Goal: Use online tool/utility: Utilize a website feature to perform a specific function

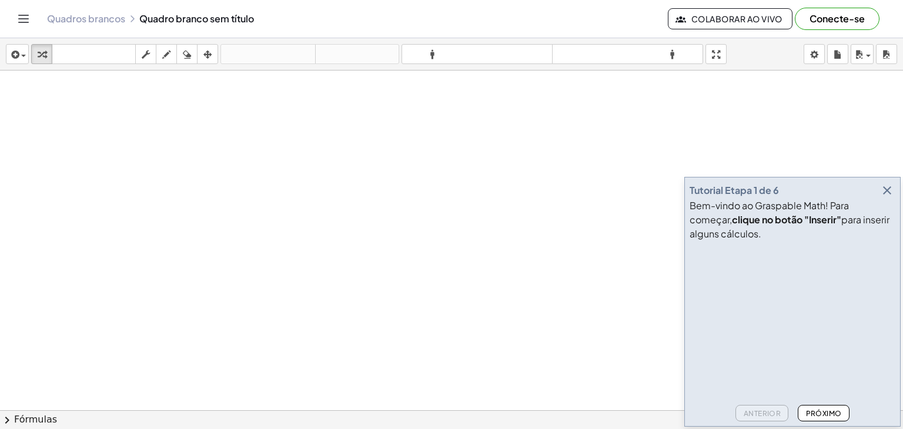
click at [886, 186] on icon "button" at bounding box center [887, 190] width 14 height 14
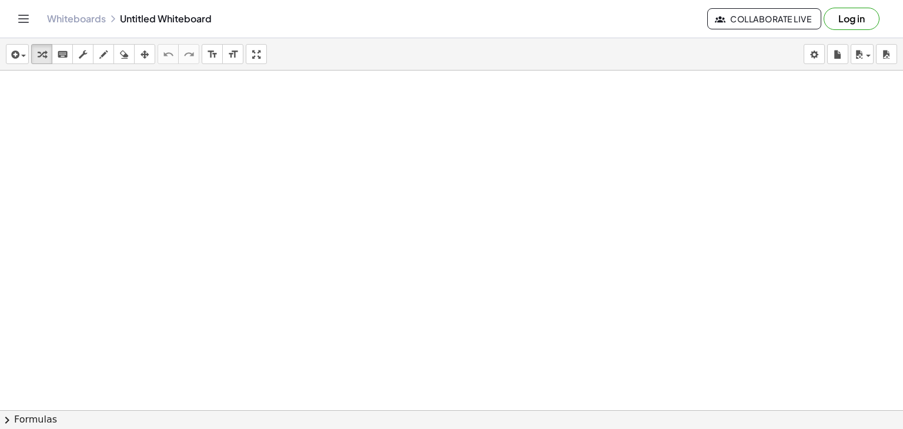
click at [360, 163] on div at bounding box center [451, 437] width 903 height 732
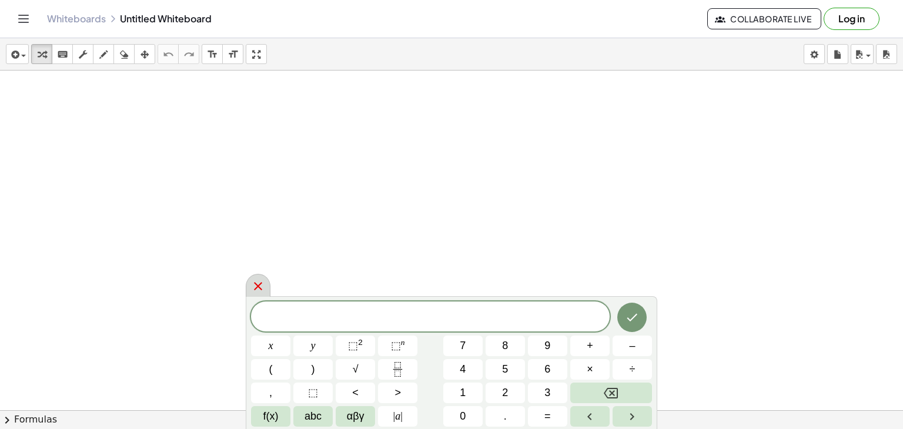
click at [256, 287] on icon at bounding box center [258, 286] width 8 height 8
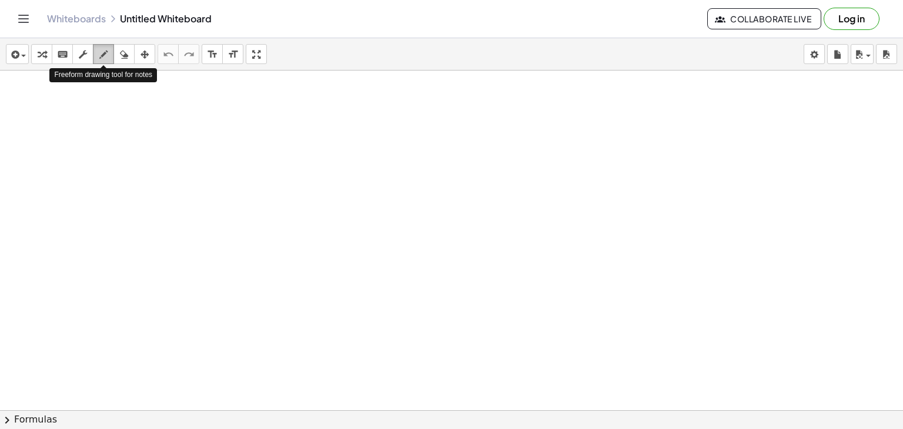
click at [101, 52] on icon "button" at bounding box center [103, 55] width 8 height 14
click at [280, 100] on div at bounding box center [451, 437] width 903 height 732
drag, startPoint x: 315, startPoint y: 102, endPoint x: 316, endPoint y: 113, distance: 11.8
click at [316, 113] on div at bounding box center [451, 437] width 903 height 732
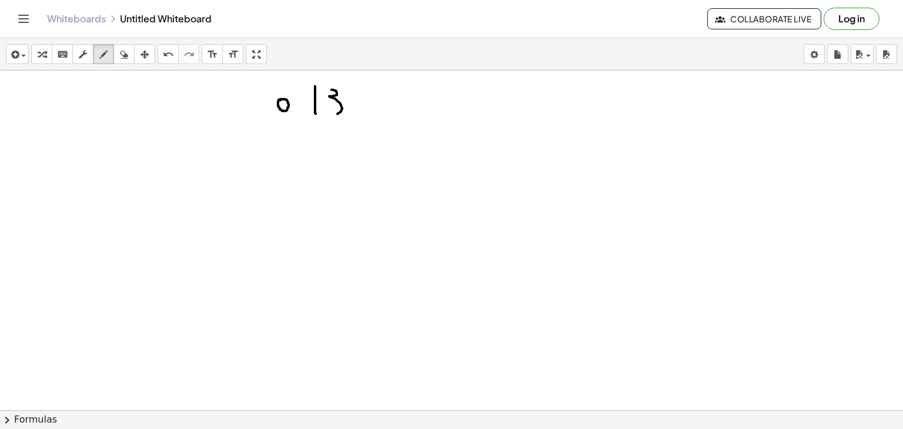
drag, startPoint x: 331, startPoint y: 89, endPoint x: 319, endPoint y: 116, distance: 29.2
click at [319, 116] on div at bounding box center [451, 437] width 903 height 732
drag, startPoint x: 361, startPoint y: 88, endPoint x: 368, endPoint y: 119, distance: 31.2
click at [368, 119] on div at bounding box center [451, 437] width 903 height 732
drag, startPoint x: 358, startPoint y: 105, endPoint x: 379, endPoint y: 105, distance: 21.2
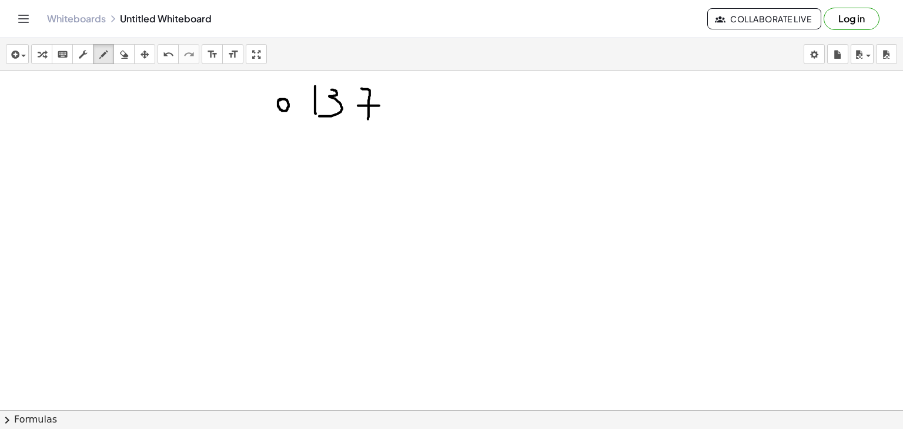
click at [379, 105] on div at bounding box center [451, 437] width 903 height 732
drag, startPoint x: 411, startPoint y: 92, endPoint x: 404, endPoint y: 90, distance: 6.9
click at [404, 90] on div at bounding box center [451, 437] width 903 height 732
drag, startPoint x: 443, startPoint y: 98, endPoint x: 444, endPoint y: 122, distance: 24.2
click at [444, 122] on div at bounding box center [451, 437] width 903 height 732
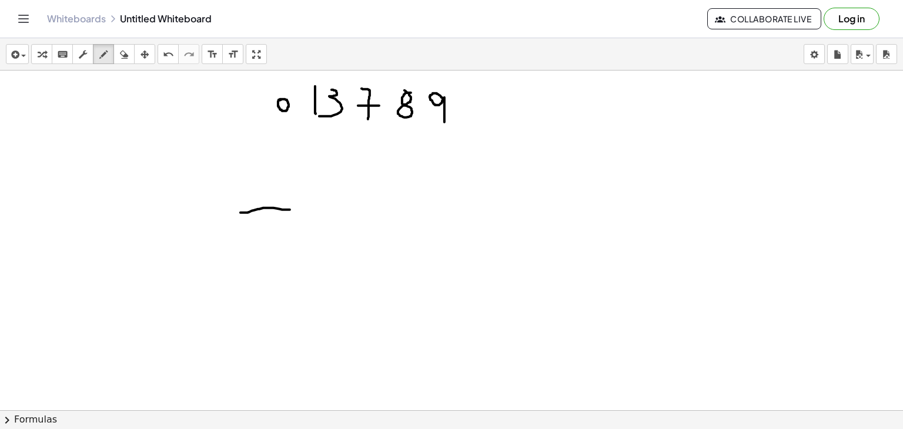
drag, startPoint x: 240, startPoint y: 212, endPoint x: 290, endPoint y: 209, distance: 50.0
click at [290, 209] on div at bounding box center [451, 437] width 903 height 732
drag, startPoint x: 340, startPoint y: 209, endPoint x: 387, endPoint y: 209, distance: 47.6
click at [387, 209] on div at bounding box center [451, 437] width 903 height 732
drag, startPoint x: 418, startPoint y: 209, endPoint x: 470, endPoint y: 205, distance: 51.8
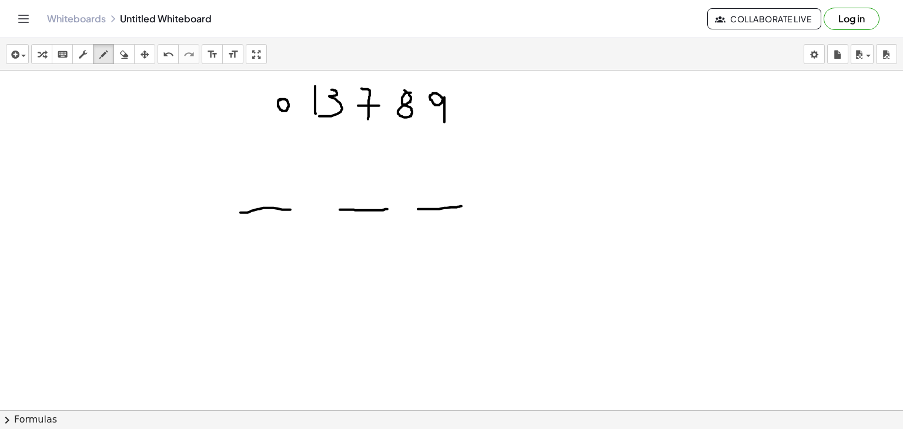
click at [470, 205] on div at bounding box center [451, 437] width 903 height 732
drag, startPoint x: 490, startPoint y: 205, endPoint x: 539, endPoint y: 199, distance: 49.8
click at [539, 199] on div at bounding box center [451, 437] width 903 height 732
drag, startPoint x: 265, startPoint y: 181, endPoint x: 259, endPoint y: 199, distance: 19.1
click at [259, 199] on div at bounding box center [451, 437] width 903 height 732
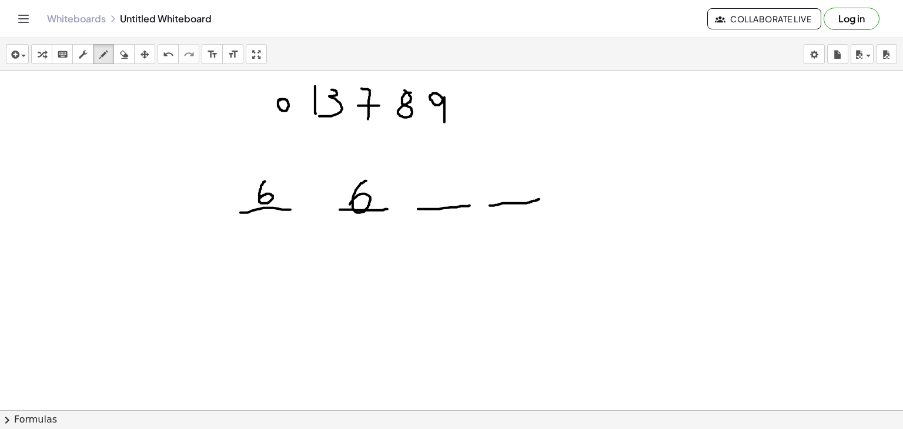
drag, startPoint x: 366, startPoint y: 180, endPoint x: 349, endPoint y: 205, distance: 29.5
click at [349, 205] on div at bounding box center [451, 437] width 903 height 732
drag, startPoint x: 442, startPoint y: 178, endPoint x: 431, endPoint y: 200, distance: 25.5
click at [431, 200] on div at bounding box center [451, 437] width 903 height 732
drag, startPoint x: 517, startPoint y: 172, endPoint x: 504, endPoint y: 198, distance: 29.4
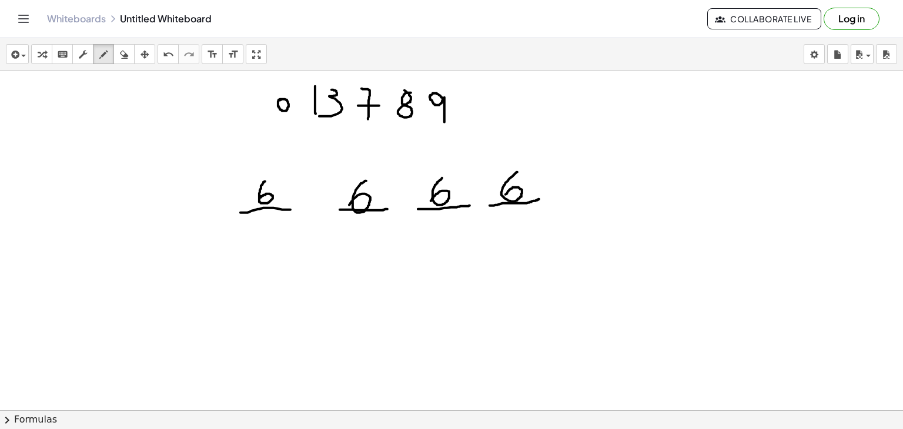
click at [504, 198] on div at bounding box center [451, 437] width 903 height 732
click at [453, 239] on div at bounding box center [451, 437] width 903 height 732
click at [602, 203] on div at bounding box center [451, 437] width 903 height 732
drag, startPoint x: 616, startPoint y: 182, endPoint x: 624, endPoint y: 201, distance: 20.8
click at [624, 201] on div at bounding box center [451, 437] width 903 height 732
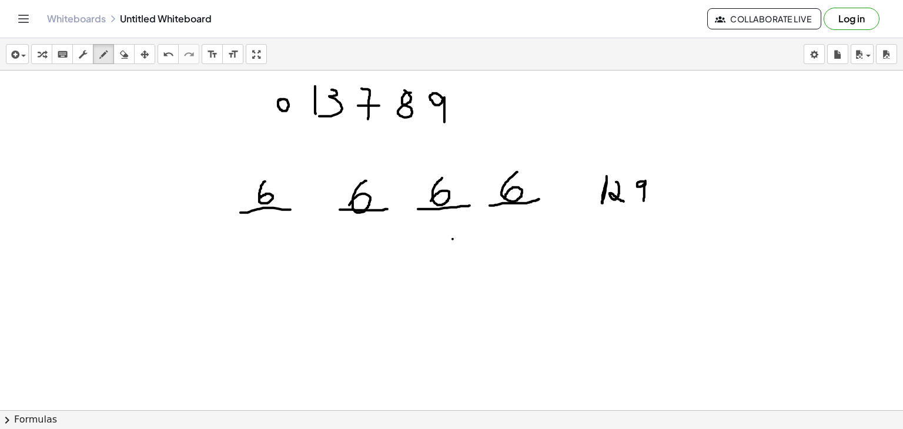
drag, startPoint x: 644, startPoint y: 181, endPoint x: 644, endPoint y: 203, distance: 22.3
click at [644, 203] on div at bounding box center [451, 437] width 903 height 732
drag, startPoint x: 661, startPoint y: 180, endPoint x: 649, endPoint y: 200, distance: 22.9
click at [649, 200] on div at bounding box center [451, 437] width 903 height 732
drag, startPoint x: 193, startPoint y: 186, endPoint x: 197, endPoint y: 193, distance: 8.5
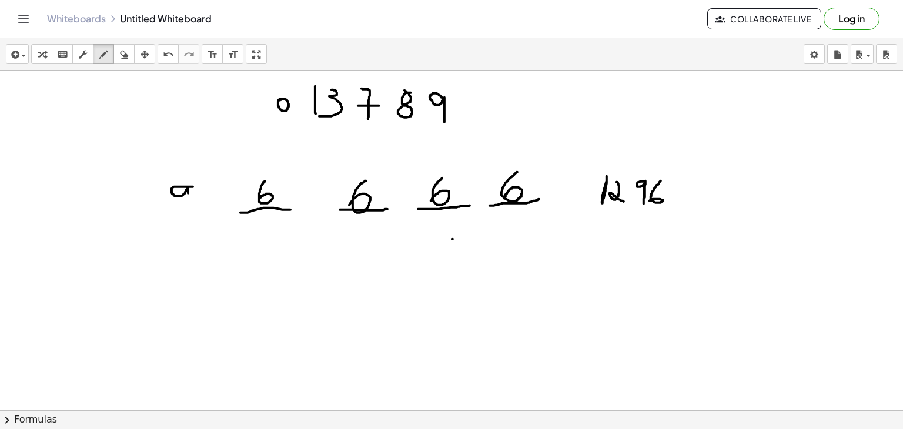
click at [197, 193] on div at bounding box center [451, 437] width 903 height 732
drag, startPoint x: 205, startPoint y: 176, endPoint x: 202, endPoint y: 210, distance: 34.2
click at [202, 210] on div at bounding box center [451, 437] width 903 height 732
drag, startPoint x: 183, startPoint y: 253, endPoint x: 183, endPoint y: 278, distance: 24.7
click at [183, 278] on div at bounding box center [451, 437] width 903 height 732
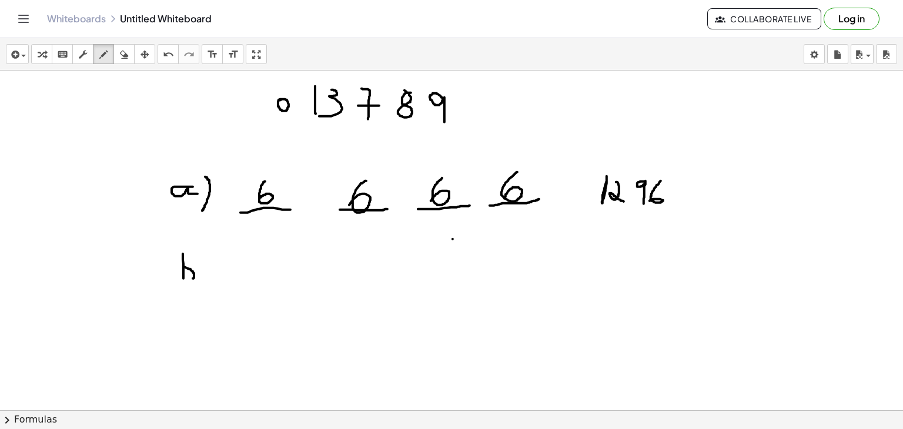
drag, startPoint x: 183, startPoint y: 266, endPoint x: 181, endPoint y: 279, distance: 12.6
click at [181, 279] on div at bounding box center [451, 437] width 903 height 732
drag, startPoint x: 200, startPoint y: 257, endPoint x: 202, endPoint y: 286, distance: 28.3
click at [202, 286] on div at bounding box center [451, 437] width 903 height 732
drag, startPoint x: 247, startPoint y: 279, endPoint x: 283, endPoint y: 283, distance: 36.1
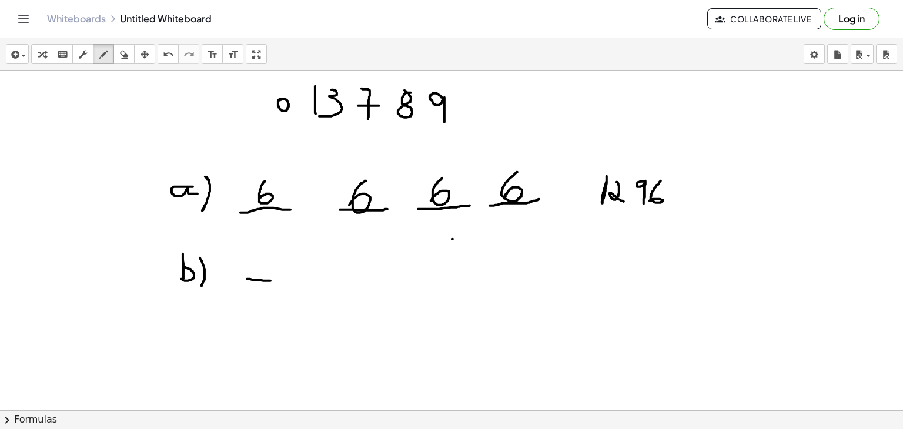
click at [283, 283] on div at bounding box center [451, 437] width 903 height 732
drag, startPoint x: 263, startPoint y: 257, endPoint x: 263, endPoint y: 270, distance: 13.5
click at [263, 270] on div at bounding box center [451, 437] width 903 height 732
drag, startPoint x: 320, startPoint y: 286, endPoint x: 370, endPoint y: 285, distance: 50.0
click at [370, 285] on div at bounding box center [451, 437] width 903 height 732
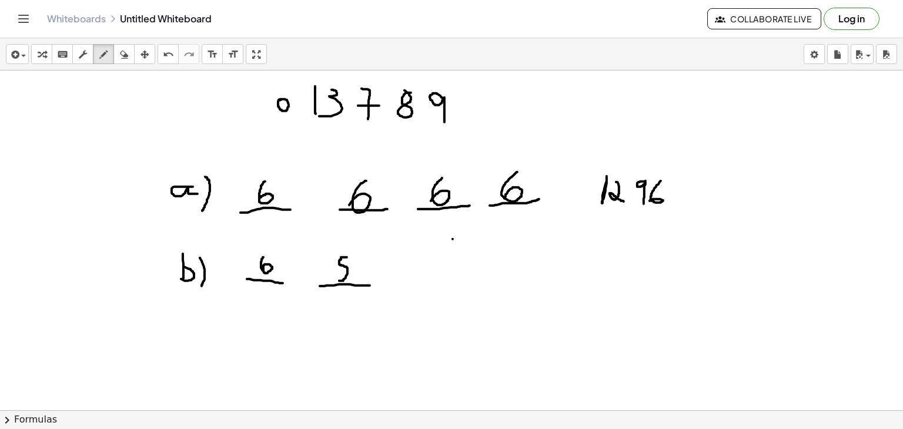
drag, startPoint x: 347, startPoint y: 257, endPoint x: 328, endPoint y: 278, distance: 28.3
click at [328, 278] on div at bounding box center [451, 437] width 903 height 732
drag, startPoint x: 400, startPoint y: 283, endPoint x: 435, endPoint y: 280, distance: 35.3
click at [435, 280] on div at bounding box center [451, 437] width 903 height 732
drag, startPoint x: 407, startPoint y: 257, endPoint x: 418, endPoint y: 277, distance: 22.7
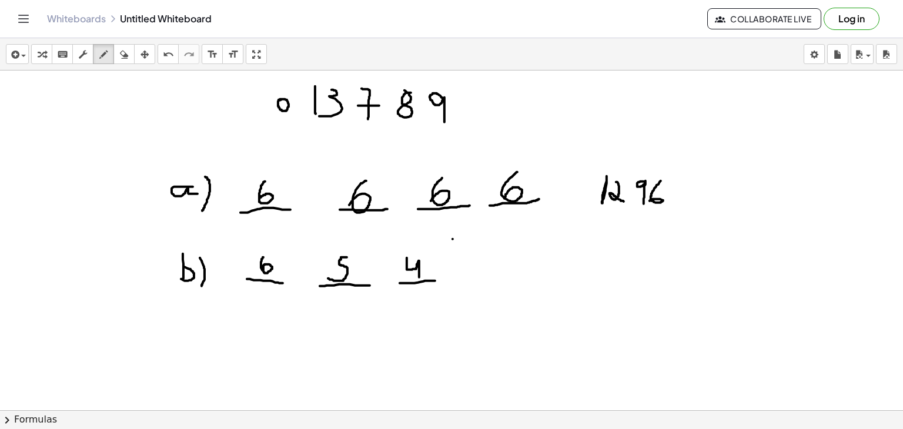
click at [418, 277] on div at bounding box center [451, 437] width 903 height 732
drag, startPoint x: 463, startPoint y: 279, endPoint x: 490, endPoint y: 279, distance: 26.4
click at [490, 279] on div at bounding box center [451, 437] width 903 height 732
drag, startPoint x: 474, startPoint y: 255, endPoint x: 455, endPoint y: 277, distance: 29.7
click at [455, 277] on div at bounding box center [451, 437] width 903 height 732
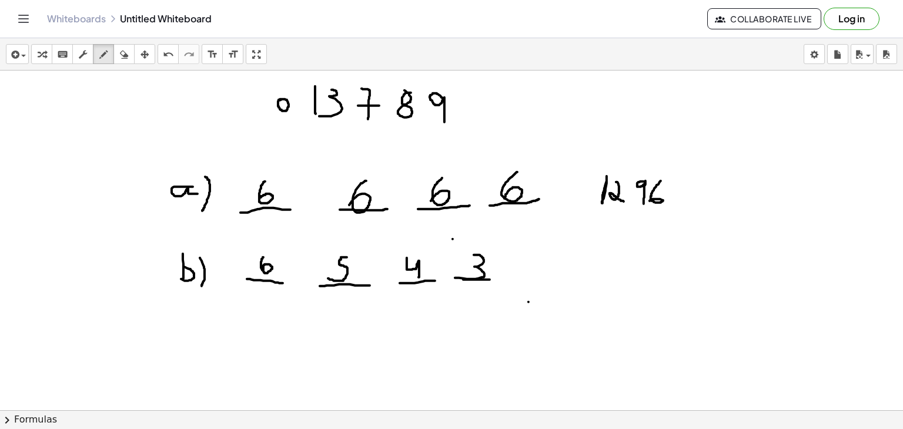
click at [528, 302] on div at bounding box center [451, 437] width 903 height 732
drag, startPoint x: 575, startPoint y: 252, endPoint x: 577, endPoint y: 276, distance: 23.6
click at [577, 276] on div at bounding box center [451, 437] width 903 height 732
drag, startPoint x: 618, startPoint y: 255, endPoint x: 606, endPoint y: 266, distance: 17.0
click at [606, 266] on div at bounding box center [451, 437] width 903 height 732
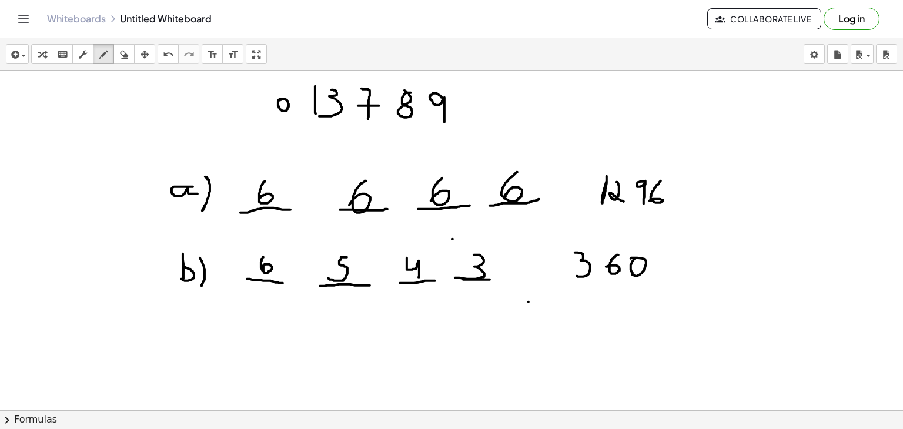
click at [631, 258] on div at bounding box center [451, 437] width 903 height 732
click at [128, 53] on icon "button" at bounding box center [124, 55] width 8 height 14
drag, startPoint x: 181, startPoint y: 168, endPoint x: 176, endPoint y: 285, distance: 117.6
click at [176, 285] on div at bounding box center [451, 437] width 903 height 732
drag, startPoint x: 201, startPoint y: 182, endPoint x: 198, endPoint y: 213, distance: 31.9
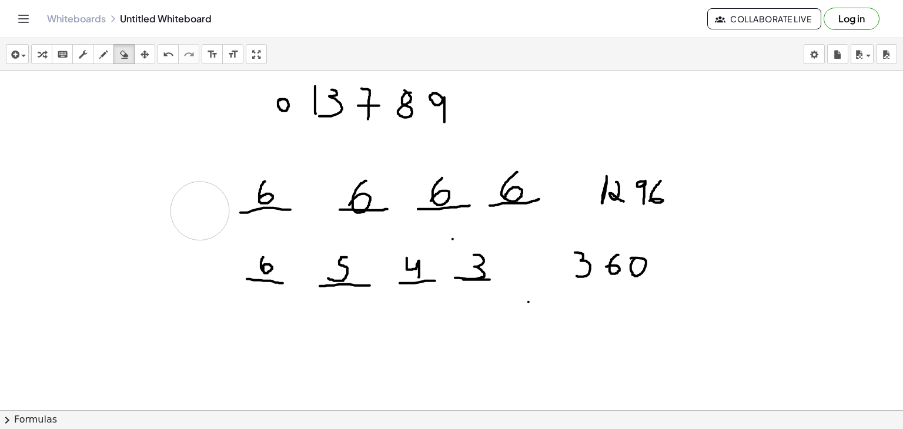
click at [198, 213] on div at bounding box center [451, 437] width 903 height 732
drag, startPoint x: 102, startPoint y: 53, endPoint x: 190, endPoint y: 185, distance: 158.8
click at [190, 185] on div "insert select one: Math Expression Function Text Youtube Video Graphing Geometr…" at bounding box center [451, 233] width 903 height 391
drag, startPoint x: 190, startPoint y: 185, endPoint x: 190, endPoint y: 207, distance: 22.3
click at [190, 207] on div at bounding box center [451, 437] width 903 height 732
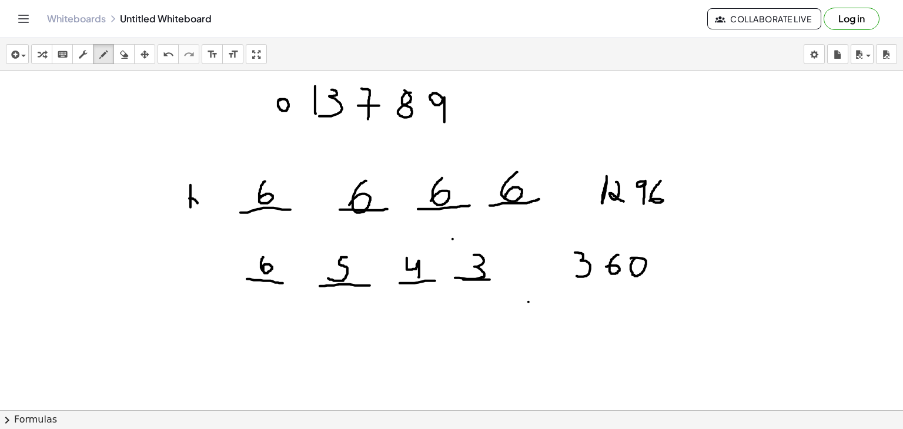
drag, startPoint x: 189, startPoint y: 198, endPoint x: 189, endPoint y: 206, distance: 7.7
click at [189, 206] on div at bounding box center [451, 437] width 903 height 732
drag, startPoint x: 205, startPoint y: 186, endPoint x: 205, endPoint y: 205, distance: 18.2
click at [205, 205] on div at bounding box center [451, 437] width 903 height 732
drag, startPoint x: 200, startPoint y: 266, endPoint x: 207, endPoint y: 276, distance: 12.6
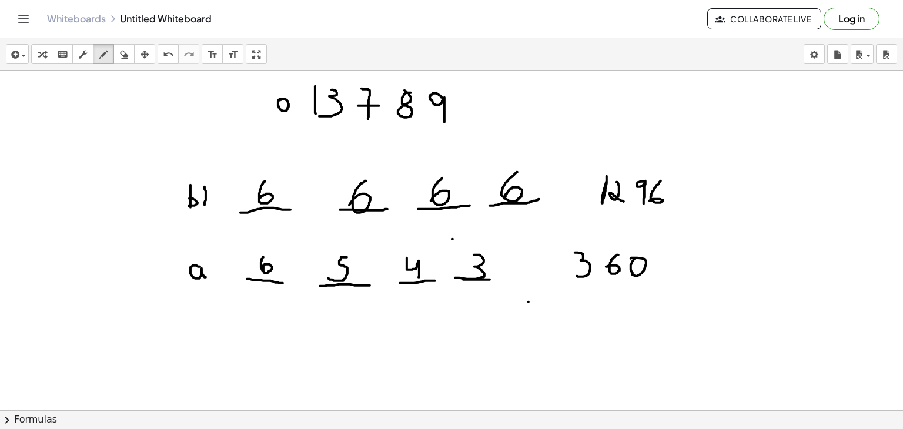
click at [207, 276] on div at bounding box center [451, 437] width 903 height 732
drag, startPoint x: 214, startPoint y: 256, endPoint x: 219, endPoint y: 279, distance: 23.5
click at [219, 279] on div at bounding box center [451, 437] width 903 height 732
drag, startPoint x: 250, startPoint y: 351, endPoint x: 274, endPoint y: 356, distance: 24.4
click at [274, 356] on div at bounding box center [451, 437] width 903 height 732
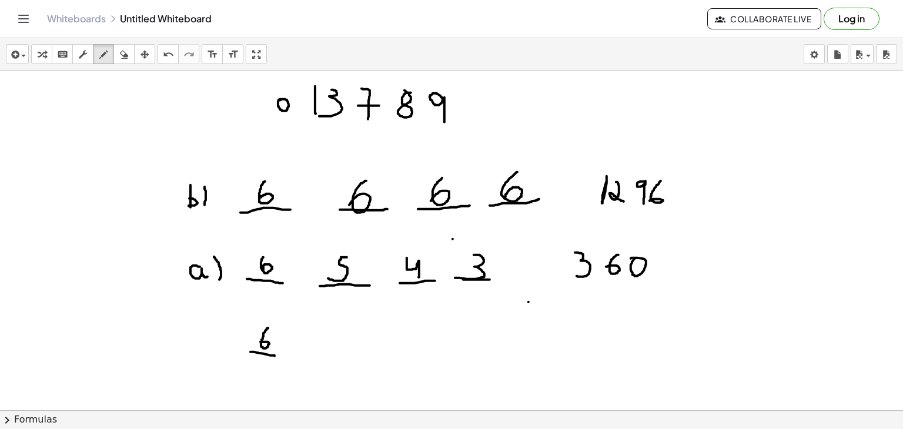
drag, startPoint x: 268, startPoint y: 327, endPoint x: 260, endPoint y: 341, distance: 16.0
click at [260, 341] on div at bounding box center [451, 437] width 903 height 732
drag, startPoint x: 312, startPoint y: 353, endPoint x: 350, endPoint y: 349, distance: 38.4
click at [350, 349] on div at bounding box center [451, 437] width 903 height 732
drag, startPoint x: 329, startPoint y: 324, endPoint x: 327, endPoint y: 338, distance: 13.6
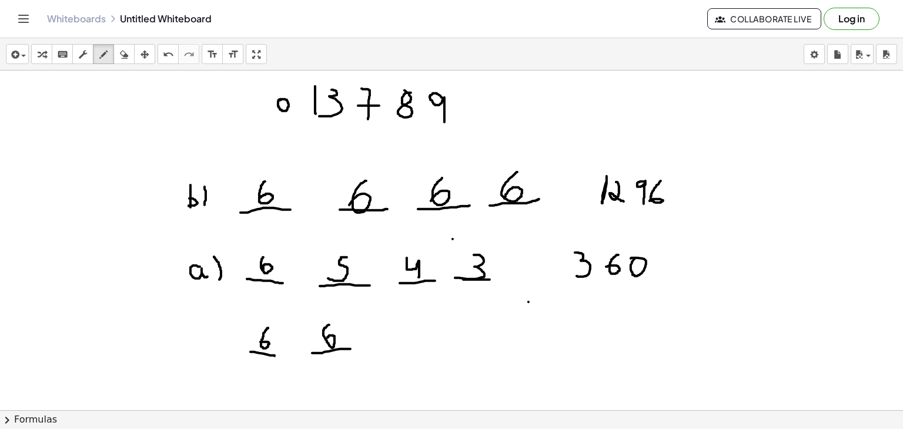
click at [327, 338] on div at bounding box center [451, 437] width 903 height 732
drag, startPoint x: 389, startPoint y: 354, endPoint x: 428, endPoint y: 354, distance: 38.8
click at [428, 354] on div at bounding box center [451, 437] width 903 height 732
drag, startPoint x: 416, startPoint y: 327, endPoint x: 407, endPoint y: 340, distance: 15.7
click at [407, 340] on div at bounding box center [451, 437] width 903 height 732
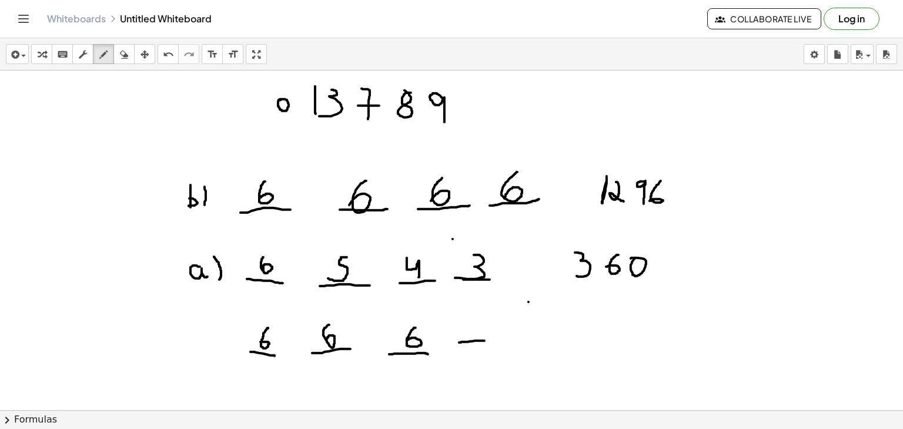
drag, startPoint x: 459, startPoint y: 342, endPoint x: 484, endPoint y: 340, distance: 25.3
click at [484, 340] on div at bounding box center [451, 437] width 903 height 732
drag, startPoint x: 464, startPoint y: 319, endPoint x: 475, endPoint y: 336, distance: 19.9
click at [475, 336] on div at bounding box center [451, 437] width 903 height 732
click at [527, 353] on div at bounding box center [451, 437] width 903 height 732
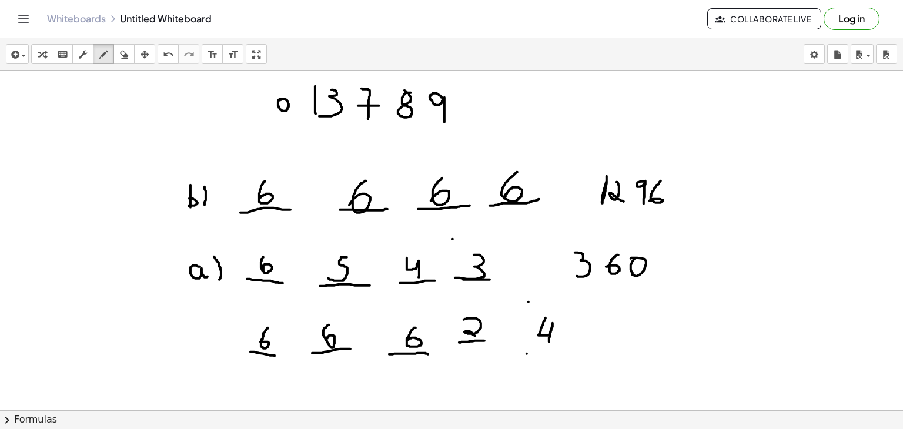
drag, startPoint x: 545, startPoint y: 317, endPoint x: 549, endPoint y: 341, distance: 24.4
click at [549, 341] on div at bounding box center [451, 437] width 903 height 732
drag, startPoint x: 565, startPoint y: 325, endPoint x: 563, endPoint y: 339, distance: 13.7
click at [563, 339] on div at bounding box center [451, 437] width 903 height 732
drag, startPoint x: 585, startPoint y: 324, endPoint x: 590, endPoint y: 339, distance: 14.9
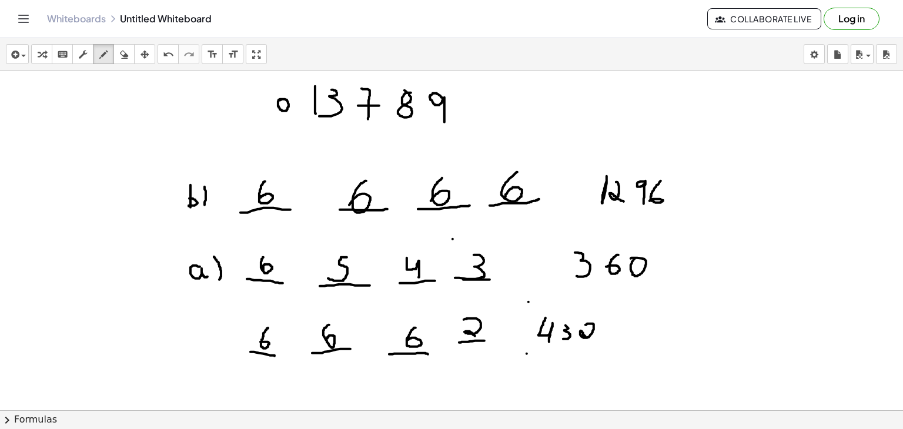
click at [590, 339] on div at bounding box center [451, 437] width 903 height 732
drag, startPoint x: 202, startPoint y: 334, endPoint x: 202, endPoint y: 353, distance: 18.8
click at [202, 353] on div at bounding box center [451, 437] width 903 height 732
drag, startPoint x: 211, startPoint y: 324, endPoint x: 212, endPoint y: 355, distance: 30.6
click at [212, 355] on div at bounding box center [451, 437] width 903 height 732
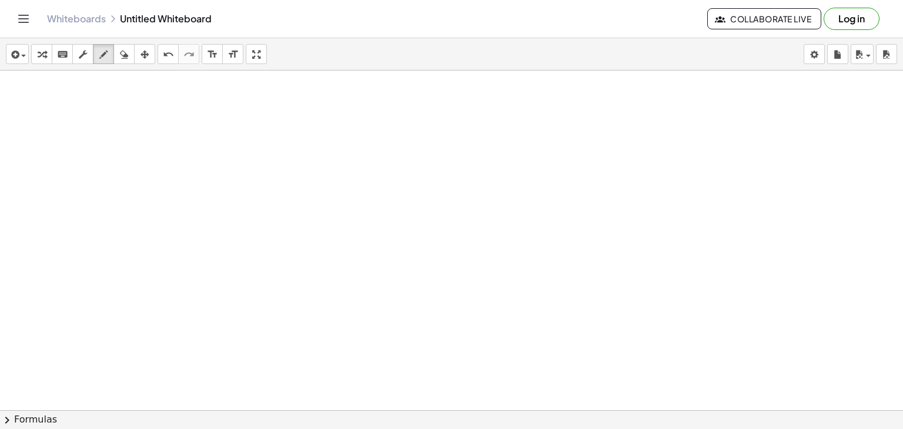
scroll to position [297, 0]
drag, startPoint x: 235, startPoint y: 131, endPoint x: 239, endPoint y: 143, distance: 12.8
click at [239, 143] on div at bounding box center [451, 139] width 903 height 732
drag, startPoint x: 245, startPoint y: 123, endPoint x: 253, endPoint y: 136, distance: 15.7
click at [253, 136] on div at bounding box center [451, 139] width 903 height 732
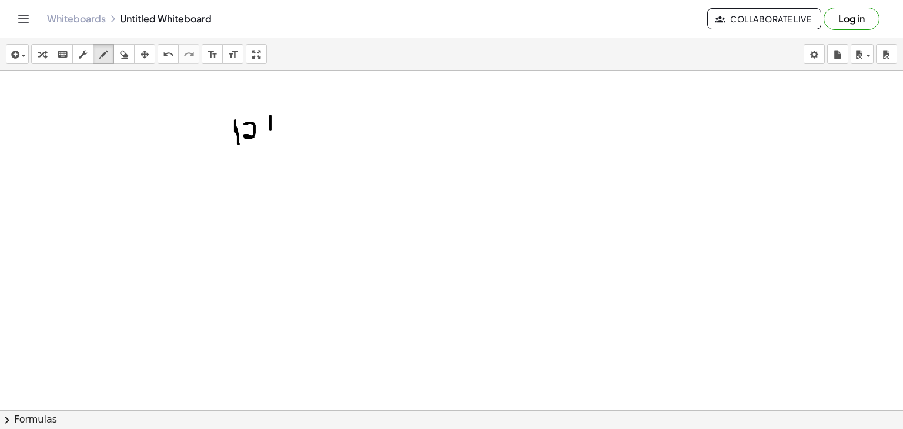
drag, startPoint x: 270, startPoint y: 115, endPoint x: 270, endPoint y: 129, distance: 14.1
click at [270, 129] on div at bounding box center [451, 139] width 903 height 732
click at [269, 144] on div at bounding box center [451, 139] width 903 height 732
drag, startPoint x: 299, startPoint y: 120, endPoint x: 299, endPoint y: 138, distance: 17.6
click at [299, 138] on div at bounding box center [451, 139] width 903 height 732
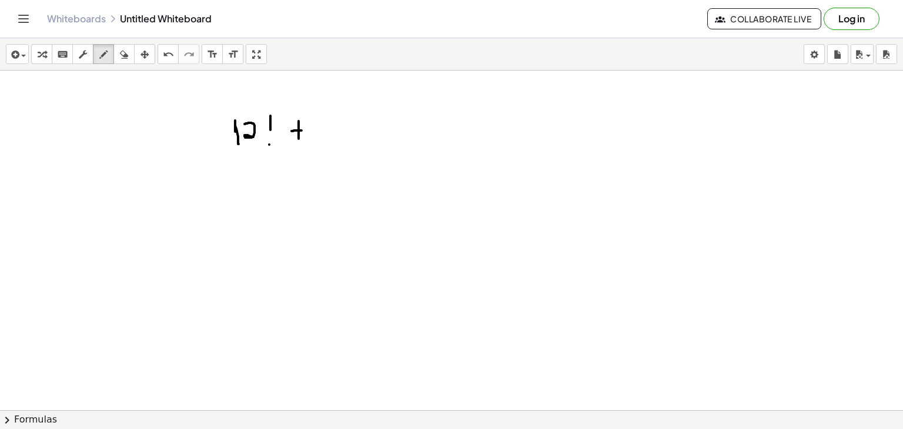
drag, startPoint x: 292, startPoint y: 130, endPoint x: 302, endPoint y: 130, distance: 10.0
click at [302, 130] on div at bounding box center [451, 139] width 903 height 732
click at [316, 132] on div at bounding box center [451, 139] width 903 height 732
click at [324, 118] on div at bounding box center [451, 139] width 903 height 732
drag, startPoint x: 341, startPoint y: 114, endPoint x: 341, endPoint y: 128, distance: 13.5
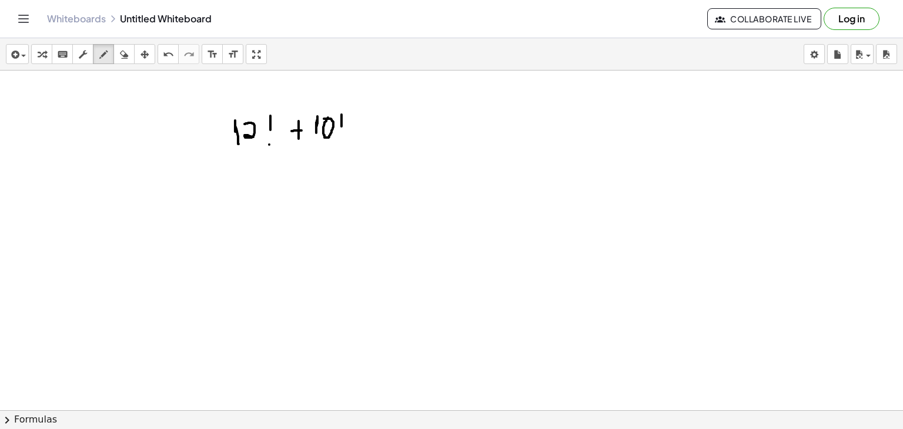
click at [341, 128] on div at bounding box center [451, 139] width 903 height 732
click at [341, 135] on div at bounding box center [451, 139] width 903 height 732
drag, startPoint x: 239, startPoint y: 151, endPoint x: 354, endPoint y: 141, distance: 115.6
click at [354, 141] on div at bounding box center [451, 139] width 903 height 732
click at [286, 177] on div at bounding box center [451, 139] width 903 height 732
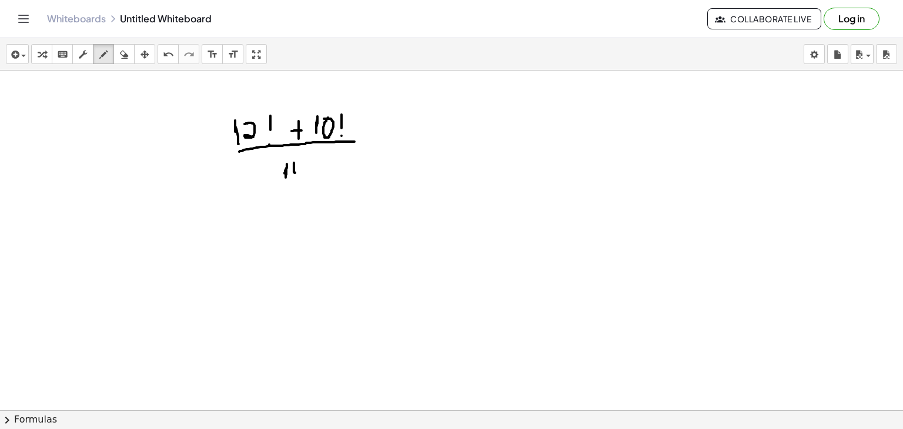
click at [295, 172] on div at bounding box center [451, 139] width 903 height 732
drag, startPoint x: 305, startPoint y: 153, endPoint x: 306, endPoint y: 163, distance: 9.4
click at [306, 163] on div at bounding box center [451, 139] width 903 height 732
click at [306, 174] on div at bounding box center [451, 139] width 903 height 732
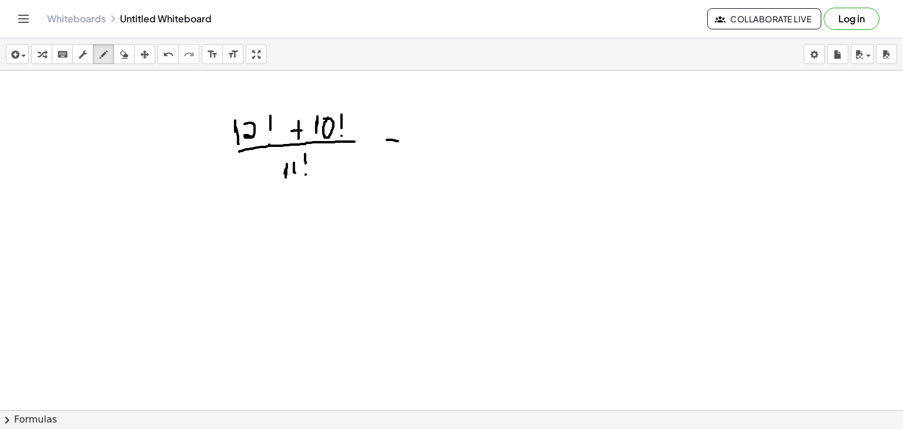
drag, startPoint x: 387, startPoint y: 139, endPoint x: 401, endPoint y: 140, distance: 14.7
click at [401, 140] on div at bounding box center [451, 139] width 903 height 732
drag, startPoint x: 390, startPoint y: 131, endPoint x: 403, endPoint y: 130, distance: 13.5
click at [403, 130] on div at bounding box center [451, 139] width 903 height 732
click at [237, 218] on div at bounding box center [451, 139] width 903 height 732
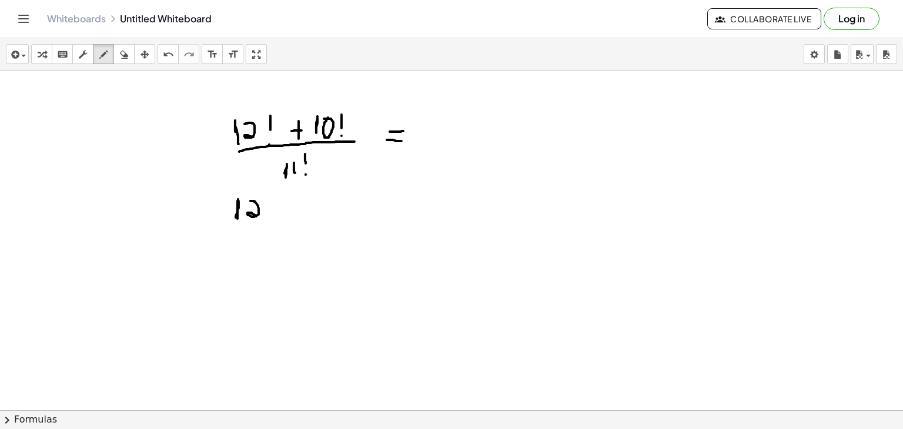
drag, startPoint x: 250, startPoint y: 200, endPoint x: 256, endPoint y: 215, distance: 15.8
click at [256, 215] on div at bounding box center [451, 139] width 903 height 732
drag, startPoint x: 267, startPoint y: 196, endPoint x: 267, endPoint y: 207, distance: 11.8
click at [267, 207] on div at bounding box center [451, 139] width 903 height 732
click at [267, 213] on div at bounding box center [451, 139] width 903 height 732
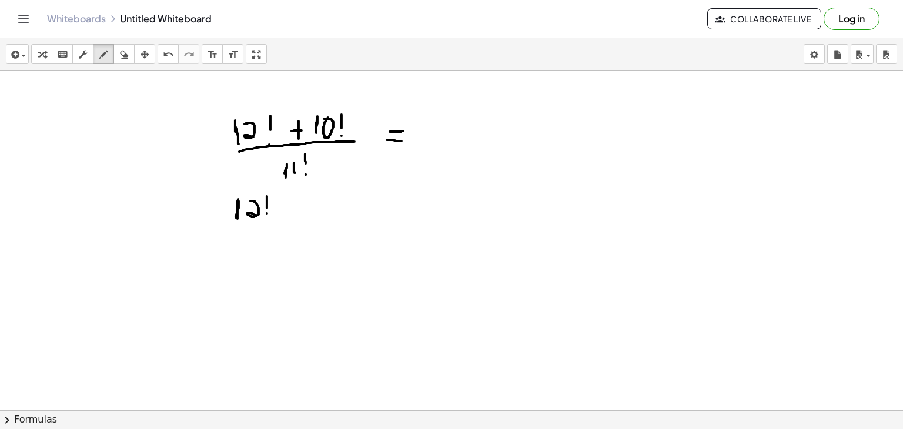
click at [267, 213] on div at bounding box center [451, 139] width 903 height 732
drag, startPoint x: 128, startPoint y: 56, endPoint x: 278, endPoint y: 225, distance: 226.0
click at [278, 225] on div "insert select one: Math Expression Function Text Youtube Video Graphing Geometr…" at bounding box center [451, 233] width 903 height 391
click at [278, 225] on div at bounding box center [451, 139] width 903 height 732
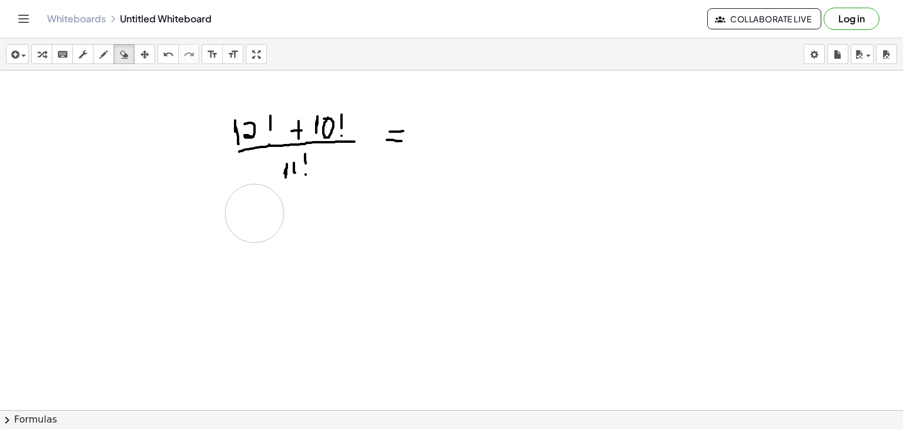
drag, startPoint x: 243, startPoint y: 213, endPoint x: 257, endPoint y: 213, distance: 14.7
click at [257, 213] on div at bounding box center [451, 139] width 903 height 732
drag, startPoint x: 103, startPoint y: 57, endPoint x: 216, endPoint y: 215, distance: 193.8
click at [216, 215] on div "insert select one: Math Expression Function Text Youtube Video Graphing Geometr…" at bounding box center [451, 233] width 903 height 391
drag, startPoint x: 216, startPoint y: 215, endPoint x: 215, endPoint y: 225, distance: 10.6
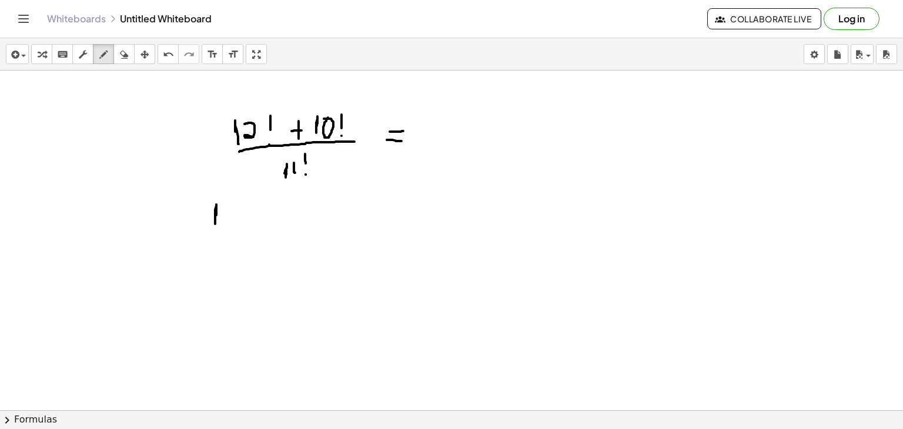
click at [215, 225] on div at bounding box center [451, 139] width 903 height 732
drag, startPoint x: 223, startPoint y: 207, endPoint x: 228, endPoint y: 222, distance: 16.0
click at [228, 222] on div at bounding box center [451, 139] width 903 height 732
drag, startPoint x: 237, startPoint y: 210, endPoint x: 245, endPoint y: 217, distance: 10.0
click at [245, 217] on div at bounding box center [451, 139] width 903 height 732
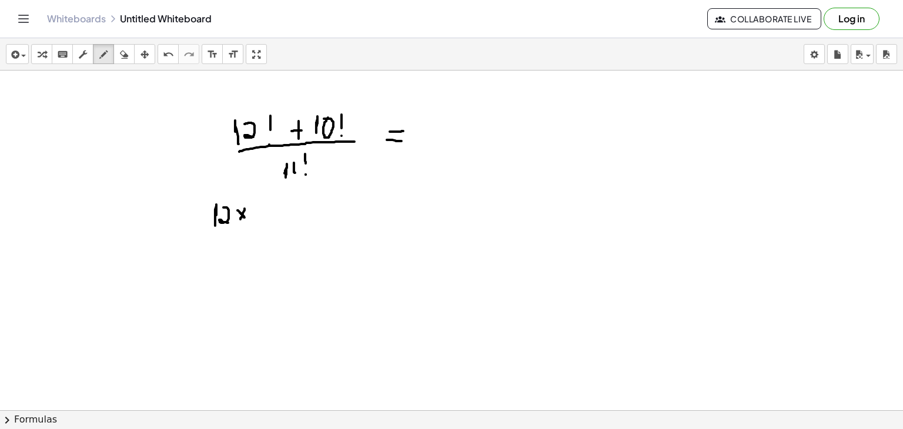
drag, startPoint x: 245, startPoint y: 208, endPoint x: 240, endPoint y: 219, distance: 11.9
click at [240, 219] on div at bounding box center [451, 139] width 903 height 732
click at [256, 219] on div at bounding box center [451, 139] width 903 height 732
drag, startPoint x: 263, startPoint y: 216, endPoint x: 264, endPoint y: 226, distance: 10.6
click at [264, 226] on div at bounding box center [451, 139] width 903 height 732
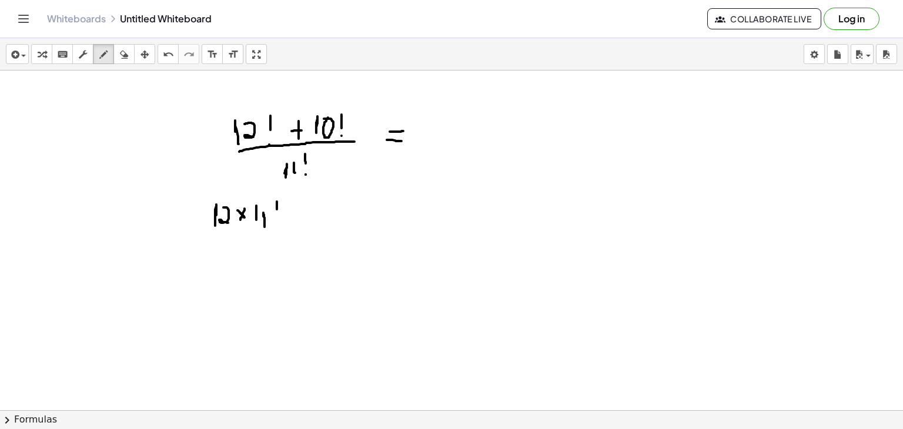
drag, startPoint x: 277, startPoint y: 201, endPoint x: 277, endPoint y: 211, distance: 10.0
click at [277, 211] on div at bounding box center [451, 139] width 903 height 732
click at [277, 222] on div at bounding box center [451, 139] width 903 height 732
drag, startPoint x: 306, startPoint y: 206, endPoint x: 307, endPoint y: 219, distance: 13.0
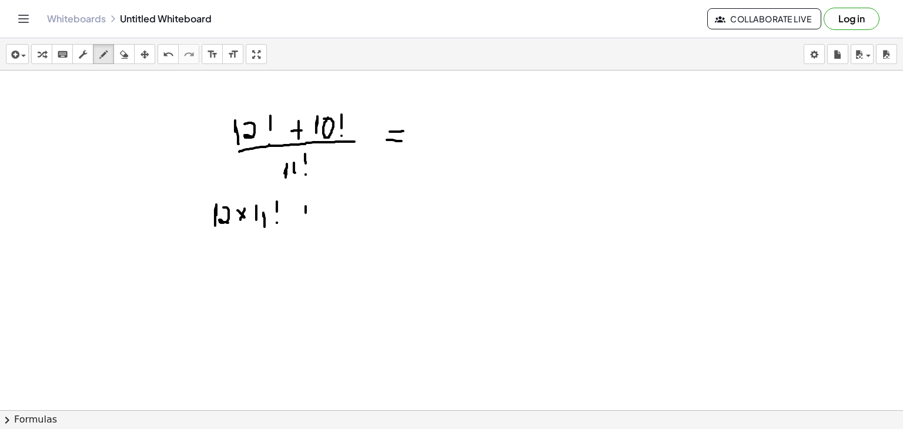
click at [307, 219] on div at bounding box center [451, 139] width 903 height 732
drag, startPoint x: 294, startPoint y: 215, endPoint x: 312, endPoint y: 215, distance: 18.2
click at [312, 215] on div at bounding box center [451, 139] width 903 height 732
drag, startPoint x: 324, startPoint y: 212, endPoint x: 324, endPoint y: 219, distance: 7.1
click at [324, 219] on div at bounding box center [451, 139] width 903 height 732
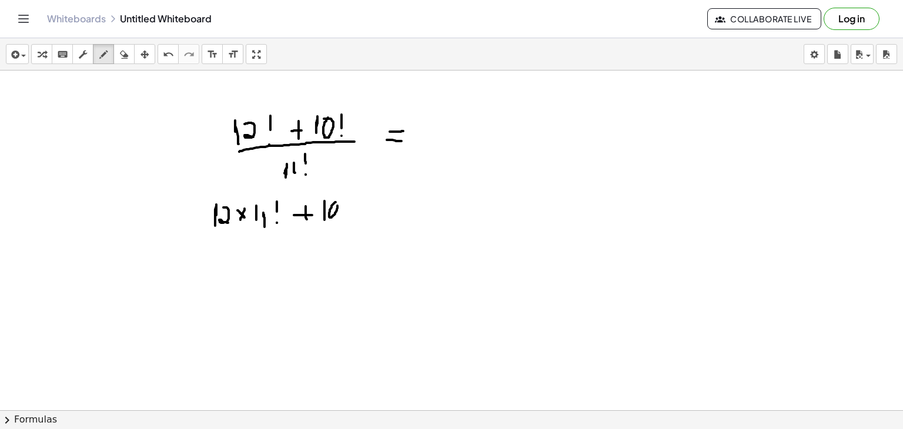
click at [336, 200] on div at bounding box center [451, 139] width 903 height 732
drag, startPoint x: 346, startPoint y: 203, endPoint x: 359, endPoint y: 212, distance: 16.5
click at [359, 212] on div at bounding box center [451, 139] width 903 height 732
drag, startPoint x: 360, startPoint y: 201, endPoint x: 349, endPoint y: 215, distance: 17.2
click at [349, 215] on div at bounding box center [451, 139] width 903 height 732
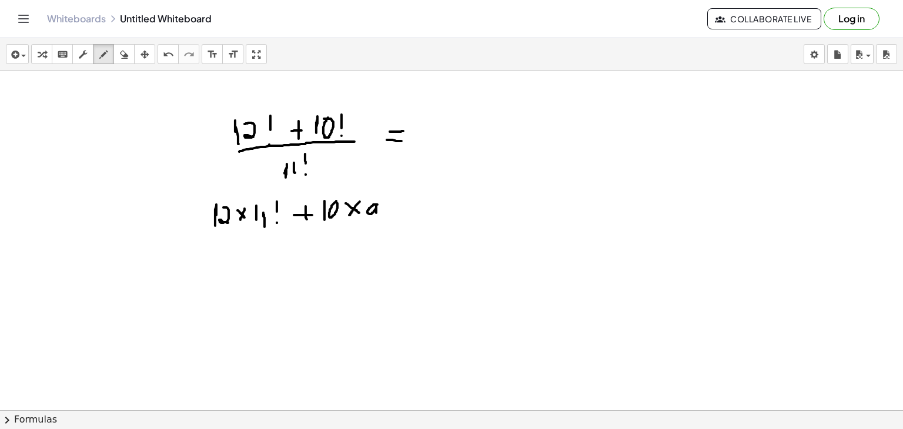
drag, startPoint x: 377, startPoint y: 204, endPoint x: 376, endPoint y: 217, distance: 13.6
click at [376, 217] on div at bounding box center [451, 139] width 903 height 732
drag, startPoint x: 390, startPoint y: 200, endPoint x: 399, endPoint y: 213, distance: 16.1
click at [399, 213] on div at bounding box center [451, 139] width 903 height 732
drag, startPoint x: 402, startPoint y: 203, endPoint x: 391, endPoint y: 214, distance: 15.4
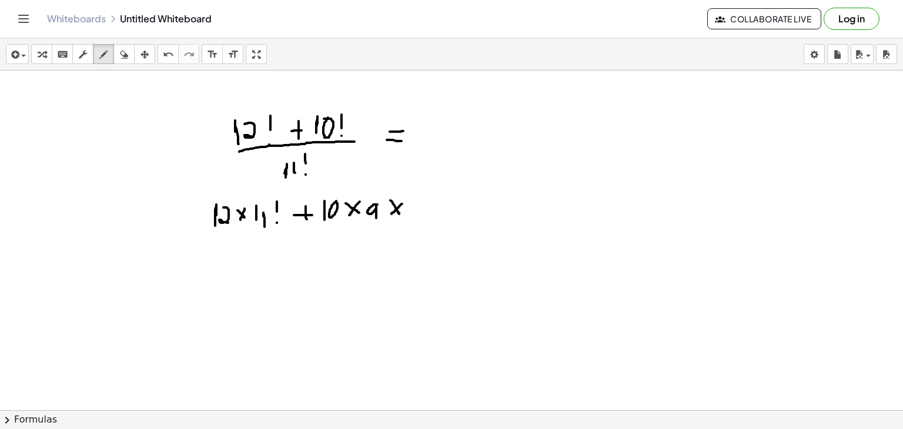
click at [391, 214] on div at bounding box center [451, 139] width 903 height 732
click at [423, 202] on div at bounding box center [451, 139] width 903 height 732
drag, startPoint x: 434, startPoint y: 203, endPoint x: 444, endPoint y: 216, distance: 16.7
click at [444, 216] on div at bounding box center [451, 139] width 903 height 732
drag, startPoint x: 445, startPoint y: 199, endPoint x: 431, endPoint y: 213, distance: 19.5
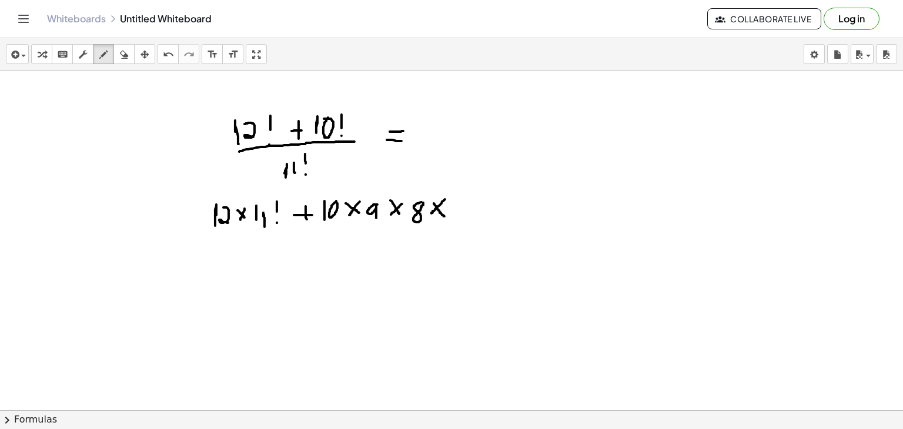
click at [431, 213] on div at bounding box center [451, 139] width 903 height 732
drag, startPoint x: 455, startPoint y: 197, endPoint x: 461, endPoint y: 218, distance: 21.4
click at [461, 218] on div at bounding box center [451, 139] width 903 height 732
drag, startPoint x: 454, startPoint y: 208, endPoint x: 469, endPoint y: 208, distance: 15.3
click at [469, 208] on div at bounding box center [451, 139] width 903 height 732
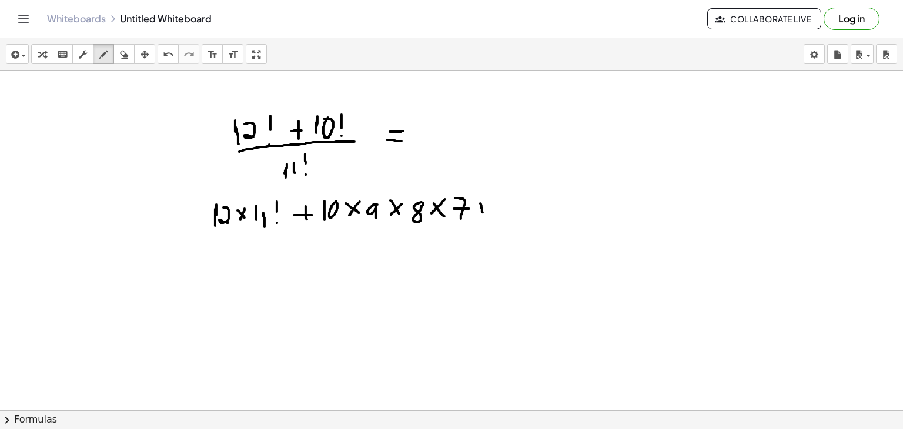
drag, startPoint x: 480, startPoint y: 203, endPoint x: 484, endPoint y: 215, distance: 12.5
click at [484, 215] on div at bounding box center [451, 139] width 903 height 732
drag, startPoint x: 491, startPoint y: 203, endPoint x: 477, endPoint y: 213, distance: 17.6
click at [477, 213] on div at bounding box center [451, 139] width 903 height 732
drag, startPoint x: 501, startPoint y: 200, endPoint x: 497, endPoint y: 210, distance: 10.3
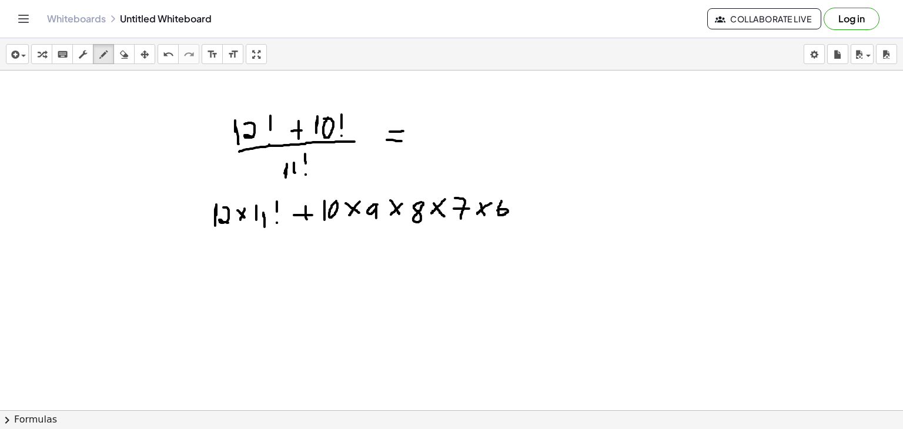
click at [497, 210] on div at bounding box center [451, 139] width 903 height 732
drag, startPoint x: 520, startPoint y: 202, endPoint x: 531, endPoint y: 217, distance: 19.3
click at [531, 217] on div at bounding box center [451, 139] width 903 height 732
drag, startPoint x: 533, startPoint y: 204, endPoint x: 515, endPoint y: 220, distance: 24.1
click at [515, 220] on div at bounding box center [451, 139] width 903 height 732
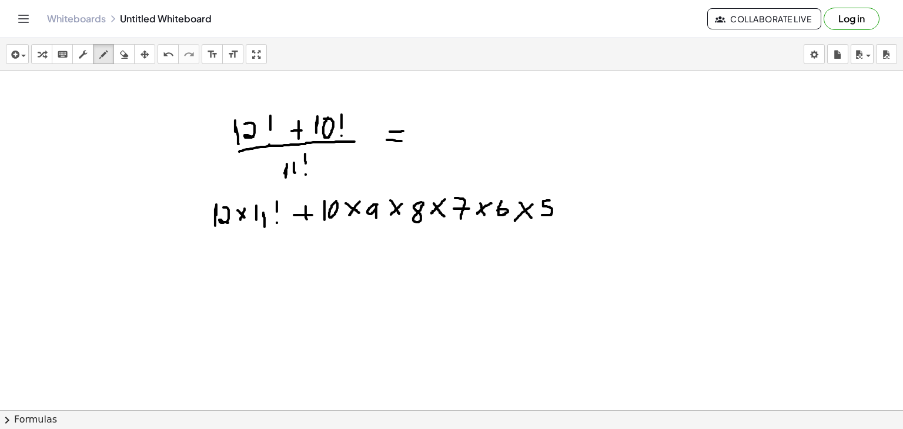
drag, startPoint x: 550, startPoint y: 200, endPoint x: 540, endPoint y: 215, distance: 17.4
click at [540, 215] on div at bounding box center [451, 139] width 903 height 732
drag, startPoint x: 564, startPoint y: 203, endPoint x: 575, endPoint y: 213, distance: 15.1
click at [575, 213] on div at bounding box center [451, 139] width 903 height 732
drag, startPoint x: 577, startPoint y: 199, endPoint x: 564, endPoint y: 213, distance: 19.6
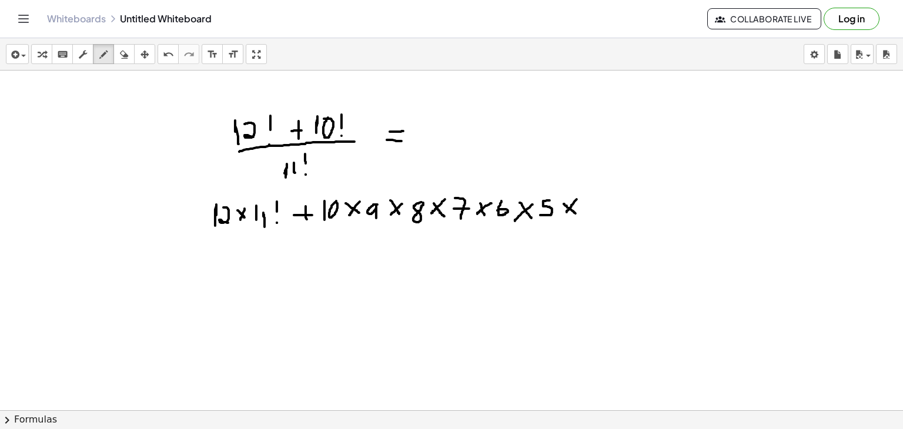
click at [564, 213] on div at bounding box center [451, 139] width 903 height 732
drag, startPoint x: 585, startPoint y: 197, endPoint x: 595, endPoint y: 210, distance: 16.5
click at [595, 210] on div at bounding box center [451, 139] width 903 height 732
drag, startPoint x: 607, startPoint y: 198, endPoint x: 617, endPoint y: 210, distance: 15.4
click at [617, 210] on div at bounding box center [451, 139] width 903 height 732
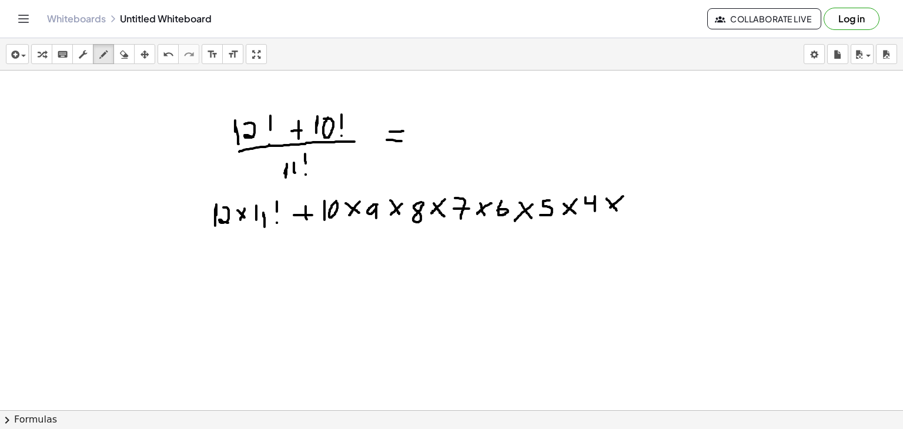
drag, startPoint x: 623, startPoint y: 196, endPoint x: 610, endPoint y: 207, distance: 17.5
click at [610, 207] on div at bounding box center [451, 139] width 903 height 732
drag, startPoint x: 635, startPoint y: 196, endPoint x: 628, endPoint y: 215, distance: 20.6
click at [628, 215] on div at bounding box center [451, 139] width 903 height 732
drag, startPoint x: 652, startPoint y: 192, endPoint x: 659, endPoint y: 205, distance: 14.5
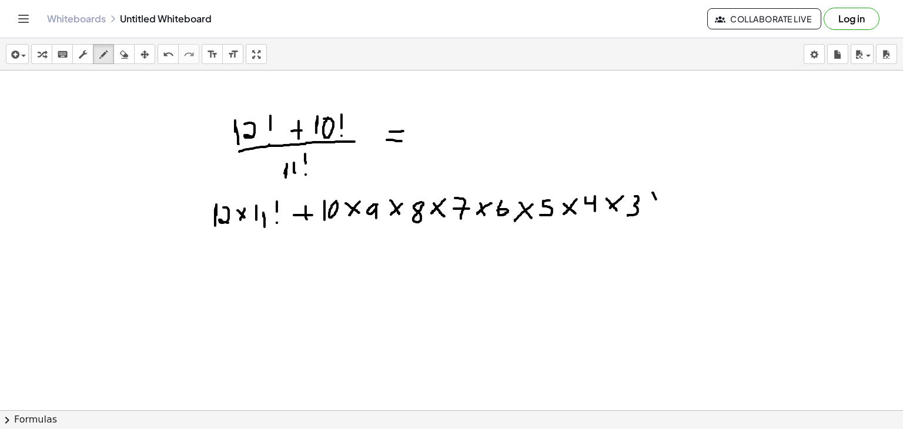
click at [659, 205] on div at bounding box center [451, 139] width 903 height 732
drag, startPoint x: 661, startPoint y: 194, endPoint x: 649, endPoint y: 207, distance: 17.9
click at [649, 207] on div at bounding box center [451, 139] width 903 height 732
drag, startPoint x: 671, startPoint y: 194, endPoint x: 684, endPoint y: 209, distance: 19.2
click at [684, 209] on div at bounding box center [451, 139] width 903 height 732
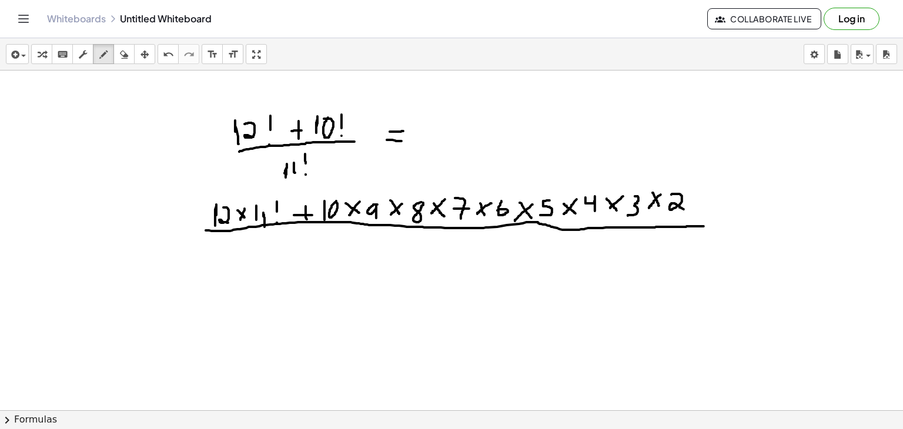
drag, startPoint x: 206, startPoint y: 230, endPoint x: 708, endPoint y: 226, distance: 502.0
click at [708, 226] on div at bounding box center [451, 139] width 903 height 732
click at [324, 260] on div at bounding box center [451, 139] width 903 height 732
click at [334, 258] on div at bounding box center [451, 139] width 903 height 732
drag, startPoint x: 349, startPoint y: 240, endPoint x: 346, endPoint y: 250, distance: 10.8
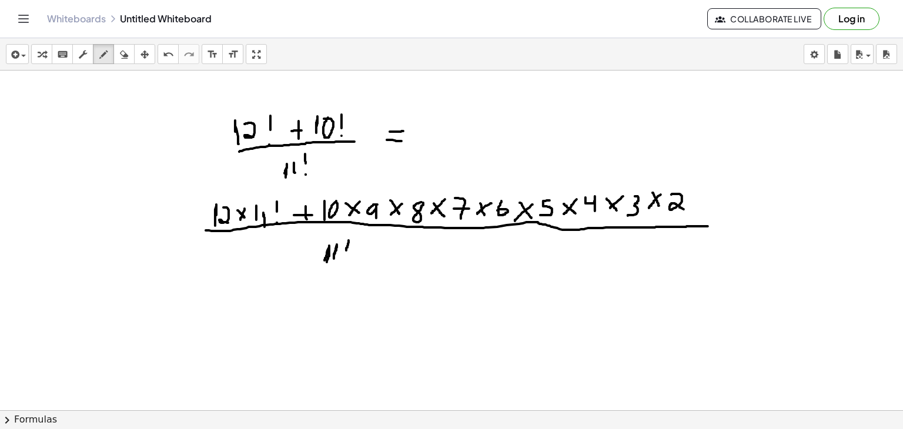
click at [346, 250] on div at bounding box center [451, 139] width 903 height 732
click at [345, 256] on div at bounding box center [451, 139] width 903 height 732
drag, startPoint x: 256, startPoint y: 217, endPoint x: 283, endPoint y: 196, distance: 34.8
click at [283, 196] on div at bounding box center [451, 139] width 903 height 732
drag, startPoint x: 322, startPoint y: 262, endPoint x: 351, endPoint y: 242, distance: 35.5
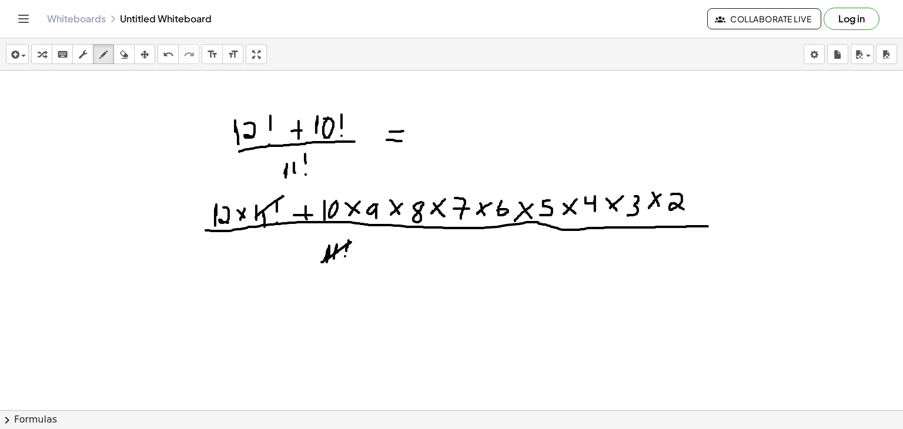
click at [351, 242] on div at bounding box center [451, 139] width 903 height 732
click at [414, 236] on div at bounding box center [451, 139] width 903 height 732
drag, startPoint x: 411, startPoint y: 312, endPoint x: 406, endPoint y: 337, distance: 25.2
click at [406, 337] on div at bounding box center [451, 139] width 903 height 732
drag, startPoint x: 433, startPoint y: 309, endPoint x: 430, endPoint y: 326, distance: 17.3
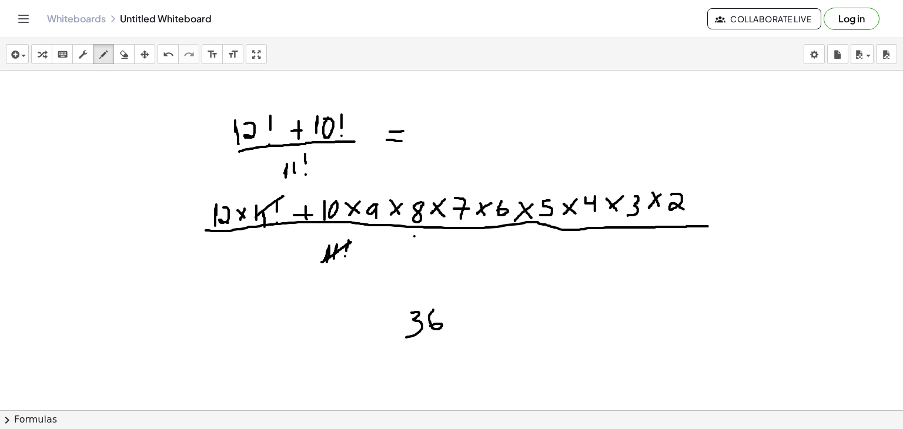
click at [430, 326] on div at bounding box center [451, 139] width 903 height 732
drag, startPoint x: 454, startPoint y: 312, endPoint x: 459, endPoint y: 325, distance: 14.0
click at [459, 325] on div at bounding box center [451, 139] width 903 height 732
click at [478, 312] on div at bounding box center [451, 139] width 903 height 732
click at [507, 311] on div at bounding box center [451, 139] width 903 height 732
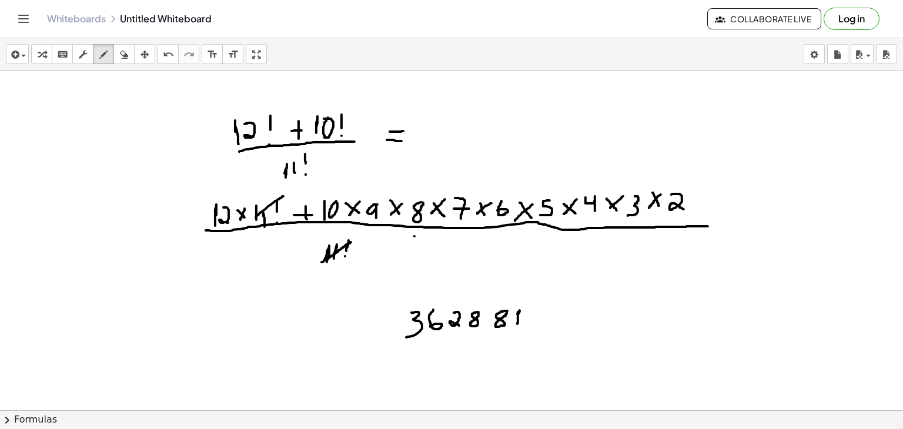
drag, startPoint x: 517, startPoint y: 313, endPoint x: 517, endPoint y: 325, distance: 11.8
click at [517, 325] on div at bounding box center [451, 139] width 903 height 732
drag, startPoint x: 527, startPoint y: 310, endPoint x: 550, endPoint y: 330, distance: 30.4
click at [550, 330] on div at bounding box center [451, 139] width 903 height 732
drag, startPoint x: 343, startPoint y: 327, endPoint x: 351, endPoint y: 330, distance: 8.7
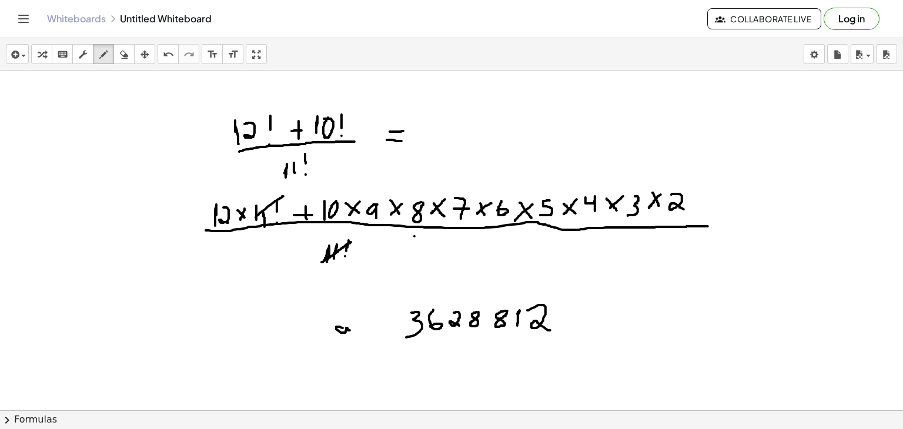
click at [351, 330] on div at bounding box center [451, 139] width 903 height 732
drag, startPoint x: 356, startPoint y: 316, endPoint x: 353, endPoint y: 341, distance: 25.4
click at [353, 341] on div at bounding box center [451, 139] width 903 height 732
click at [531, 298] on div at bounding box center [451, 139] width 903 height 732
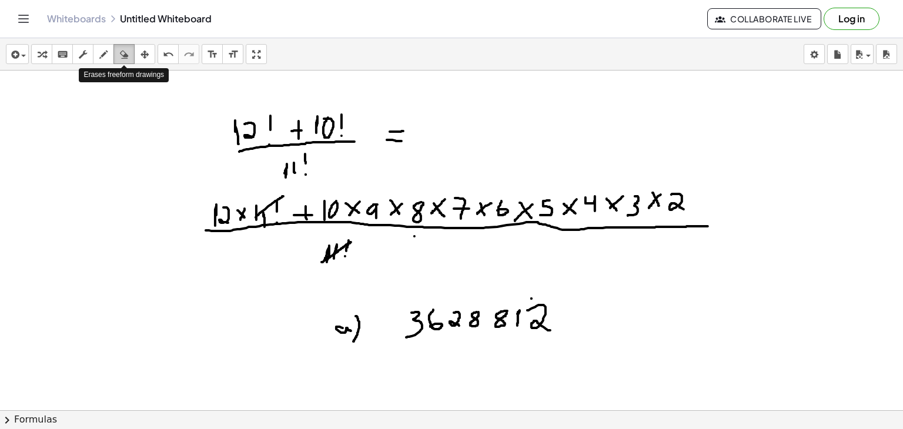
click at [128, 50] on icon "button" at bounding box center [124, 55] width 8 height 14
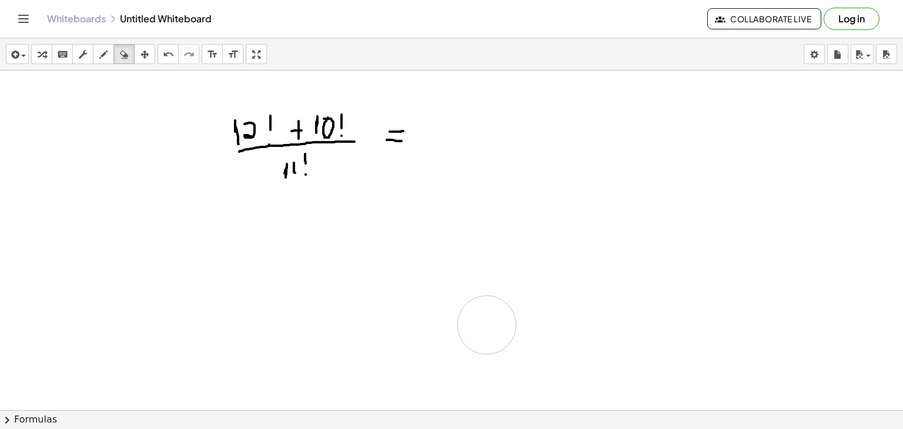
drag, startPoint x: 207, startPoint y: 238, endPoint x: 383, endPoint y: 320, distance: 194.3
click at [383, 320] on div at bounding box center [451, 139] width 903 height 732
click at [105, 52] on icon "button" at bounding box center [103, 55] width 8 height 14
drag, startPoint x: 242, startPoint y: 232, endPoint x: 250, endPoint y: 235, distance: 8.2
click at [250, 235] on div at bounding box center [451, 139] width 903 height 732
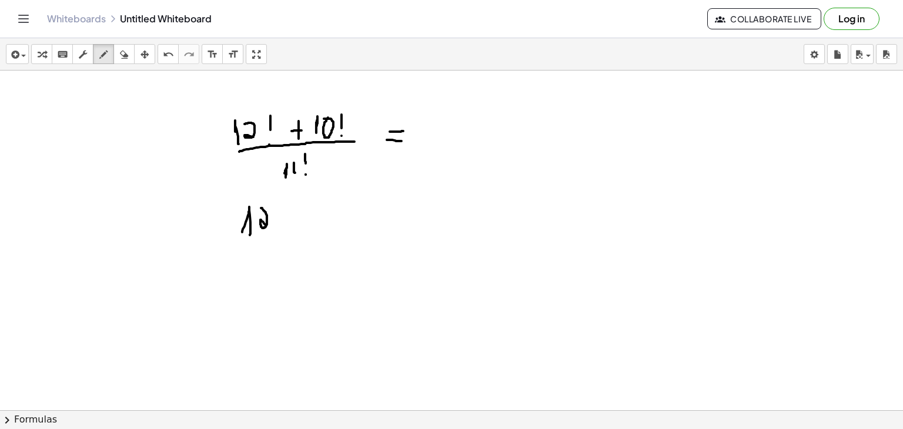
drag, startPoint x: 261, startPoint y: 207, endPoint x: 268, endPoint y: 227, distance: 21.2
click at [268, 227] on div at bounding box center [451, 139] width 903 height 732
drag, startPoint x: 284, startPoint y: 206, endPoint x: 285, endPoint y: 222, distance: 15.9
click at [285, 222] on div at bounding box center [451, 139] width 903 height 732
click at [284, 226] on div at bounding box center [451, 139] width 903 height 732
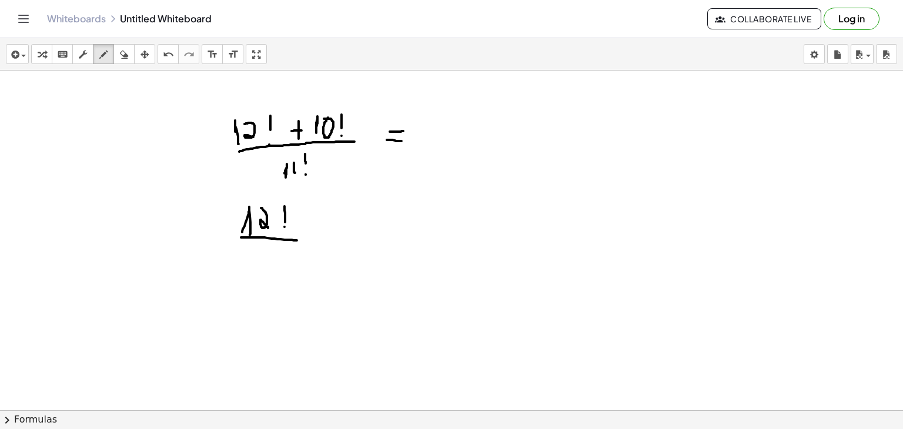
drag, startPoint x: 241, startPoint y: 237, endPoint x: 299, endPoint y: 240, distance: 57.7
click at [299, 240] on div at bounding box center [451, 139] width 903 height 732
drag, startPoint x: 250, startPoint y: 257, endPoint x: 252, endPoint y: 268, distance: 11.2
click at [252, 268] on div at bounding box center [451, 139] width 903 height 732
drag, startPoint x: 257, startPoint y: 257, endPoint x: 260, endPoint y: 266, distance: 8.7
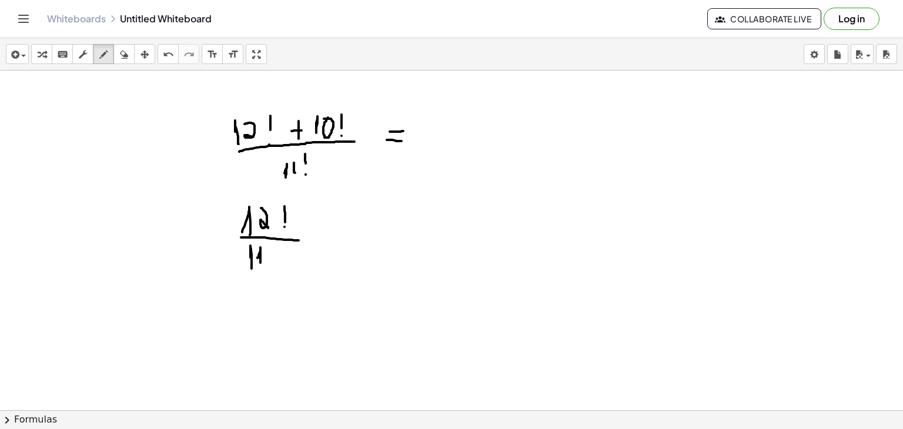
click at [260, 266] on div at bounding box center [451, 139] width 903 height 732
drag, startPoint x: 276, startPoint y: 249, endPoint x: 276, endPoint y: 259, distance: 10.6
click at [276, 259] on div at bounding box center [451, 139] width 903 height 732
click at [276, 267] on div at bounding box center [451, 139] width 903 height 732
drag, startPoint x: 333, startPoint y: 219, endPoint x: 330, endPoint y: 247, distance: 27.7
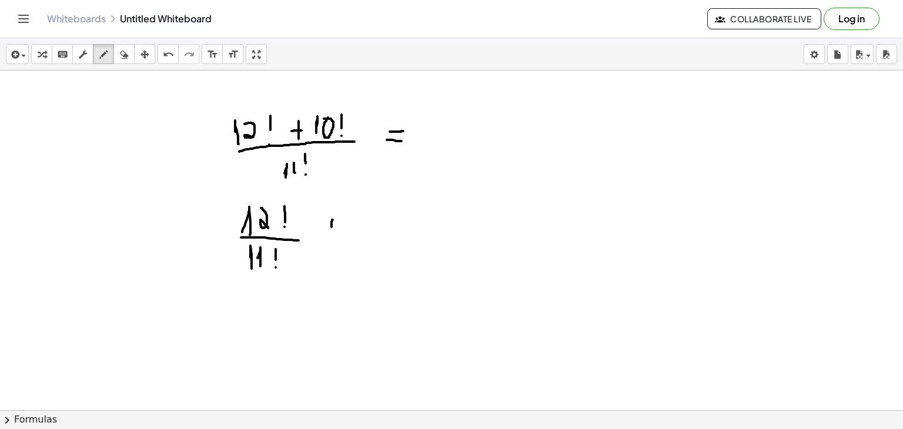
click at [330, 247] on div at bounding box center [451, 139] width 903 height 732
drag, startPoint x: 324, startPoint y: 228, endPoint x: 341, endPoint y: 230, distance: 17.2
click at [341, 230] on div at bounding box center [451, 139] width 903 height 732
drag, startPoint x: 357, startPoint y: 225, endPoint x: 356, endPoint y: 242, distance: 16.5
click at [356, 242] on div at bounding box center [451, 139] width 903 height 732
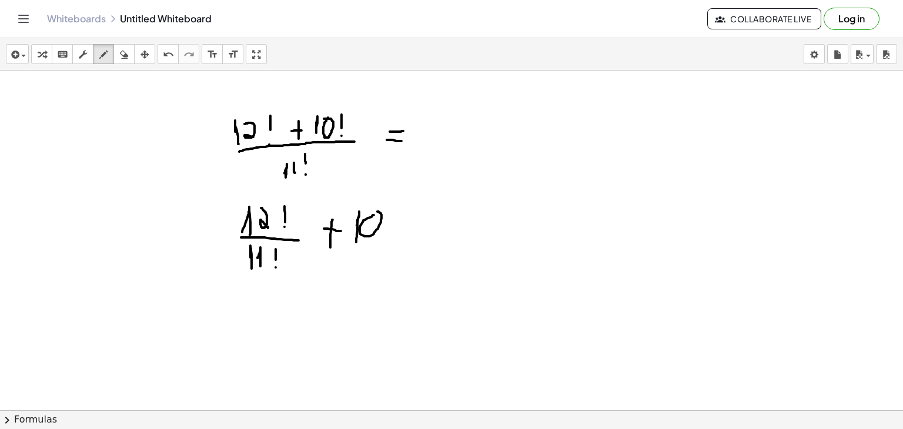
click at [374, 212] on div at bounding box center [451, 139] width 903 height 732
drag, startPoint x: 395, startPoint y: 207, endPoint x: 391, endPoint y: 232, distance: 24.4
click at [391, 232] on div at bounding box center [451, 139] width 903 height 732
click at [391, 237] on div at bounding box center [451, 139] width 903 height 732
drag, startPoint x: 348, startPoint y: 247, endPoint x: 399, endPoint y: 245, distance: 50.6
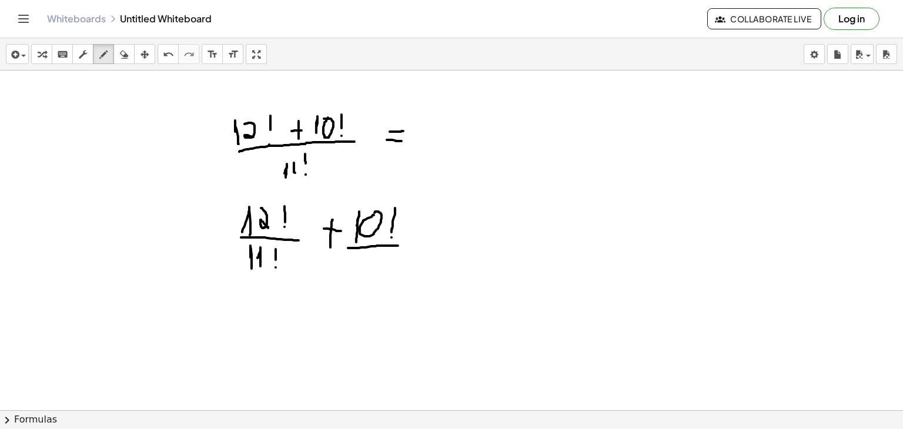
click at [399, 245] on div at bounding box center [451, 139] width 903 height 732
drag, startPoint x: 348, startPoint y: 269, endPoint x: 354, endPoint y: 274, distance: 8.3
click at [354, 274] on div at bounding box center [451, 139] width 903 height 732
drag, startPoint x: 360, startPoint y: 262, endPoint x: 363, endPoint y: 267, distance: 6.6
click at [363, 267] on div at bounding box center [451, 139] width 903 height 732
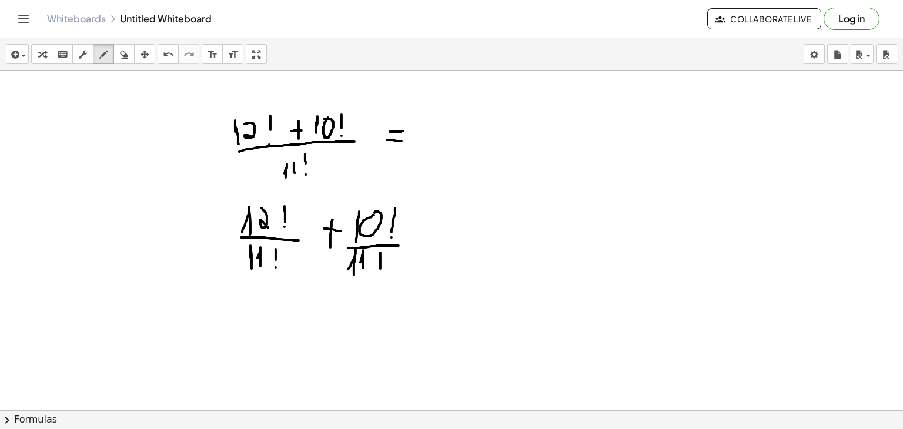
drag, startPoint x: 380, startPoint y: 252, endPoint x: 380, endPoint y: 270, distance: 18.2
click at [380, 270] on div at bounding box center [451, 139] width 903 height 732
click at [379, 274] on div at bounding box center [451, 139] width 903 height 732
click at [493, 238] on div at bounding box center [451, 139] width 903 height 732
drag, startPoint x: 508, startPoint y: 224, endPoint x: 508, endPoint y: 242, distance: 17.6
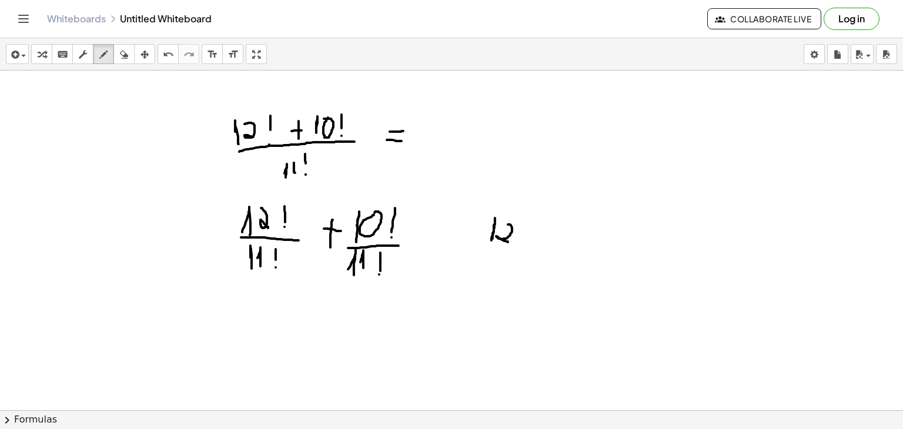
click at [508, 242] on div at bounding box center [451, 139] width 903 height 732
drag, startPoint x: 525, startPoint y: 229, endPoint x: 535, endPoint y: 239, distance: 14.1
click at [535, 239] on div at bounding box center [451, 139] width 903 height 732
drag, startPoint x: 535, startPoint y: 226, endPoint x: 525, endPoint y: 236, distance: 14.2
click at [525, 236] on div at bounding box center [451, 139] width 903 height 732
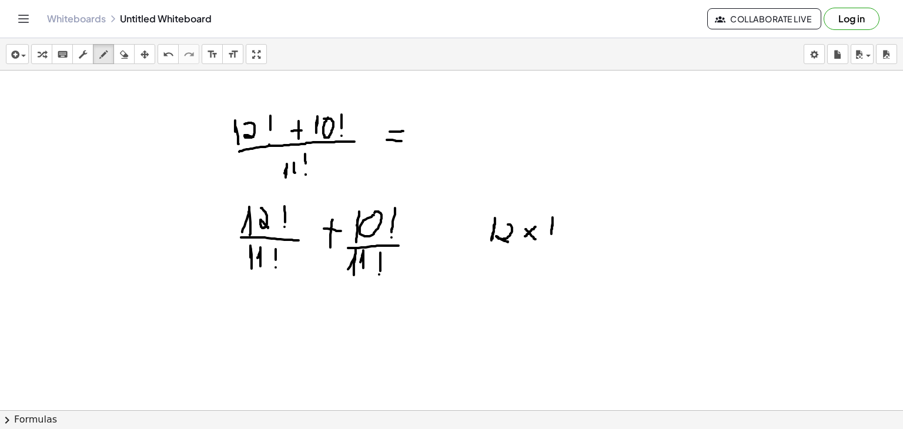
click at [551, 233] on div at bounding box center [451, 139] width 903 height 732
drag, startPoint x: 562, startPoint y: 225, endPoint x: 562, endPoint y: 234, distance: 8.8
click at [562, 234] on div at bounding box center [451, 139] width 903 height 732
drag, startPoint x: 575, startPoint y: 213, endPoint x: 574, endPoint y: 229, distance: 15.9
click at [574, 229] on div at bounding box center [451, 139] width 903 height 732
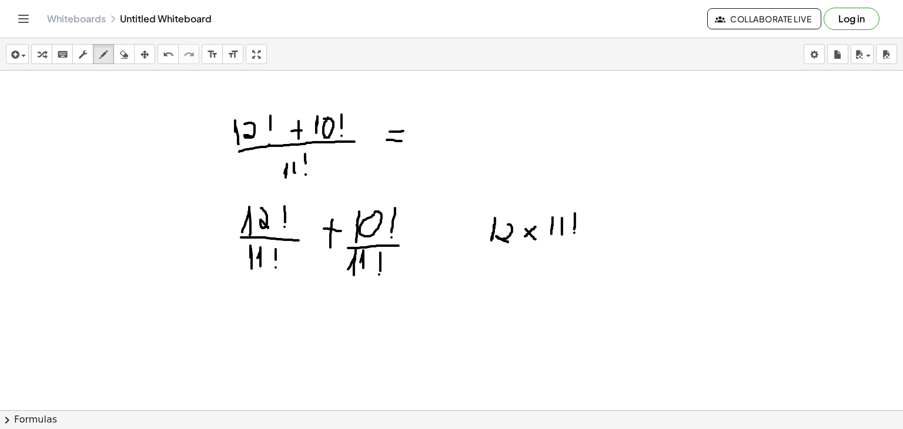
click at [574, 232] on div at bounding box center [451, 139] width 903 height 732
drag, startPoint x: 477, startPoint y: 245, endPoint x: 581, endPoint y: 247, distance: 104.1
click at [581, 247] on div at bounding box center [451, 139] width 903 height 732
drag, startPoint x: 513, startPoint y: 271, endPoint x: 513, endPoint y: 279, distance: 8.2
click at [513, 279] on div at bounding box center [451, 139] width 903 height 732
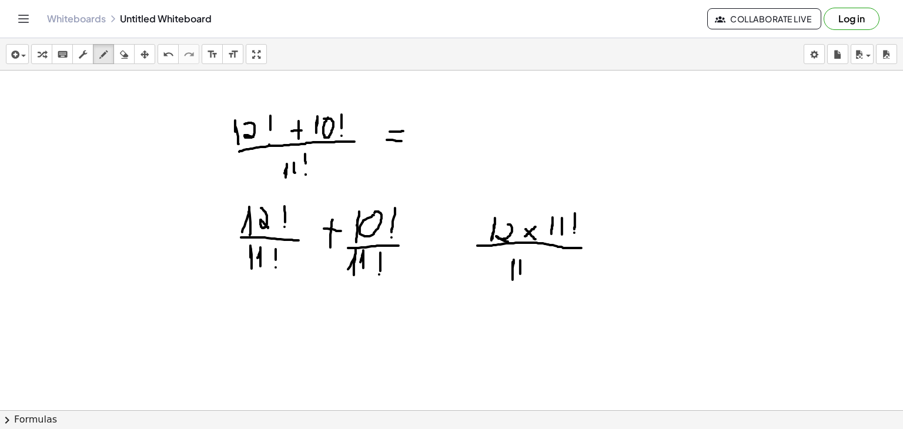
click at [520, 274] on div at bounding box center [451, 139] width 903 height 732
drag, startPoint x: 536, startPoint y: 258, endPoint x: 536, endPoint y: 269, distance: 10.6
click at [536, 269] on div at bounding box center [451, 139] width 903 height 732
click at [535, 277] on div at bounding box center [451, 139] width 903 height 732
drag, startPoint x: 615, startPoint y: 226, endPoint x: 613, endPoint y: 240, distance: 14.8
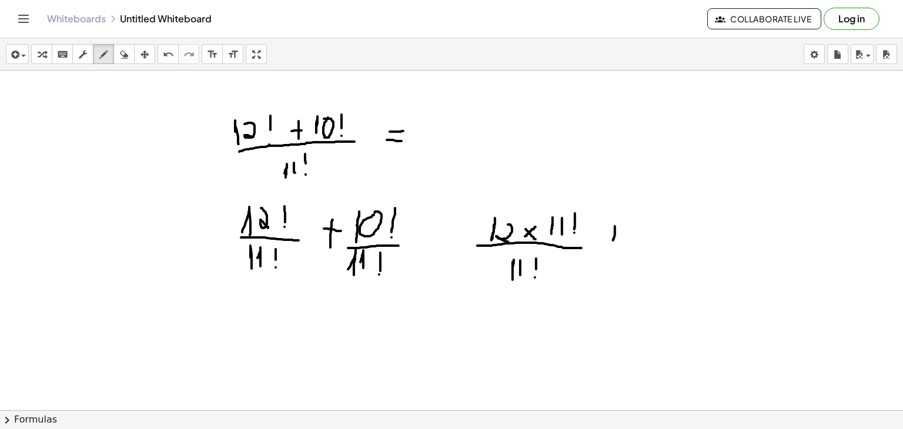
click at [613, 240] on div at bounding box center [451, 139] width 903 height 732
drag, startPoint x: 606, startPoint y: 232, endPoint x: 621, endPoint y: 232, distance: 14.7
click at [621, 232] on div at bounding box center [451, 139] width 903 height 732
drag, startPoint x: 637, startPoint y: 234, endPoint x: 638, endPoint y: 243, distance: 8.9
click at [638, 243] on div at bounding box center [451, 139] width 903 height 732
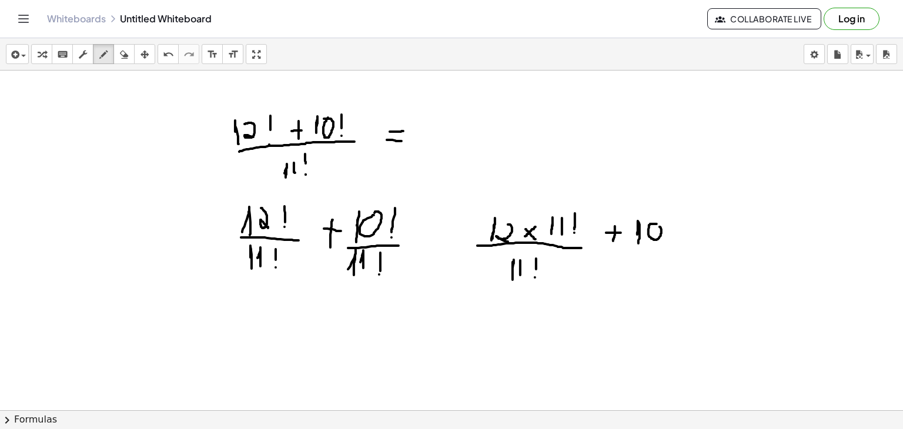
click at [657, 224] on div at bounding box center [451, 139] width 903 height 732
drag, startPoint x: 678, startPoint y: 212, endPoint x: 677, endPoint y: 230, distance: 18.3
click at [677, 230] on div at bounding box center [451, 139] width 903 height 732
click at [677, 236] on div at bounding box center [451, 139] width 903 height 732
drag, startPoint x: 628, startPoint y: 247, endPoint x: 688, endPoint y: 248, distance: 60.6
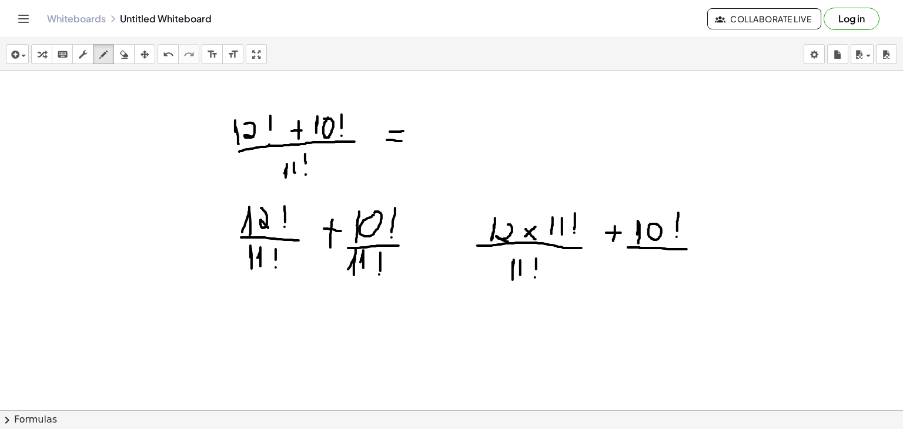
click at [688, 248] on div at bounding box center [451, 139] width 903 height 732
click at [636, 283] on div at bounding box center [451, 139] width 903 height 732
drag, startPoint x: 644, startPoint y: 273, endPoint x: 645, endPoint y: 280, distance: 7.1
click at [645, 280] on div at bounding box center [451, 139] width 903 height 732
drag, startPoint x: 659, startPoint y: 266, endPoint x: 667, endPoint y: 274, distance: 10.8
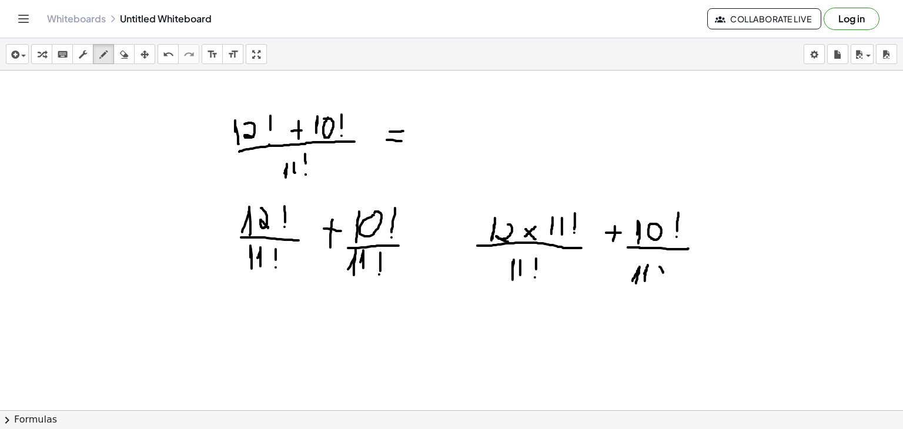
click at [667, 274] on div at bounding box center [451, 139] width 903 height 732
drag, startPoint x: 668, startPoint y: 264, endPoint x: 658, endPoint y: 275, distance: 15.0
click at [658, 275] on div at bounding box center [451, 139] width 903 height 732
click at [681, 270] on div at bounding box center [451, 139] width 903 height 732
click at [696, 260] on div at bounding box center [451, 139] width 903 height 732
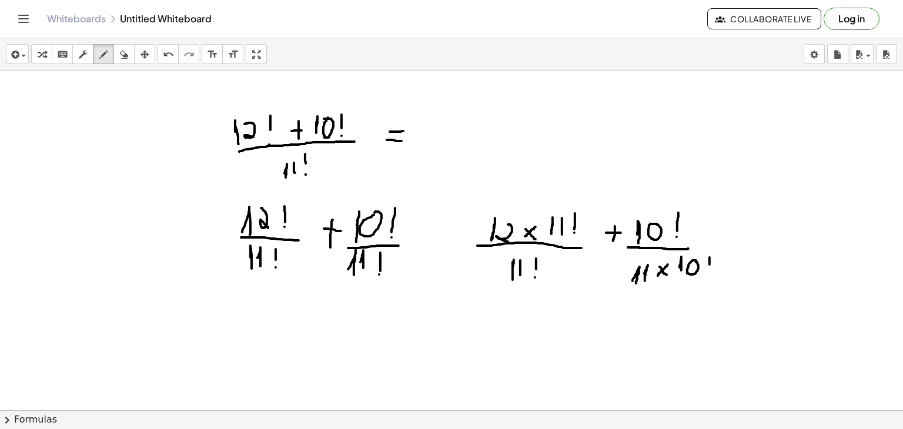
drag, startPoint x: 709, startPoint y: 257, endPoint x: 709, endPoint y: 264, distance: 7.1
click at [709, 264] on div at bounding box center [451, 139] width 903 height 732
click at [709, 273] on div at bounding box center [451, 139] width 903 height 732
drag, startPoint x: 504, startPoint y: 282, endPoint x: 538, endPoint y: 260, distance: 40.4
click at [538, 260] on div at bounding box center [451, 139] width 903 height 732
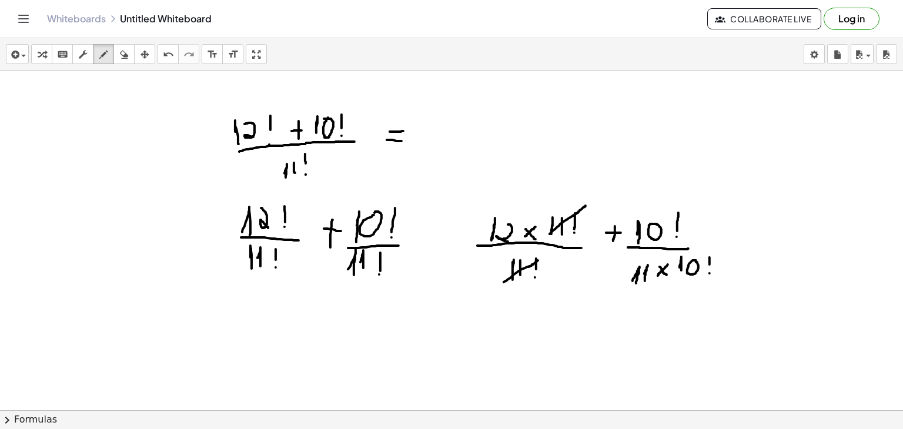
drag, startPoint x: 550, startPoint y: 233, endPoint x: 586, endPoint y: 205, distance: 46.4
click at [586, 205] on div at bounding box center [451, 139] width 903 height 732
drag, startPoint x: 675, startPoint y: 275, endPoint x: 706, endPoint y: 255, distance: 37.0
click at [706, 255] on div at bounding box center [451, 139] width 903 height 732
drag, startPoint x: 630, startPoint y: 243, endPoint x: 684, endPoint y: 209, distance: 63.7
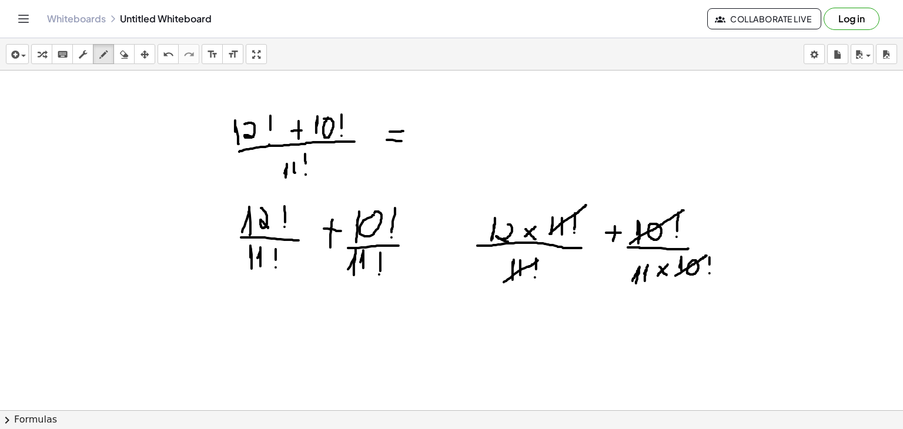
click at [684, 209] on div at bounding box center [451, 139] width 903 height 732
drag, startPoint x: 424, startPoint y: 317, endPoint x: 421, endPoint y: 329, distance: 12.0
click at [421, 329] on div at bounding box center [451, 139] width 903 height 732
drag, startPoint x: 433, startPoint y: 316, endPoint x: 440, endPoint y: 331, distance: 16.8
click at [440, 331] on div at bounding box center [451, 139] width 903 height 732
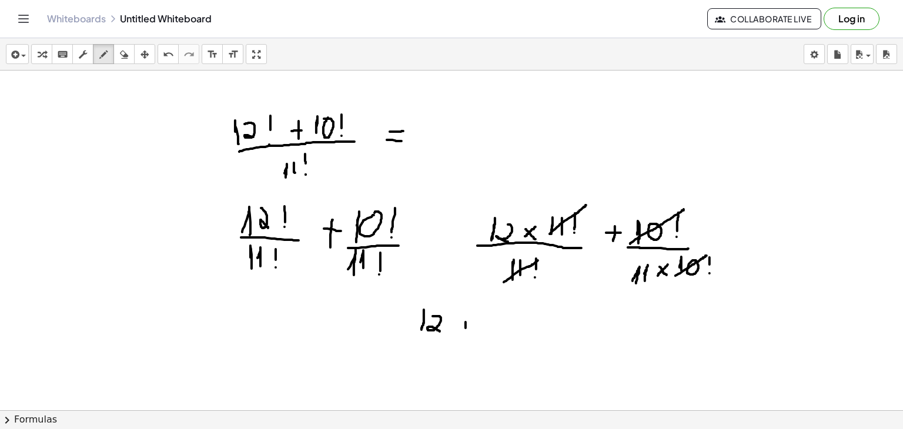
drag, startPoint x: 466, startPoint y: 322, endPoint x: 466, endPoint y: 330, distance: 8.2
click at [466, 330] on div at bounding box center [451, 139] width 903 height 732
drag, startPoint x: 460, startPoint y: 328, endPoint x: 472, endPoint y: 327, distance: 11.8
click at [472, 327] on div at bounding box center [451, 139] width 903 height 732
click at [491, 327] on div at bounding box center [451, 139] width 903 height 732
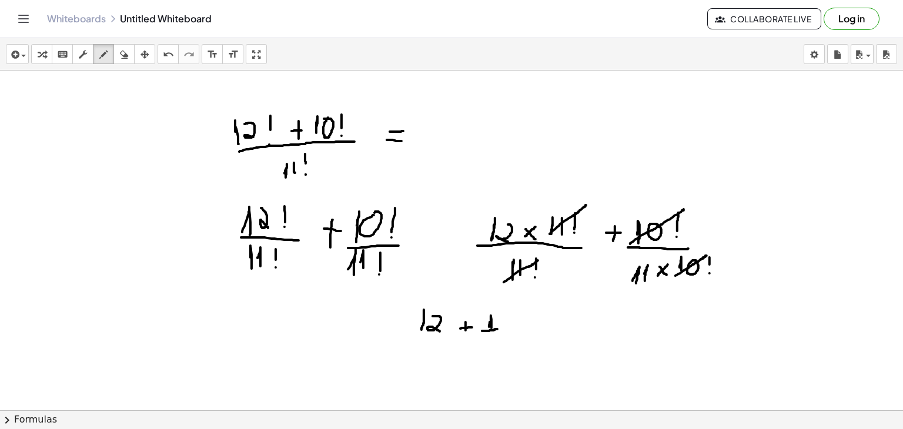
drag, startPoint x: 482, startPoint y: 330, endPoint x: 497, endPoint y: 328, distance: 15.5
click at [497, 328] on div at bounding box center [451, 139] width 903 height 732
drag, startPoint x: 488, startPoint y: 344, endPoint x: 490, endPoint y: 350, distance: 6.6
click at [490, 350] on div at bounding box center [451, 139] width 903 height 732
drag, startPoint x: 494, startPoint y: 346, endPoint x: 495, endPoint y: 353, distance: 6.6
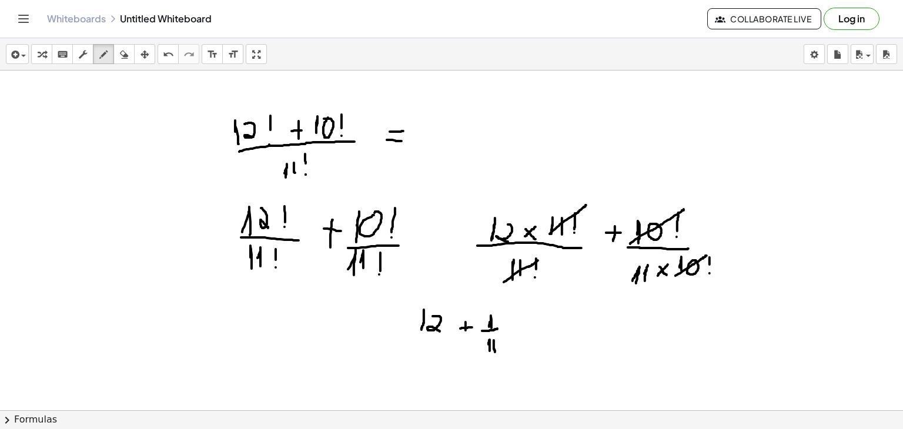
click at [495, 353] on div at bounding box center [451, 139] width 903 height 732
drag, startPoint x: 520, startPoint y: 329, endPoint x: 529, endPoint y: 327, distance: 9.0
click at [529, 327] on div at bounding box center [451, 139] width 903 height 732
drag, startPoint x: 523, startPoint y: 323, endPoint x: 531, endPoint y: 323, distance: 8.8
click at [531, 323] on div at bounding box center [451, 139] width 903 height 732
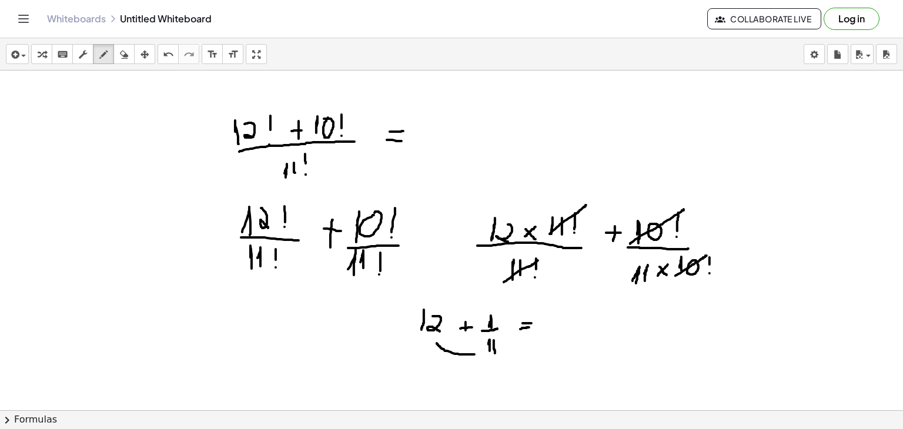
drag, startPoint x: 474, startPoint y: 354, endPoint x: 437, endPoint y: 342, distance: 39.4
click at [437, 342] on div at bounding box center [451, 139] width 903 height 732
click at [571, 309] on div at bounding box center [451, 139] width 903 height 732
click at [560, 326] on div at bounding box center [451, 139] width 903 height 732
drag, startPoint x: 571, startPoint y: 309, endPoint x: 572, endPoint y: 327, distance: 18.3
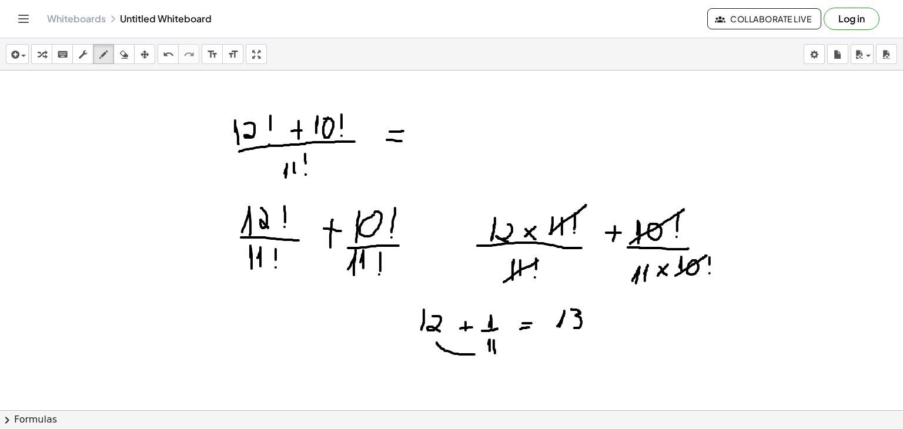
click at [572, 327] on div at bounding box center [451, 139] width 903 height 732
drag, startPoint x: 589, startPoint y: 310, endPoint x: 590, endPoint y: 329, distance: 18.8
click at [590, 329] on div at bounding box center [451, 139] width 903 height 732
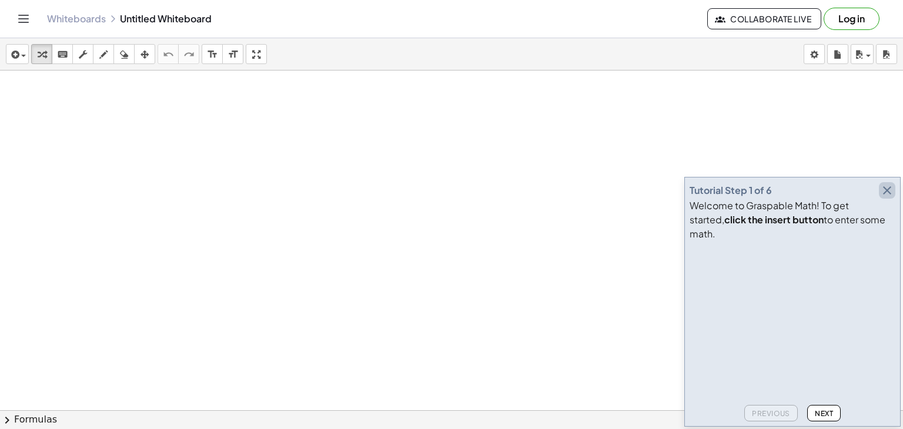
click at [889, 197] on icon "button" at bounding box center [887, 190] width 14 height 14
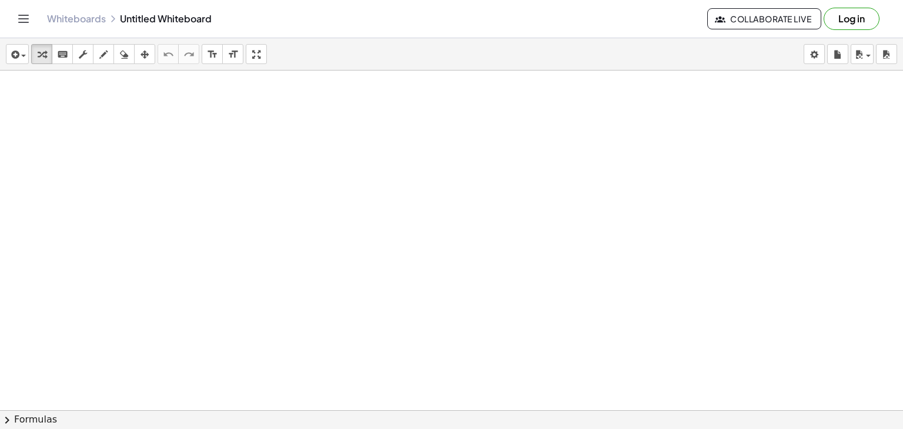
drag, startPoint x: 249, startPoint y: 120, endPoint x: 255, endPoint y: 97, distance: 23.7
click at [255, 97] on div at bounding box center [451, 437] width 903 height 732
click at [108, 52] on div "button" at bounding box center [103, 54] width 15 height 14
drag, startPoint x: 215, startPoint y: 137, endPoint x: 215, endPoint y: 149, distance: 12.3
click at [215, 149] on div at bounding box center [451, 437] width 903 height 732
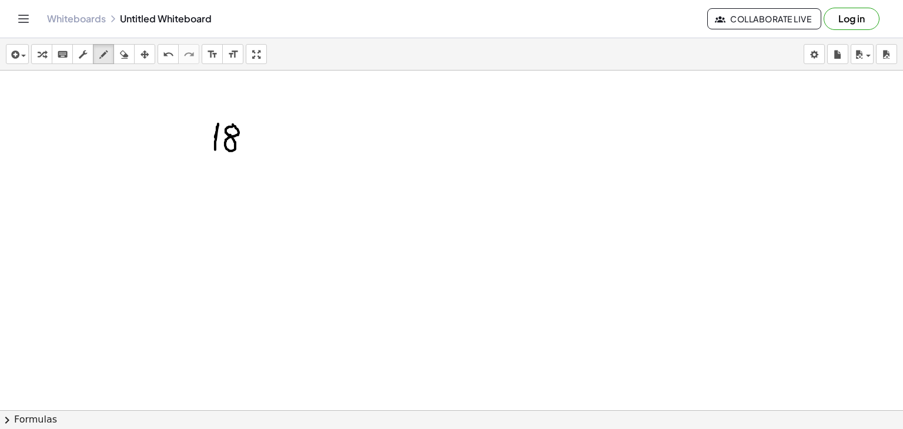
click at [233, 123] on div at bounding box center [451, 437] width 903 height 732
drag, startPoint x: 250, startPoint y: 122, endPoint x: 250, endPoint y: 133, distance: 11.2
click at [250, 133] on div at bounding box center [451, 437] width 903 height 732
click at [249, 147] on div at bounding box center [451, 437] width 903 height 732
drag, startPoint x: 275, startPoint y: 141, endPoint x: 285, endPoint y: 141, distance: 10.0
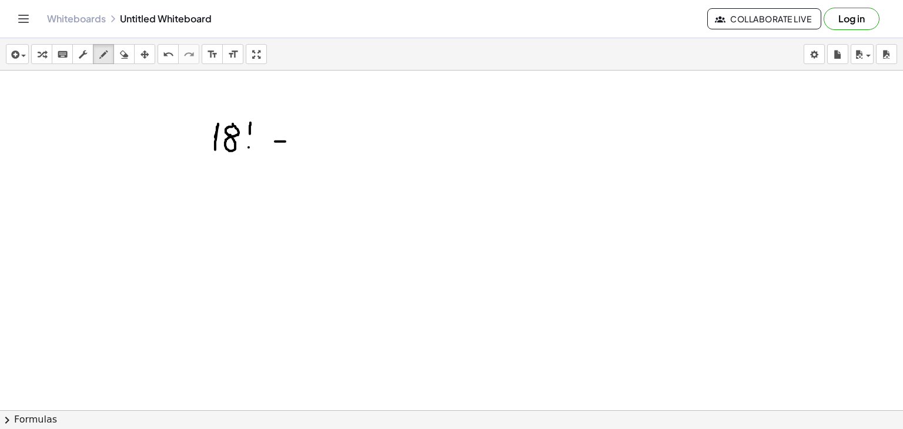
click at [285, 141] on div at bounding box center [451, 437] width 903 height 732
drag, startPoint x: 303, startPoint y: 142, endPoint x: 304, endPoint y: 153, distance: 11.8
click at [304, 153] on div at bounding box center [451, 437] width 903 height 732
click at [325, 132] on div at bounding box center [451, 437] width 903 height 732
click at [339, 145] on div at bounding box center [451, 437] width 903 height 732
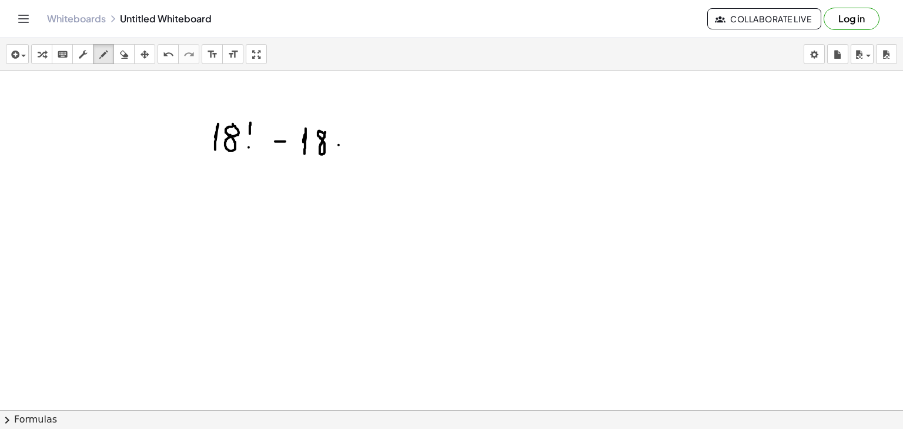
click at [339, 145] on div at bounding box center [451, 437] width 903 height 732
click at [353, 152] on div at bounding box center [451, 437] width 903 height 732
drag, startPoint x: 362, startPoint y: 126, endPoint x: 370, endPoint y: 150, distance: 25.3
click at [370, 150] on div at bounding box center [451, 437] width 903 height 732
drag, startPoint x: 362, startPoint y: 137, endPoint x: 375, endPoint y: 137, distance: 12.9
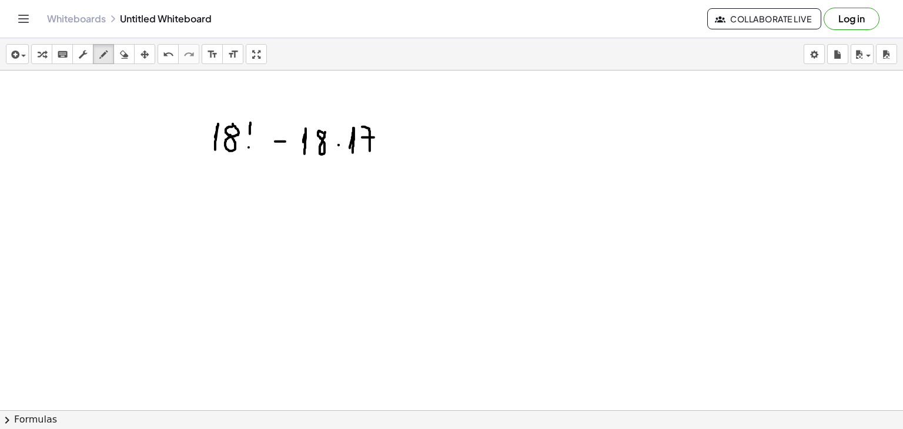
click at [375, 137] on div at bounding box center [451, 437] width 903 height 732
drag, startPoint x: 388, startPoint y: 123, endPoint x: 387, endPoint y: 137, distance: 13.5
click at [387, 137] on div at bounding box center [451, 437] width 903 height 732
click at [386, 146] on div at bounding box center [451, 437] width 903 height 732
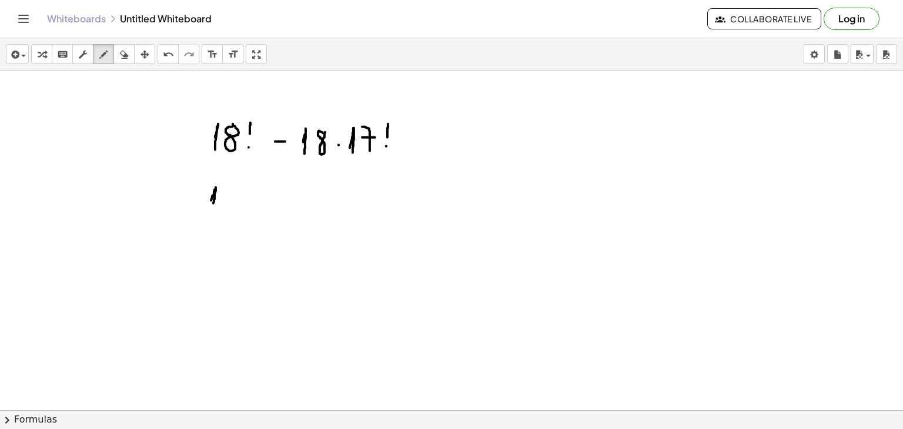
click at [213, 203] on div at bounding box center [451, 437] width 903 height 732
click at [233, 187] on div at bounding box center [451, 437] width 903 height 732
click at [243, 196] on div at bounding box center [451, 437] width 903 height 732
drag, startPoint x: 254, startPoint y: 198, endPoint x: 257, endPoint y: 205, distance: 7.6
click at [257, 205] on div at bounding box center [451, 437] width 903 height 732
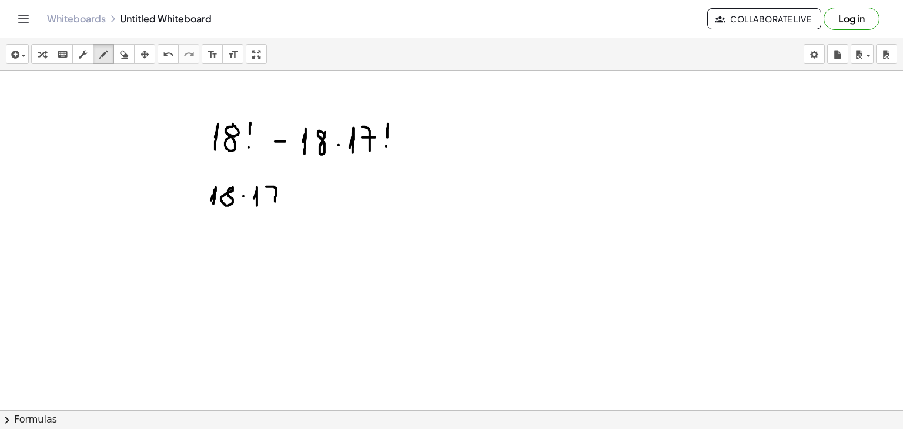
drag, startPoint x: 266, startPoint y: 186, endPoint x: 275, endPoint y: 203, distance: 19.2
click at [275, 203] on div at bounding box center [451, 437] width 903 height 732
drag, startPoint x: 269, startPoint y: 196, endPoint x: 284, endPoint y: 196, distance: 14.7
click at [284, 196] on div at bounding box center [451, 437] width 903 height 732
drag, startPoint x: 300, startPoint y: 180, endPoint x: 296, endPoint y: 197, distance: 17.5
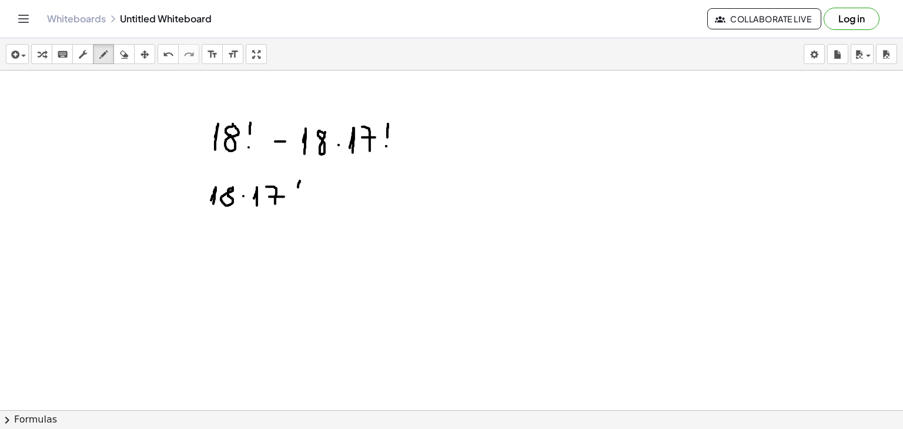
click at [296, 197] on div at bounding box center [451, 437] width 903 height 732
click at [295, 205] on div at bounding box center [451, 437] width 903 height 732
drag, startPoint x: 317, startPoint y: 201, endPoint x: 329, endPoint y: 201, distance: 11.8
click at [329, 201] on div at bounding box center [451, 437] width 903 height 732
click at [342, 204] on div at bounding box center [451, 437] width 903 height 732
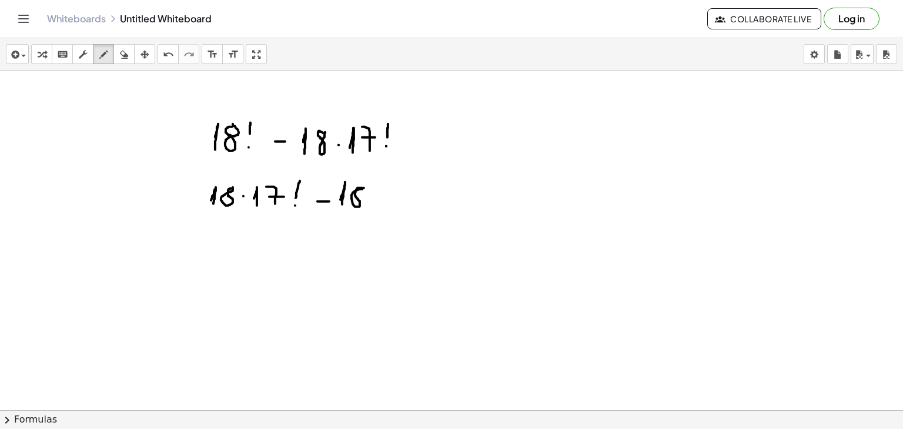
click at [364, 187] on div at bounding box center [451, 437] width 903 height 732
drag, startPoint x: 371, startPoint y: 195, endPoint x: 393, endPoint y: 200, distance: 22.4
click at [393, 200] on div at bounding box center [451, 437] width 903 height 732
drag, startPoint x: 379, startPoint y: 186, endPoint x: 381, endPoint y: 196, distance: 10.3
click at [381, 196] on div at bounding box center [451, 437] width 903 height 732
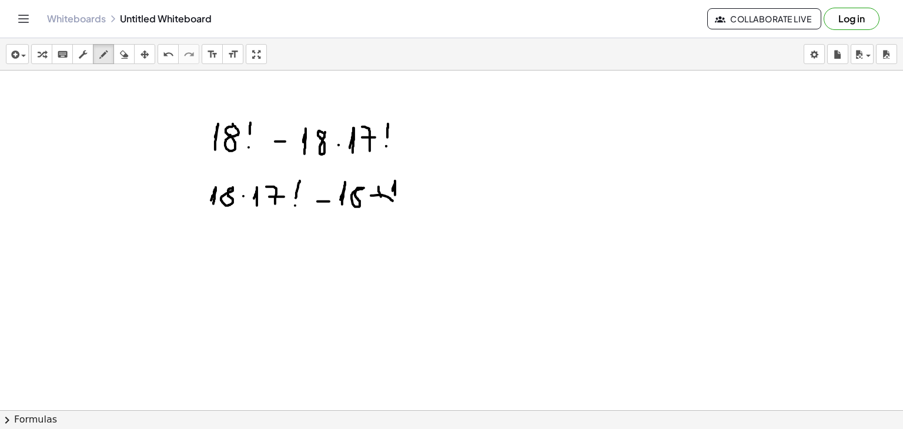
drag, startPoint x: 395, startPoint y: 195, endPoint x: 390, endPoint y: 199, distance: 6.6
click at [390, 199] on div at bounding box center [451, 437] width 903 height 732
drag, startPoint x: 403, startPoint y: 182, endPoint x: 406, endPoint y: 206, distance: 24.9
click at [406, 206] on div at bounding box center [451, 437] width 903 height 732
drag, startPoint x: 401, startPoint y: 195, endPoint x: 414, endPoint y: 195, distance: 12.3
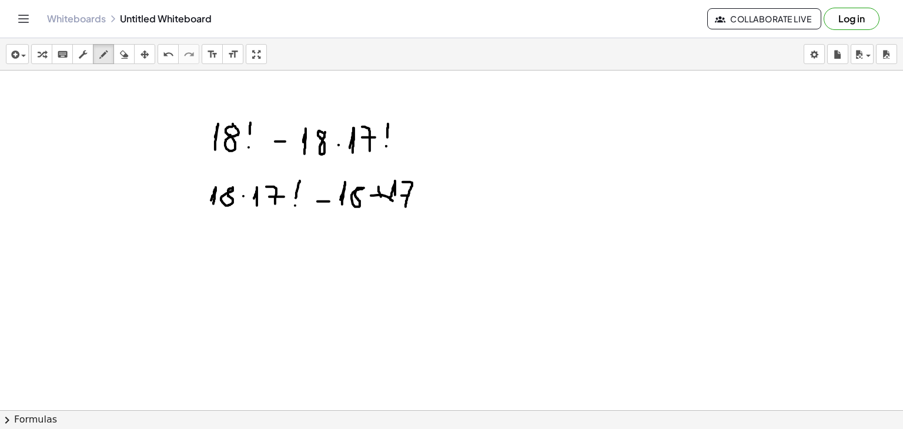
click at [414, 195] on div at bounding box center [451, 437] width 903 height 732
drag, startPoint x: 424, startPoint y: 179, endPoint x: 423, endPoint y: 193, distance: 14.2
click at [423, 193] on div at bounding box center [451, 437] width 903 height 732
click at [423, 205] on div at bounding box center [451, 437] width 903 height 732
drag, startPoint x: 442, startPoint y: 205, endPoint x: 451, endPoint y: 205, distance: 8.8
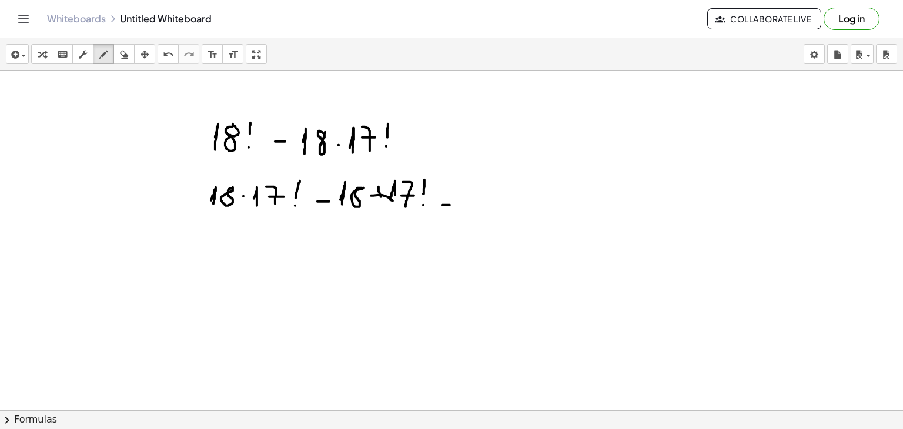
click at [451, 205] on div at bounding box center [451, 437] width 903 height 732
drag, startPoint x: 444, startPoint y: 193, endPoint x: 450, endPoint y: 194, distance: 5.9
click at [450, 194] on div at bounding box center [451, 437] width 903 height 732
click at [472, 193] on div at bounding box center [451, 437] width 903 height 732
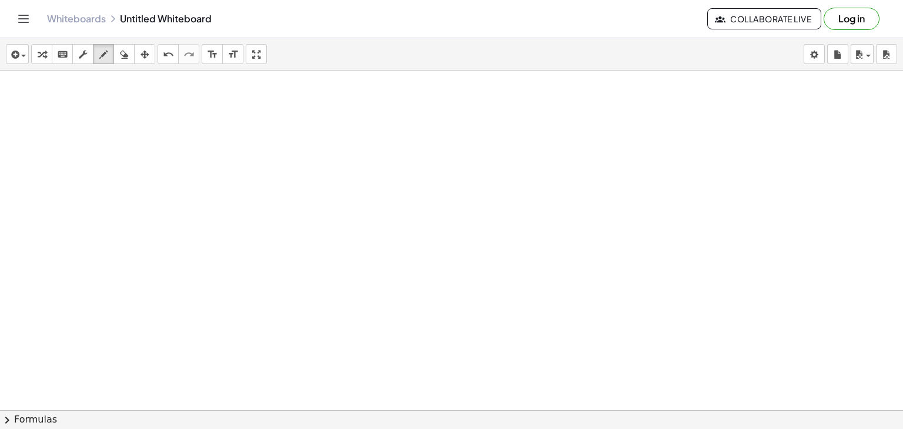
scroll to position [143, 0]
drag, startPoint x: 249, startPoint y: 118, endPoint x: 232, endPoint y: 132, distance: 22.1
click at [232, 132] on div at bounding box center [451, 293] width 903 height 732
click at [259, 119] on div at bounding box center [451, 293] width 903 height 732
drag, startPoint x: 277, startPoint y: 116, endPoint x: 277, endPoint y: 125, distance: 9.4
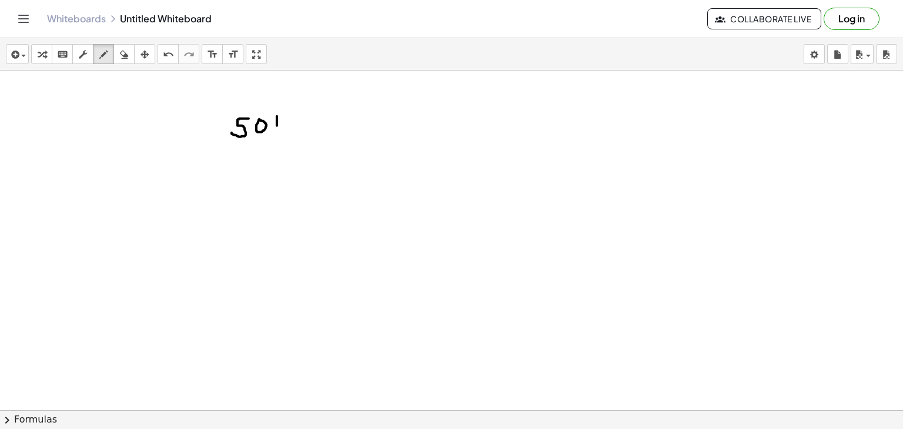
click at [277, 125] on div at bounding box center [451, 293] width 903 height 732
click at [277, 132] on div at bounding box center [451, 293] width 903 height 732
drag, startPoint x: 294, startPoint y: 123, endPoint x: 301, endPoint y: 123, distance: 7.1
click at [301, 123] on div at bounding box center [451, 293] width 903 height 732
drag, startPoint x: 314, startPoint y: 118, endPoint x: 321, endPoint y: 135, distance: 17.7
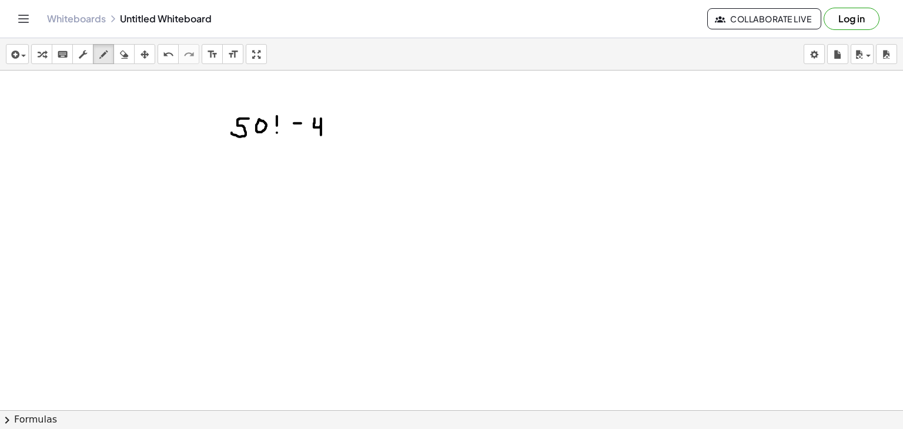
click at [321, 135] on div at bounding box center [451, 293] width 903 height 732
drag, startPoint x: 336, startPoint y: 119, endPoint x: 337, endPoint y: 133, distance: 13.5
click at [337, 133] on div at bounding box center [451, 293] width 903 height 732
drag, startPoint x: 347, startPoint y: 116, endPoint x: 347, endPoint y: 124, distance: 8.2
click at [347, 124] on div at bounding box center [451, 293] width 903 height 732
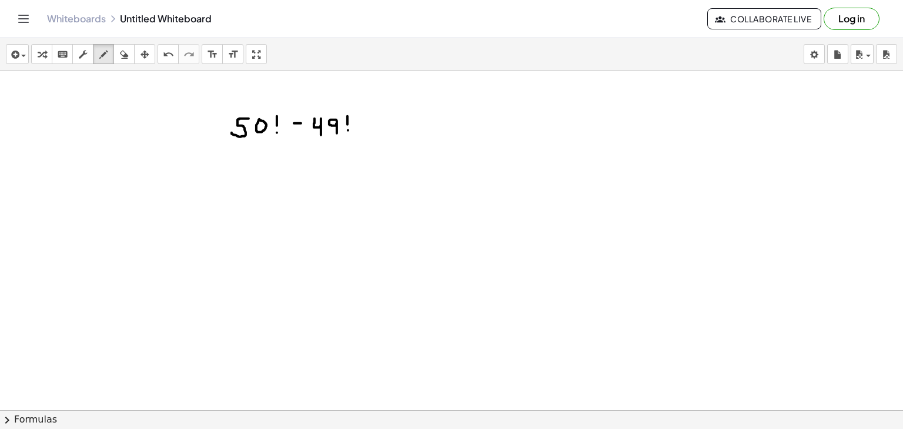
click at [348, 130] on div at bounding box center [451, 293] width 903 height 732
drag, startPoint x: 230, startPoint y: 142, endPoint x: 351, endPoint y: 138, distance: 120.6
click at [351, 138] on div at bounding box center [451, 293] width 903 height 732
drag, startPoint x: 289, startPoint y: 160, endPoint x: 279, endPoint y: 172, distance: 15.4
click at [279, 172] on div at bounding box center [451, 293] width 903 height 732
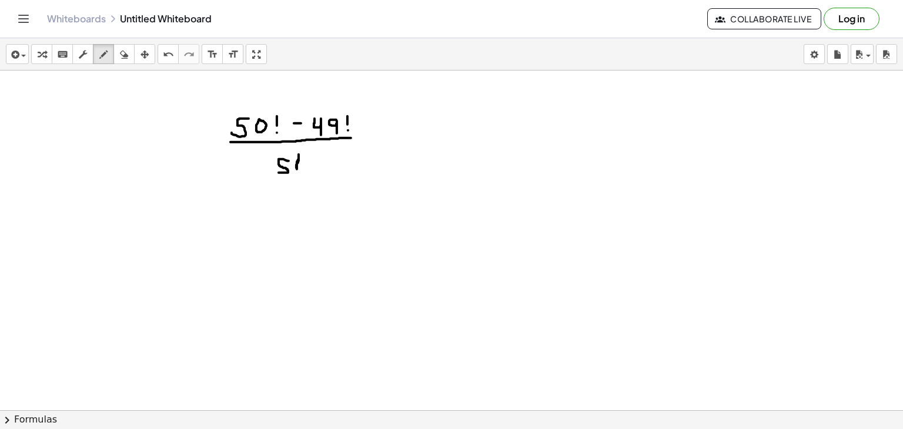
click at [297, 170] on div at bounding box center [451, 293] width 903 height 732
drag, startPoint x: 311, startPoint y: 151, endPoint x: 311, endPoint y: 160, distance: 9.4
click at [311, 160] on div at bounding box center [451, 293] width 903 height 732
click at [311, 169] on div at bounding box center [451, 293] width 903 height 732
drag, startPoint x: 245, startPoint y: 206, endPoint x: 216, endPoint y: 219, distance: 31.8
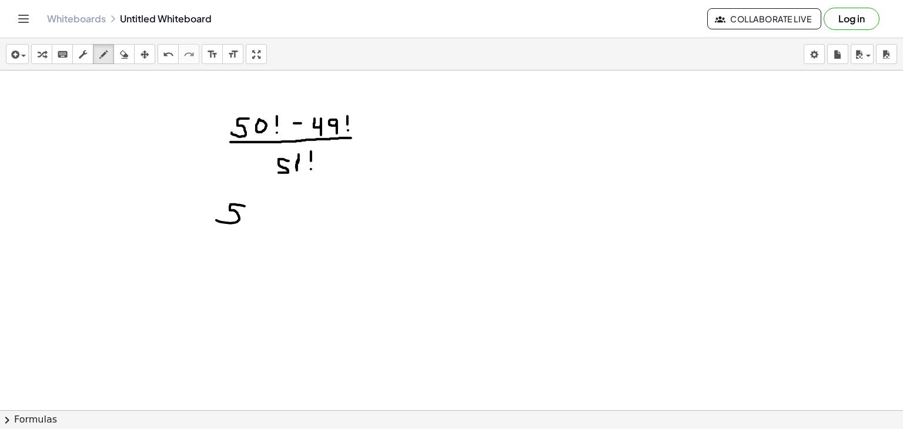
click at [216, 219] on div at bounding box center [451, 293] width 903 height 732
click at [251, 205] on div at bounding box center [451, 293] width 903 height 732
drag, startPoint x: 274, startPoint y: 202, endPoint x: 273, endPoint y: 212, distance: 10.0
click at [273, 212] on div at bounding box center [451, 293] width 903 height 732
click at [272, 222] on div at bounding box center [451, 293] width 903 height 732
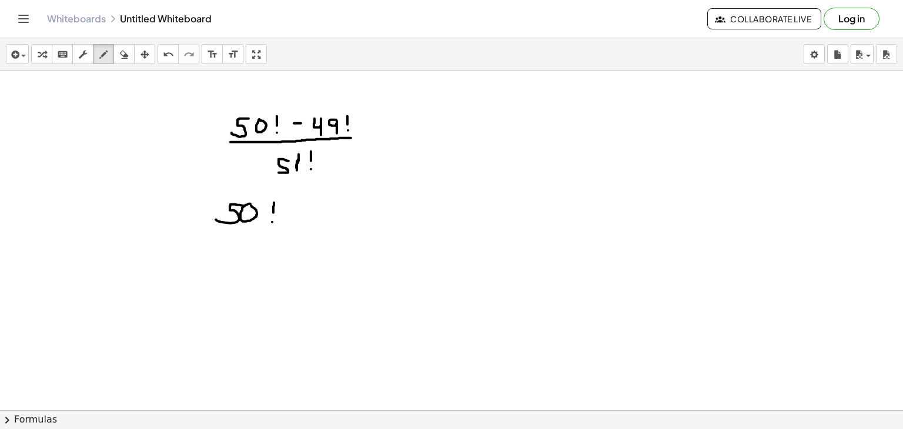
click at [272, 222] on div at bounding box center [451, 293] width 903 height 732
drag, startPoint x: 210, startPoint y: 235, endPoint x: 276, endPoint y: 233, distance: 66.4
click at [276, 233] on div at bounding box center [451, 293] width 903 height 732
drag, startPoint x: 223, startPoint y: 245, endPoint x: 216, endPoint y: 260, distance: 16.8
click at [216, 260] on div at bounding box center [451, 293] width 903 height 732
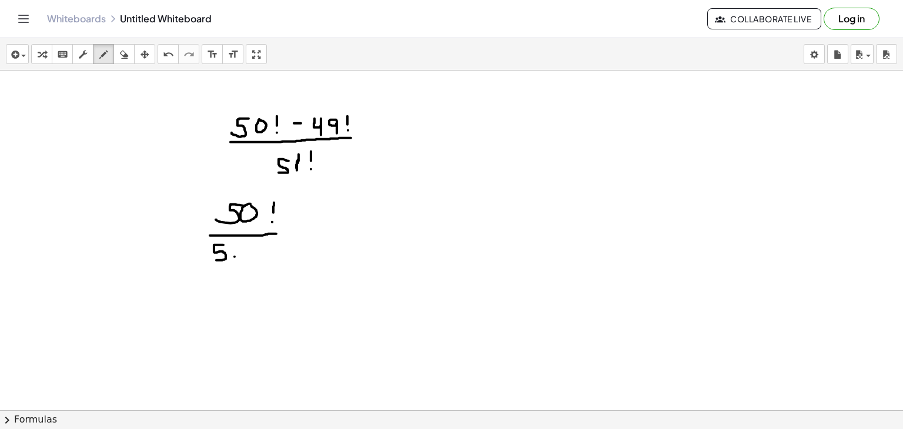
click at [235, 256] on div at bounding box center [451, 293] width 903 height 732
click at [236, 262] on div at bounding box center [451, 293] width 903 height 732
drag, startPoint x: 247, startPoint y: 245, endPoint x: 255, endPoint y: 257, distance: 14.0
click at [255, 257] on div at bounding box center [451, 293] width 903 height 732
drag, startPoint x: 259, startPoint y: 245, endPoint x: 249, endPoint y: 257, distance: 15.5
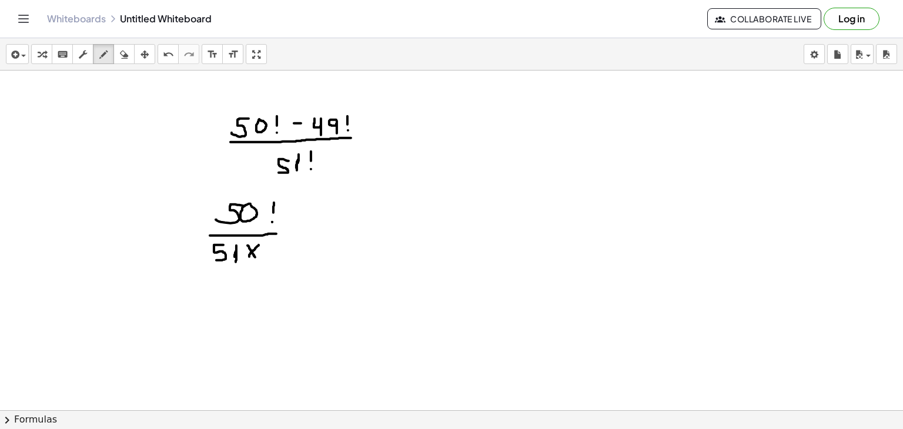
click at [249, 257] on div at bounding box center [451, 293] width 903 height 732
drag, startPoint x: 276, startPoint y: 243, endPoint x: 269, endPoint y: 256, distance: 15.2
click at [269, 256] on div at bounding box center [451, 293] width 903 height 732
click at [287, 245] on div at bounding box center [451, 293] width 903 height 732
drag, startPoint x: 313, startPoint y: 238, endPoint x: 313, endPoint y: 250, distance: 11.8
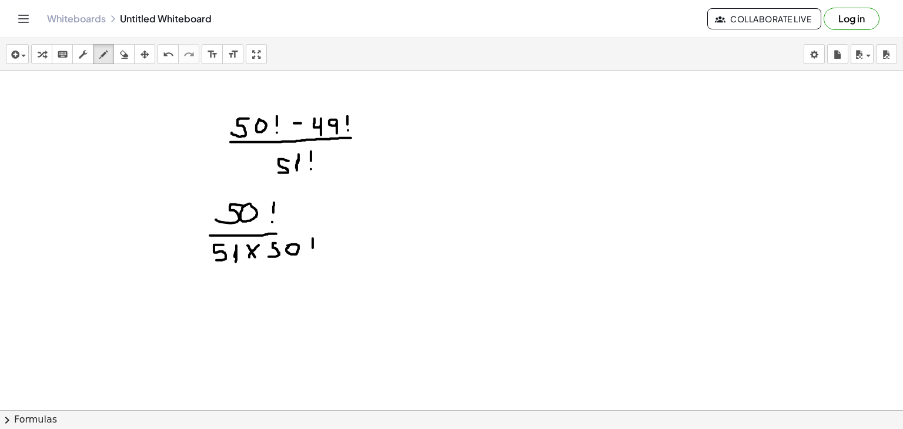
click at [313, 250] on div at bounding box center [451, 293] width 903 height 732
click at [313, 255] on div at bounding box center [451, 293] width 903 height 732
drag, startPoint x: 322, startPoint y: 224, endPoint x: 336, endPoint y: 222, distance: 14.9
click at [336, 222] on div at bounding box center [451, 293] width 903 height 732
drag, startPoint x: 367, startPoint y: 212, endPoint x: 374, endPoint y: 229, distance: 17.9
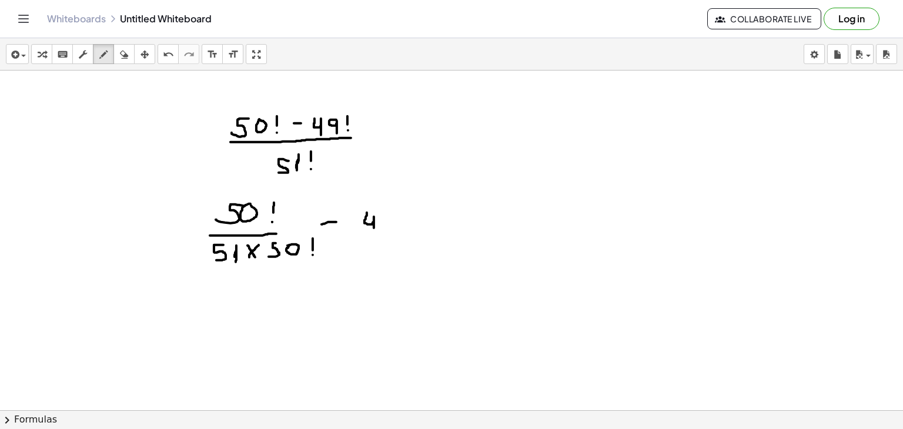
click at [374, 229] on div at bounding box center [451, 293] width 903 height 732
drag, startPoint x: 391, startPoint y: 212, endPoint x: 389, endPoint y: 225, distance: 13.1
click at [389, 225] on div at bounding box center [451, 293] width 903 height 732
drag, startPoint x: 403, startPoint y: 202, endPoint x: 402, endPoint y: 217, distance: 14.7
click at [402, 217] on div at bounding box center [451, 293] width 903 height 732
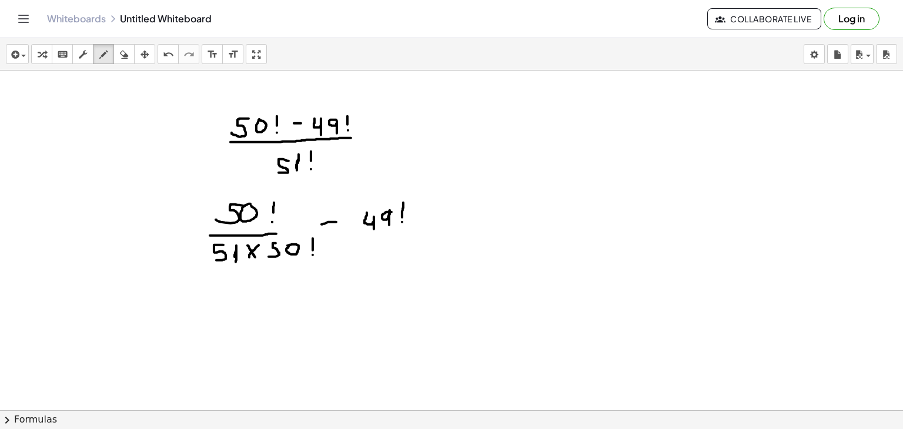
click at [402, 222] on div at bounding box center [451, 293] width 903 height 732
drag, startPoint x: 358, startPoint y: 233, endPoint x: 411, endPoint y: 232, distance: 53.5
click at [411, 232] on div at bounding box center [451, 293] width 903 height 732
drag, startPoint x: 371, startPoint y: 245, endPoint x: 363, endPoint y: 257, distance: 14.8
click at [363, 257] on div at bounding box center [451, 293] width 903 height 732
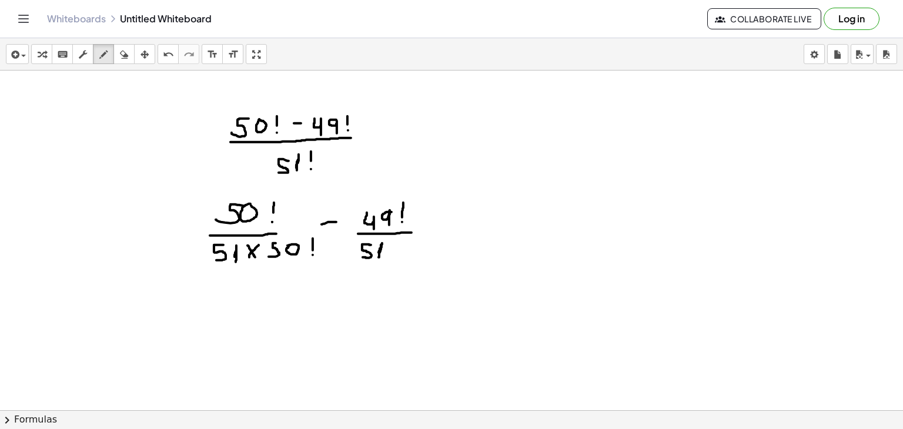
click at [379, 257] on div at bounding box center [451, 293] width 903 height 732
drag, startPoint x: 388, startPoint y: 247, endPoint x: 393, endPoint y: 257, distance: 11.0
click at [393, 257] on div at bounding box center [451, 293] width 903 height 732
drag, startPoint x: 399, startPoint y: 246, endPoint x: 388, endPoint y: 255, distance: 14.6
click at [388, 255] on div at bounding box center [451, 293] width 903 height 732
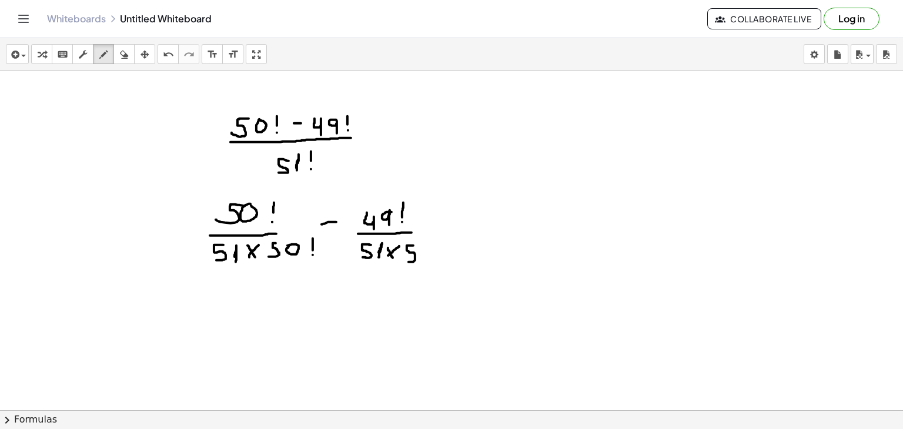
drag, startPoint x: 413, startPoint y: 245, endPoint x: 404, endPoint y: 262, distance: 19.0
click at [404, 262] on div at bounding box center [451, 293] width 903 height 732
click at [425, 246] on div at bounding box center [451, 293] width 903 height 732
drag, startPoint x: 448, startPoint y: 243, endPoint x: 454, endPoint y: 253, distance: 11.6
click at [454, 253] on div at bounding box center [451, 293] width 903 height 732
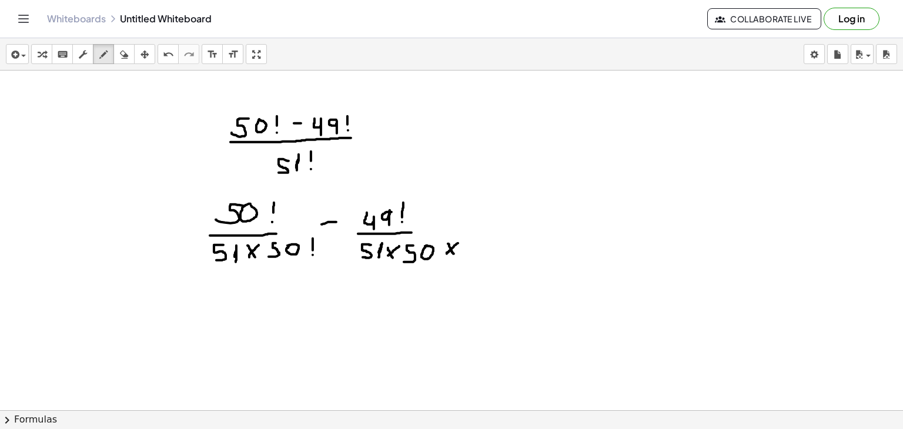
drag, startPoint x: 458, startPoint y: 243, endPoint x: 445, endPoint y: 255, distance: 17.5
click at [445, 255] on div at bounding box center [451, 293] width 903 height 732
drag, startPoint x: 469, startPoint y: 238, endPoint x: 472, endPoint y: 259, distance: 21.4
click at [472, 259] on div at bounding box center [451, 293] width 903 height 732
drag, startPoint x: 491, startPoint y: 244, endPoint x: 490, endPoint y: 259, distance: 14.7
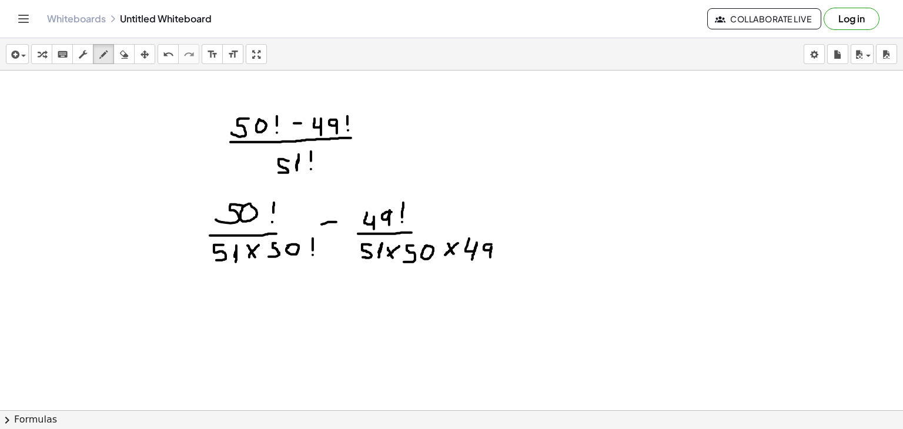
click at [490, 259] on div at bounding box center [451, 293] width 903 height 732
drag, startPoint x: 507, startPoint y: 230, endPoint x: 505, endPoint y: 245, distance: 14.8
click at [505, 245] on div at bounding box center [451, 293] width 903 height 732
click at [505, 251] on div at bounding box center [451, 293] width 903 height 732
drag, startPoint x: 275, startPoint y: 262, endPoint x: 310, endPoint y: 235, distance: 44.1
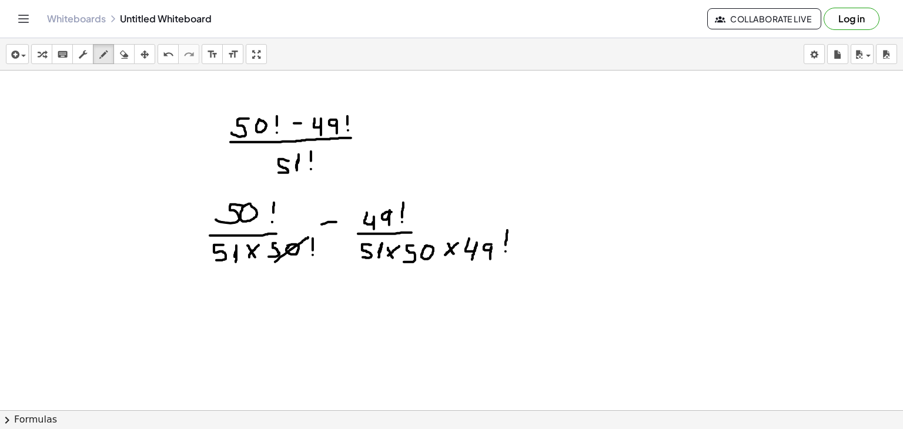
click at [310, 235] on div at bounding box center [451, 293] width 903 height 732
drag, startPoint x: 220, startPoint y: 223, endPoint x: 255, endPoint y: 203, distance: 40.0
click at [255, 203] on div at bounding box center [451, 293] width 903 height 732
drag, startPoint x: 207, startPoint y: 207, endPoint x: 207, endPoint y: 213, distance: 6.5
click at [207, 213] on div at bounding box center [451, 293] width 903 height 732
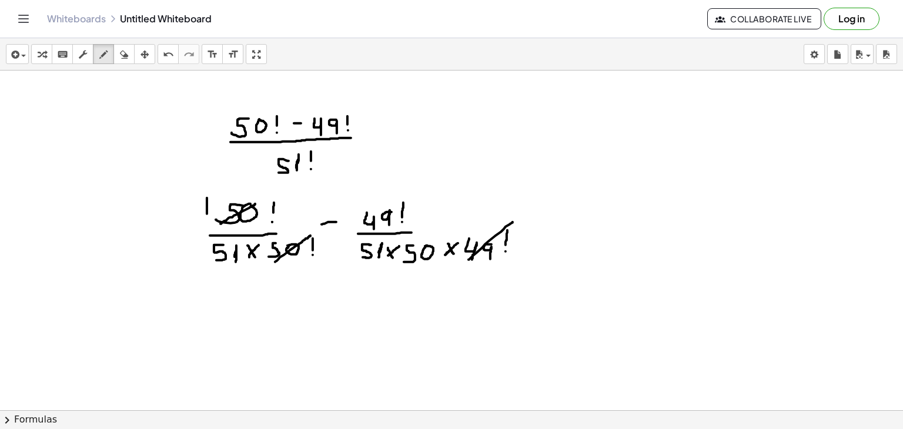
drag, startPoint x: 468, startPoint y: 259, endPoint x: 513, endPoint y: 222, distance: 58.0
click at [513, 222] on div at bounding box center [451, 293] width 903 height 732
drag, startPoint x: 370, startPoint y: 226, endPoint x: 416, endPoint y: 193, distance: 56.4
click at [416, 193] on div at bounding box center [451, 293] width 903 height 732
click at [256, 322] on div at bounding box center [451, 293] width 903 height 732
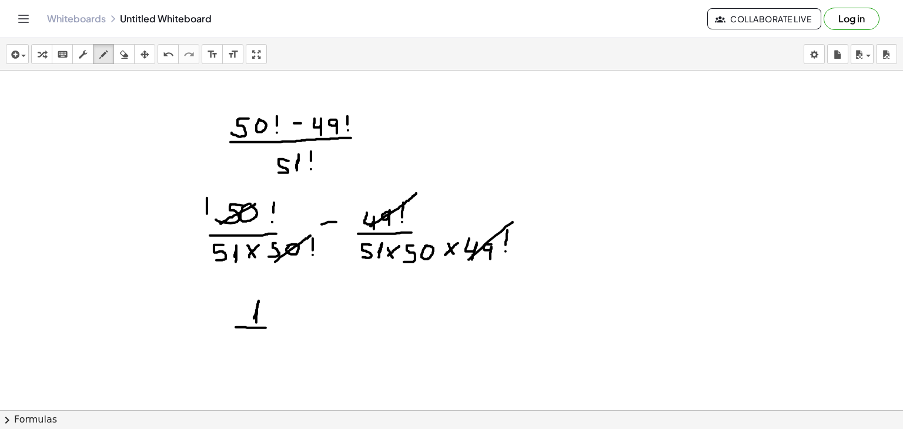
drag, startPoint x: 236, startPoint y: 327, endPoint x: 266, endPoint y: 327, distance: 30.0
click at [266, 327] on div at bounding box center [451, 293] width 903 height 732
drag, startPoint x: 250, startPoint y: 331, endPoint x: 239, endPoint y: 347, distance: 18.9
click at [239, 347] on div at bounding box center [451, 293] width 903 height 732
drag, startPoint x: 255, startPoint y: 338, endPoint x: 257, endPoint y: 345, distance: 7.3
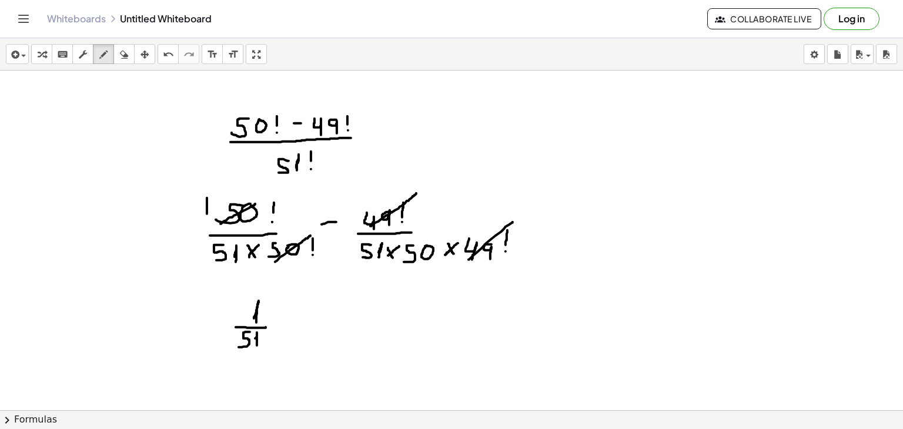
click at [257, 345] on div at bounding box center [451, 293] width 903 height 732
drag, startPoint x: 279, startPoint y: 319, endPoint x: 292, endPoint y: 319, distance: 12.3
click at [292, 319] on div at bounding box center [451, 293] width 903 height 732
drag, startPoint x: 313, startPoint y: 311, endPoint x: 313, endPoint y: 321, distance: 10.0
click at [313, 321] on div at bounding box center [451, 293] width 903 height 732
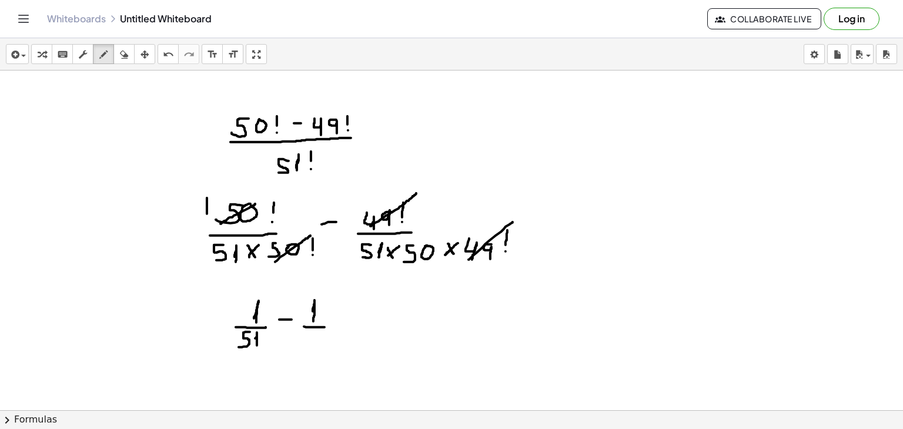
drag, startPoint x: 304, startPoint y: 326, endPoint x: 324, endPoint y: 327, distance: 20.6
click at [324, 327] on div at bounding box center [451, 293] width 903 height 732
drag, startPoint x: 310, startPoint y: 332, endPoint x: 303, endPoint y: 343, distance: 12.7
click at [303, 343] on div at bounding box center [451, 293] width 903 height 732
click at [323, 346] on div at bounding box center [451, 293] width 903 height 732
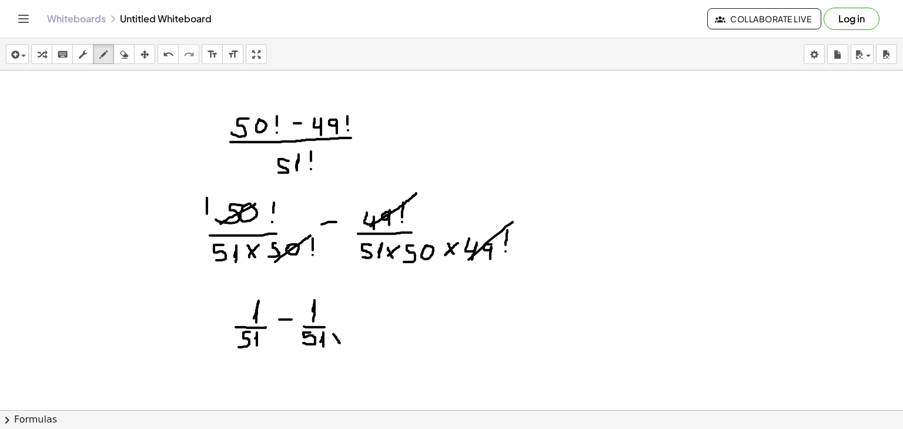
drag, startPoint x: 333, startPoint y: 334, endPoint x: 340, endPoint y: 343, distance: 10.9
click at [340, 343] on div at bounding box center [451, 293] width 903 height 732
drag, startPoint x: 343, startPoint y: 334, endPoint x: 334, endPoint y: 340, distance: 11.1
click at [334, 340] on div at bounding box center [451, 293] width 903 height 732
drag, startPoint x: 359, startPoint y: 330, endPoint x: 350, endPoint y: 341, distance: 14.2
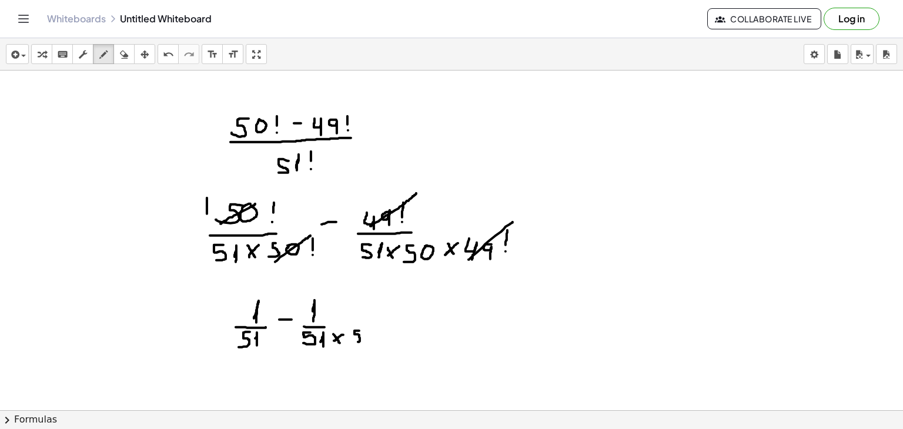
click at [350, 341] on div at bounding box center [451, 293] width 903 height 732
click at [376, 325] on div at bounding box center [451, 293] width 903 height 732
drag, startPoint x: 322, startPoint y: 326, endPoint x: 379, endPoint y: 322, distance: 57.2
click at [379, 322] on div at bounding box center [451, 293] width 903 height 732
drag, startPoint x: 410, startPoint y: 324, endPoint x: 420, endPoint y: 324, distance: 9.4
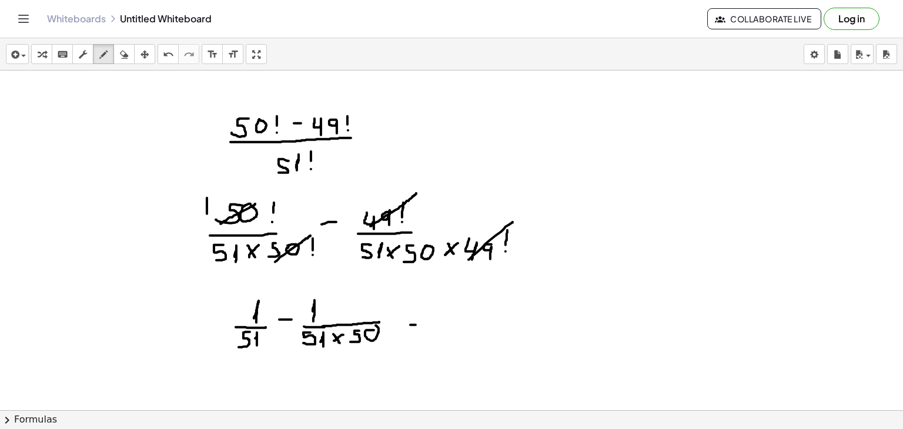
click at [420, 324] on div at bounding box center [451, 293] width 903 height 732
drag, startPoint x: 412, startPoint y: 314, endPoint x: 425, endPoint y: 314, distance: 12.9
click at [425, 314] on div at bounding box center [451, 293] width 903 height 732
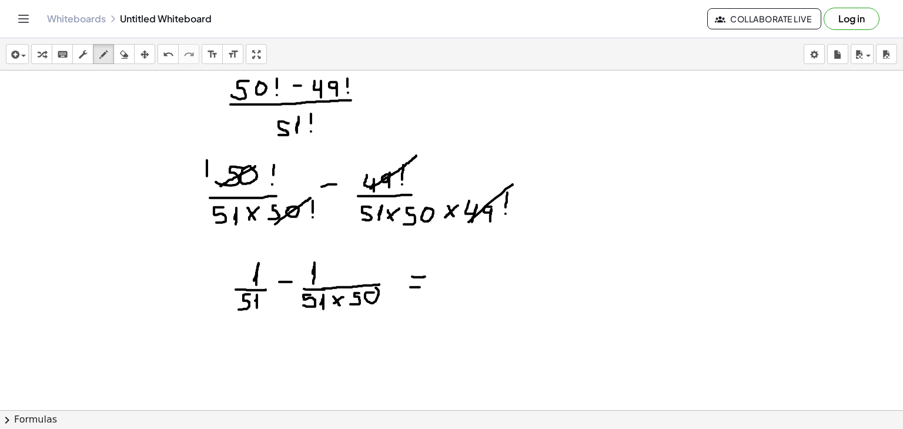
scroll to position [183, 0]
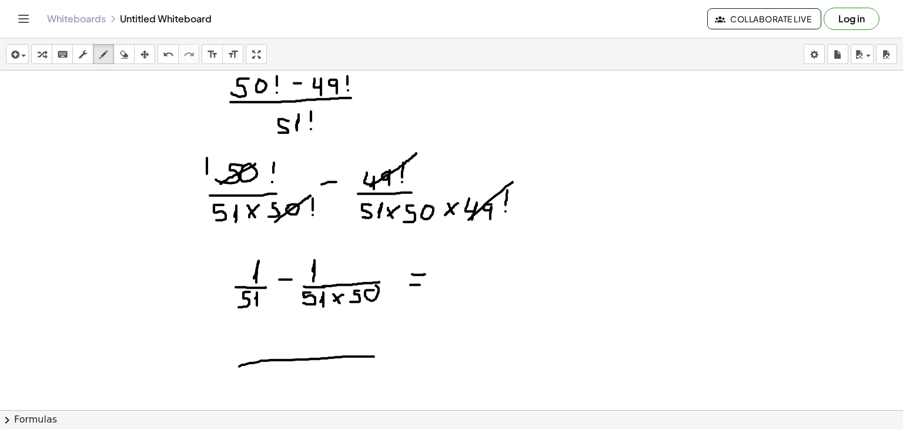
drag, startPoint x: 239, startPoint y: 366, endPoint x: 398, endPoint y: 357, distance: 158.9
click at [398, 357] on div at bounding box center [451, 253] width 903 height 732
drag, startPoint x: 272, startPoint y: 372, endPoint x: 263, endPoint y: 386, distance: 15.8
click at [263, 386] on div at bounding box center [451, 253] width 903 height 732
click at [283, 384] on div at bounding box center [451, 253] width 903 height 732
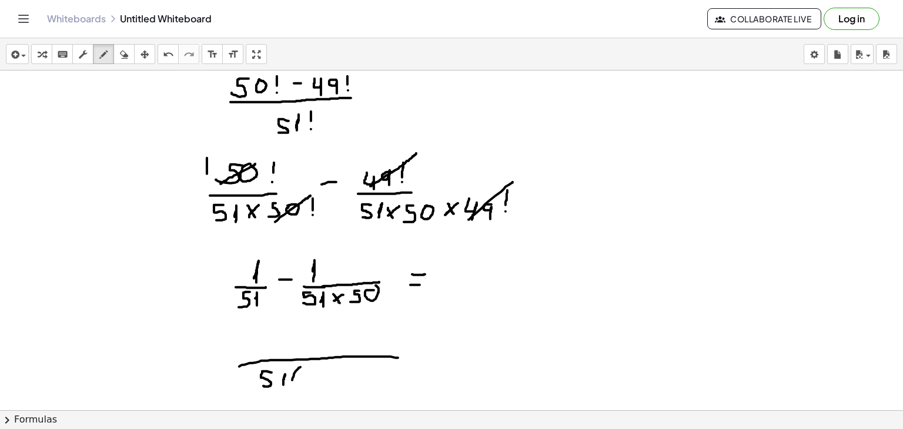
drag, startPoint x: 300, startPoint y: 367, endPoint x: 292, endPoint y: 387, distance: 22.4
click at [292, 387] on div at bounding box center [451, 253] width 903 height 732
drag, startPoint x: 314, startPoint y: 370, endPoint x: 308, endPoint y: 381, distance: 12.9
click at [308, 381] on div at bounding box center [451, 253] width 903 height 732
click at [322, 383] on div at bounding box center [451, 253] width 903 height 732
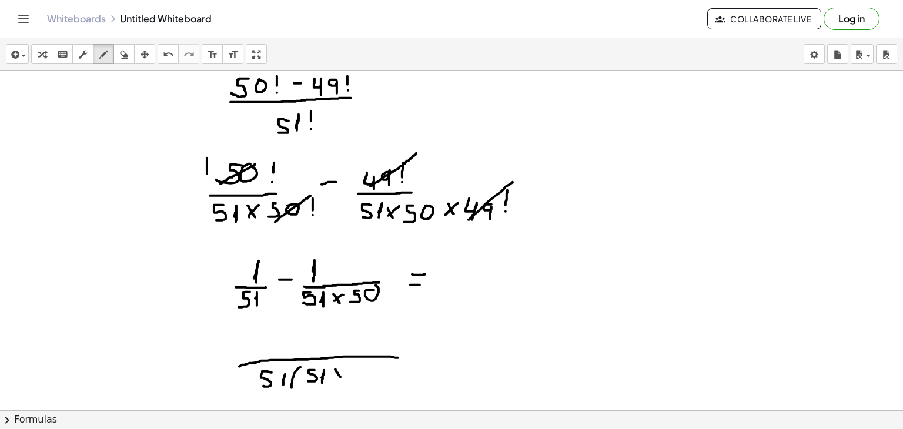
drag, startPoint x: 335, startPoint y: 369, endPoint x: 344, endPoint y: 381, distance: 15.2
click at [344, 381] on div at bounding box center [451, 253] width 903 height 732
drag, startPoint x: 346, startPoint y: 370, endPoint x: 336, endPoint y: 379, distance: 13.3
click at [336, 379] on div at bounding box center [451, 253] width 903 height 732
drag, startPoint x: 358, startPoint y: 369, endPoint x: 355, endPoint y: 381, distance: 12.7
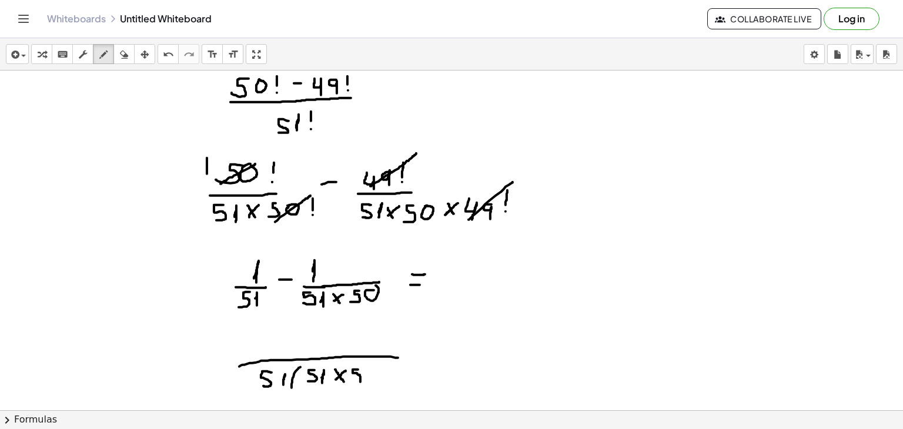
click at [355, 381] on div at bounding box center [451, 253] width 903 height 732
click at [373, 372] on div at bounding box center [451, 253] width 903 height 732
drag, startPoint x: 388, startPoint y: 361, endPoint x: 389, endPoint y: 381, distance: 20.6
click at [389, 381] on div at bounding box center [451, 253] width 903 height 732
drag, startPoint x: 253, startPoint y: 334, endPoint x: 245, endPoint y: 346, distance: 14.7
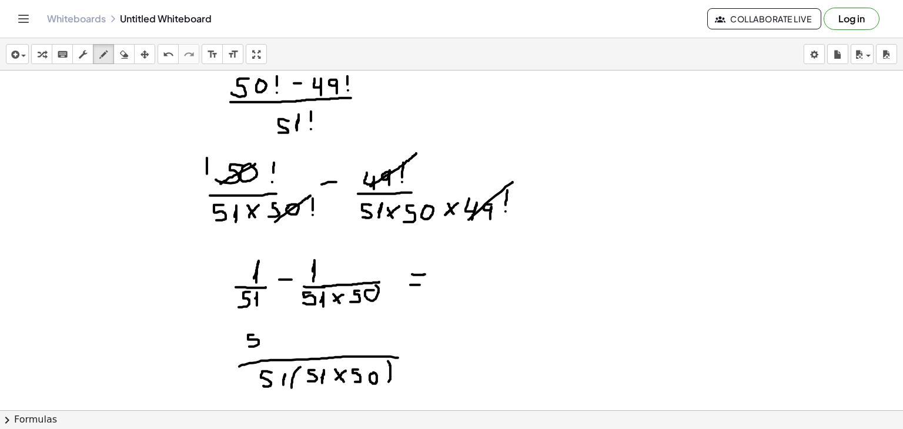
click at [245, 346] on div at bounding box center [451, 253] width 903 height 732
click at [268, 347] on div at bounding box center [451, 253] width 903 height 732
drag, startPoint x: 282, startPoint y: 332, endPoint x: 290, endPoint y: 344, distance: 14.8
click at [290, 344] on div at bounding box center [451, 253] width 903 height 732
drag, startPoint x: 296, startPoint y: 331, endPoint x: 280, endPoint y: 343, distance: 19.7
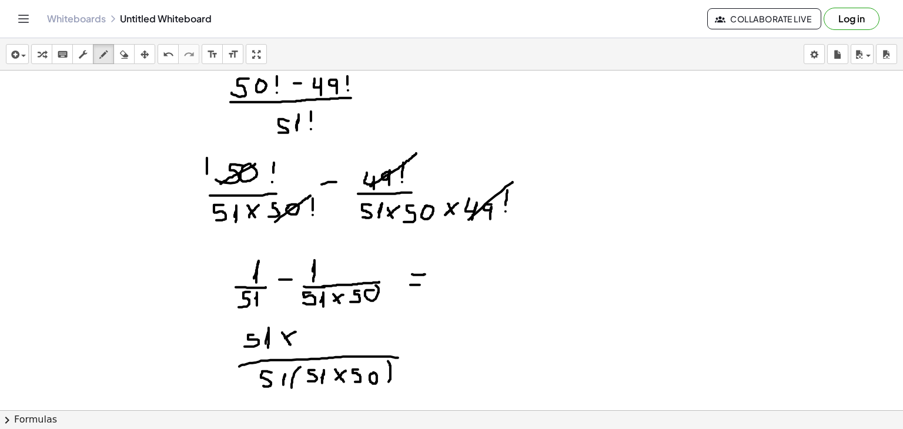
click at [280, 343] on div at bounding box center [451, 253] width 903 height 732
drag, startPoint x: 314, startPoint y: 329, endPoint x: 299, endPoint y: 349, distance: 25.5
click at [299, 349] on div at bounding box center [451, 253] width 903 height 732
drag, startPoint x: 329, startPoint y: 331, endPoint x: 322, endPoint y: 334, distance: 7.4
click at [322, 334] on div at bounding box center [451, 253] width 903 height 732
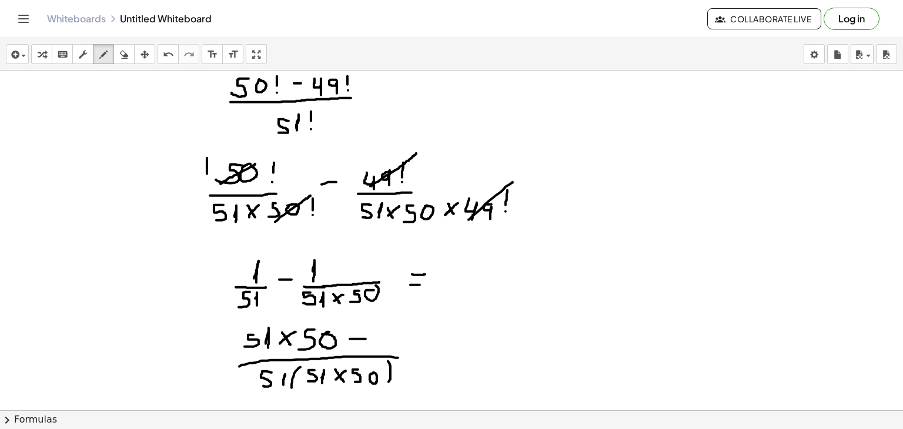
drag, startPoint x: 350, startPoint y: 339, endPoint x: 366, endPoint y: 339, distance: 15.9
click at [366, 339] on div at bounding box center [451, 253] width 903 height 732
drag, startPoint x: 393, startPoint y: 354, endPoint x: 470, endPoint y: 356, distance: 77.6
click at [470, 356] on div at bounding box center [451, 253] width 903 height 732
drag, startPoint x: 395, startPoint y: 328, endPoint x: 379, endPoint y: 346, distance: 24.1
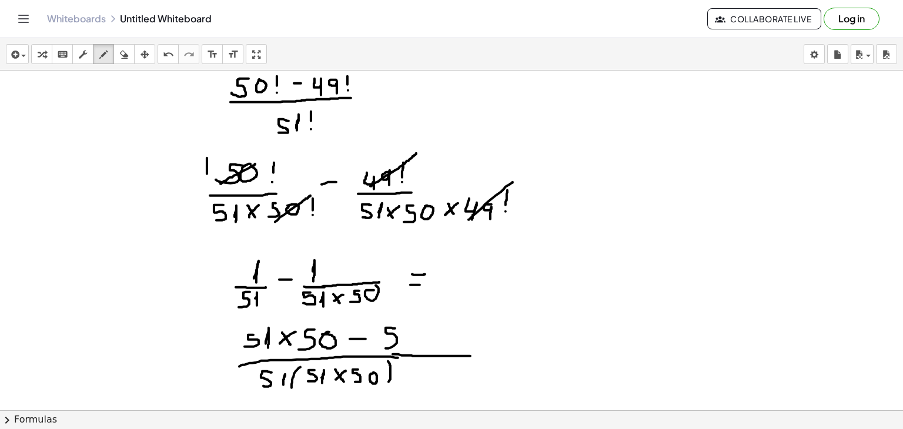
click at [379, 346] on div at bounding box center [451, 253] width 903 height 732
click at [411, 343] on div at bounding box center [451, 253] width 903 height 732
drag, startPoint x: 489, startPoint y: 349, endPoint x: 508, endPoint y: 349, distance: 18.8
click at [508, 349] on div at bounding box center [451, 253] width 903 height 732
drag, startPoint x: 494, startPoint y: 337, endPoint x: 507, endPoint y: 336, distance: 13.0
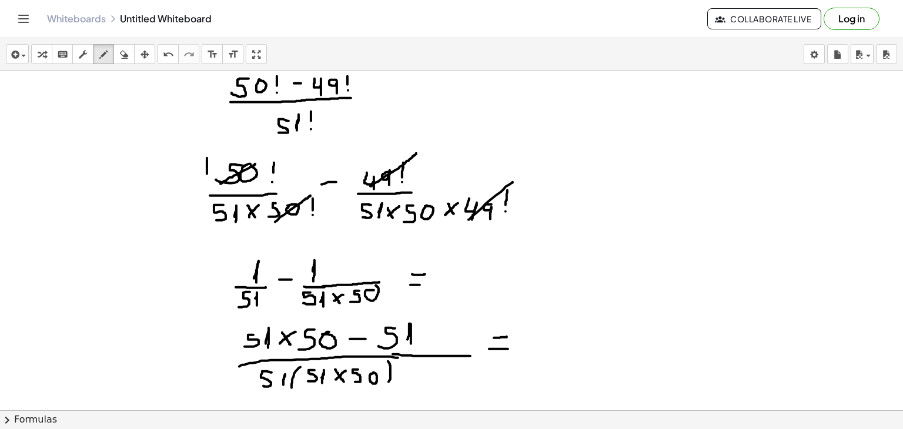
click at [507, 336] on div at bounding box center [451, 253] width 903 height 732
drag, startPoint x: 543, startPoint y: 326, endPoint x: 526, endPoint y: 341, distance: 22.9
click at [526, 341] on div at bounding box center [451, 253] width 903 height 732
drag, startPoint x: 557, startPoint y: 336, endPoint x: 559, endPoint y: 345, distance: 9.7
click at [559, 345] on div at bounding box center [451, 253] width 903 height 732
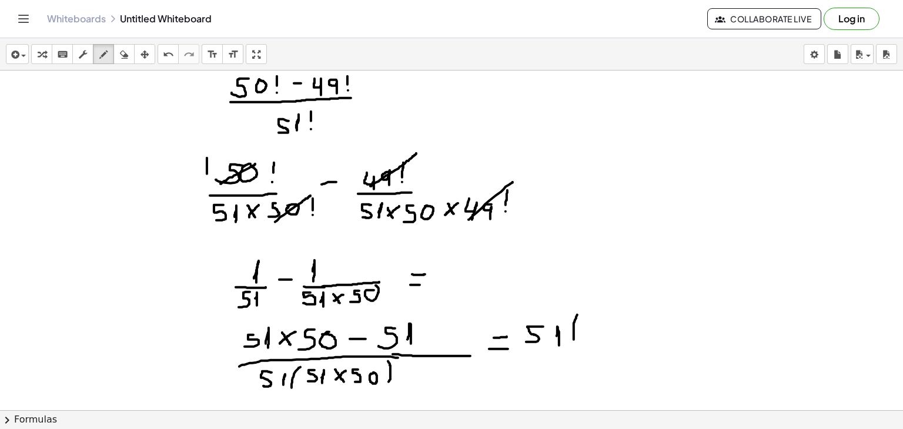
drag, startPoint x: 577, startPoint y: 314, endPoint x: 574, endPoint y: 339, distance: 24.9
click at [574, 339] on div at bounding box center [451, 253] width 903 height 732
drag, startPoint x: 592, startPoint y: 323, endPoint x: 587, endPoint y: 334, distance: 12.6
click at [587, 334] on div at bounding box center [451, 253] width 903 height 732
click at [615, 324] on div at bounding box center [451, 253] width 903 height 732
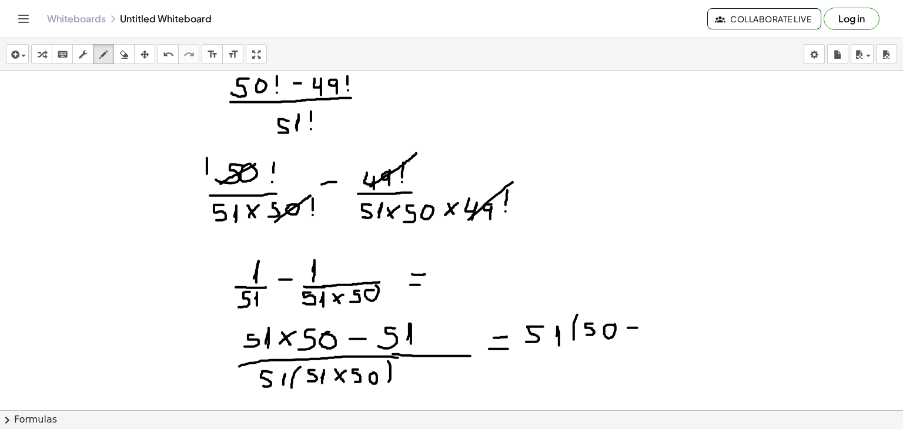
drag, startPoint x: 628, startPoint y: 327, endPoint x: 637, endPoint y: 327, distance: 9.4
click at [637, 327] on div at bounding box center [451, 253] width 903 height 732
drag, startPoint x: 652, startPoint y: 330, endPoint x: 654, endPoint y: 337, distance: 7.2
click at [654, 337] on div at bounding box center [451, 253] width 903 height 732
drag, startPoint x: 667, startPoint y: 314, endPoint x: 668, endPoint y: 343, distance: 28.2
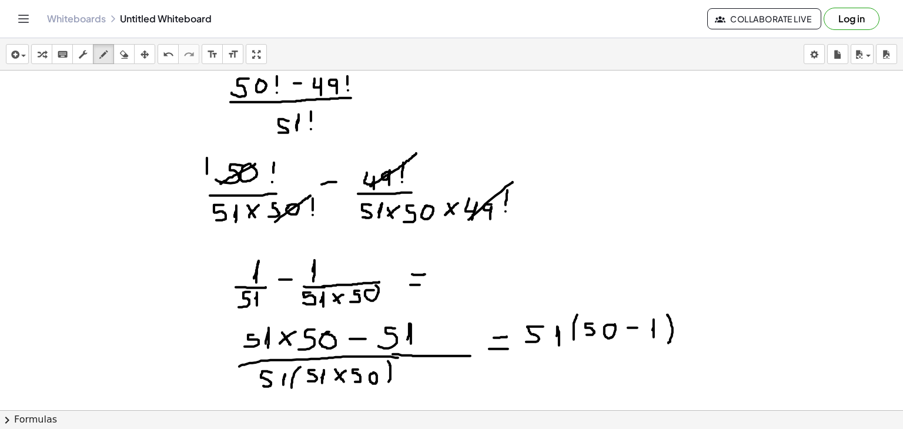
click at [668, 343] on div at bounding box center [451, 253] width 903 height 732
drag, startPoint x: 521, startPoint y: 351, endPoint x: 668, endPoint y: 344, distance: 146.6
click at [668, 344] on div at bounding box center [451, 253] width 903 height 732
drag, startPoint x: 541, startPoint y: 359, endPoint x: 538, endPoint y: 377, distance: 18.5
click at [538, 377] on div at bounding box center [451, 253] width 903 height 732
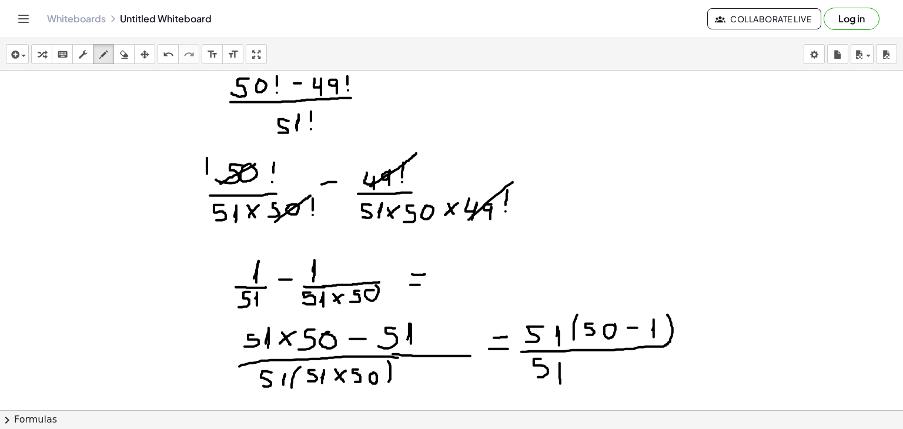
drag, startPoint x: 560, startPoint y: 370, endPoint x: 560, endPoint y: 384, distance: 14.1
click at [560, 384] on div at bounding box center [451, 253] width 903 height 732
drag, startPoint x: 581, startPoint y: 359, endPoint x: 578, endPoint y: 380, distance: 21.9
click at [578, 380] on div at bounding box center [451, 253] width 903 height 732
drag, startPoint x: 603, startPoint y: 360, endPoint x: 592, endPoint y: 374, distance: 17.6
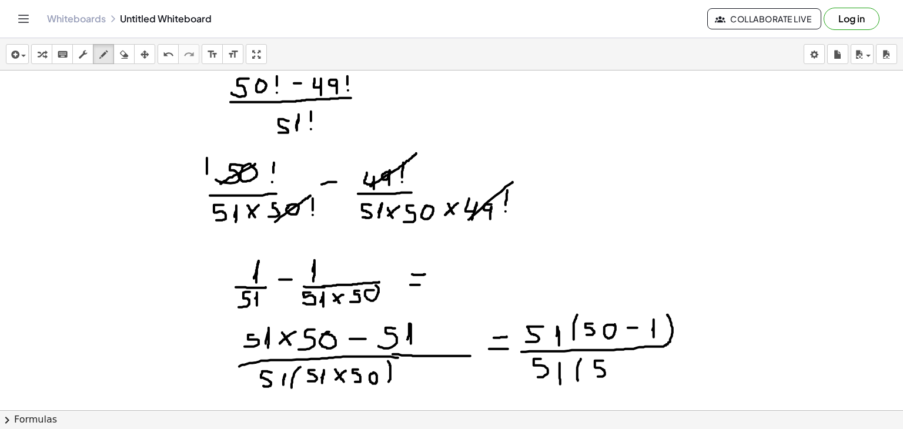
click at [592, 374] on div at bounding box center [451, 253] width 903 height 732
click at [617, 374] on div at bounding box center [451, 253] width 903 height 732
drag, startPoint x: 633, startPoint y: 363, endPoint x: 641, endPoint y: 374, distance: 14.0
click at [641, 374] on div at bounding box center [451, 253] width 903 height 732
drag, startPoint x: 644, startPoint y: 367, endPoint x: 634, endPoint y: 374, distance: 12.7
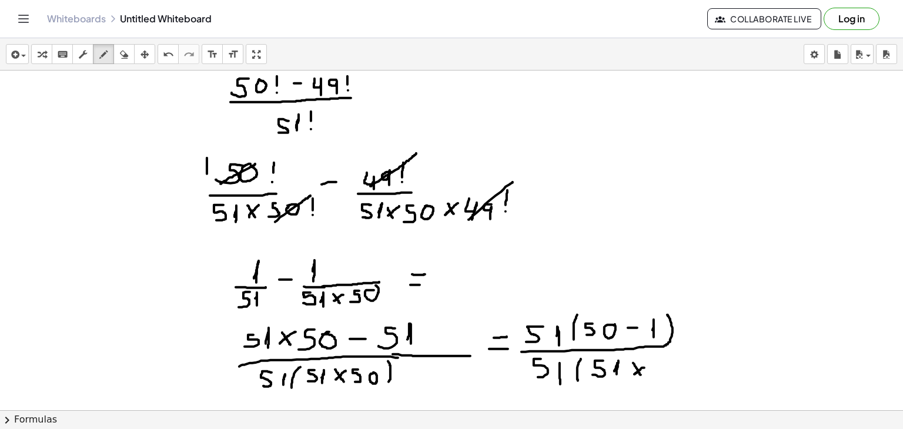
click at [634, 374] on div at bounding box center [451, 253] width 903 height 732
drag, startPoint x: 655, startPoint y: 363, endPoint x: 648, endPoint y: 376, distance: 14.7
click at [648, 376] on div at bounding box center [451, 253] width 903 height 732
click at [669, 359] on div at bounding box center [451, 253] width 903 height 732
drag, startPoint x: 684, startPoint y: 353, endPoint x: 685, endPoint y: 378, distance: 25.3
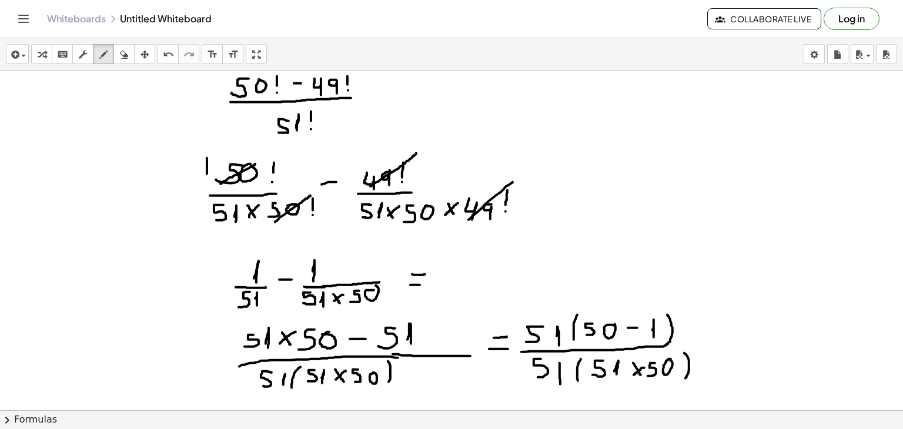
click at [685, 378] on div at bounding box center [451, 253] width 903 height 732
drag, startPoint x: 524, startPoint y: 344, endPoint x: 570, endPoint y: 304, distance: 60.8
click at [570, 304] on div at bounding box center [451, 253] width 903 height 732
drag, startPoint x: 527, startPoint y: 384, endPoint x: 560, endPoint y: 357, distance: 43.1
click at [560, 357] on div at bounding box center [451, 253] width 903 height 732
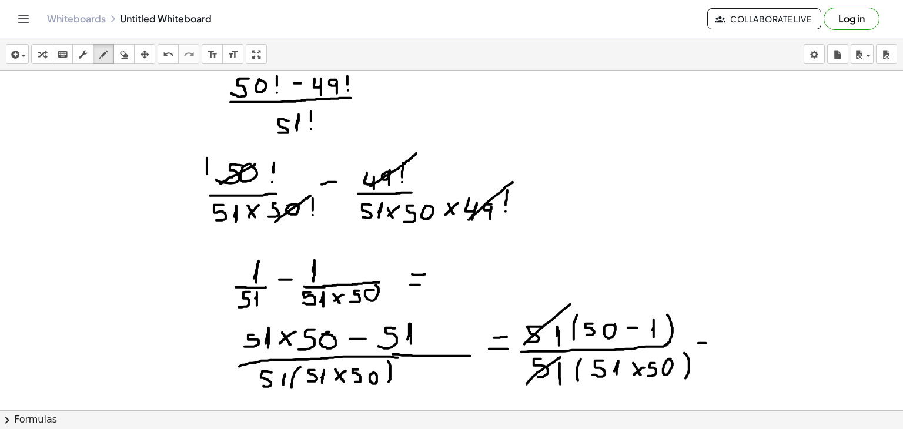
drag, startPoint x: 698, startPoint y: 343, endPoint x: 706, endPoint y: 343, distance: 8.2
click at [706, 343] on div at bounding box center [451, 253] width 903 height 732
drag, startPoint x: 696, startPoint y: 334, endPoint x: 705, endPoint y: 334, distance: 8.8
click at [705, 334] on div at bounding box center [451, 253] width 903 height 732
drag, startPoint x: 730, startPoint y: 318, endPoint x: 739, endPoint y: 337, distance: 20.8
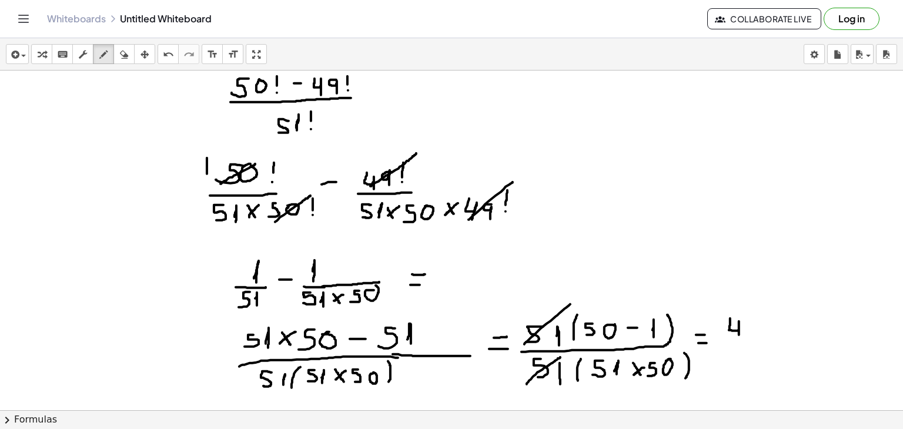
click at [739, 337] on div at bounding box center [451, 253] width 903 height 732
drag, startPoint x: 755, startPoint y: 320, endPoint x: 758, endPoint y: 334, distance: 14.5
click at [758, 334] on div at bounding box center [451, 253] width 903 height 732
drag, startPoint x: 720, startPoint y: 342, endPoint x: 765, endPoint y: 344, distance: 45.3
click at [765, 344] on div at bounding box center [451, 253] width 903 height 732
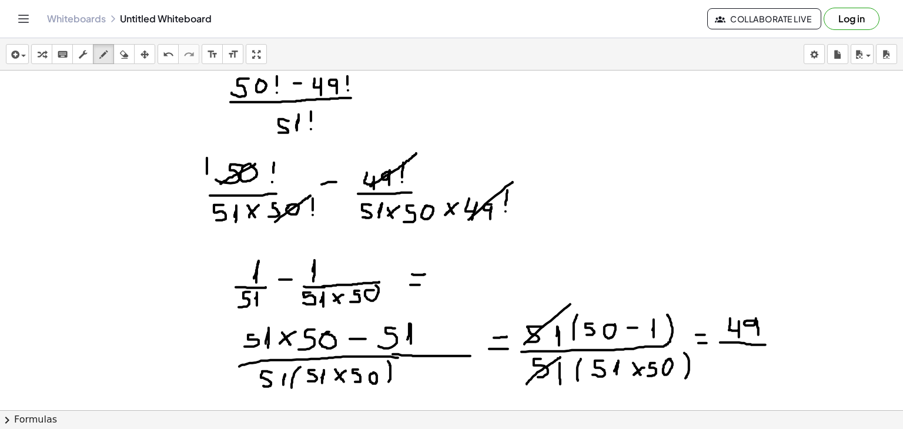
click at [795, 194] on div at bounding box center [451, 253] width 903 height 732
drag, startPoint x: 722, startPoint y: 351, endPoint x: 725, endPoint y: 364, distance: 14.0
click at [725, 364] on div at bounding box center [451, 253] width 903 height 732
drag, startPoint x: 739, startPoint y: 353, endPoint x: 735, endPoint y: 366, distance: 13.0
click at [735, 366] on div at bounding box center [451, 253] width 903 height 732
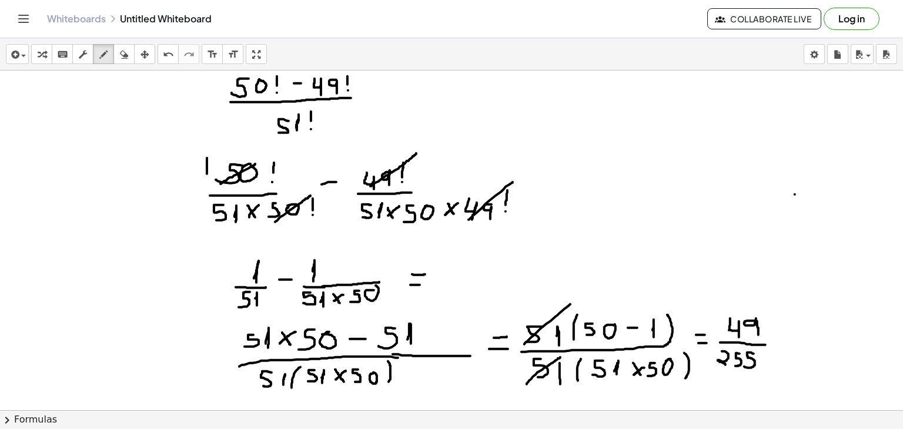
drag, startPoint x: 754, startPoint y: 353, endPoint x: 744, endPoint y: 366, distance: 16.3
click at [744, 366] on div at bounding box center [451, 253] width 903 height 732
click at [765, 353] on div at bounding box center [451, 253] width 903 height 732
click at [722, 309] on div at bounding box center [451, 253] width 903 height 732
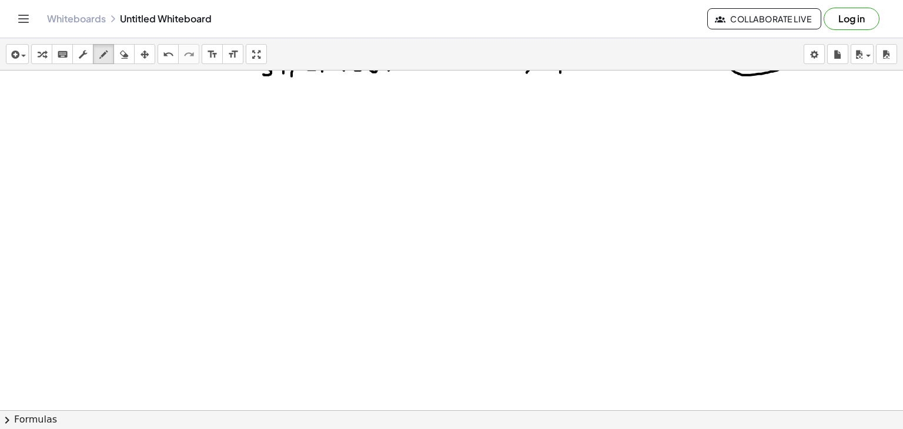
scroll to position [495, 0]
drag, startPoint x: 290, startPoint y: 169, endPoint x: 286, endPoint y: 192, distance: 22.6
click at [286, 192] on div at bounding box center [451, 85] width 903 height 1020
drag, startPoint x: 303, startPoint y: 170, endPoint x: 307, endPoint y: 185, distance: 15.8
click at [307, 185] on div at bounding box center [451, 85] width 903 height 1020
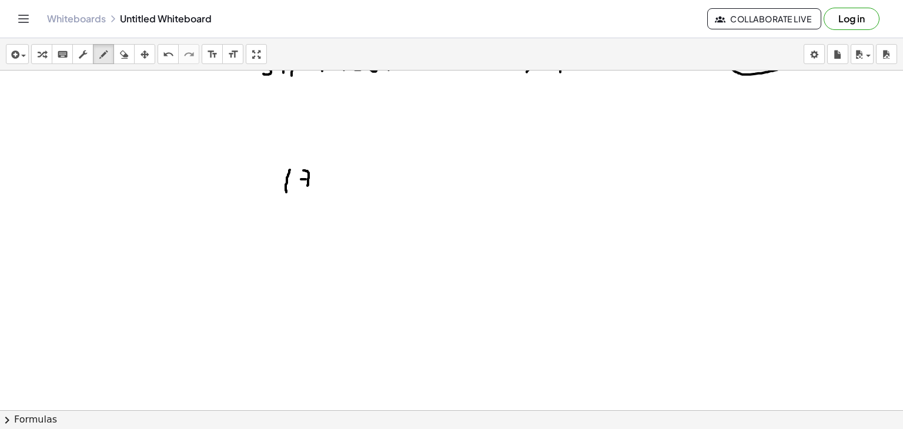
drag, startPoint x: 301, startPoint y: 179, endPoint x: 309, endPoint y: 179, distance: 7.6
click at [309, 179] on div at bounding box center [451, 85] width 903 height 1020
drag, startPoint x: 322, startPoint y: 171, endPoint x: 329, endPoint y: 185, distance: 15.0
click at [329, 185] on div at bounding box center [451, 85] width 903 height 1020
drag, startPoint x: 336, startPoint y: 168, endPoint x: 335, endPoint y: 187, distance: 19.4
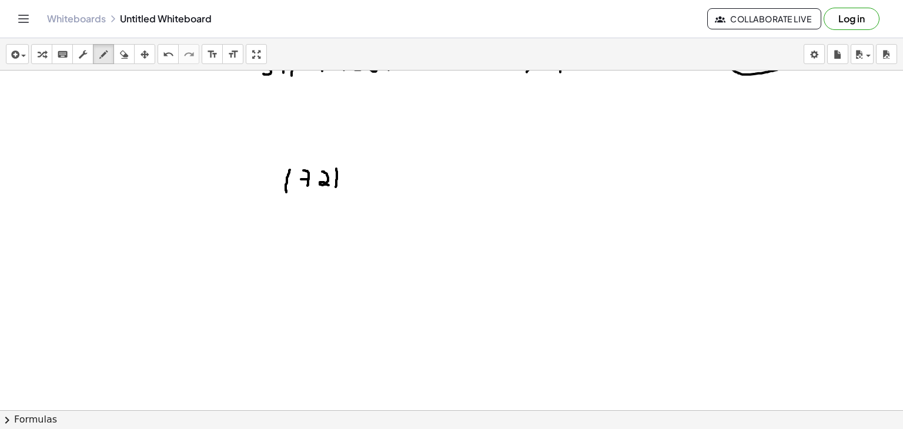
click at [335, 187] on div at bounding box center [451, 85] width 903 height 1020
drag, startPoint x: 347, startPoint y: 158, endPoint x: 347, endPoint y: 169, distance: 11.2
click at [347, 169] on div at bounding box center [451, 85] width 903 height 1020
drag, startPoint x: 256, startPoint y: 191, endPoint x: 428, endPoint y: 198, distance: 171.8
click at [428, 198] on div at bounding box center [451, 85] width 903 height 1020
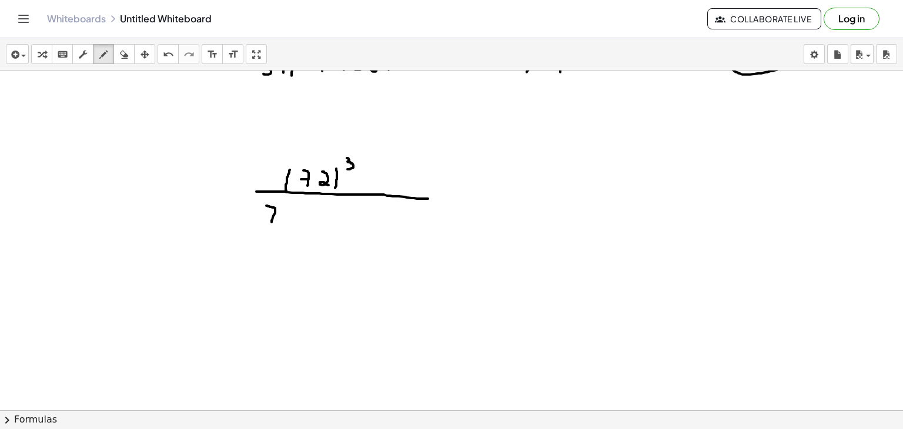
drag, startPoint x: 266, startPoint y: 205, endPoint x: 270, endPoint y: 225, distance: 20.4
click at [270, 225] on div at bounding box center [451, 85] width 903 height 1020
drag, startPoint x: 264, startPoint y: 217, endPoint x: 275, endPoint y: 217, distance: 11.2
click at [275, 217] on div at bounding box center [451, 85] width 903 height 1020
drag, startPoint x: 284, startPoint y: 208, endPoint x: 289, endPoint y: 226, distance: 18.8
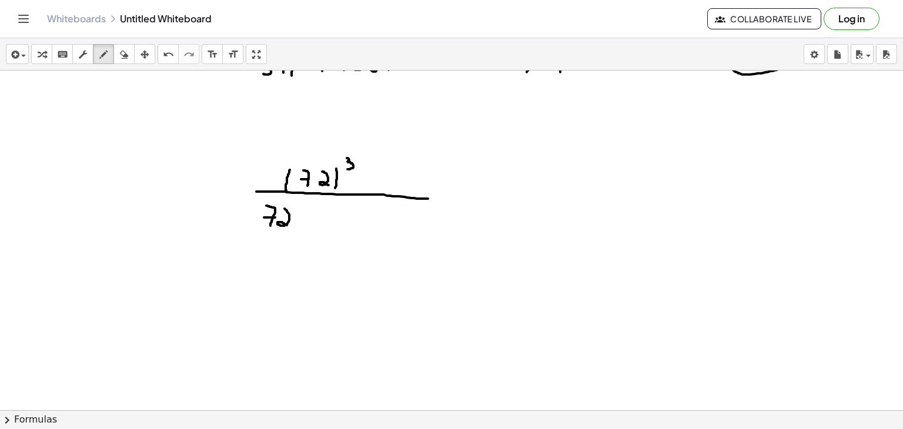
click at [289, 226] on div at bounding box center [451, 85] width 903 height 1020
drag, startPoint x: 331, startPoint y: 168, endPoint x: 331, endPoint y: 175, distance: 7.6
click at [331, 175] on div at bounding box center [451, 85] width 903 height 1020
click at [332, 183] on div at bounding box center [451, 85] width 903 height 1020
drag, startPoint x: 296, startPoint y: 205, endPoint x: 296, endPoint y: 215, distance: 10.6
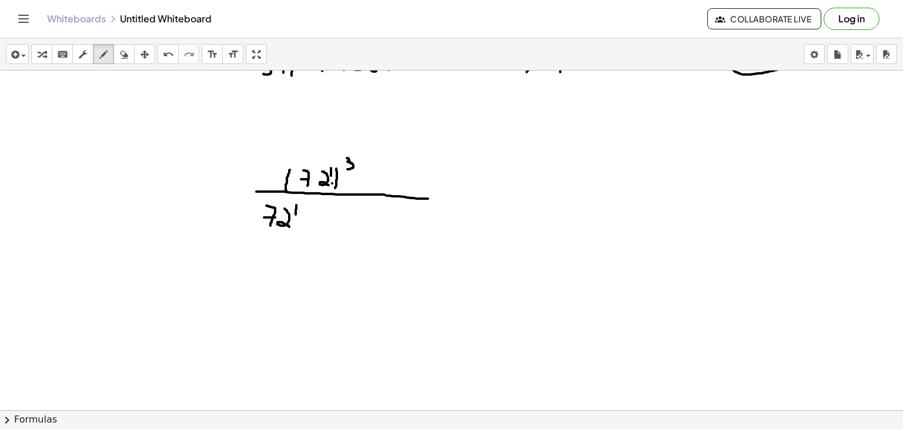
click at [296, 215] on div at bounding box center [451, 85] width 903 height 1020
drag, startPoint x: 296, startPoint y: 221, endPoint x: 308, endPoint y: 220, distance: 12.4
click at [308, 220] on div at bounding box center [451, 85] width 903 height 1020
click at [316, 220] on div at bounding box center [451, 85] width 903 height 1020
drag, startPoint x: 330, startPoint y: 205, endPoint x: 332, endPoint y: 226, distance: 21.2
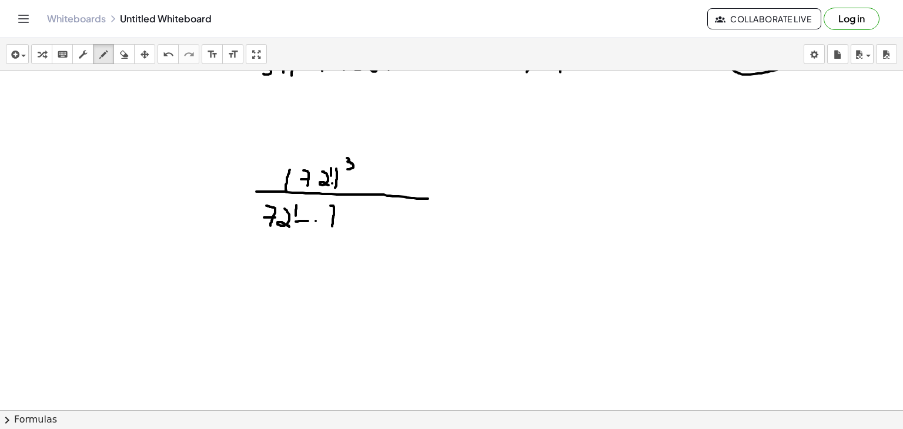
click at [332, 226] on div at bounding box center [451, 85] width 903 height 1020
click at [331, 219] on div at bounding box center [451, 85] width 903 height 1020
click at [344, 209] on div at bounding box center [451, 85] width 903 height 1020
drag, startPoint x: 357, startPoint y: 202, endPoint x: 357, endPoint y: 212, distance: 10.0
click at [357, 212] on div at bounding box center [451, 85] width 903 height 1020
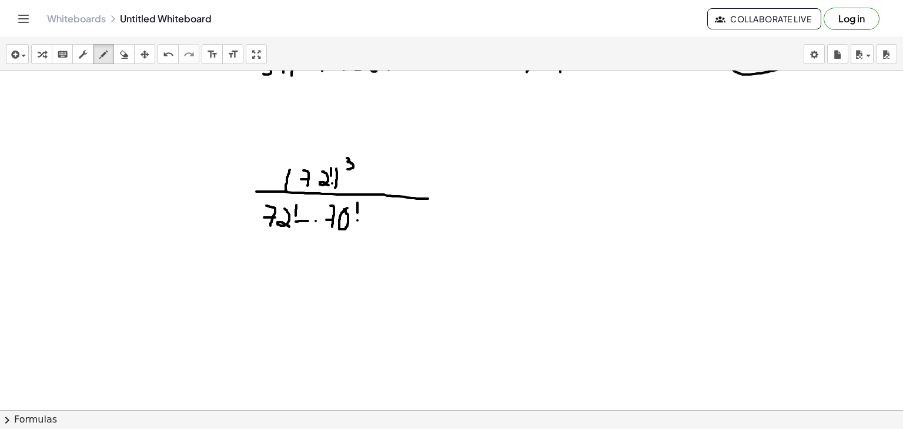
click at [357, 220] on div at bounding box center [451, 85] width 903 height 1020
click at [371, 217] on div at bounding box center [451, 85] width 903 height 1020
drag, startPoint x: 390, startPoint y: 206, endPoint x: 393, endPoint y: 223, distance: 16.7
click at [393, 223] on div at bounding box center [451, 85] width 903 height 1020
drag, startPoint x: 388, startPoint y: 215, endPoint x: 396, endPoint y: 215, distance: 8.2
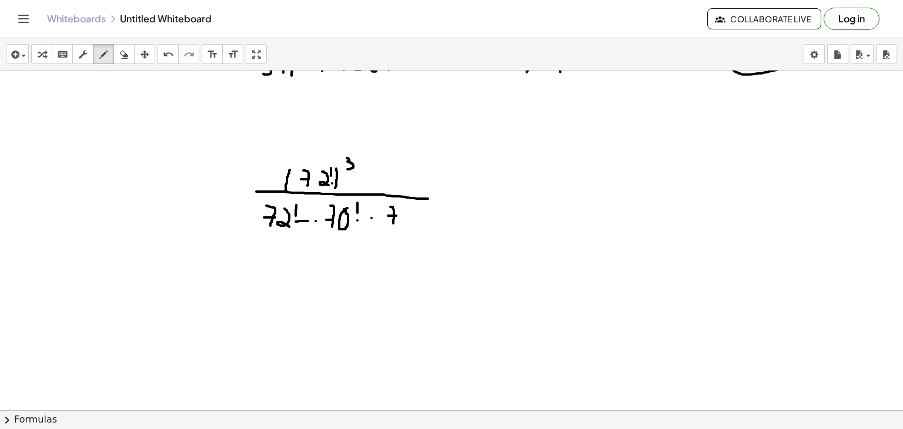
click at [396, 215] on div at bounding box center [451, 85] width 903 height 1020
drag, startPoint x: 400, startPoint y: 215, endPoint x: 402, endPoint y: 221, distance: 6.3
click at [402, 221] on div at bounding box center [451, 85] width 903 height 1020
drag, startPoint x: 413, startPoint y: 202, endPoint x: 413, endPoint y: 215, distance: 12.3
click at [413, 215] on div at bounding box center [451, 85] width 903 height 1020
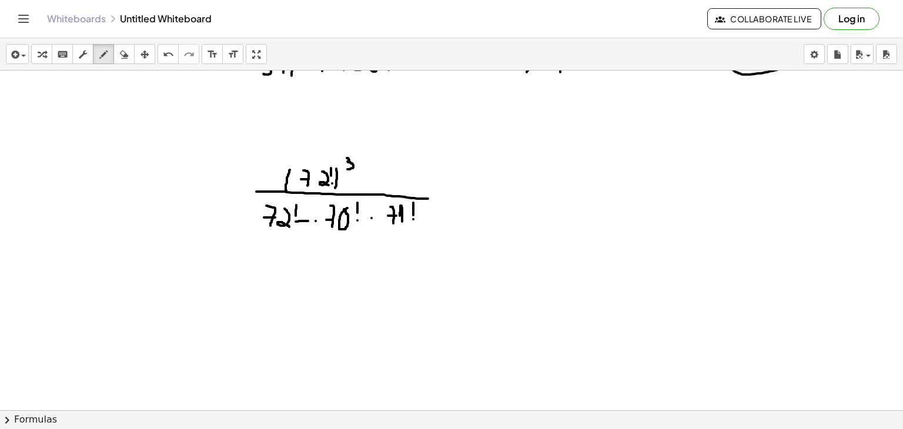
click at [413, 219] on div at bounding box center [451, 85] width 903 height 1020
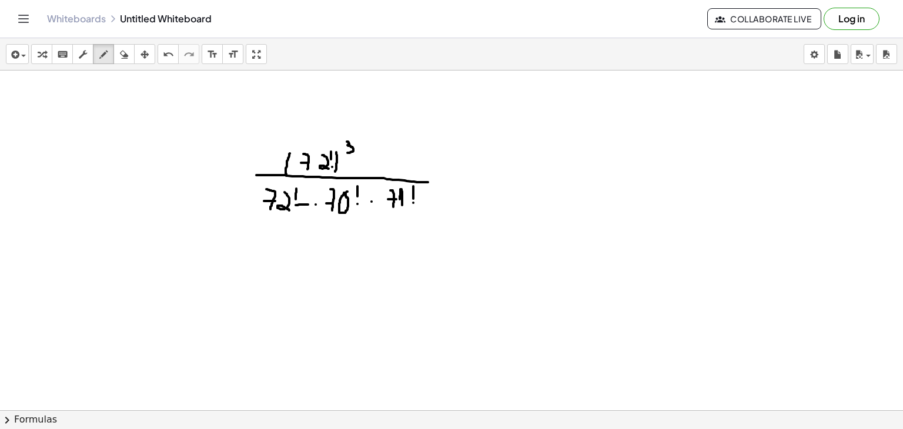
scroll to position [512, 0]
drag, startPoint x: 449, startPoint y: 184, endPoint x: 456, endPoint y: 183, distance: 7.1
click at [456, 183] on div at bounding box center [451, 69] width 903 height 1020
drag, startPoint x: 447, startPoint y: 172, endPoint x: 457, endPoint y: 172, distance: 9.4
click at [457, 172] on div at bounding box center [451, 69] width 903 height 1020
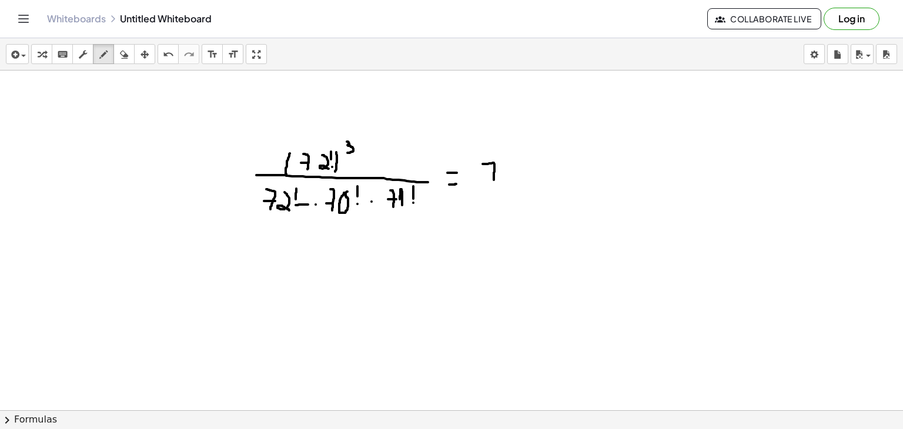
drag, startPoint x: 483, startPoint y: 163, endPoint x: 494, endPoint y: 182, distance: 21.4
click at [494, 182] on div at bounding box center [451, 69] width 903 height 1020
drag, startPoint x: 484, startPoint y: 175, endPoint x: 498, endPoint y: 174, distance: 14.7
click at [498, 174] on div at bounding box center [451, 69] width 903 height 1020
drag, startPoint x: 511, startPoint y: 161, endPoint x: 518, endPoint y: 185, distance: 24.5
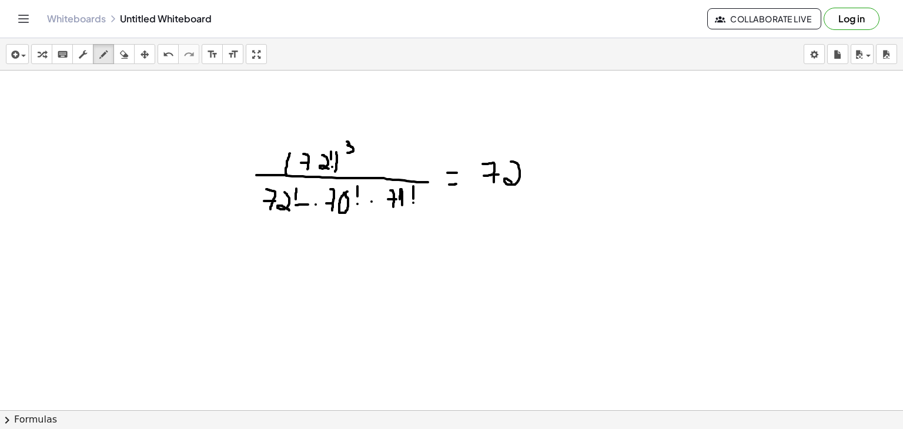
click at [518, 185] on div at bounding box center [451, 69] width 903 height 1020
drag, startPoint x: 538, startPoint y: 158, endPoint x: 537, endPoint y: 174, distance: 15.9
click at [537, 174] on div at bounding box center [451, 69] width 903 height 1020
click at [536, 180] on div at bounding box center [451, 69] width 903 height 1020
click at [550, 173] on div at bounding box center [451, 69] width 903 height 1020
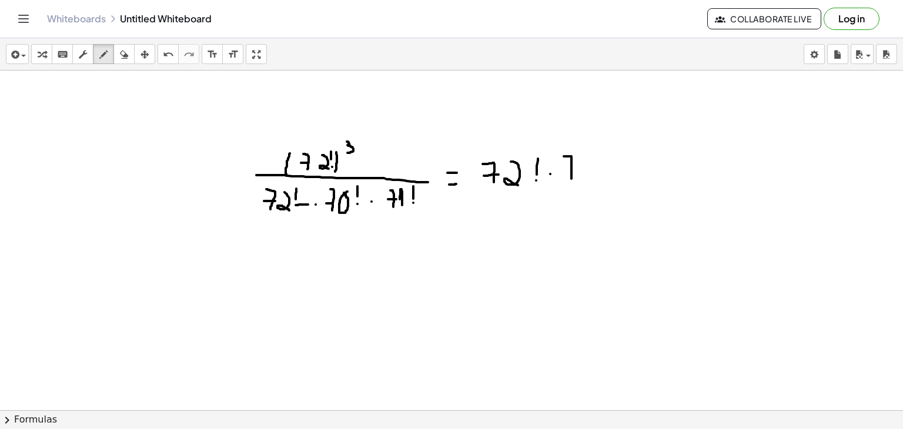
drag, startPoint x: 564, startPoint y: 156, endPoint x: 571, endPoint y: 182, distance: 27.0
click at [571, 182] on div at bounding box center [451, 69] width 903 height 1020
drag, startPoint x: 562, startPoint y: 170, endPoint x: 575, endPoint y: 169, distance: 13.6
click at [575, 169] on div at bounding box center [451, 69] width 903 height 1020
drag, startPoint x: 590, startPoint y: 157, endPoint x: 597, endPoint y: 179, distance: 23.6
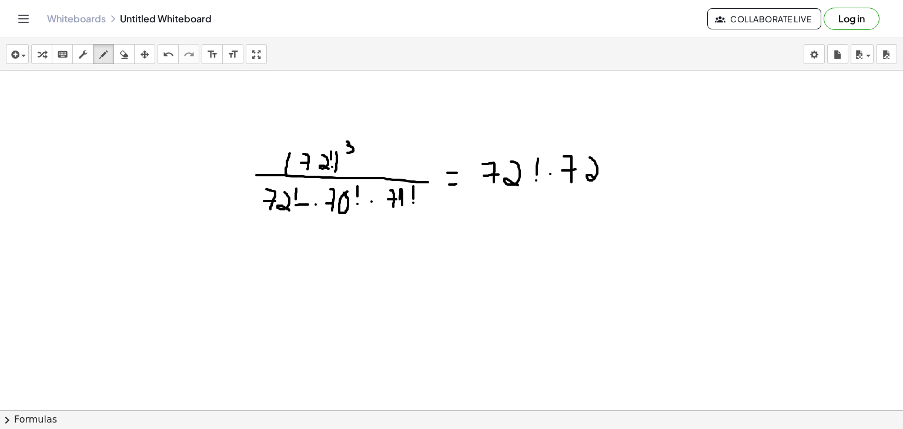
click at [597, 179] on div at bounding box center [451, 69] width 903 height 1020
drag, startPoint x: 609, startPoint y: 156, endPoint x: 609, endPoint y: 174, distance: 17.6
click at [609, 174] on div at bounding box center [451, 69] width 903 height 1020
drag, startPoint x: 609, startPoint y: 178, endPoint x: 628, endPoint y: 176, distance: 19.5
click at [628, 176] on div at bounding box center [451, 69] width 903 height 1020
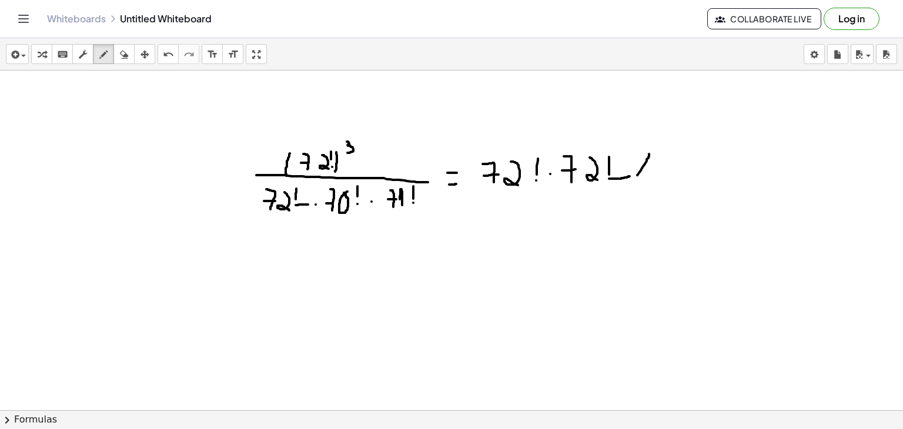
drag, startPoint x: 637, startPoint y: 175, endPoint x: 649, endPoint y: 153, distance: 24.5
click at [649, 153] on div at bounding box center [451, 69] width 903 height 1020
click at [125, 50] on icon "button" at bounding box center [124, 55] width 8 height 14
drag, startPoint x: 653, startPoint y: 195, endPoint x: 639, endPoint y: 180, distance: 20.4
click at [639, 180] on div at bounding box center [451, 69] width 903 height 1020
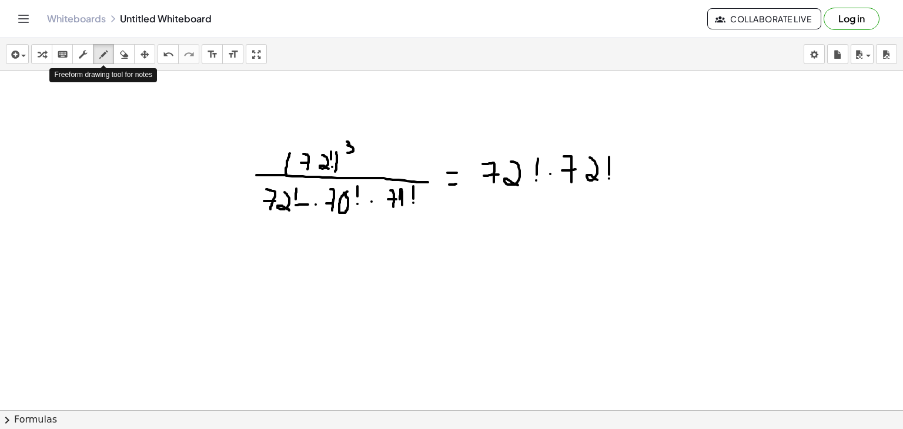
drag, startPoint x: 103, startPoint y: 49, endPoint x: 566, endPoint y: 129, distance: 469.4
click at [566, 129] on div "insert select one: Math Expression Function Text Youtube Video Graphing Geometr…" at bounding box center [451, 233] width 903 height 391
click at [621, 173] on div at bounding box center [451, 69] width 903 height 1020
drag, startPoint x: 633, startPoint y: 155, endPoint x: 640, endPoint y: 177, distance: 23.4
click at [640, 177] on div at bounding box center [451, 69] width 903 height 1020
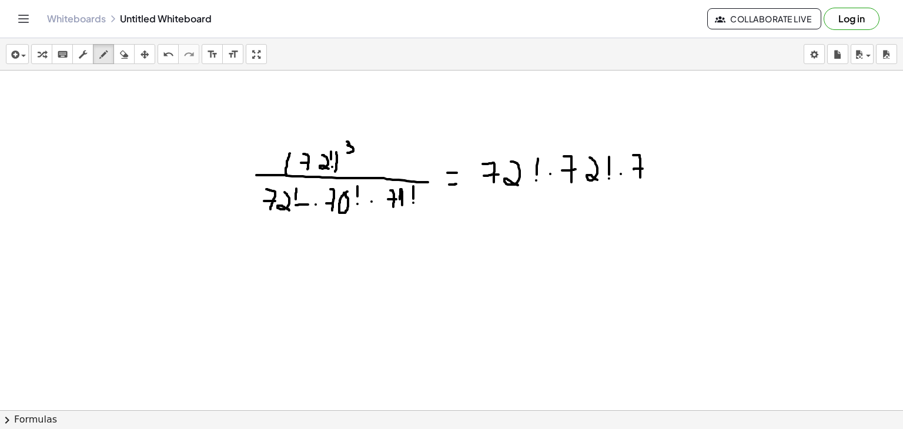
drag, startPoint x: 634, startPoint y: 169, endPoint x: 645, endPoint y: 168, distance: 11.8
click at [645, 168] on div at bounding box center [451, 69] width 903 height 1020
drag, startPoint x: 654, startPoint y: 156, endPoint x: 658, endPoint y: 170, distance: 14.1
click at [658, 170] on div at bounding box center [451, 69] width 903 height 1020
drag, startPoint x: 672, startPoint y: 151, endPoint x: 672, endPoint y: 164, distance: 12.9
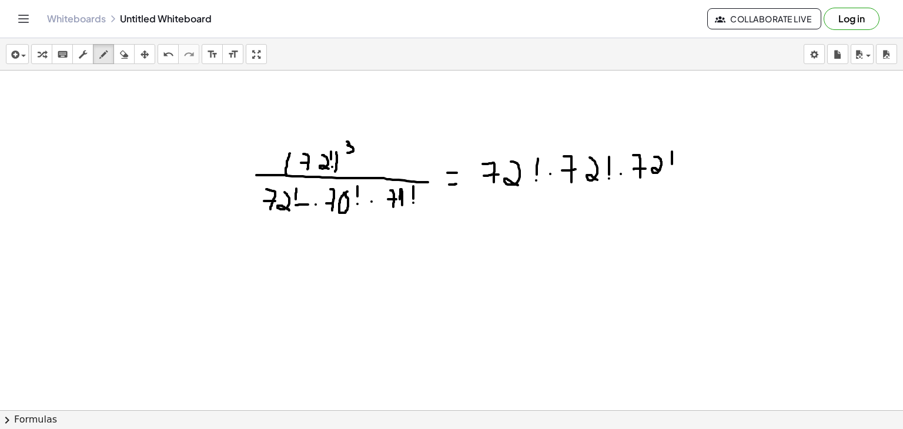
click at [672, 164] on div at bounding box center [451, 69] width 903 height 1020
click at [672, 172] on div at bounding box center [451, 69] width 903 height 1020
drag, startPoint x: 477, startPoint y: 193, endPoint x: 663, endPoint y: 186, distance: 185.8
click at [663, 186] on div at bounding box center [451, 69] width 903 height 1020
drag, startPoint x: 488, startPoint y: 203, endPoint x: 495, endPoint y: 222, distance: 20.1
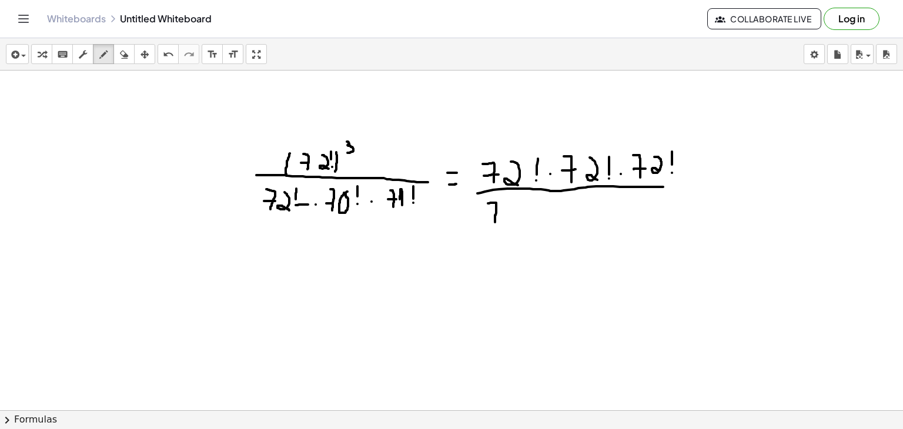
click at [495, 222] on div at bounding box center [451, 69] width 903 height 1020
drag, startPoint x: 486, startPoint y: 210, endPoint x: 498, endPoint y: 210, distance: 11.8
click at [498, 210] on div at bounding box center [451, 69] width 903 height 1020
drag, startPoint x: 507, startPoint y: 199, endPoint x: 513, endPoint y: 217, distance: 19.0
click at [513, 217] on div at bounding box center [451, 69] width 903 height 1020
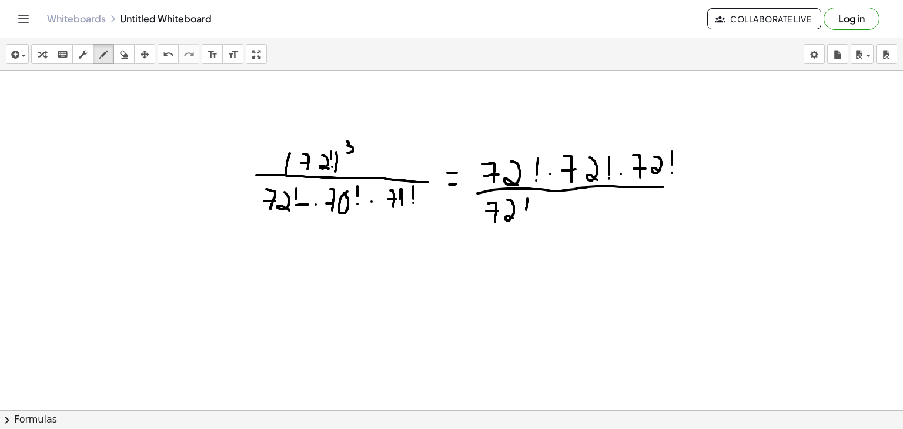
drag, startPoint x: 527, startPoint y: 198, endPoint x: 526, endPoint y: 210, distance: 11.8
click at [526, 210] on div at bounding box center [451, 69] width 903 height 1020
click at [526, 217] on div at bounding box center [451, 69] width 903 height 1020
drag, startPoint x: 545, startPoint y: 212, endPoint x: 552, endPoint y: 206, distance: 8.7
click at [552, 206] on div at bounding box center [451, 69] width 903 height 1020
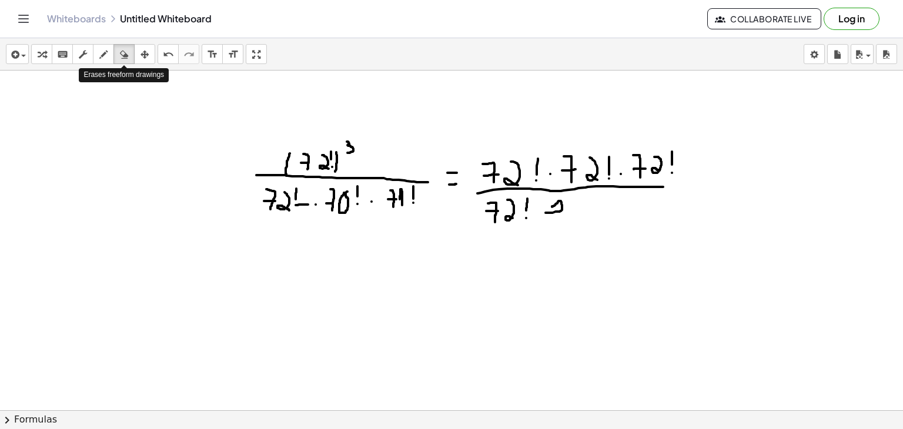
drag, startPoint x: 120, startPoint y: 59, endPoint x: 529, endPoint y: 229, distance: 442.2
click at [529, 229] on div "insert select one: Math Expression Function Text Youtube Video Graphing Geometr…" at bounding box center [451, 233] width 903 height 391
click at [557, 217] on div at bounding box center [451, 69] width 903 height 1020
click at [101, 50] on icon "button" at bounding box center [103, 55] width 8 height 14
drag, startPoint x: 543, startPoint y: 186, endPoint x: 575, endPoint y: 186, distance: 32.9
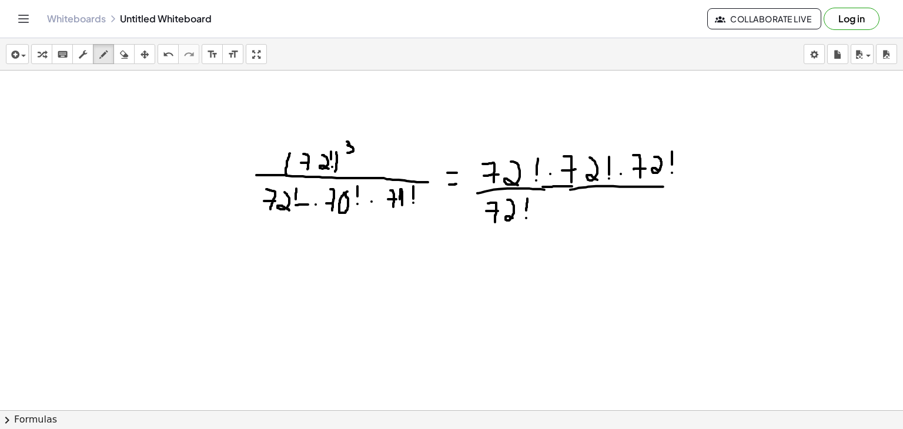
click at [575, 186] on div at bounding box center [451, 69] width 903 height 1020
click at [541, 210] on div at bounding box center [451, 69] width 903 height 1020
drag, startPoint x: 548, startPoint y: 196, endPoint x: 557, endPoint y: 215, distance: 20.8
click at [557, 215] on div at bounding box center [451, 69] width 903 height 1020
drag, startPoint x: 551, startPoint y: 210, endPoint x: 560, endPoint y: 210, distance: 8.8
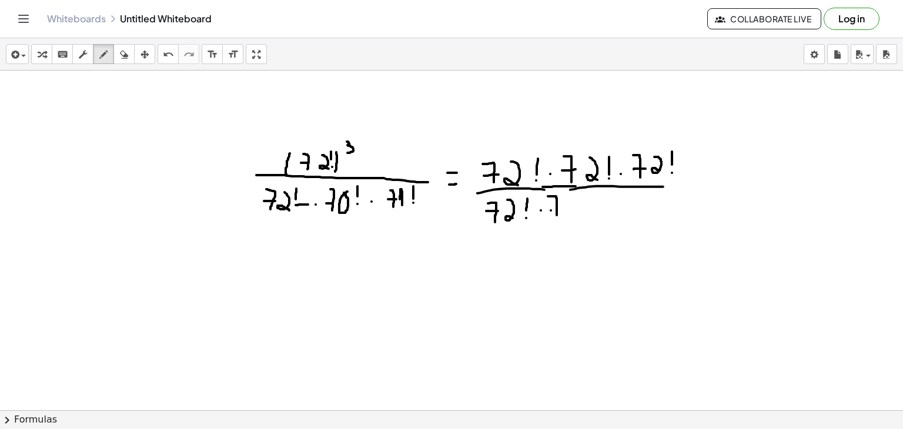
click at [560, 210] on div at bounding box center [451, 69] width 903 height 1020
click at [575, 202] on div at bounding box center [451, 69] width 903 height 1020
drag, startPoint x: 595, startPoint y: 196, endPoint x: 595, endPoint y: 208, distance: 12.3
click at [595, 208] on div at bounding box center [451, 69] width 903 height 1020
click at [595, 216] on div at bounding box center [451, 69] width 903 height 1020
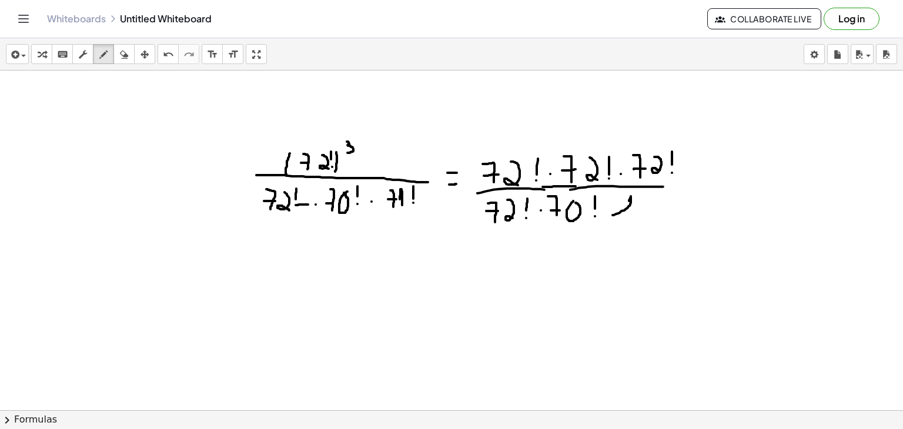
drag, startPoint x: 612, startPoint y: 215, endPoint x: 626, endPoint y: 203, distance: 17.5
click at [626, 203] on div at bounding box center [451, 69] width 903 height 1020
drag, startPoint x: 128, startPoint y: 49, endPoint x: 559, endPoint y: 231, distance: 468.1
click at [559, 231] on div "insert select one: Math Expression Function Text Youtube Video Graphing Geometr…" at bounding box center [451, 233] width 903 height 391
click at [625, 204] on div at bounding box center [451, 69] width 903 height 1020
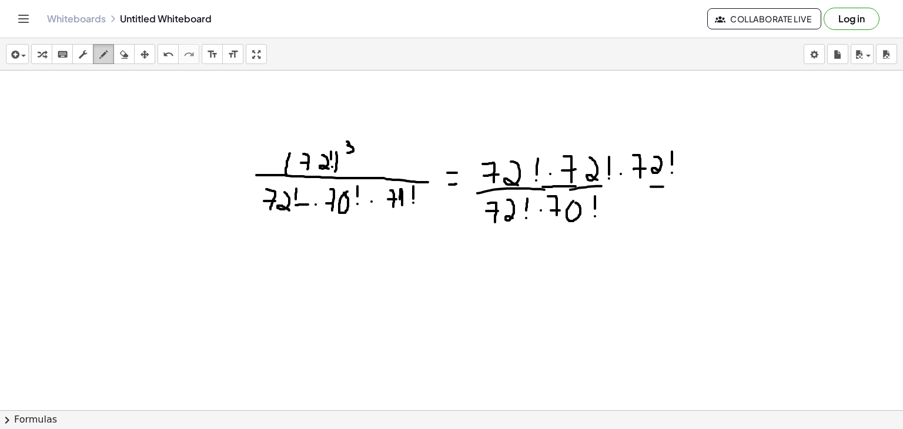
click at [98, 48] on div "button" at bounding box center [103, 54] width 15 height 14
drag, startPoint x: 599, startPoint y: 185, endPoint x: 654, endPoint y: 186, distance: 54.7
click at [654, 186] on div at bounding box center [451, 69] width 903 height 1020
click at [615, 212] on div at bounding box center [451, 69] width 903 height 1020
drag, startPoint x: 629, startPoint y: 195, endPoint x: 639, endPoint y: 212, distance: 20.6
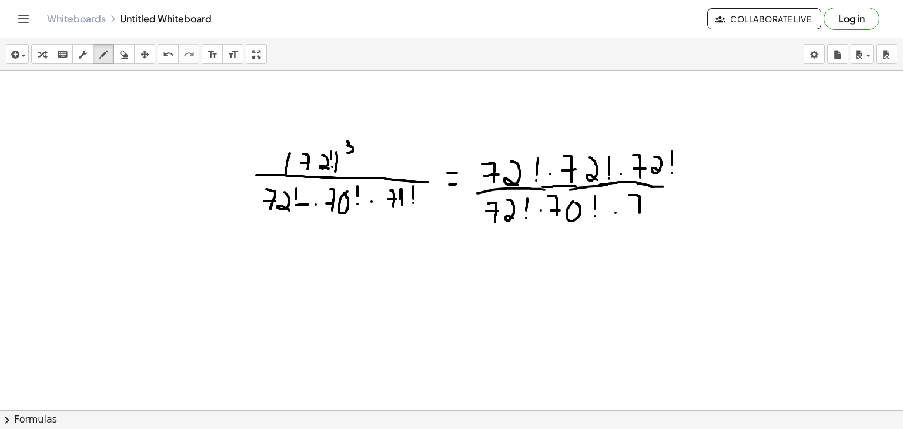
click at [639, 212] on div at bounding box center [451, 69] width 903 height 1020
drag, startPoint x: 634, startPoint y: 206, endPoint x: 642, endPoint y: 205, distance: 7.7
click at [642, 205] on div at bounding box center [451, 69] width 903 height 1020
click at [649, 208] on div at bounding box center [451, 69] width 903 height 1020
drag, startPoint x: 658, startPoint y: 194, endPoint x: 657, endPoint y: 202, distance: 8.2
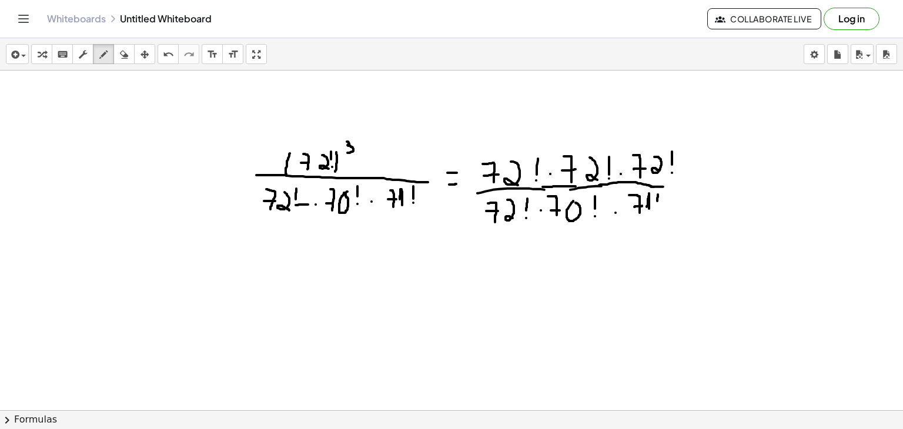
click at [657, 202] on div at bounding box center [451, 69] width 903 height 1020
click at [658, 209] on div at bounding box center [451, 69] width 903 height 1020
drag, startPoint x: 470, startPoint y: 229, endPoint x: 511, endPoint y: 197, distance: 52.0
click at [511, 197] on div at bounding box center [451, 69] width 903 height 1020
drag, startPoint x: 492, startPoint y: 183, endPoint x: 543, endPoint y: 150, distance: 60.3
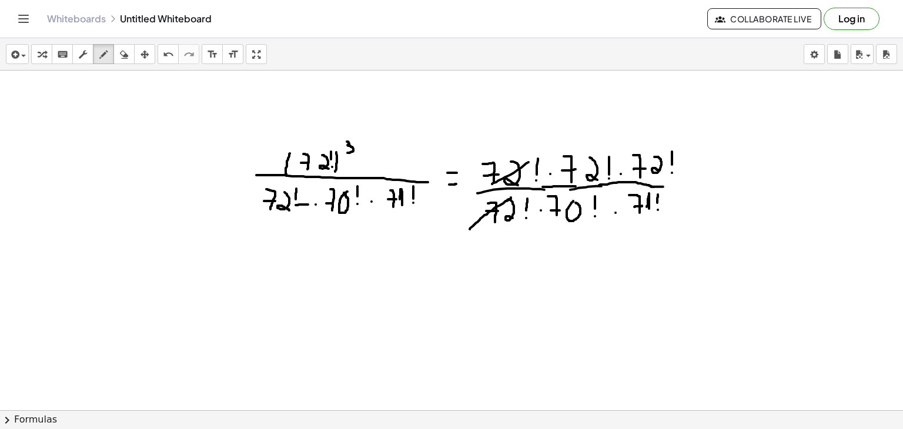
click at [543, 150] on div at bounding box center [451, 69] width 903 height 1020
drag, startPoint x: 283, startPoint y: 260, endPoint x: 292, endPoint y: 283, distance: 23.8
click at [292, 283] on div at bounding box center [451, 69] width 903 height 1020
drag, startPoint x: 284, startPoint y: 274, endPoint x: 292, endPoint y: 274, distance: 7.6
click at [292, 274] on div at bounding box center [451, 69] width 903 height 1020
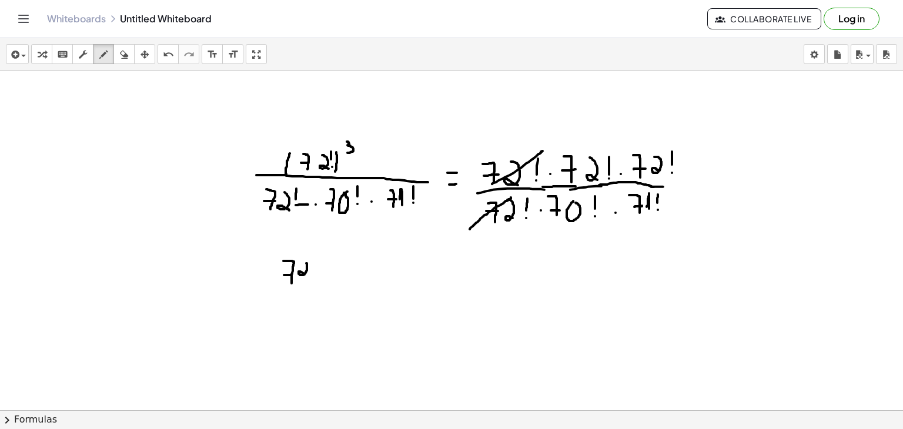
drag, startPoint x: 306, startPoint y: 263, endPoint x: 308, endPoint y: 276, distance: 13.1
click at [308, 276] on div at bounding box center [451, 69] width 903 height 1020
click at [322, 272] on div at bounding box center [451, 69] width 903 height 1020
drag, startPoint x: 336, startPoint y: 257, endPoint x: 343, endPoint y: 277, distance: 21.2
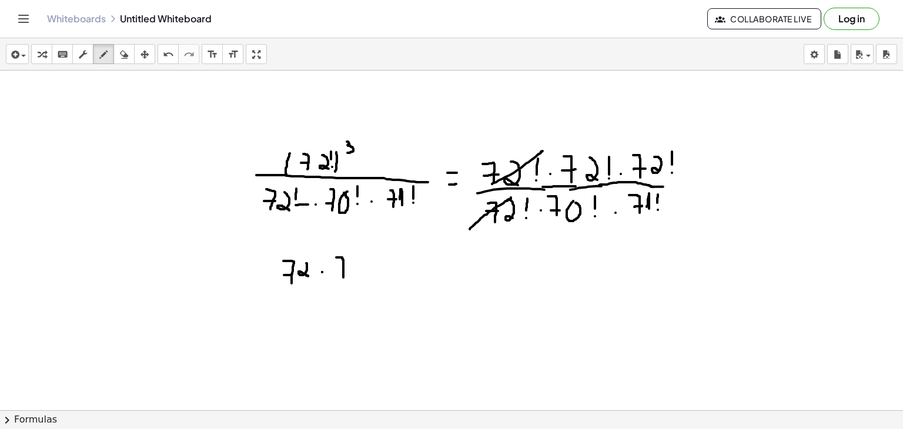
click at [343, 277] on div at bounding box center [451, 69] width 903 height 1020
drag, startPoint x: 336, startPoint y: 269, endPoint x: 343, endPoint y: 269, distance: 7.6
click at [343, 269] on div at bounding box center [451, 69] width 903 height 1020
click at [351, 273] on div at bounding box center [451, 69] width 903 height 1020
drag, startPoint x: 360, startPoint y: 253, endPoint x: 360, endPoint y: 262, distance: 9.4
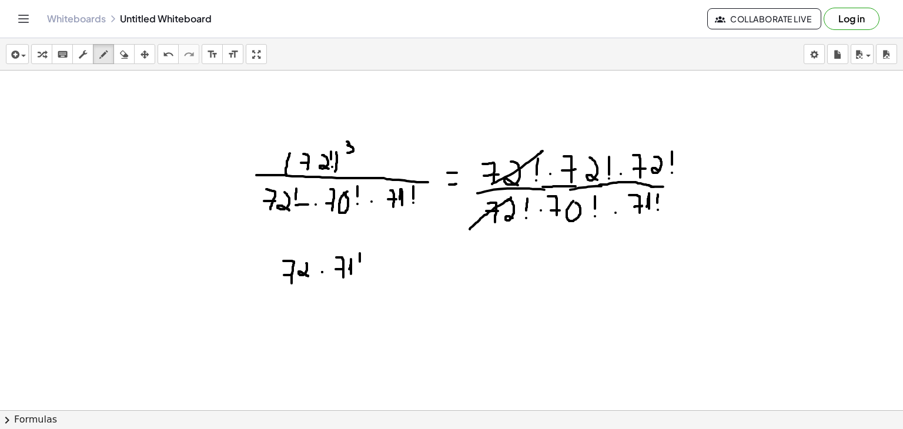
click at [360, 262] on div at bounding box center [451, 69] width 903 height 1020
click at [360, 269] on div at bounding box center [451, 69] width 903 height 1020
click at [377, 270] on div at bounding box center [451, 69] width 903 height 1020
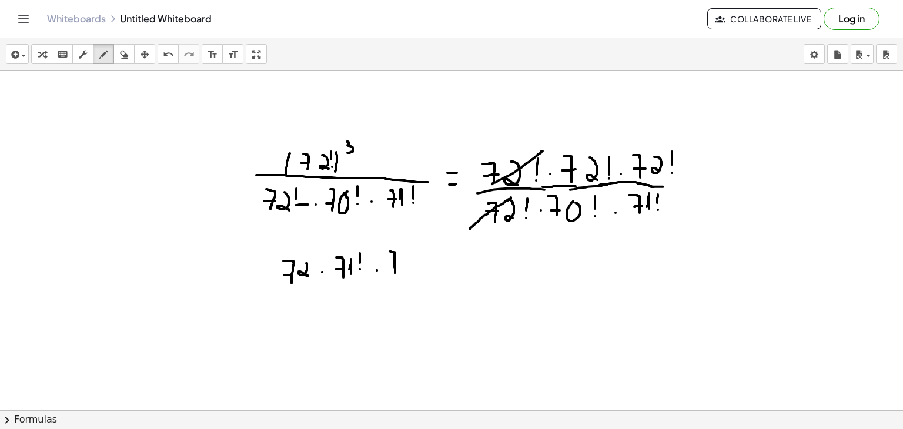
drag, startPoint x: 390, startPoint y: 250, endPoint x: 396, endPoint y: 274, distance: 24.7
click at [396, 274] on div at bounding box center [451, 69] width 903 height 1020
drag, startPoint x: 390, startPoint y: 264, endPoint x: 399, endPoint y: 264, distance: 8.8
click at [399, 264] on div at bounding box center [451, 69] width 903 height 1020
drag, startPoint x: 411, startPoint y: 256, endPoint x: 418, endPoint y: 270, distance: 16.6
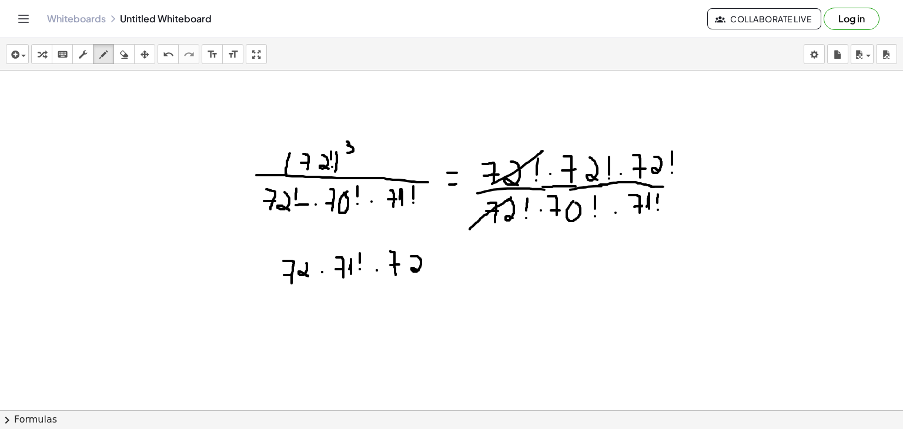
click at [418, 270] on div at bounding box center [451, 69] width 903 height 1020
click at [430, 270] on div at bounding box center [451, 69] width 903 height 1020
drag, startPoint x: 444, startPoint y: 250, endPoint x: 449, endPoint y: 270, distance: 21.1
click at [449, 270] on div at bounding box center [451, 69] width 903 height 1020
drag, startPoint x: 443, startPoint y: 266, endPoint x: 450, endPoint y: 266, distance: 7.6
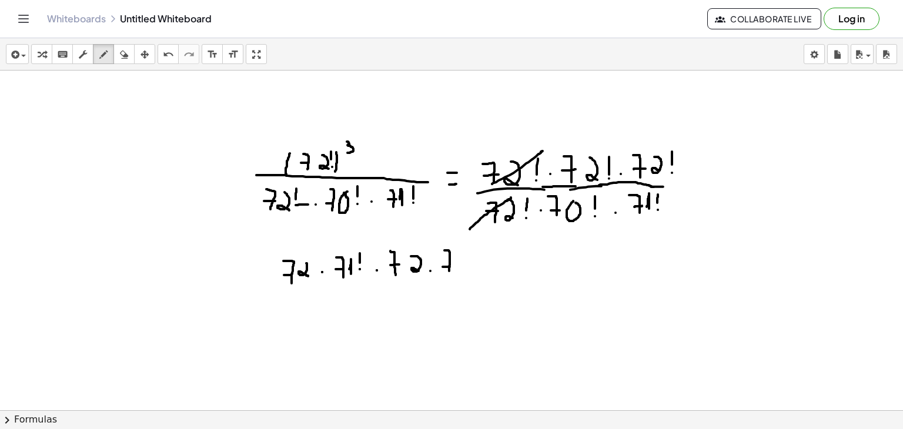
click at [450, 266] on div at bounding box center [451, 69] width 903 height 1020
click at [463, 267] on div at bounding box center [451, 69] width 903 height 1020
drag, startPoint x: 480, startPoint y: 269, endPoint x: 490, endPoint y: 254, distance: 18.1
click at [490, 254] on div at bounding box center [451, 69] width 903 height 1020
drag, startPoint x: 120, startPoint y: 46, endPoint x: 625, endPoint y: 389, distance: 610.7
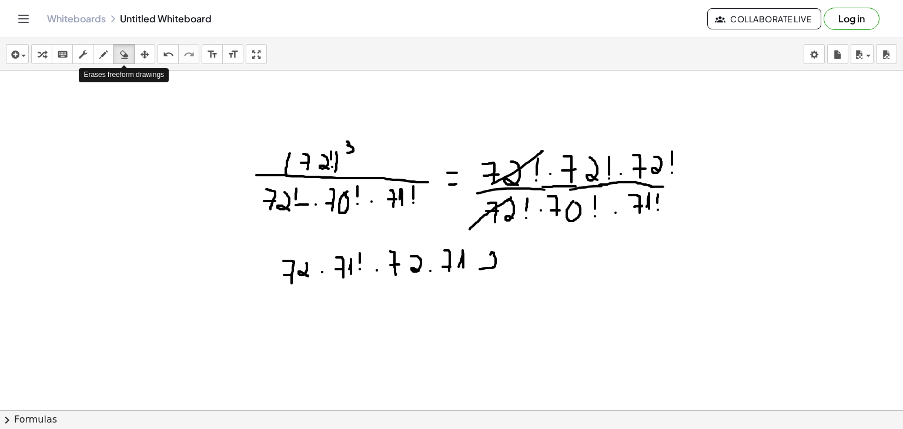
click at [625, 389] on div "insert select one: Math Expression Function Text Youtube Video Graphing Geometr…" at bounding box center [451, 233] width 903 height 391
click at [494, 266] on div at bounding box center [451, 69] width 903 height 1020
click at [107, 51] on icon "button" at bounding box center [103, 55] width 8 height 14
click at [473, 260] on div at bounding box center [451, 69] width 903 height 1020
drag, startPoint x: 489, startPoint y: 247, endPoint x: 495, endPoint y: 274, distance: 27.1
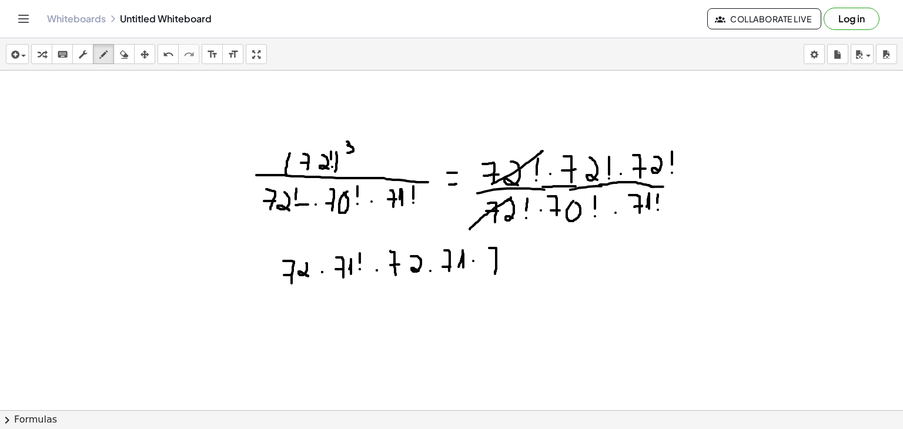
click at [495, 274] on div at bounding box center [451, 69] width 903 height 1020
drag, startPoint x: 485, startPoint y: 261, endPoint x: 500, endPoint y: 259, distance: 14.8
click at [500, 259] on div at bounding box center [451, 69] width 903 height 1020
click at [510, 252] on div at bounding box center [451, 69] width 903 height 1020
drag, startPoint x: 523, startPoint y: 245, endPoint x: 528, endPoint y: 259, distance: 15.6
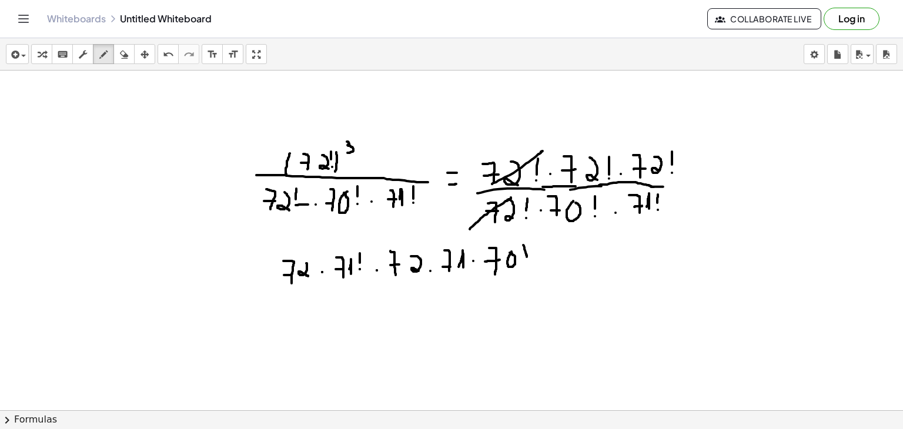
click at [528, 259] on div at bounding box center [451, 69] width 903 height 1020
click at [528, 268] on div at bounding box center [451, 69] width 903 height 1020
drag, startPoint x: 259, startPoint y: 300, endPoint x: 541, endPoint y: 288, distance: 282.4
click at [541, 288] on div at bounding box center [451, 69] width 903 height 1020
drag, startPoint x: 335, startPoint y: 304, endPoint x: 342, endPoint y: 327, distance: 24.0
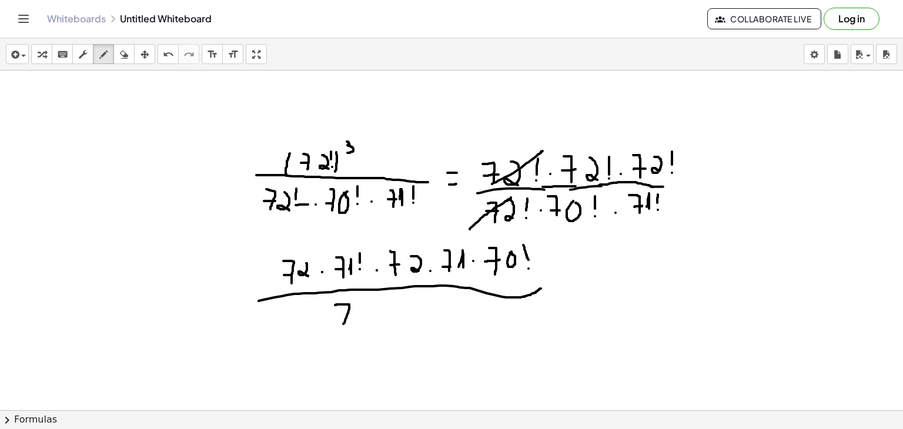
click at [342, 327] on div at bounding box center [451, 69] width 903 height 1020
drag, startPoint x: 335, startPoint y: 318, endPoint x: 351, endPoint y: 317, distance: 15.9
click at [351, 317] on div at bounding box center [451, 69] width 903 height 1020
click at [369, 304] on div at bounding box center [451, 69] width 903 height 1020
drag, startPoint x: 384, startPoint y: 302, endPoint x: 384, endPoint y: 313, distance: 11.8
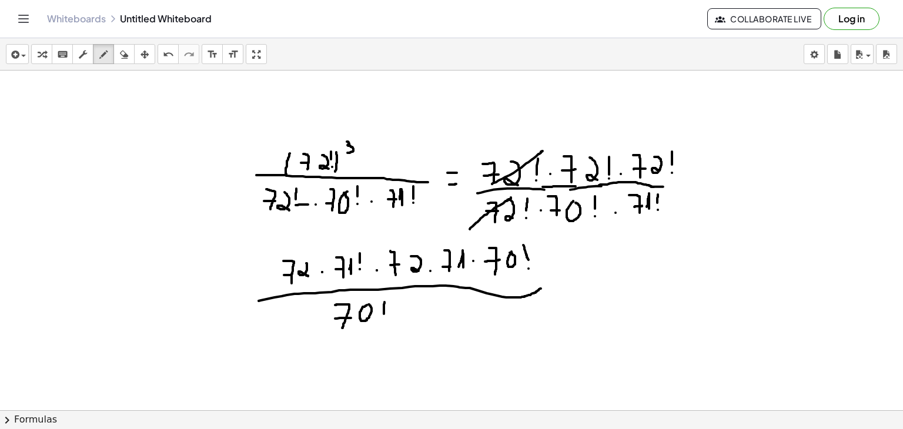
click at [384, 313] on div at bounding box center [451, 69] width 903 height 1020
click at [383, 324] on div at bounding box center [451, 69] width 903 height 1020
click at [404, 316] on div at bounding box center [451, 69] width 903 height 1020
drag, startPoint x: 423, startPoint y: 297, endPoint x: 427, endPoint y: 328, distance: 31.4
click at [427, 328] on div at bounding box center [451, 69] width 903 height 1020
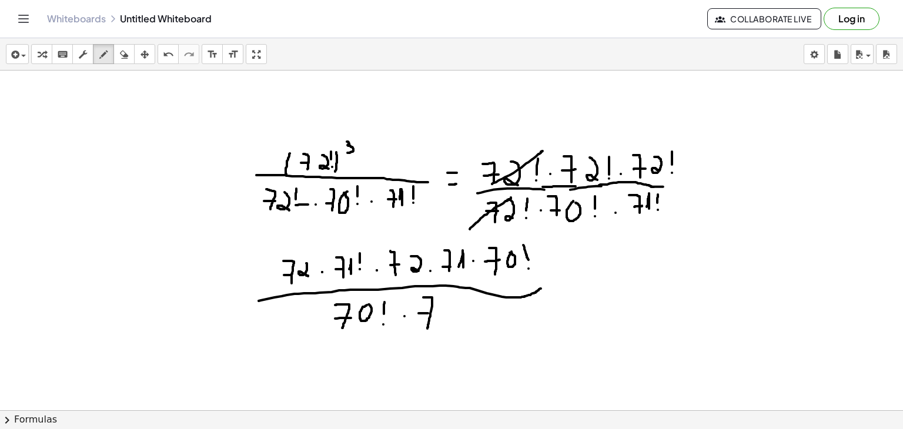
drag, startPoint x: 418, startPoint y: 313, endPoint x: 432, endPoint y: 313, distance: 13.5
click at [432, 313] on div at bounding box center [451, 69] width 903 height 1020
drag, startPoint x: 438, startPoint y: 313, endPoint x: 441, endPoint y: 319, distance: 6.9
click at [441, 319] on div at bounding box center [451, 69] width 903 height 1020
drag, startPoint x: 457, startPoint y: 291, endPoint x: 457, endPoint y: 306, distance: 15.3
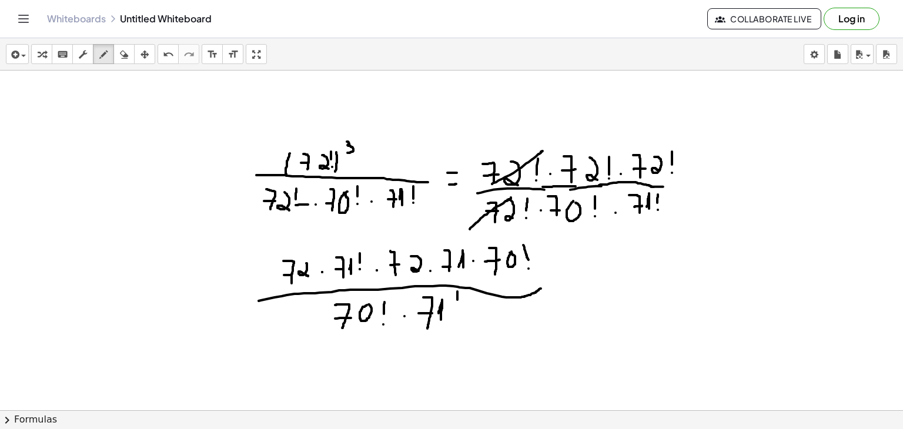
click at [457, 306] on div at bounding box center [451, 69] width 903 height 1020
click at [454, 319] on div at bounding box center [451, 69] width 903 height 1020
drag, startPoint x: 332, startPoint y: 280, endPoint x: 378, endPoint y: 236, distance: 63.6
click at [378, 236] on div at bounding box center [451, 69] width 903 height 1020
drag, startPoint x: 411, startPoint y: 337, endPoint x: 464, endPoint y: 299, distance: 64.9
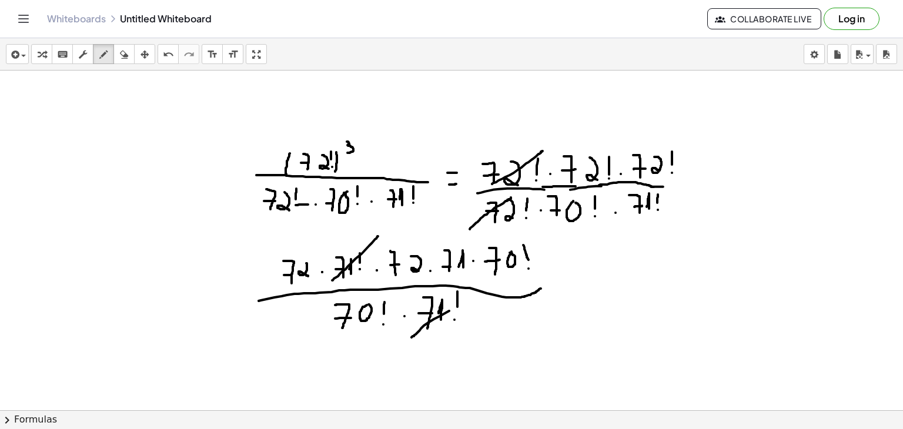
click at [464, 299] on div at bounding box center [451, 69] width 903 height 1020
drag, startPoint x: 337, startPoint y: 329, endPoint x: 386, endPoint y: 304, distance: 54.2
click at [386, 304] on div at bounding box center [451, 69] width 903 height 1020
drag, startPoint x: 486, startPoint y: 270, endPoint x: 553, endPoint y: 222, distance: 82.9
click at [553, 222] on div at bounding box center [451, 69] width 903 height 1020
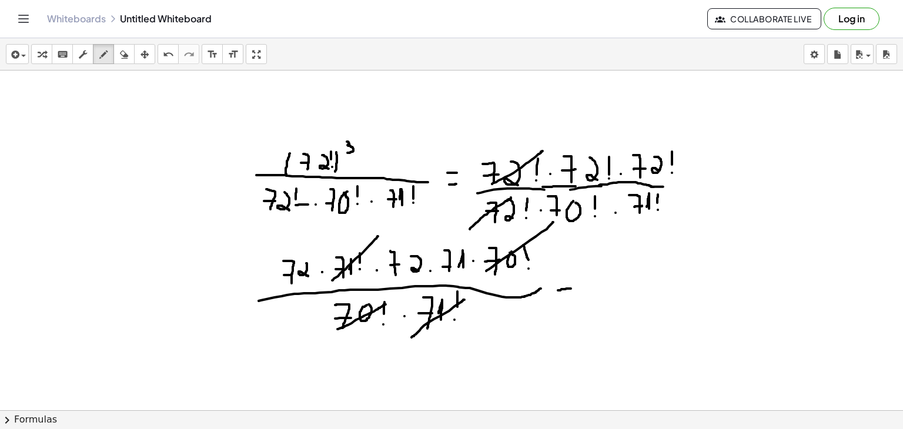
drag, startPoint x: 558, startPoint y: 290, endPoint x: 580, endPoint y: 288, distance: 21.8
click at [580, 288] on div at bounding box center [451, 69] width 903 height 1020
drag, startPoint x: 564, startPoint y: 279, endPoint x: 580, endPoint y: 277, distance: 15.4
click at [580, 277] on div at bounding box center [451, 69] width 903 height 1020
drag, startPoint x: 600, startPoint y: 262, endPoint x: 601, endPoint y: 285, distance: 23.5
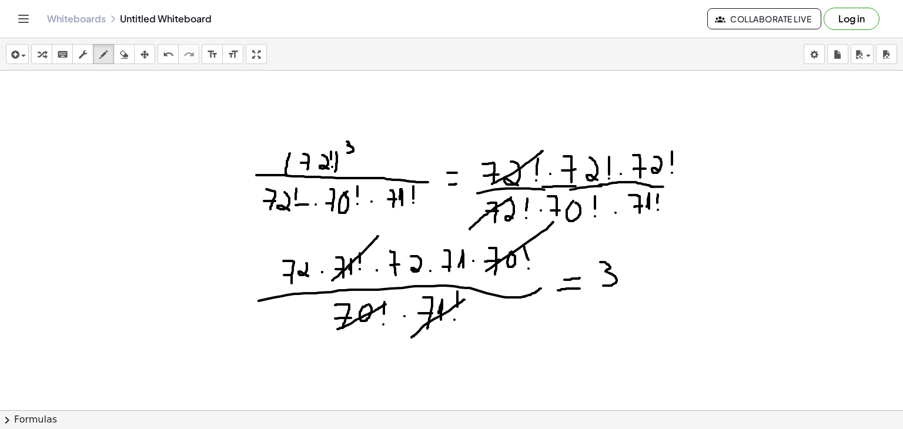
click at [601, 285] on div at bounding box center [451, 69] width 903 height 1020
drag, startPoint x: 635, startPoint y: 264, endPoint x: 628, endPoint y: 277, distance: 14.7
click at [628, 277] on div at bounding box center [451, 69] width 903 height 1020
click at [659, 264] on div at bounding box center [451, 69] width 903 height 1020
click at [678, 286] on div at bounding box center [451, 69] width 903 height 1020
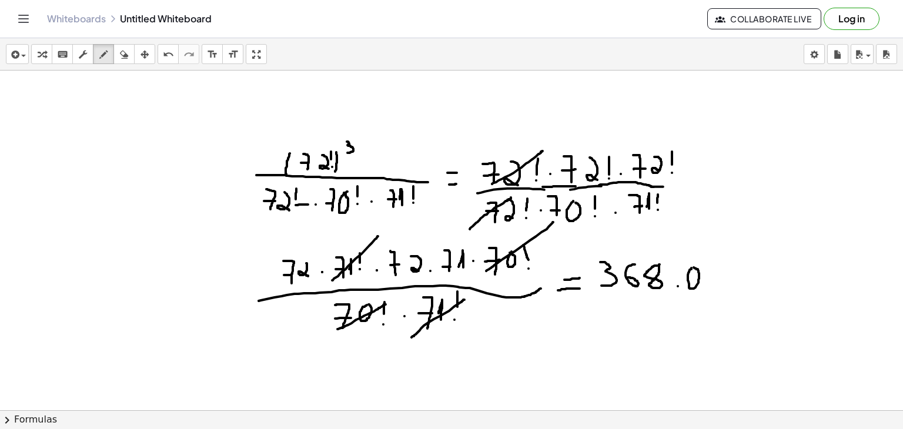
click at [691, 267] on div at bounding box center [451, 69] width 903 height 1020
click at [717, 259] on div at bounding box center [451, 69] width 903 height 1020
drag, startPoint x: 717, startPoint y: 259, endPoint x: 714, endPoint y: 280, distance: 21.5
click at [714, 280] on div at bounding box center [451, 69] width 903 height 1020
drag, startPoint x: 736, startPoint y: 262, endPoint x: 745, endPoint y: 286, distance: 25.9
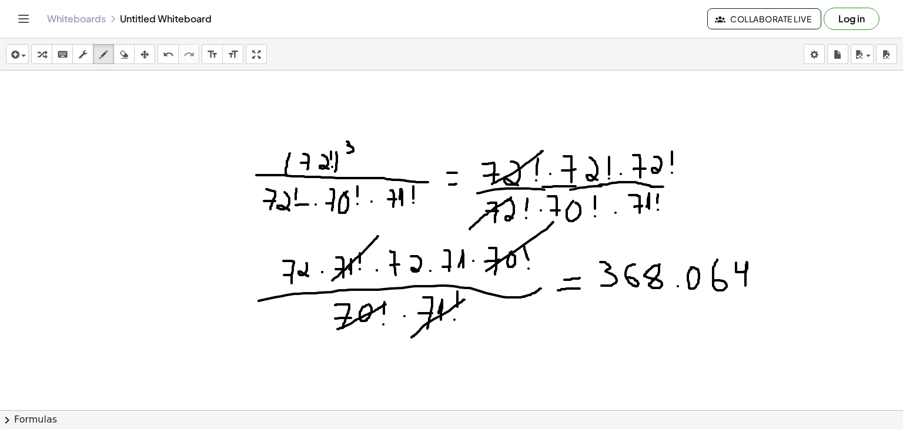
click at [745, 286] on div at bounding box center [451, 69] width 903 height 1020
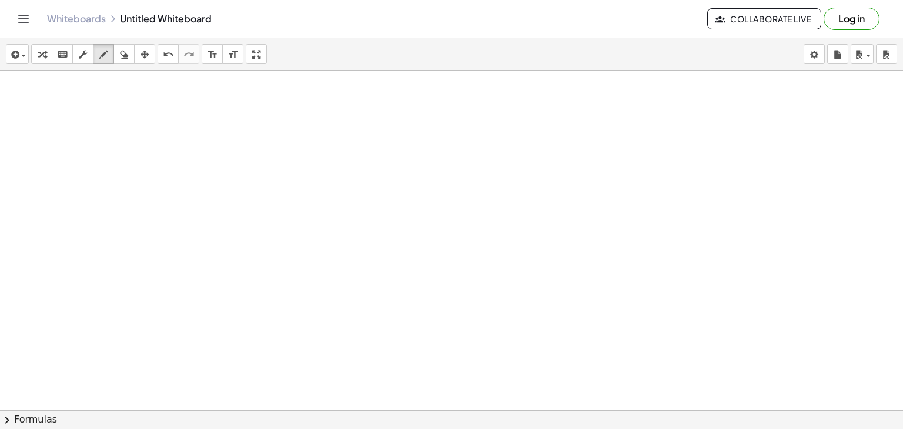
scroll to position [785, 0]
drag, startPoint x: 207, startPoint y: 104, endPoint x: 201, endPoint y: 124, distance: 21.0
drag, startPoint x: 207, startPoint y: 102, endPoint x: 215, endPoint y: 122, distance: 20.8
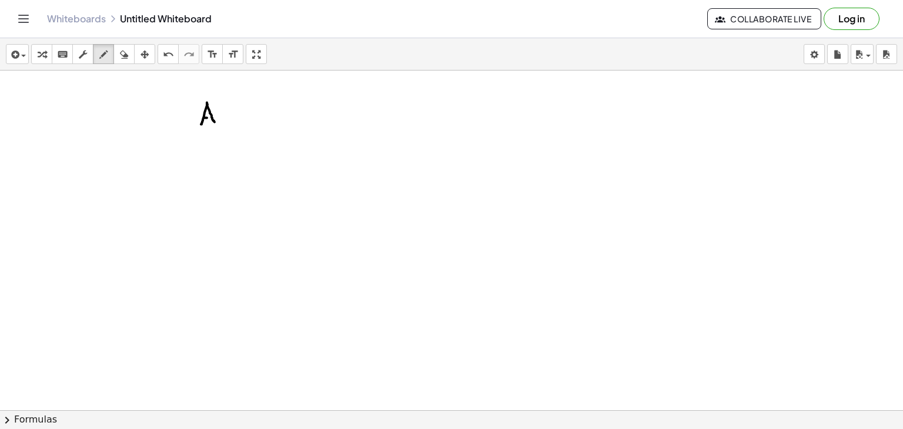
drag, startPoint x: 204, startPoint y: 118, endPoint x: 212, endPoint y: 118, distance: 7.6
drag, startPoint x: 223, startPoint y: 108, endPoint x: 223, endPoint y: 125, distance: 17.0
drag, startPoint x: 221, startPoint y: 104, endPoint x: 235, endPoint y: 125, distance: 24.9
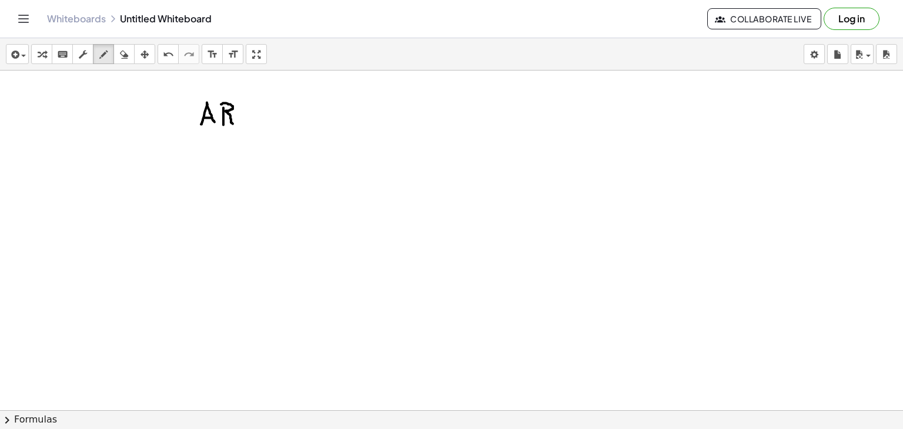
drag, startPoint x: 277, startPoint y: 114, endPoint x: 369, endPoint y: 125, distance: 92.4
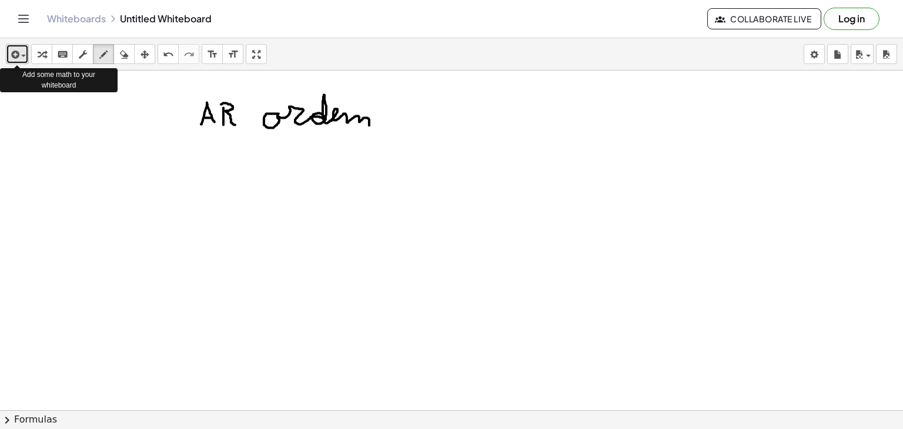
click at [14, 57] on icon "button" at bounding box center [14, 55] width 11 height 14
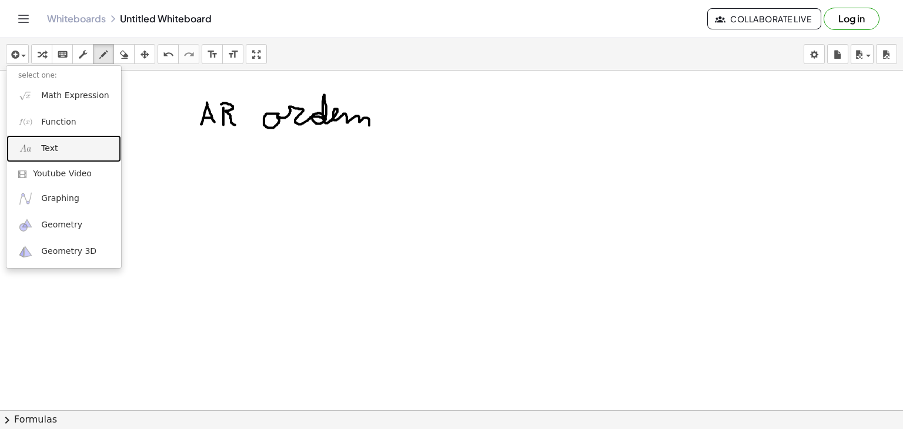
click at [71, 147] on link "Text" at bounding box center [63, 148] width 115 height 26
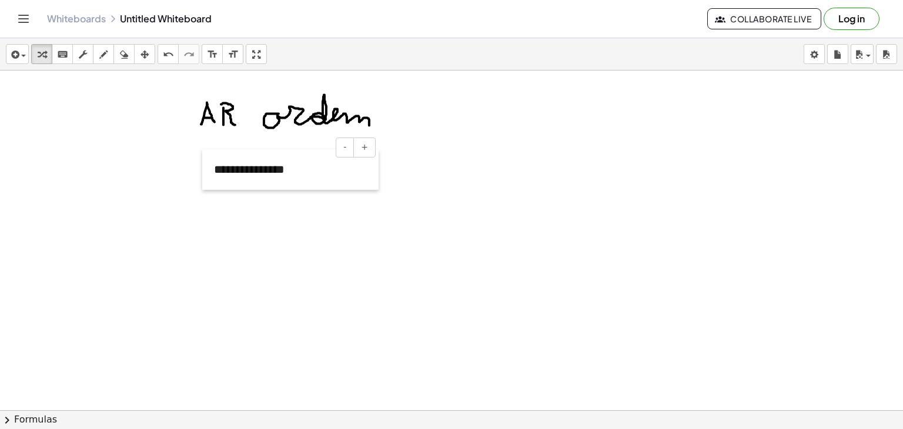
drag, startPoint x: 99, startPoint y: 135, endPoint x: 212, endPoint y: 180, distance: 121.4
click at [212, 180] on div at bounding box center [208, 169] width 12 height 41
click at [21, 57] on span "button" at bounding box center [20, 56] width 2 height 8
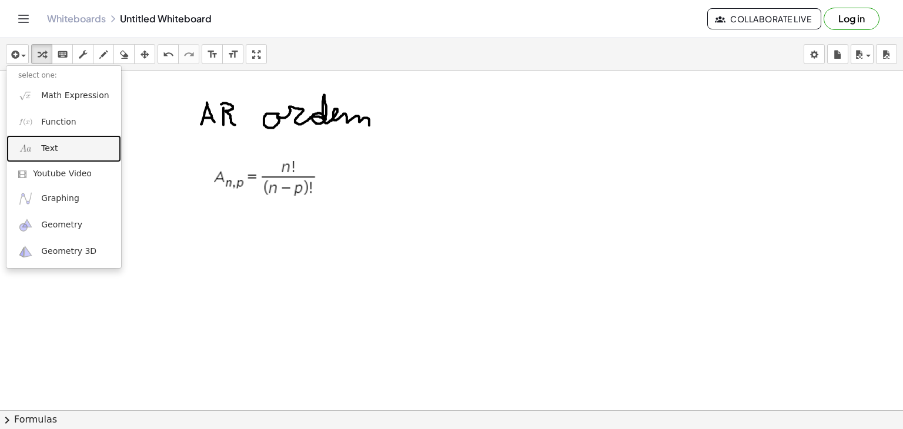
click at [52, 142] on link "Text" at bounding box center [63, 148] width 115 height 26
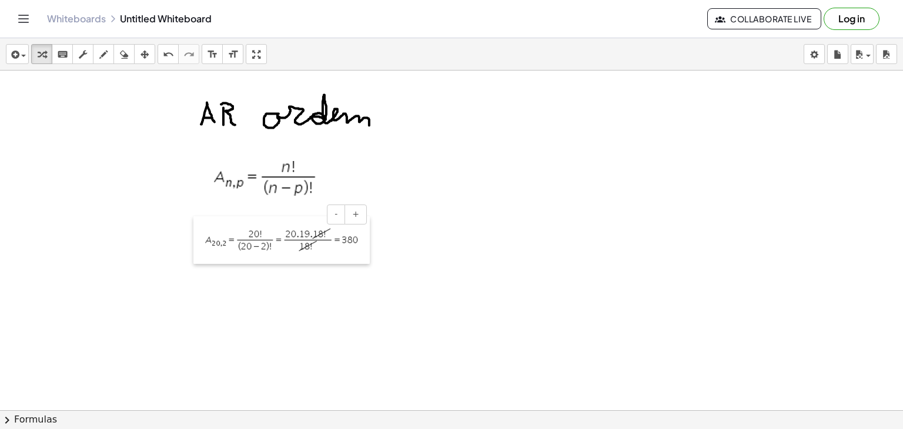
drag, startPoint x: 472, startPoint y: 115, endPoint x: 197, endPoint y: 227, distance: 296.9
click at [197, 227] on div at bounding box center [199, 240] width 12 height 48
click at [360, 217] on button "+" at bounding box center [355, 215] width 22 height 20
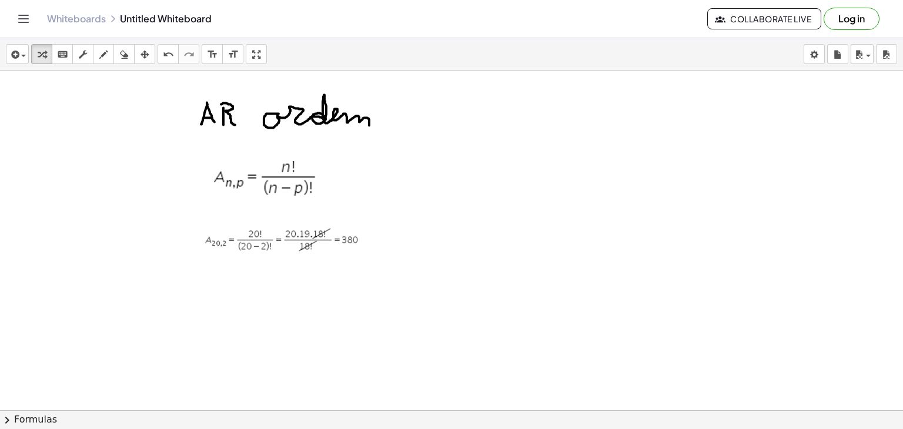
click at [341, 233] on img at bounding box center [281, 240] width 153 height 24
drag, startPoint x: 512, startPoint y: 107, endPoint x: 510, endPoint y: 125, distance: 18.3
click at [103, 53] on icon "button" at bounding box center [103, 55] width 8 height 14
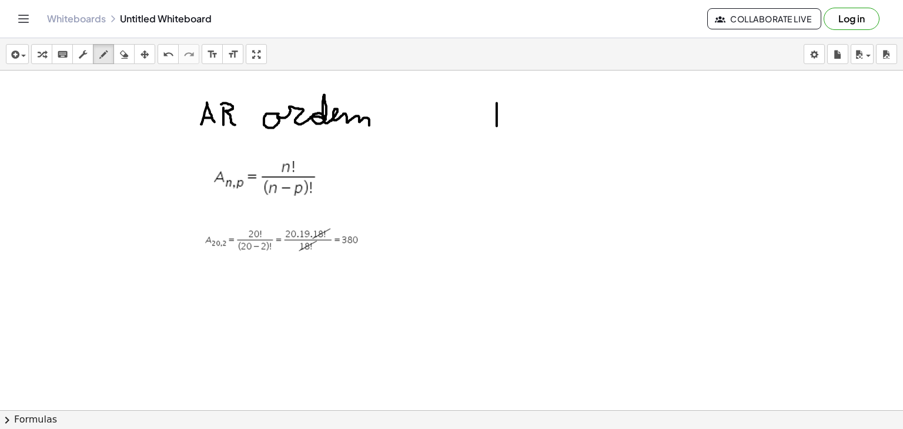
drag, startPoint x: 497, startPoint y: 103, endPoint x: 497, endPoint y: 127, distance: 24.1
drag, startPoint x: 489, startPoint y: 102, endPoint x: 496, endPoint y: 117, distance: 16.8
drag, startPoint x: 523, startPoint y: 104, endPoint x: 521, endPoint y: 127, distance: 23.0
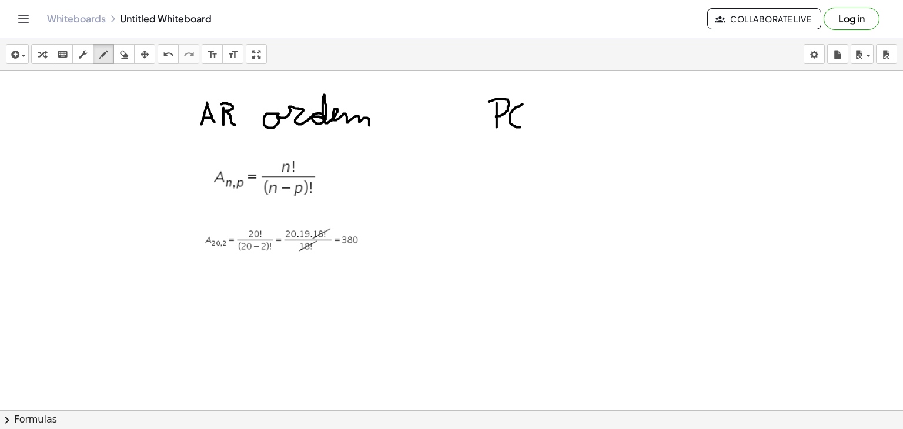
drag, startPoint x: 507, startPoint y: 115, endPoint x: 525, endPoint y: 113, distance: 17.7
drag, startPoint x: 530, startPoint y: 106, endPoint x: 530, endPoint y: 126, distance: 20.0
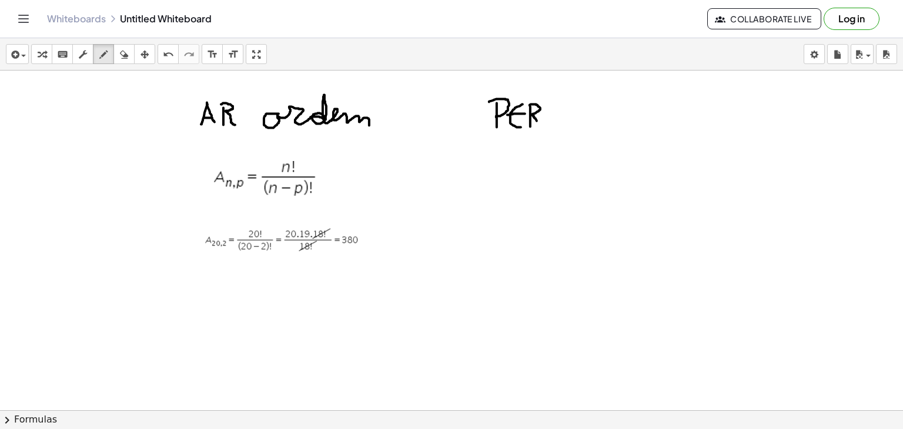
drag, startPoint x: 530, startPoint y: 105, endPoint x: 541, endPoint y: 124, distance: 22.2
click at [79, 52] on icon "button" at bounding box center [83, 55] width 8 height 14
drag, startPoint x: 125, startPoint y: 53, endPoint x: 445, endPoint y: 102, distance: 323.4
click at [445, 102] on div "insert select one: Math Expression Function Text Youtube Video Graphing Geometr…" at bounding box center [451, 233] width 903 height 391
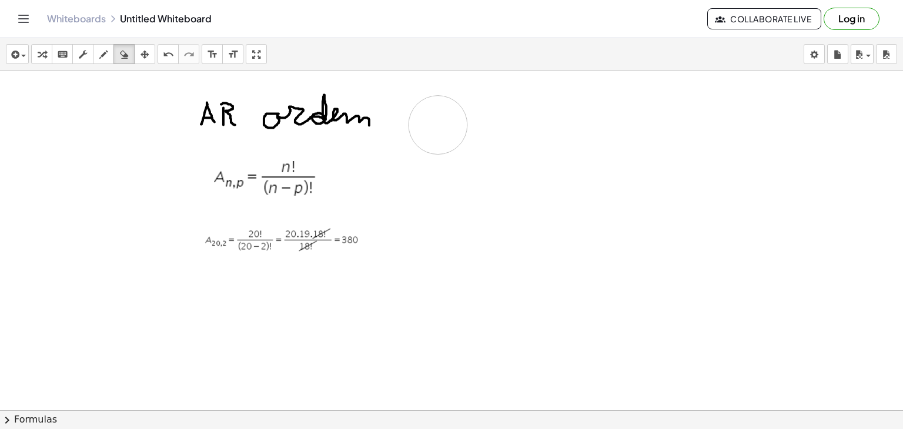
drag, startPoint x: 528, startPoint y: 122, endPoint x: 436, endPoint y: 125, distance: 91.8
drag, startPoint x: 97, startPoint y: 54, endPoint x: 402, endPoint y: 128, distance: 313.8
click at [402, 128] on div "insert select one: Math Expression Function Text Youtube Video Graphing Geometr…" at bounding box center [451, 233] width 903 height 391
drag, startPoint x: 411, startPoint y: 106, endPoint x: 413, endPoint y: 126, distance: 20.0
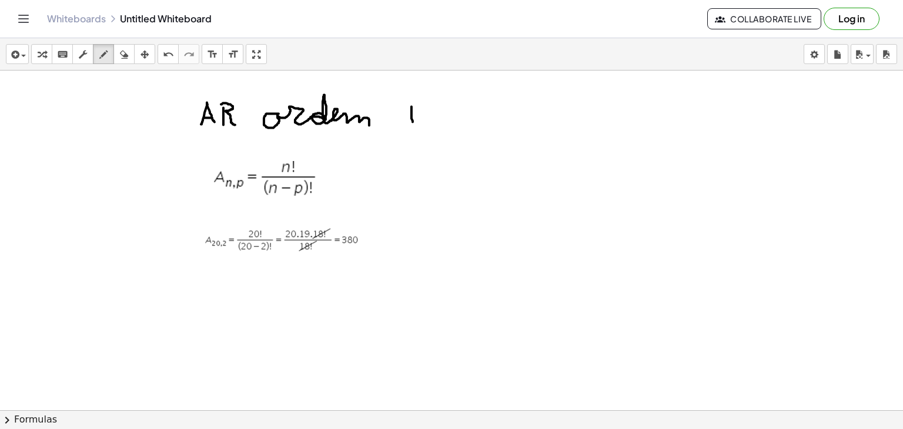
drag, startPoint x: 407, startPoint y: 97, endPoint x: 416, endPoint y: 116, distance: 20.5
drag, startPoint x: 433, startPoint y: 99, endPoint x: 430, endPoint y: 128, distance: 28.4
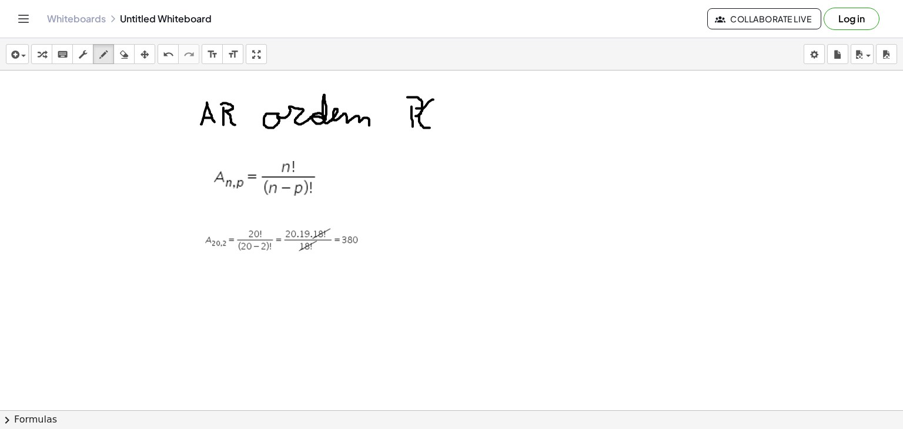
drag, startPoint x: 416, startPoint y: 108, endPoint x: 430, endPoint y: 108, distance: 13.5
drag, startPoint x: 444, startPoint y: 98, endPoint x: 444, endPoint y: 130, distance: 31.7
drag, startPoint x: 440, startPoint y: 98, endPoint x: 456, endPoint y: 125, distance: 30.5
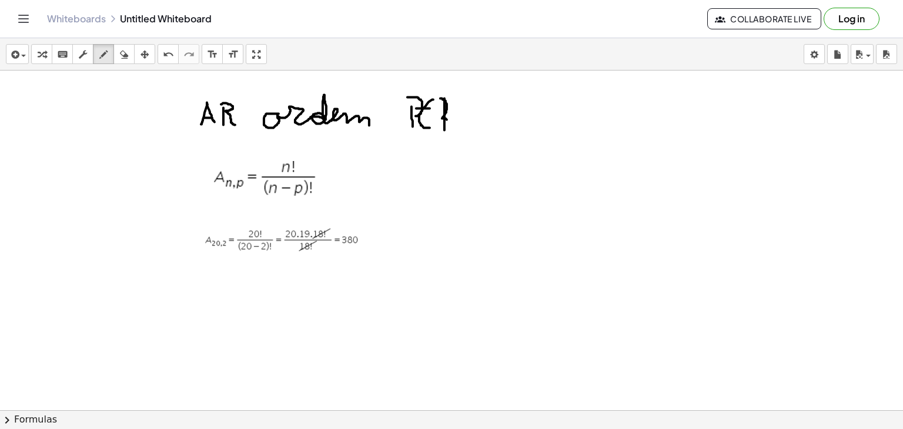
drag, startPoint x: 487, startPoint y: 105, endPoint x: 487, endPoint y: 119, distance: 14.1
drag, startPoint x: 496, startPoint y: 110, endPoint x: 508, endPoint y: 102, distance: 14.3
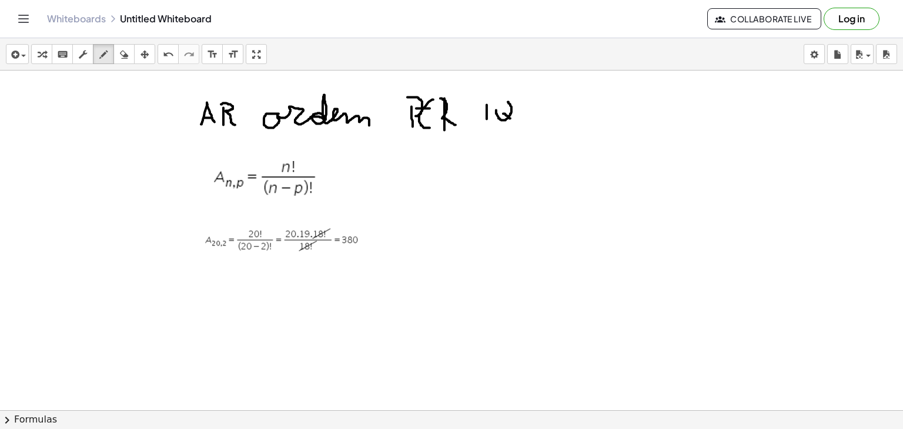
drag, startPoint x: 503, startPoint y: 113, endPoint x: 513, endPoint y: 119, distance: 11.1
drag, startPoint x: 518, startPoint y: 104, endPoint x: 529, endPoint y: 104, distance: 10.6
drag, startPoint x: 539, startPoint y: 103, endPoint x: 535, endPoint y: 121, distance: 18.0
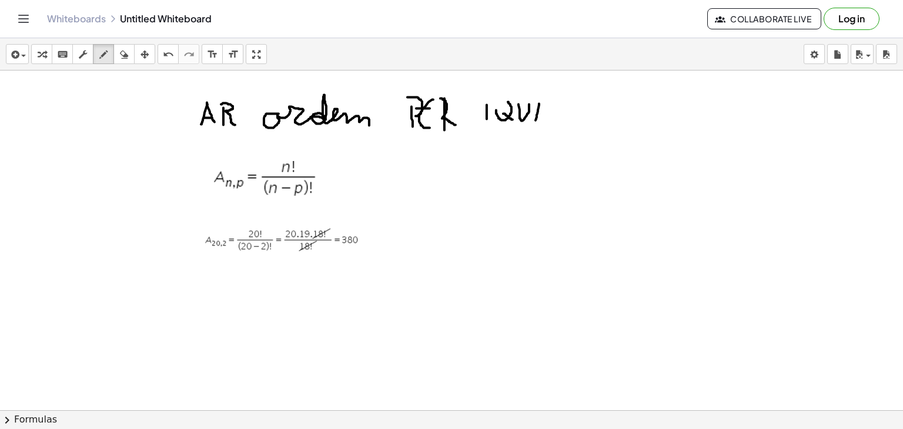
drag, startPoint x: 541, startPoint y: 102, endPoint x: 547, endPoint y: 115, distance: 15.0
drag, startPoint x: 538, startPoint y: 113, endPoint x: 545, endPoint y: 112, distance: 7.2
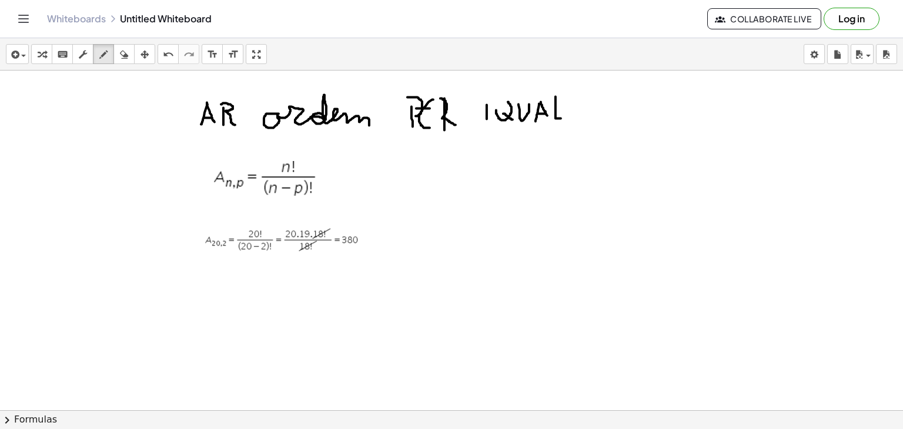
drag, startPoint x: 555, startPoint y: 96, endPoint x: 573, endPoint y: 116, distance: 26.7
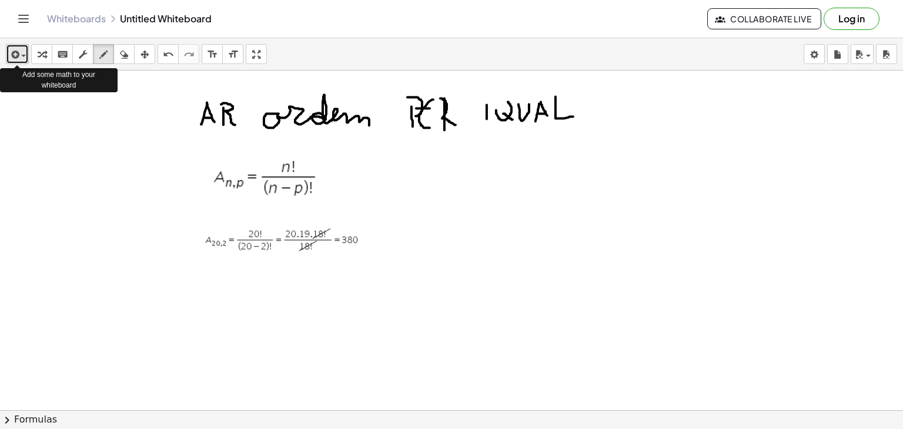
click at [12, 50] on icon "button" at bounding box center [14, 55] width 11 height 14
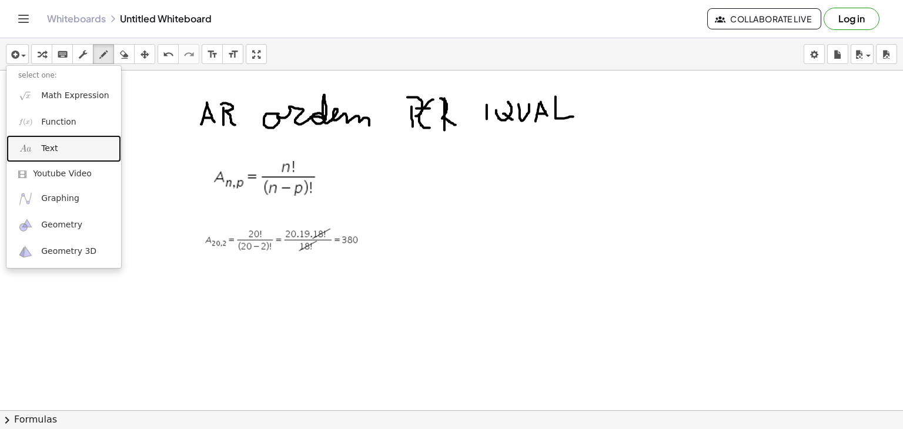
click at [52, 147] on span "Text" at bounding box center [49, 149] width 16 height 12
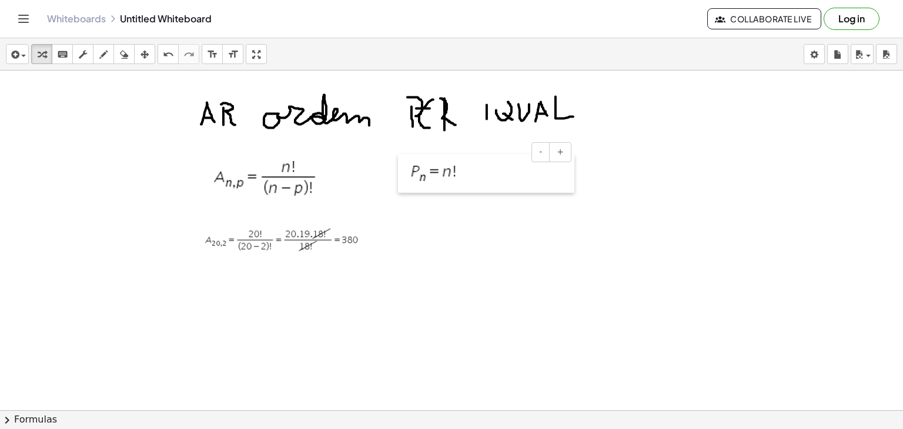
drag, startPoint x: 476, startPoint y: 135, endPoint x: 406, endPoint y: 184, distance: 86.1
click at [406, 184] on div at bounding box center [404, 173] width 12 height 39
click at [106, 52] on icon "button" at bounding box center [103, 55] width 8 height 14
drag, startPoint x: 446, startPoint y: 144, endPoint x: 454, endPoint y: 137, distance: 10.8
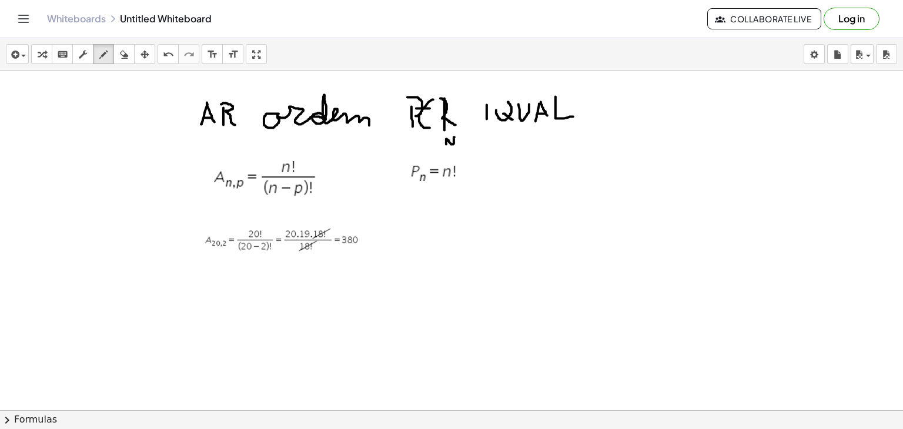
drag, startPoint x: 443, startPoint y: 132, endPoint x: 460, endPoint y: 131, distance: 17.1
drag, startPoint x: 475, startPoint y: 136, endPoint x: 475, endPoint y: 147, distance: 11.2
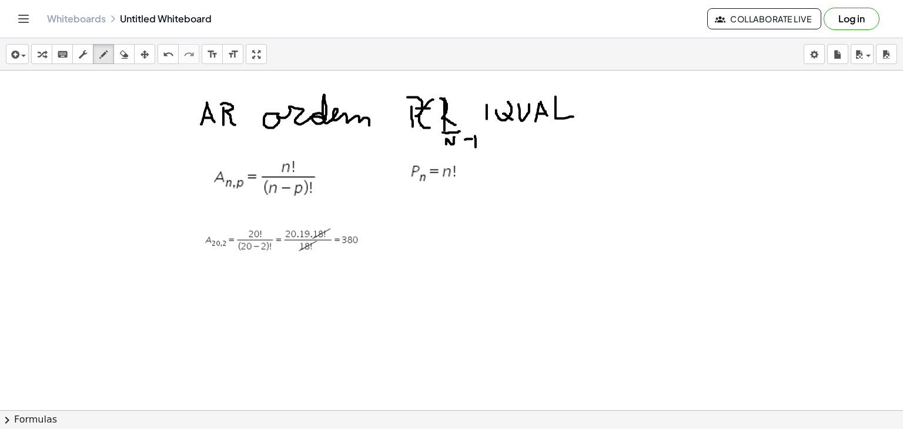
drag, startPoint x: 465, startPoint y: 139, endPoint x: 479, endPoint y: 136, distance: 14.4
drag, startPoint x: 488, startPoint y: 136, endPoint x: 491, endPoint y: 145, distance: 9.3
drag, startPoint x: 482, startPoint y: 142, endPoint x: 491, endPoint y: 141, distance: 9.4
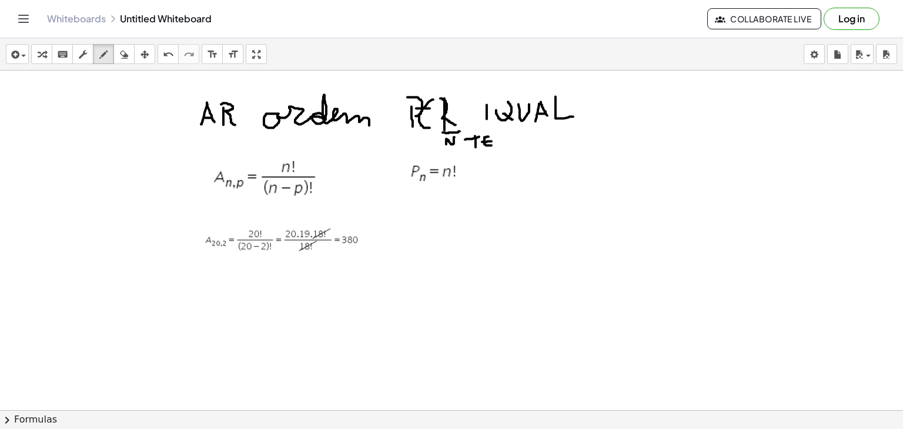
drag, startPoint x: 496, startPoint y: 143, endPoint x: 511, endPoint y: 143, distance: 15.3
drag, startPoint x: 536, startPoint y: 132, endPoint x: 534, endPoint y: 144, distance: 12.0
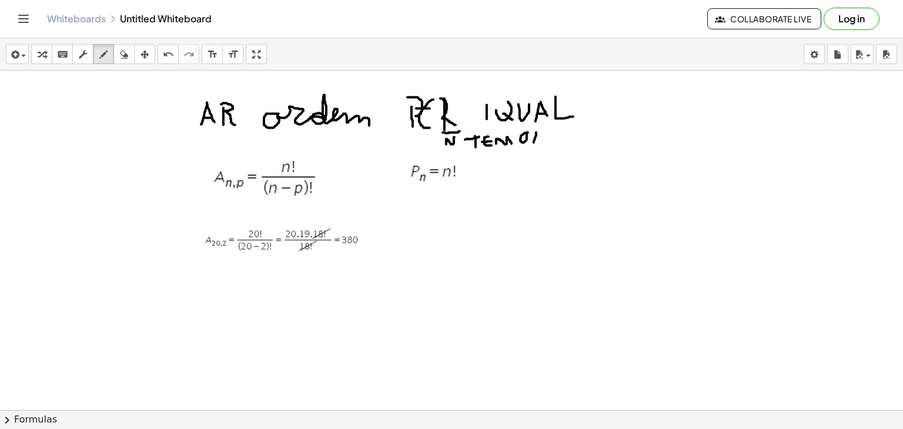
drag, startPoint x: 534, startPoint y: 132, endPoint x: 541, endPoint y: 144, distance: 14.0
drag, startPoint x: 548, startPoint y: 130, endPoint x: 547, endPoint y: 142, distance: 12.4
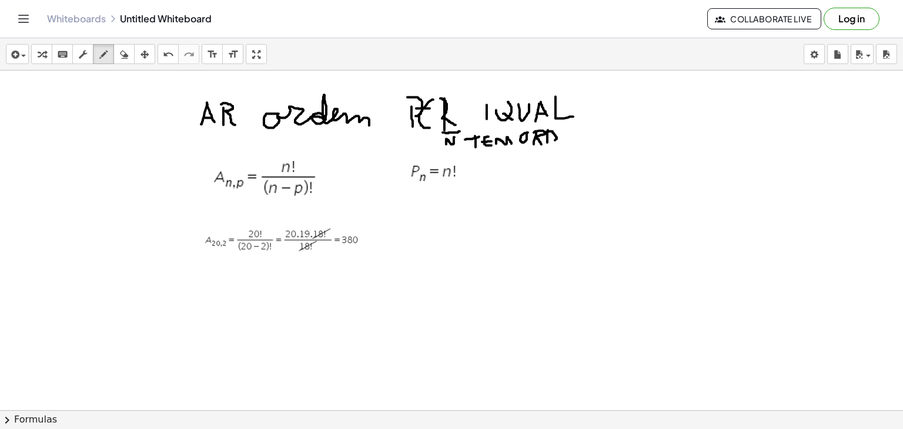
drag, startPoint x: 547, startPoint y: 131, endPoint x: 546, endPoint y: 143, distance: 12.4
drag, startPoint x: 564, startPoint y: 130, endPoint x: 567, endPoint y: 142, distance: 12.6
drag, startPoint x: 562, startPoint y: 136, endPoint x: 569, endPoint y: 136, distance: 6.5
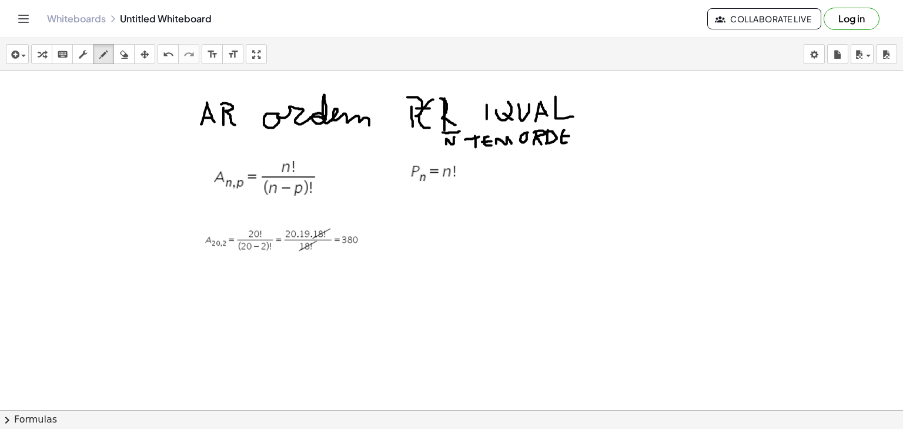
drag, startPoint x: 572, startPoint y: 142, endPoint x: 583, endPoint y: 138, distance: 11.9
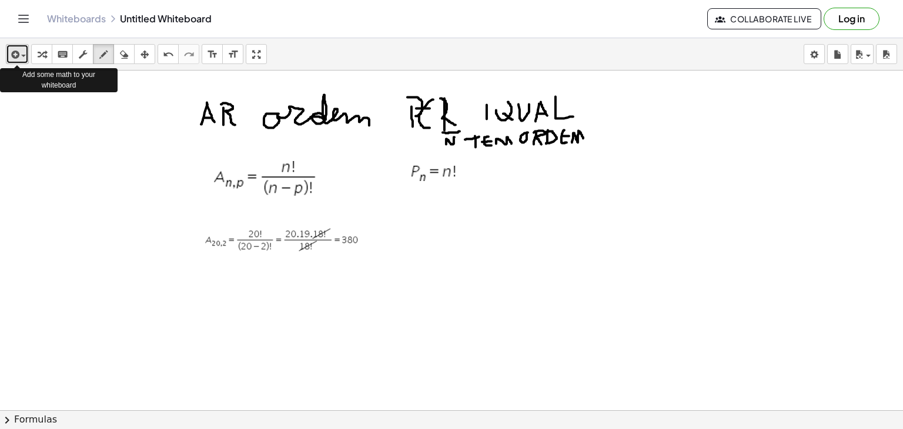
click at [16, 52] on icon "button" at bounding box center [14, 55] width 11 height 14
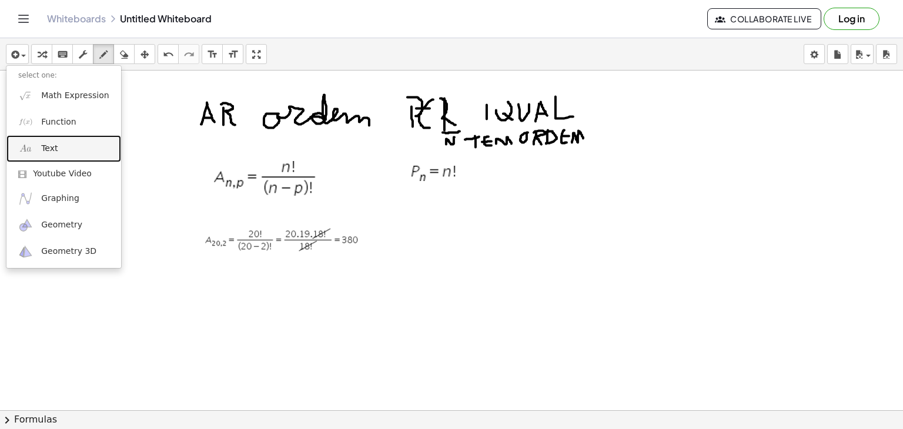
click at [43, 146] on span "Text" at bounding box center [49, 149] width 16 height 12
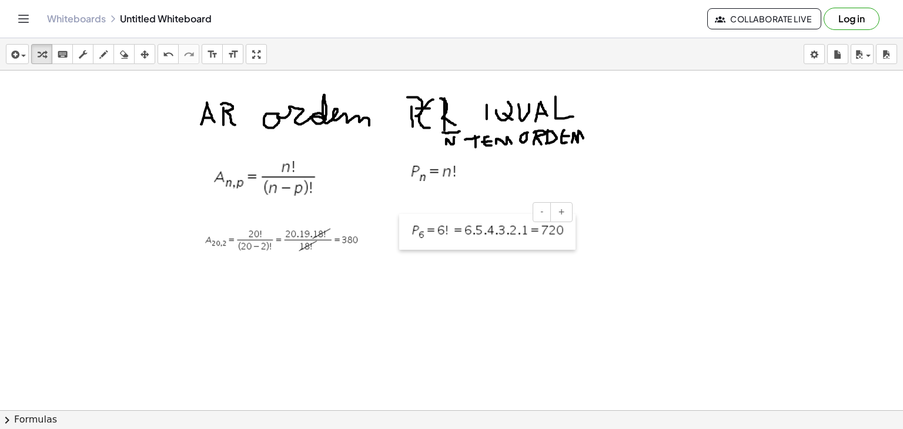
drag, startPoint x: 474, startPoint y: 264, endPoint x: 404, endPoint y: 237, distance: 74.2
click at [404, 237] on div at bounding box center [405, 232] width 12 height 36
drag, startPoint x: 102, startPoint y: 46, endPoint x: 531, endPoint y: 55, distance: 429.7
click at [531, 55] on div "insert select one: Math Expression Function Text Youtube Video Graphing Geometr…" at bounding box center [451, 54] width 903 height 32
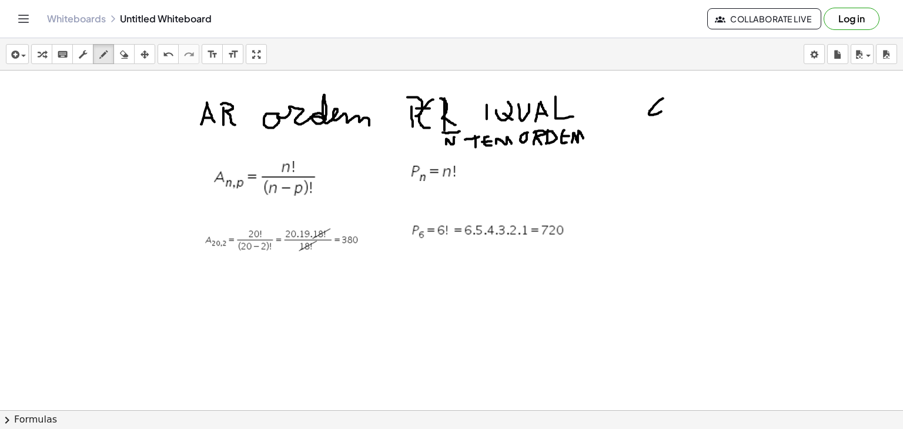
drag, startPoint x: 663, startPoint y: 98, endPoint x: 665, endPoint y: 109, distance: 10.7
drag, startPoint x: 690, startPoint y: 109, endPoint x: 706, endPoint y: 105, distance: 16.4
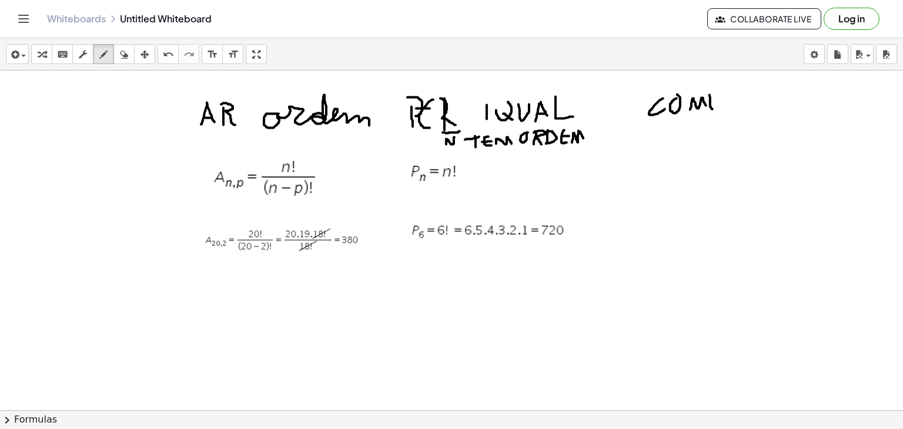
drag, startPoint x: 709, startPoint y: 95, endPoint x: 712, endPoint y: 110, distance: 15.6
drag, startPoint x: 710, startPoint y: 92, endPoint x: 715, endPoint y: 112, distance: 20.7
drag, startPoint x: 699, startPoint y: 136, endPoint x: 712, endPoint y: 123, distance: 18.3
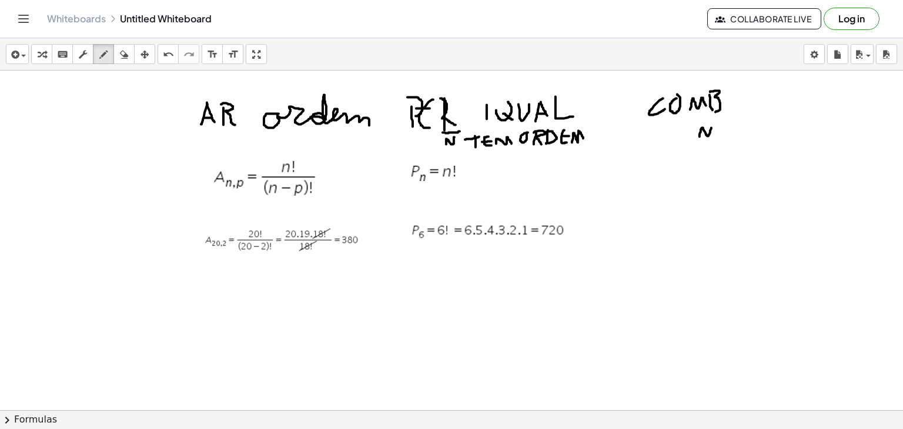
drag, startPoint x: 696, startPoint y: 123, endPoint x: 704, endPoint y: 120, distance: 7.4
drag, startPoint x: 729, startPoint y: 125, endPoint x: 727, endPoint y: 140, distance: 14.8
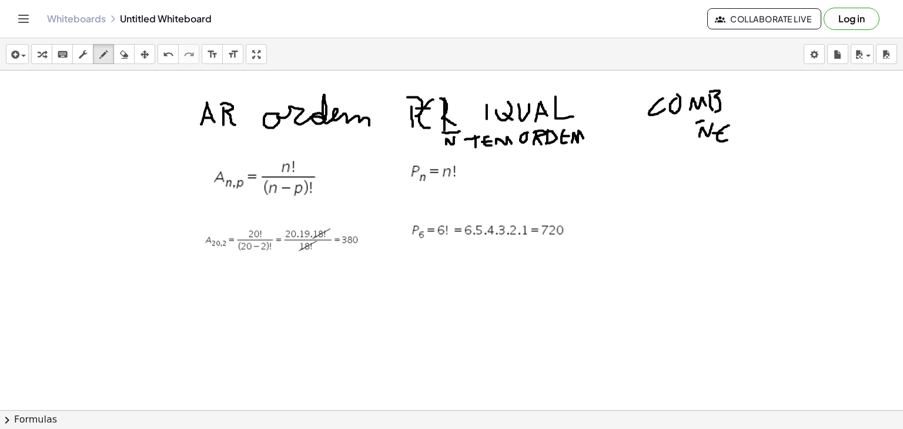
drag, startPoint x: 713, startPoint y: 133, endPoint x: 724, endPoint y: 133, distance: 11.2
drag, startPoint x: 734, startPoint y: 112, endPoint x: 741, endPoint y: 103, distance: 11.8
drag, startPoint x: 740, startPoint y: 129, endPoint x: 740, endPoint y: 142, distance: 13.5
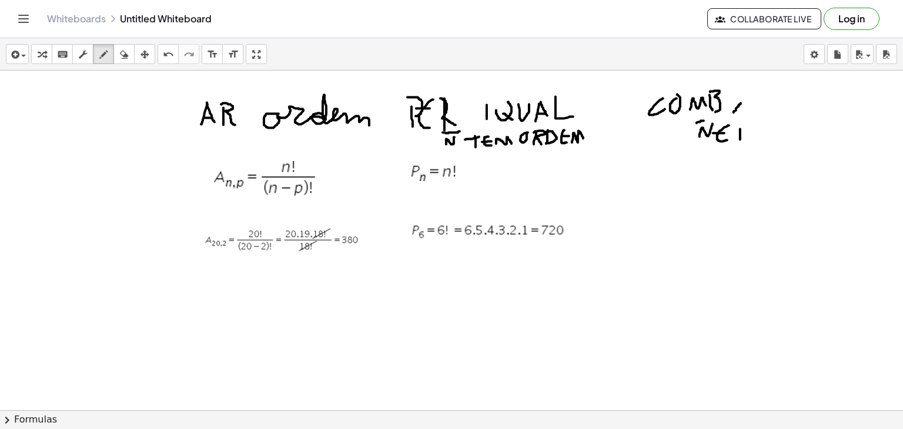
drag, startPoint x: 747, startPoint y: 137, endPoint x: 760, endPoint y: 139, distance: 13.1
drag, startPoint x: 766, startPoint y: 125, endPoint x: 767, endPoint y: 138, distance: 12.4
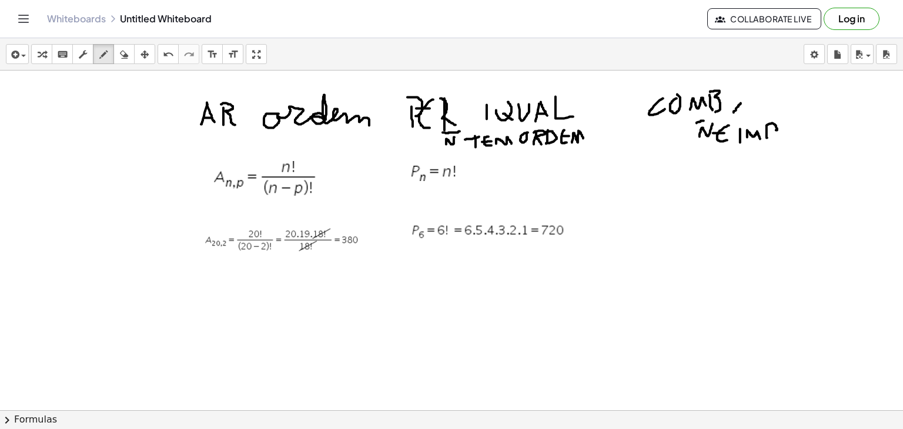
drag, startPoint x: 766, startPoint y: 125, endPoint x: 769, endPoint y: 132, distance: 6.9
drag, startPoint x: 799, startPoint y: 128, endPoint x: 799, endPoint y: 139, distance: 11.2
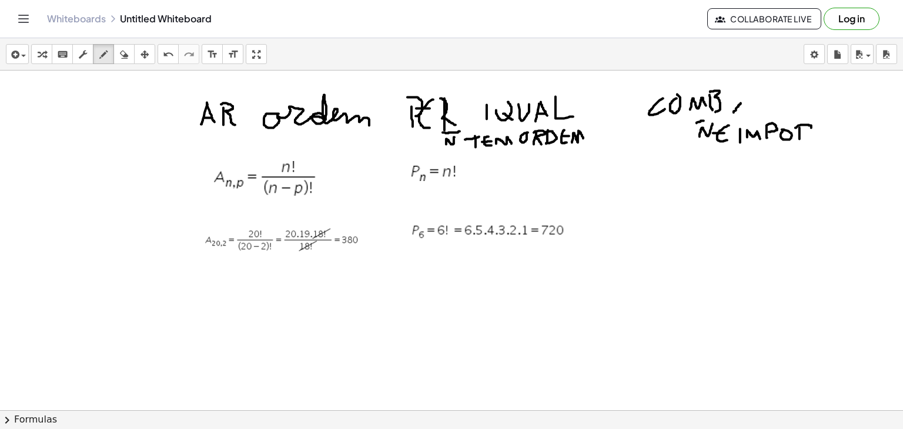
drag, startPoint x: 795, startPoint y: 128, endPoint x: 793, endPoint y: 138, distance: 10.1
drag, startPoint x: 799, startPoint y: 135, endPoint x: 813, endPoint y: 139, distance: 14.1
drag, startPoint x: 820, startPoint y: 126, endPoint x: 822, endPoint y: 138, distance: 12.0
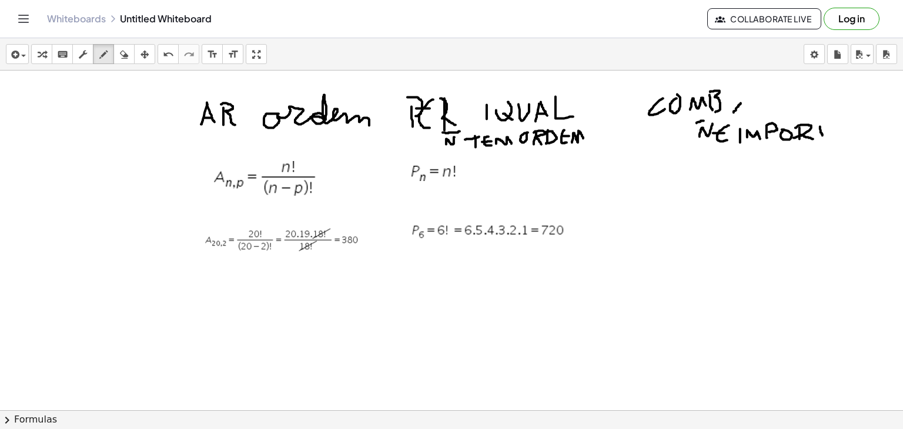
drag, startPoint x: 818, startPoint y: 126, endPoint x: 829, endPoint y: 123, distance: 11.7
drag, startPoint x: 835, startPoint y: 123, endPoint x: 828, endPoint y: 139, distance: 17.4
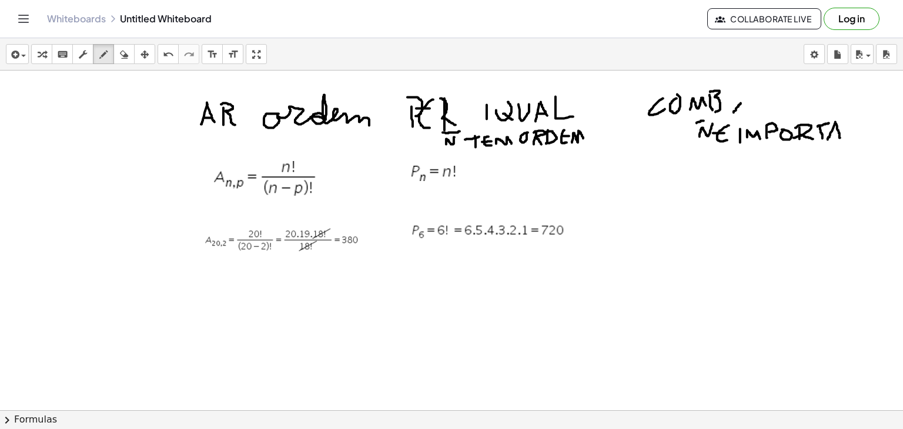
drag, startPoint x: 835, startPoint y: 122, endPoint x: 840, endPoint y: 139, distance: 18.2
drag, startPoint x: 832, startPoint y: 133, endPoint x: 841, endPoint y: 133, distance: 9.4
drag, startPoint x: 844, startPoint y: 136, endPoint x: 855, endPoint y: 123, distance: 17.2
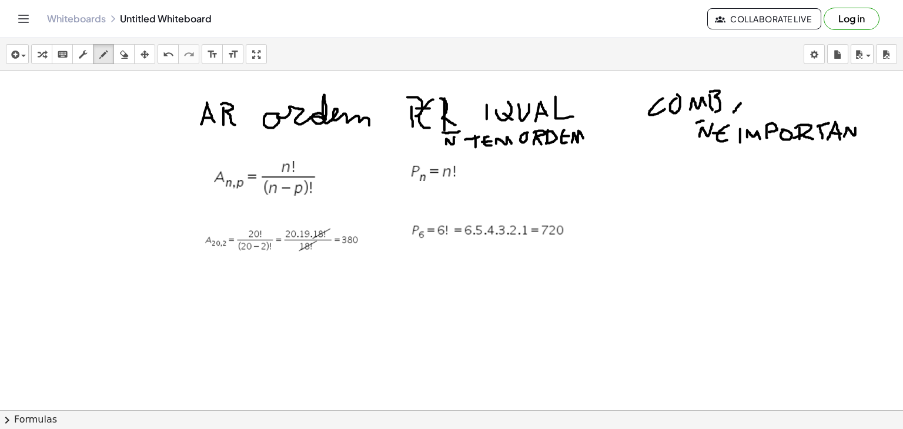
drag, startPoint x: 862, startPoint y: 123, endPoint x: 863, endPoint y: 132, distance: 9.6
drag, startPoint x: 860, startPoint y: 122, endPoint x: 872, endPoint y: 120, distance: 11.9
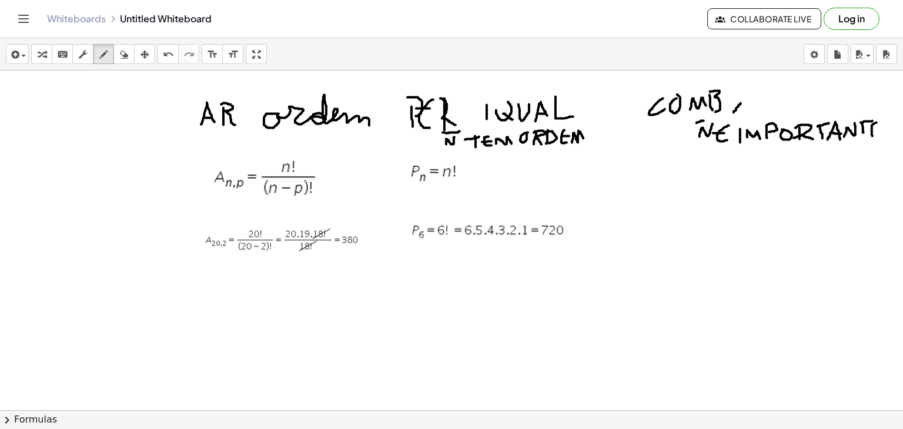
drag, startPoint x: 876, startPoint y: 122, endPoint x: 881, endPoint y: 135, distance: 13.8
drag, startPoint x: 869, startPoint y: 128, endPoint x: 882, endPoint y: 128, distance: 12.3
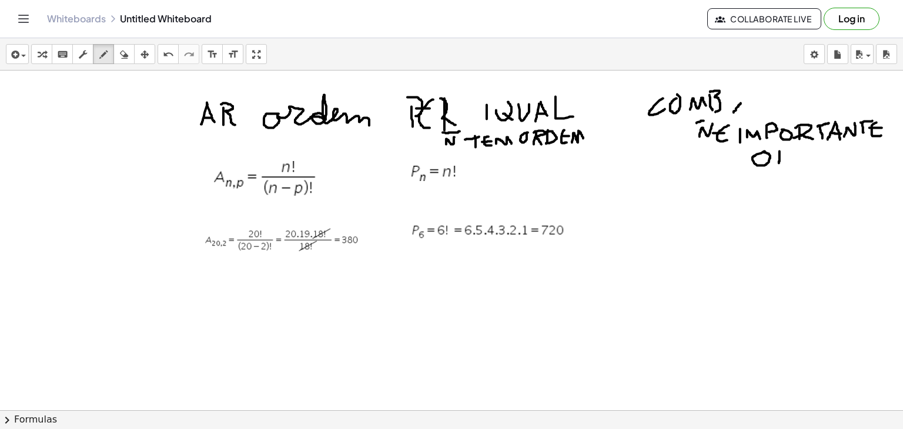
drag, startPoint x: 779, startPoint y: 151, endPoint x: 779, endPoint y: 165, distance: 13.5
drag, startPoint x: 778, startPoint y: 149, endPoint x: 787, endPoint y: 165, distance: 18.2
drag, startPoint x: 793, startPoint y: 150, endPoint x: 793, endPoint y: 162, distance: 12.3
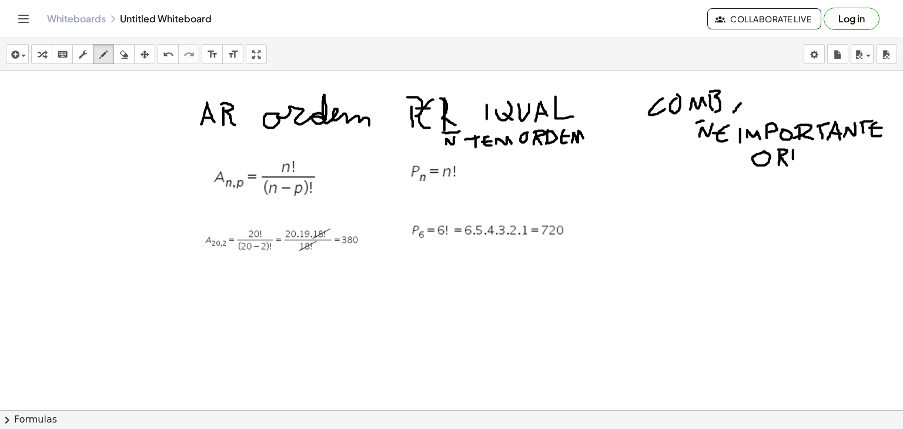
drag, startPoint x: 792, startPoint y: 150, endPoint x: 792, endPoint y: 164, distance: 14.1
drag, startPoint x: 816, startPoint y: 149, endPoint x: 815, endPoint y: 164, distance: 15.3
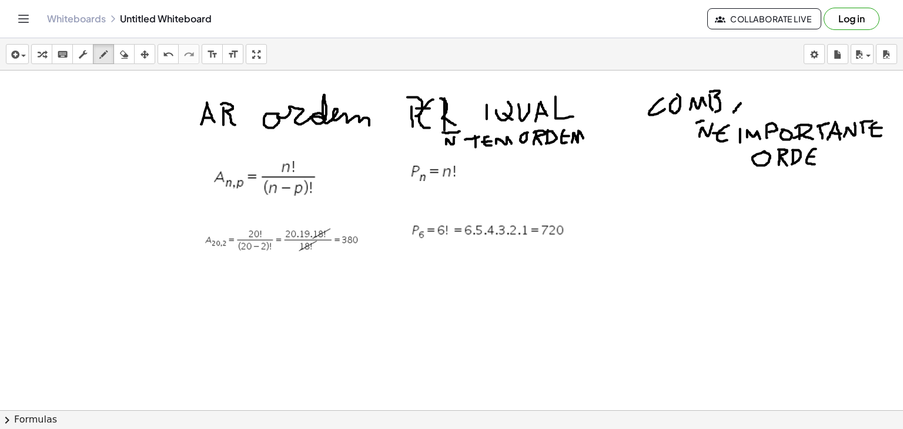
drag, startPoint x: 808, startPoint y: 156, endPoint x: 815, endPoint y: 156, distance: 7.1
drag, startPoint x: 822, startPoint y: 158, endPoint x: 839, endPoint y: 156, distance: 17.8
click at [21, 48] on div "button" at bounding box center [17, 54] width 17 height 14
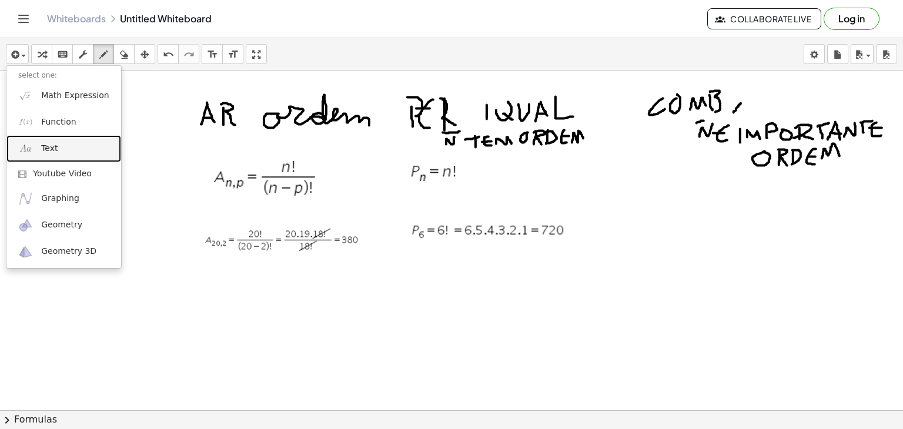
click at [44, 144] on span "Text" at bounding box center [49, 149] width 16 height 12
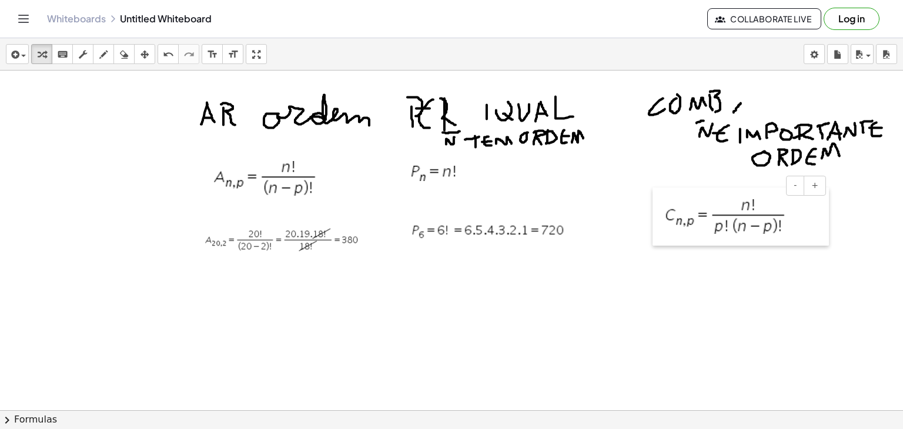
drag, startPoint x: 468, startPoint y: 299, endPoint x: 661, endPoint y: 195, distance: 219.1
click at [661, 195] on div at bounding box center [658, 216] width 12 height 58
click at [804, 223] on div at bounding box center [740, 225] width 176 height 76
drag, startPoint x: 115, startPoint y: 320, endPoint x: 136, endPoint y: 320, distance: 21.2
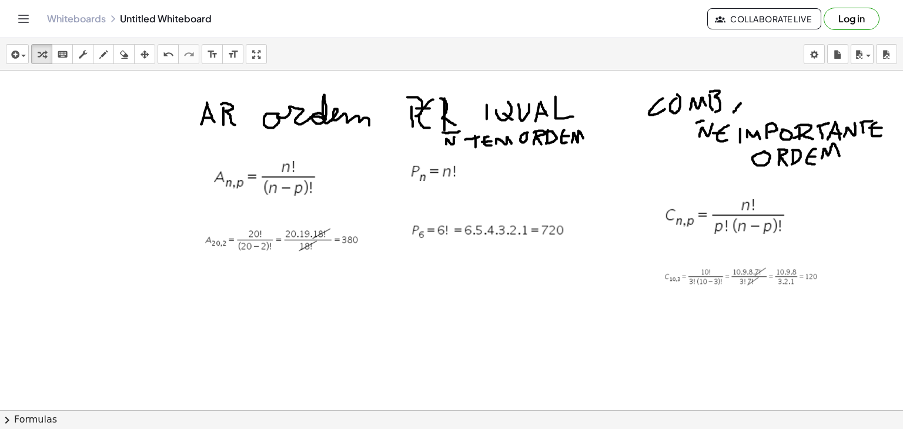
click at [101, 48] on icon "button" at bounding box center [103, 55] width 8 height 14
drag, startPoint x: 89, startPoint y: 313, endPoint x: 109, endPoint y: 313, distance: 19.4
drag, startPoint x: 125, startPoint y: 313, endPoint x: 151, endPoint y: 315, distance: 26.5
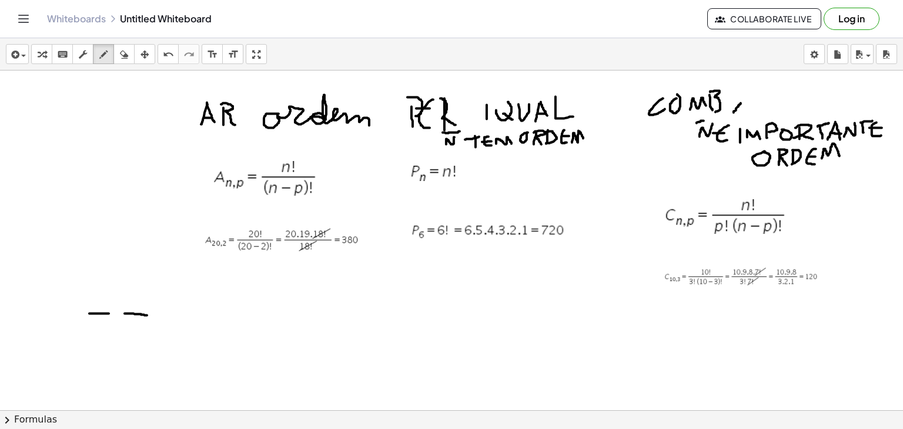
drag, startPoint x: 172, startPoint y: 316, endPoint x: 197, endPoint y: 313, distance: 25.4
drag, startPoint x: 214, startPoint y: 313, endPoint x: 239, endPoint y: 313, distance: 25.3
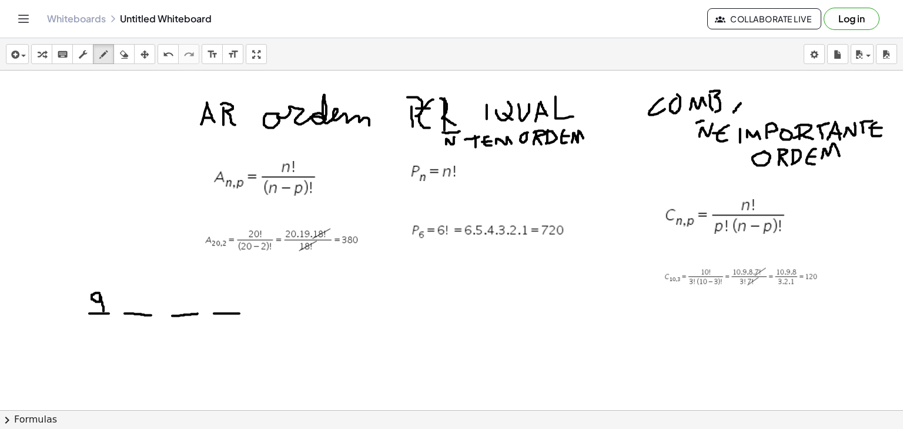
drag, startPoint x: 99, startPoint y: 293, endPoint x: 103, endPoint y: 313, distance: 21.0
drag, startPoint x: 169, startPoint y: 294, endPoint x: 186, endPoint y: 316, distance: 27.3
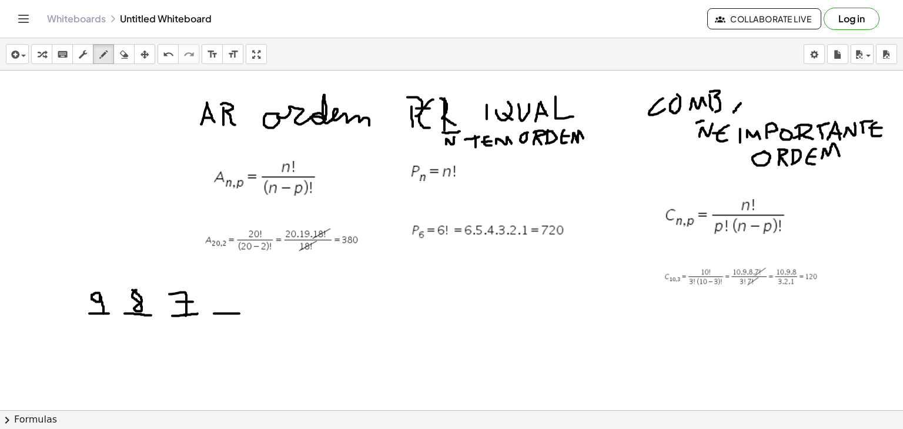
drag, startPoint x: 176, startPoint y: 302, endPoint x: 194, endPoint y: 302, distance: 17.6
drag, startPoint x: 217, startPoint y: 292, endPoint x: 216, endPoint y: 306, distance: 14.7
drag, startPoint x: 360, startPoint y: 310, endPoint x: 361, endPoint y: 316, distance: 6.0
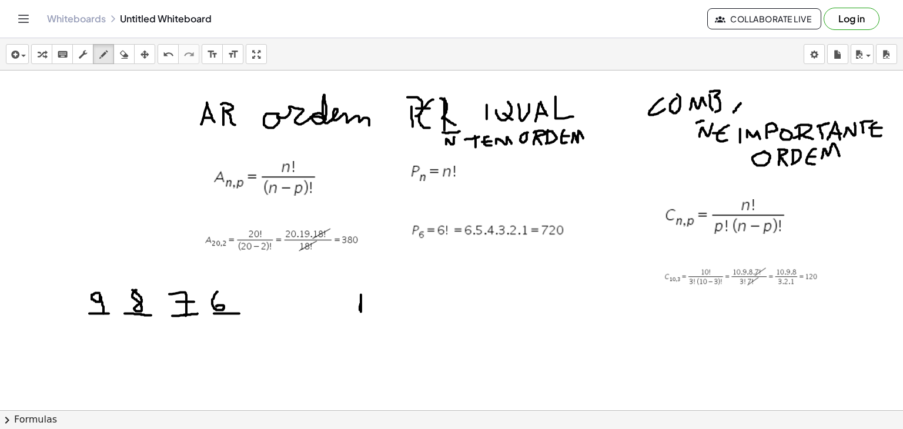
drag, startPoint x: 373, startPoint y: 293, endPoint x: 364, endPoint y: 312, distance: 20.0
drag, startPoint x: 387, startPoint y: 294, endPoint x: 401, endPoint y: 290, distance: 14.1
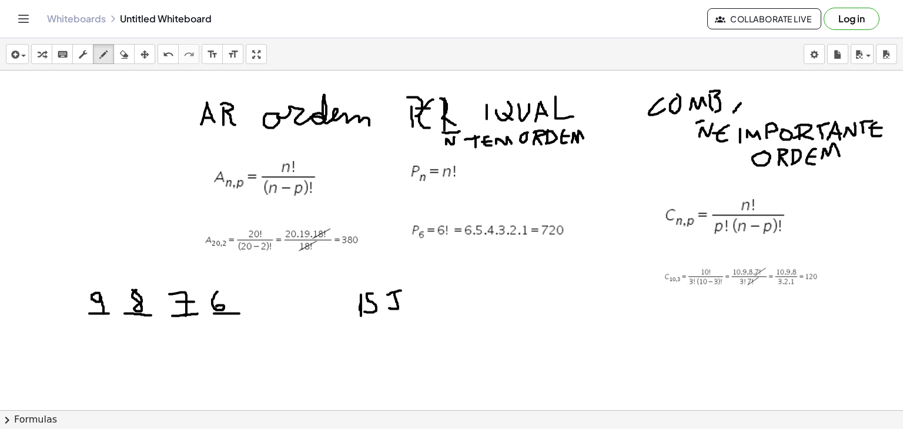
drag, startPoint x: 394, startPoint y: 293, endPoint x: 386, endPoint y: 304, distance: 13.9
drag, startPoint x: 450, startPoint y: 297, endPoint x: 444, endPoint y: 307, distance: 11.3
drag, startPoint x: 462, startPoint y: 295, endPoint x: 475, endPoint y: 294, distance: 13.0
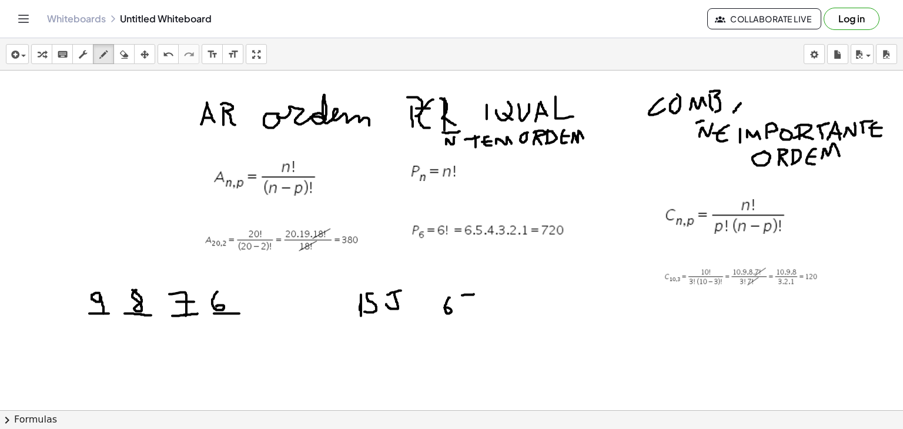
drag, startPoint x: 466, startPoint y: 293, endPoint x: 464, endPoint y: 314, distance: 21.9
drag, startPoint x: 364, startPoint y: 338, endPoint x: 361, endPoint y: 353, distance: 15.0
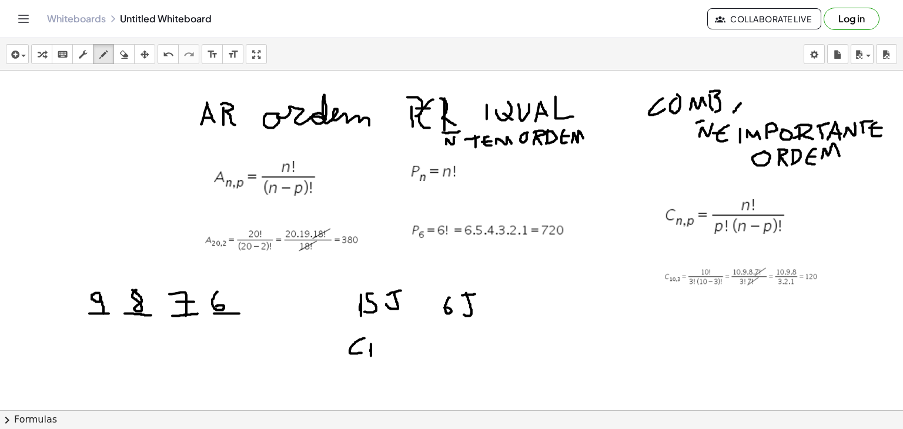
drag, startPoint x: 379, startPoint y: 348, endPoint x: 377, endPoint y: 354, distance: 6.6
drag, startPoint x: 398, startPoint y: 343, endPoint x: 395, endPoint y: 351, distance: 9.3
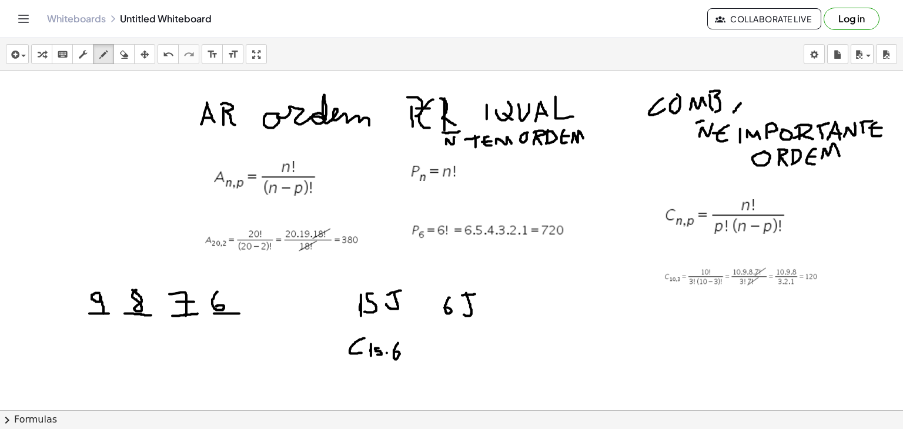
drag, startPoint x: 414, startPoint y: 344, endPoint x: 420, endPoint y: 344, distance: 6.5
drag, startPoint x: 438, startPoint y: 351, endPoint x: 554, endPoint y: 351, distance: 115.8
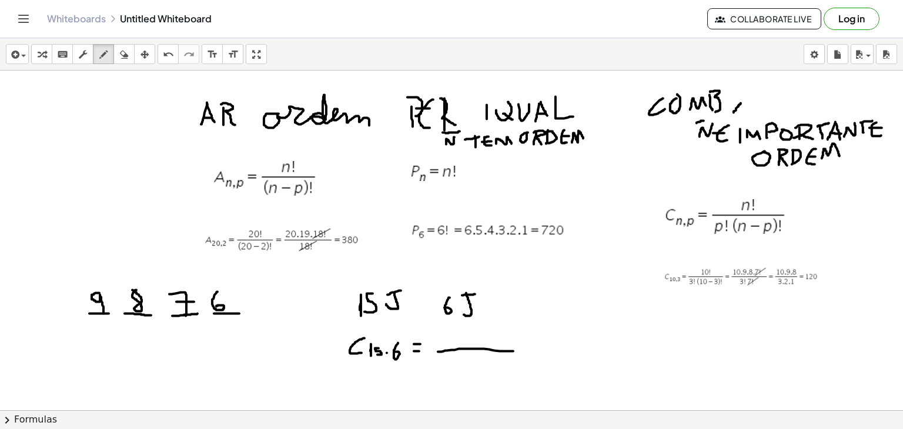
drag, startPoint x: 468, startPoint y: 340, endPoint x: 470, endPoint y: 350, distance: 9.6
drag, startPoint x: 484, startPoint y: 334, endPoint x: 480, endPoint y: 340, distance: 7.2
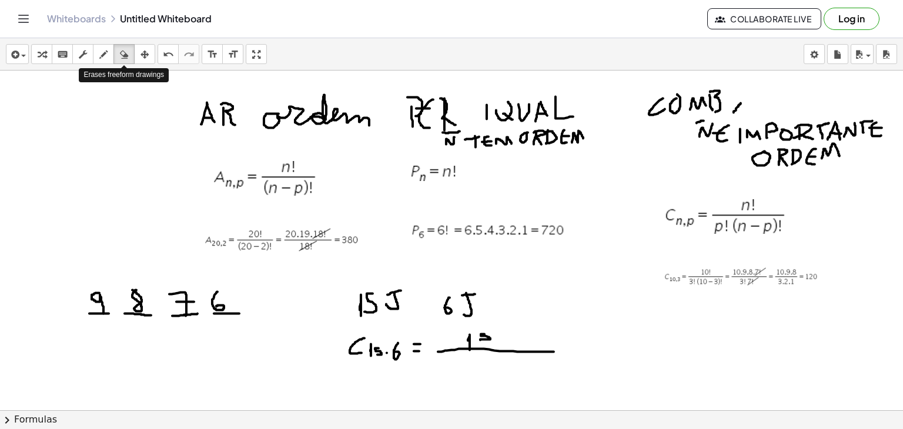
drag, startPoint x: 125, startPoint y: 53, endPoint x: 430, endPoint y: 202, distance: 338.8
click at [430, 202] on div "insert select one: Math Expression Function Text Youtube Video Graphing Geometr…" at bounding box center [451, 233] width 903 height 391
drag, startPoint x: 109, startPoint y: 49, endPoint x: 473, endPoint y: 309, distance: 446.9
click at [473, 309] on div "insert select one: Math Expression Function Text Youtube Video Graphing Geometr…" at bounding box center [451, 233] width 903 height 391
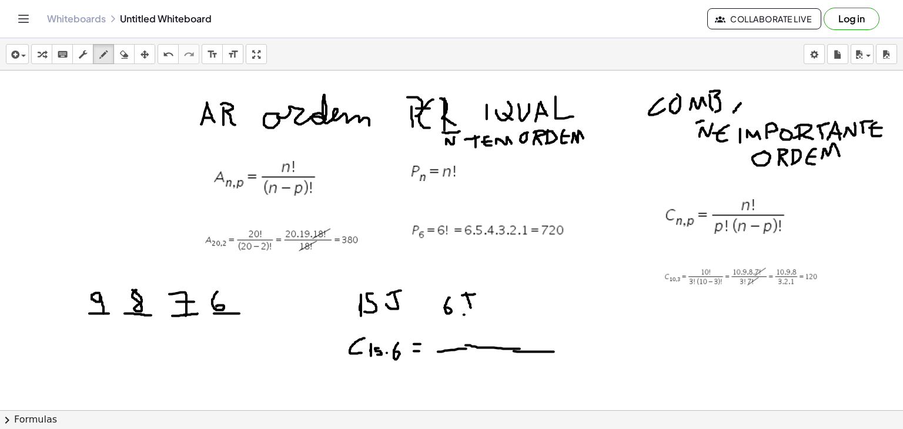
drag, startPoint x: 466, startPoint y: 345, endPoint x: 520, endPoint y: 349, distance: 54.8
drag, startPoint x: 493, startPoint y: 339, endPoint x: 495, endPoint y: 346, distance: 7.3
drag, startPoint x: 511, startPoint y: 324, endPoint x: 504, endPoint y: 341, distance: 17.9
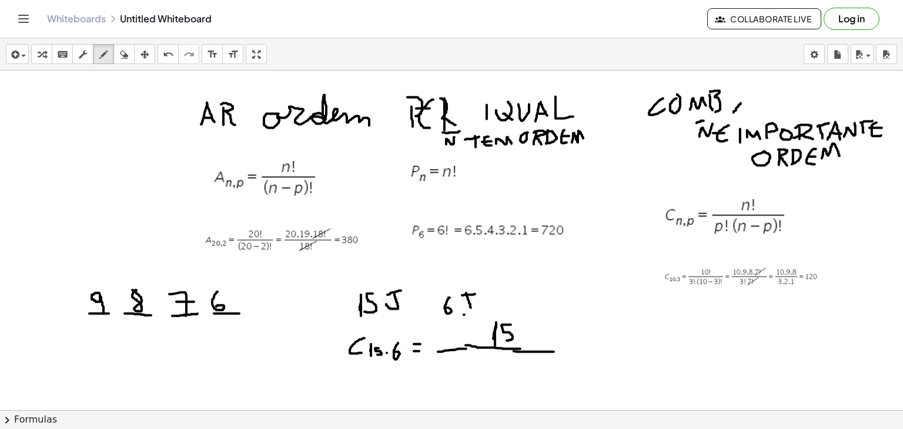
drag, startPoint x: 524, startPoint y: 322, endPoint x: 523, endPoint y: 334, distance: 13.0
drag, startPoint x: 460, startPoint y: 357, endPoint x: 451, endPoint y: 367, distance: 12.9
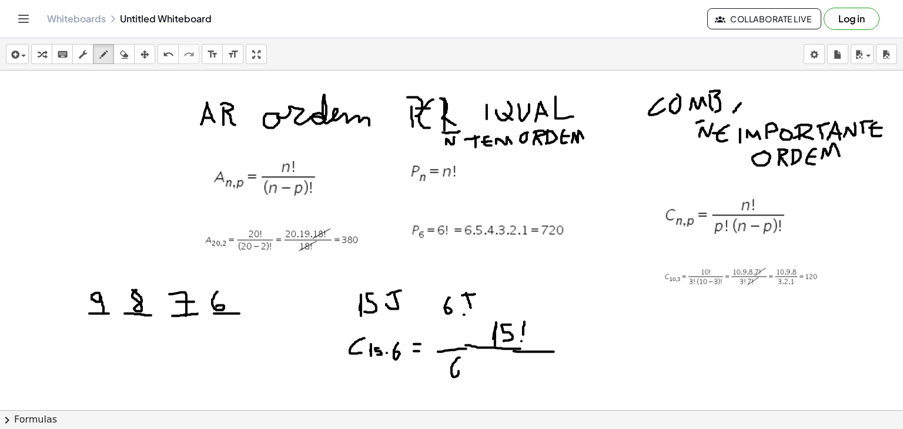
drag, startPoint x: 468, startPoint y: 358, endPoint x: 468, endPoint y: 367, distance: 9.4
drag, startPoint x: 483, startPoint y: 353, endPoint x: 475, endPoint y: 377, distance: 24.9
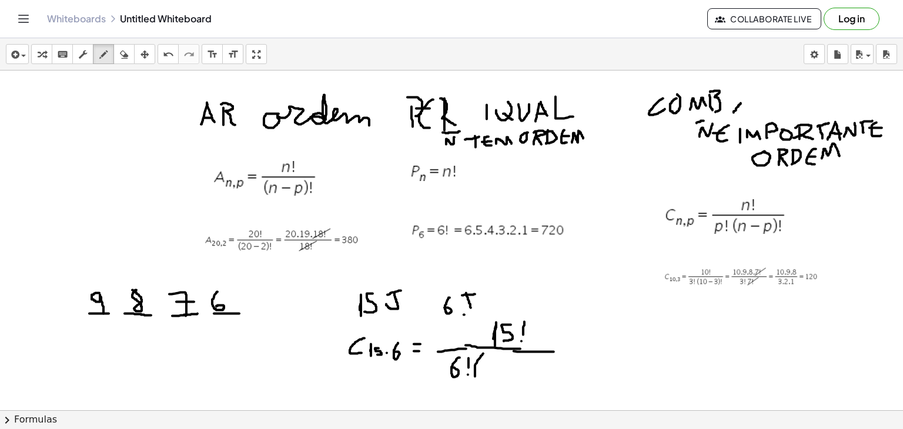
drag, startPoint x: 490, startPoint y: 368, endPoint x: 492, endPoint y: 374, distance: 6.7
drag, startPoint x: 504, startPoint y: 361, endPoint x: 501, endPoint y: 373, distance: 12.7
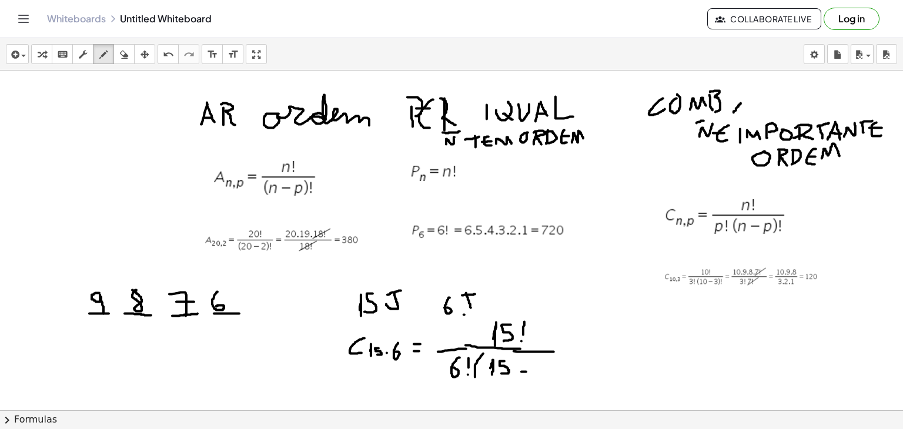
drag, startPoint x: 540, startPoint y: 362, endPoint x: 535, endPoint y: 372, distance: 11.0
drag, startPoint x: 548, startPoint y: 357, endPoint x: 550, endPoint y: 380, distance: 23.0
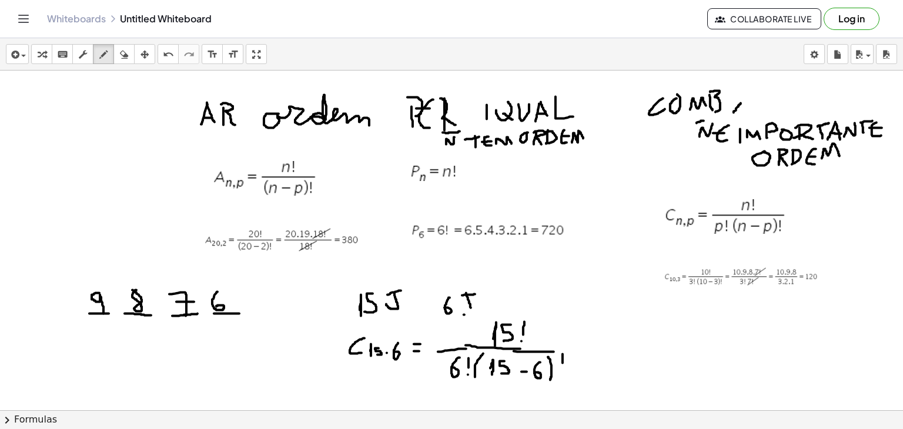
drag, startPoint x: 562, startPoint y: 354, endPoint x: 562, endPoint y: 367, distance: 12.9
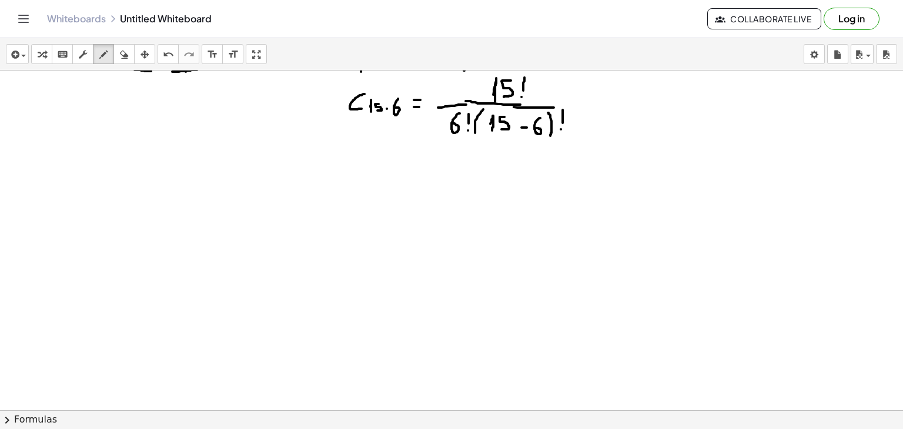
scroll to position [1030, 0]
drag, startPoint x: 451, startPoint y: 192, endPoint x: 452, endPoint y: 199, distance: 7.2
drag, startPoint x: 470, startPoint y: 176, endPoint x: 463, endPoint y: 193, distance: 19.0
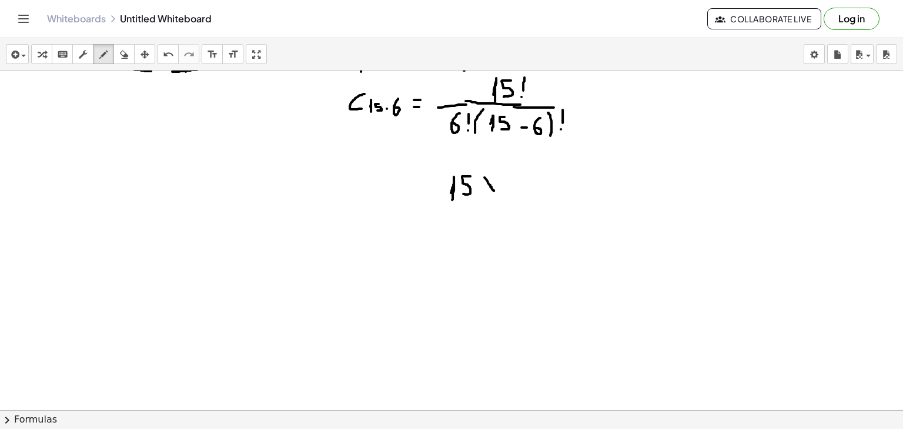
drag, startPoint x: 484, startPoint y: 177, endPoint x: 495, endPoint y: 193, distance: 19.9
drag, startPoint x: 498, startPoint y: 179, endPoint x: 483, endPoint y: 195, distance: 22.5
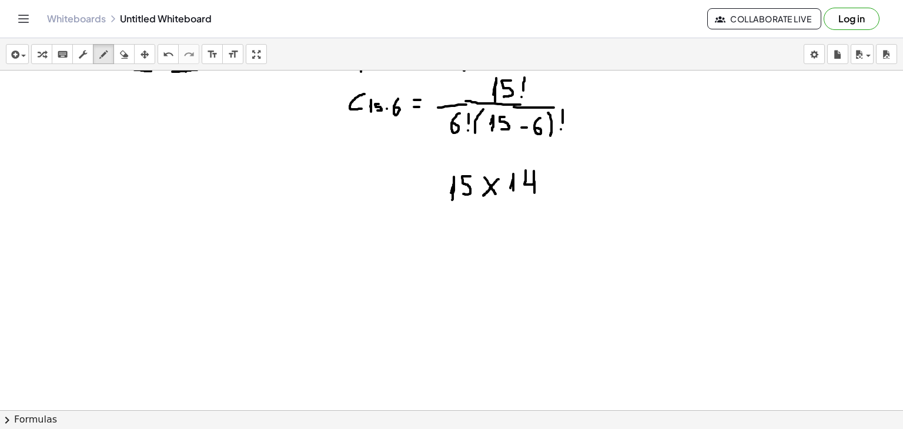
drag, startPoint x: 525, startPoint y: 170, endPoint x: 534, endPoint y: 193, distance: 24.6
drag, startPoint x: 547, startPoint y: 173, endPoint x: 557, endPoint y: 189, distance: 19.1
drag, startPoint x: 560, startPoint y: 172, endPoint x: 547, endPoint y: 189, distance: 21.0
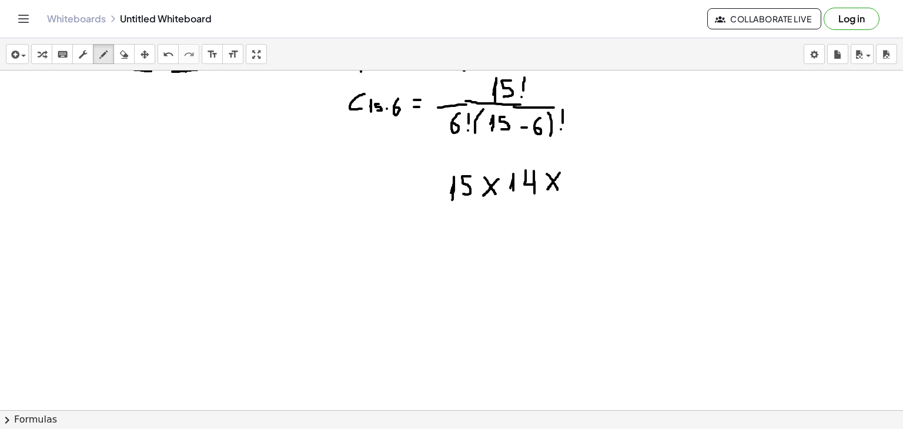
drag, startPoint x: 583, startPoint y: 174, endPoint x: 585, endPoint y: 187, distance: 13.1
drag, startPoint x: 605, startPoint y: 175, endPoint x: 618, endPoint y: 187, distance: 17.9
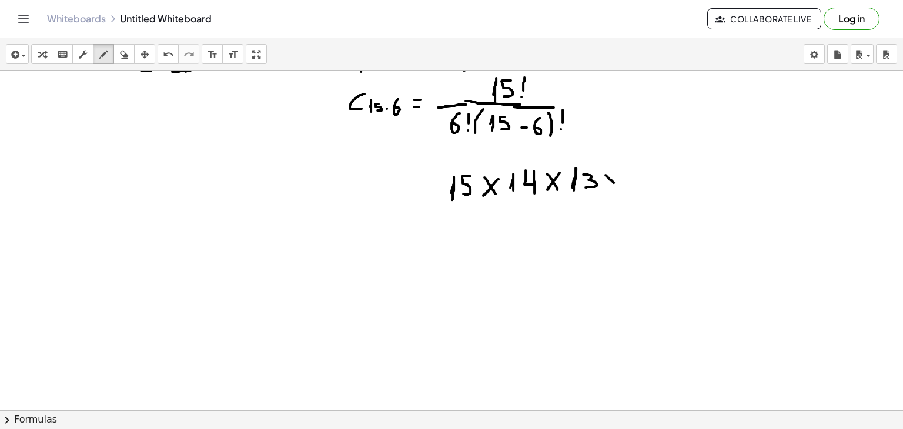
drag, startPoint x: 619, startPoint y: 173, endPoint x: 608, endPoint y: 186, distance: 16.3
drag, startPoint x: 625, startPoint y: 183, endPoint x: 625, endPoint y: 190, distance: 6.5
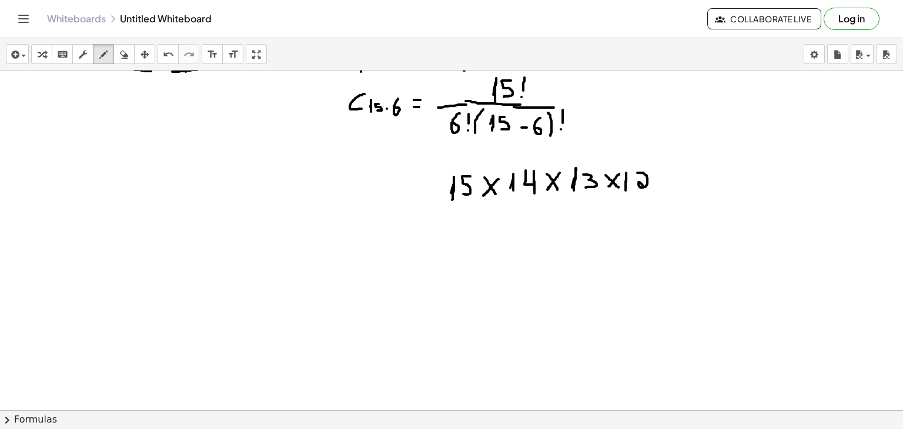
drag, startPoint x: 637, startPoint y: 172, endPoint x: 648, endPoint y: 190, distance: 20.9
drag, startPoint x: 662, startPoint y: 175, endPoint x: 672, endPoint y: 189, distance: 17.0
drag, startPoint x: 674, startPoint y: 172, endPoint x: 658, endPoint y: 192, distance: 25.5
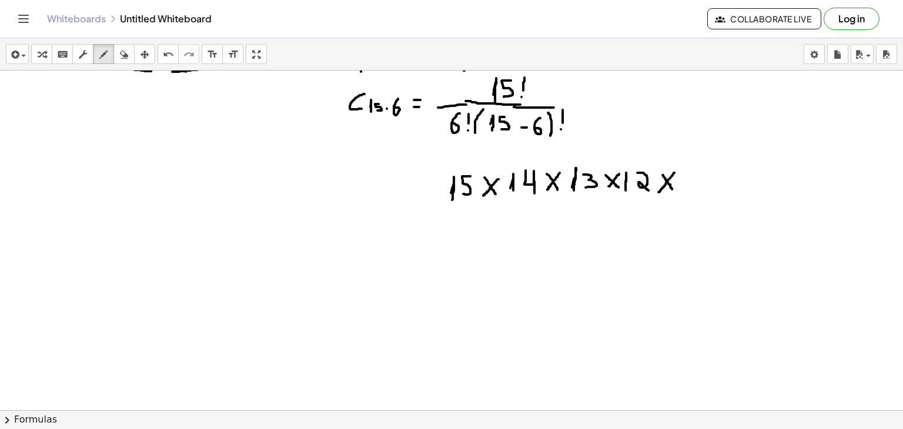
drag, startPoint x: 705, startPoint y: 175, endPoint x: 716, endPoint y: 189, distance: 17.6
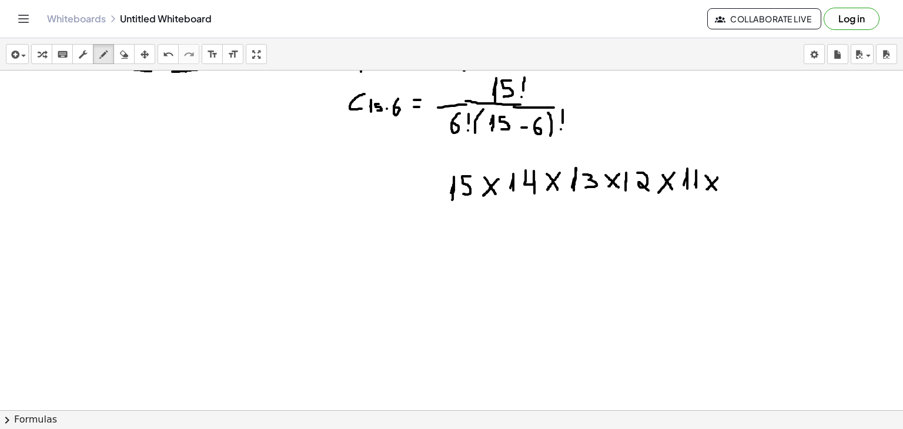
drag, startPoint x: 717, startPoint y: 177, endPoint x: 705, endPoint y: 191, distance: 18.4
drag, startPoint x: 764, startPoint y: 175, endPoint x: 771, endPoint y: 182, distance: 10.0
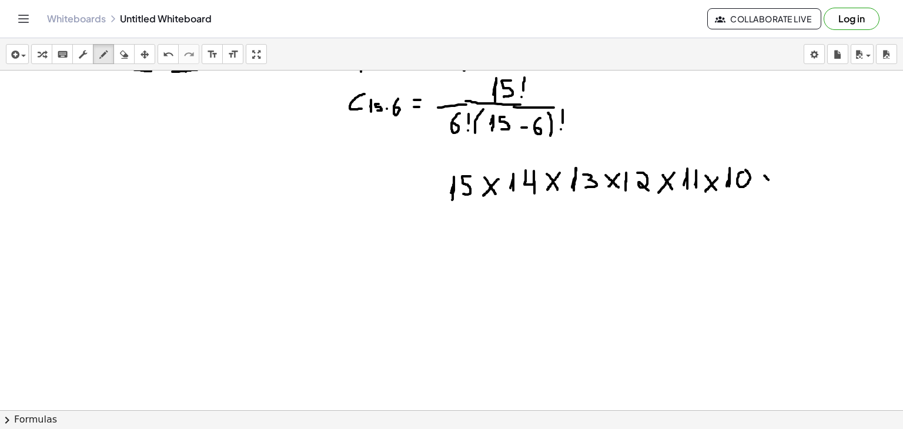
drag, startPoint x: 773, startPoint y: 174, endPoint x: 760, endPoint y: 189, distance: 20.0
drag, startPoint x: 791, startPoint y: 170, endPoint x: 792, endPoint y: 183, distance: 12.9
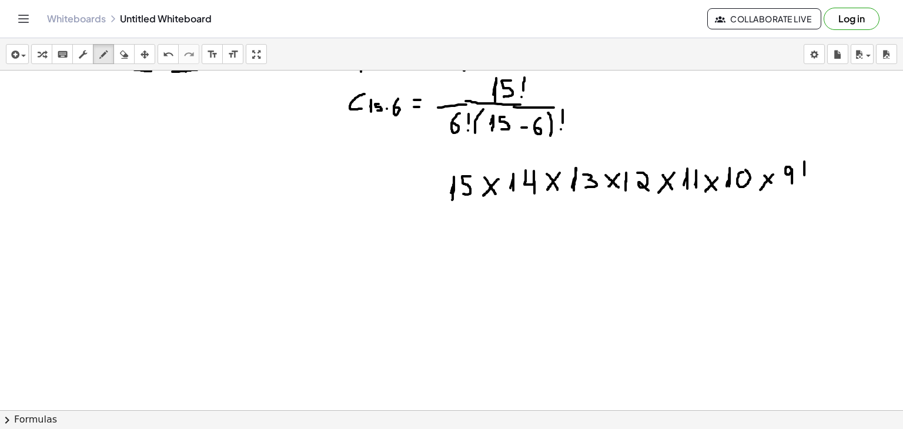
drag, startPoint x: 804, startPoint y: 161, endPoint x: 804, endPoint y: 177, distance: 15.9
drag, startPoint x: 447, startPoint y: 197, endPoint x: 824, endPoint y: 190, distance: 377.4
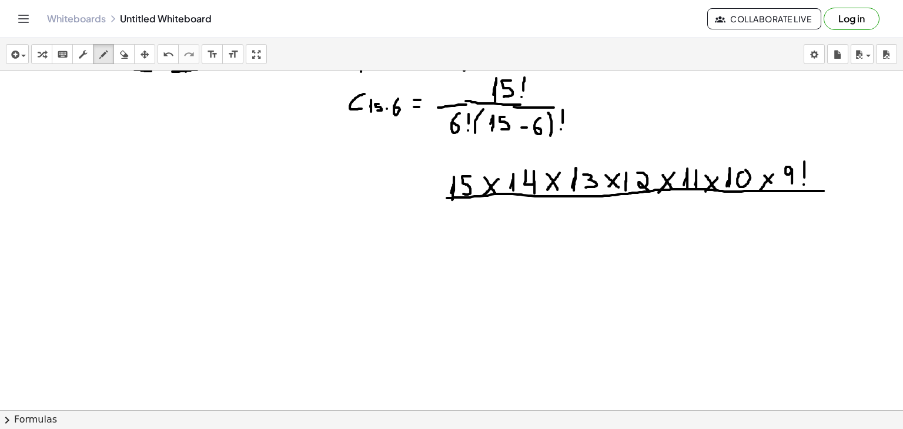
drag, startPoint x: 493, startPoint y: 214, endPoint x: 488, endPoint y: 227, distance: 14.5
drag, startPoint x: 503, startPoint y: 217, endPoint x: 513, endPoint y: 229, distance: 15.1
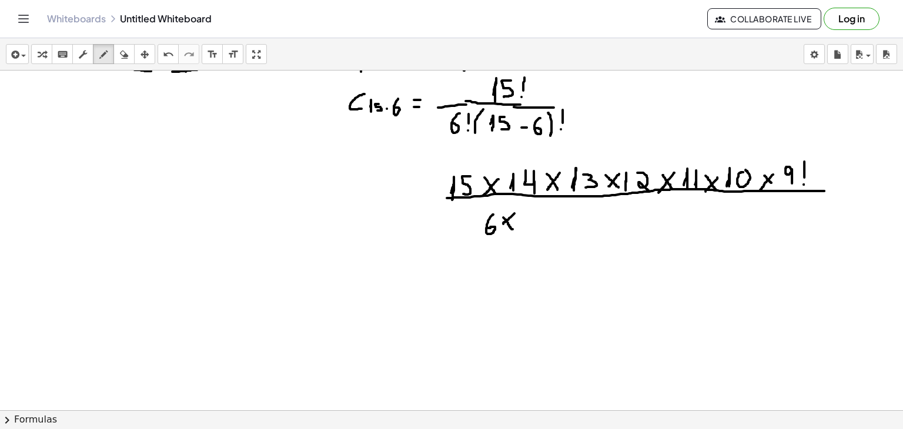
drag, startPoint x: 514, startPoint y: 213, endPoint x: 503, endPoint y: 225, distance: 16.6
drag, startPoint x: 530, startPoint y: 215, endPoint x: 521, endPoint y: 227, distance: 15.7
drag, startPoint x: 541, startPoint y: 217, endPoint x: 552, endPoint y: 225, distance: 13.9
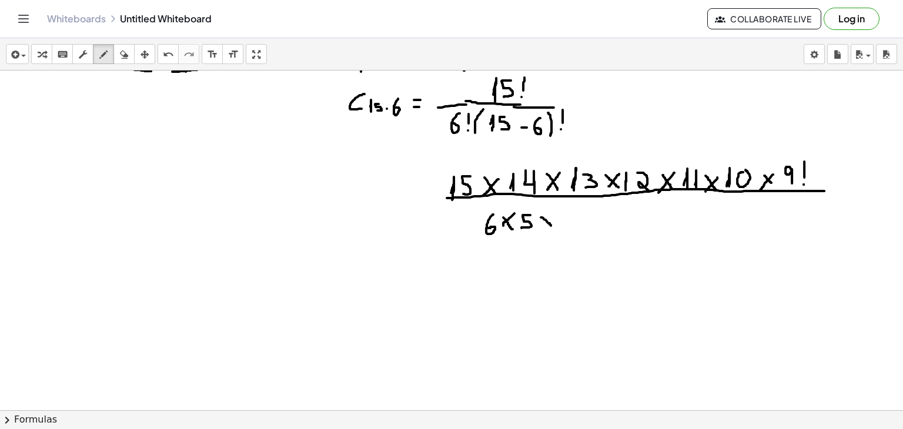
drag, startPoint x: 552, startPoint y: 216, endPoint x: 543, endPoint y: 226, distance: 14.2
drag, startPoint x: 562, startPoint y: 215, endPoint x: 568, endPoint y: 229, distance: 15.3
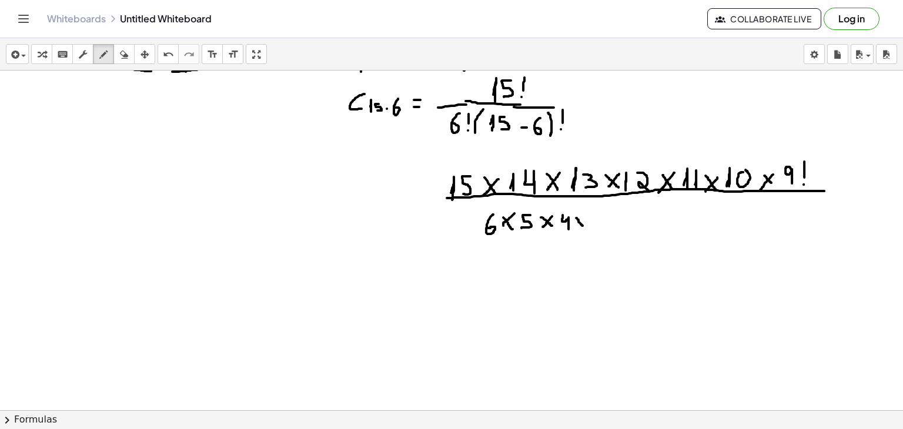
drag, startPoint x: 576, startPoint y: 217, endPoint x: 582, endPoint y: 226, distance: 10.5
drag, startPoint x: 585, startPoint y: 214, endPoint x: 575, endPoint y: 223, distance: 13.7
drag, startPoint x: 592, startPoint y: 212, endPoint x: 591, endPoint y: 223, distance: 11.8
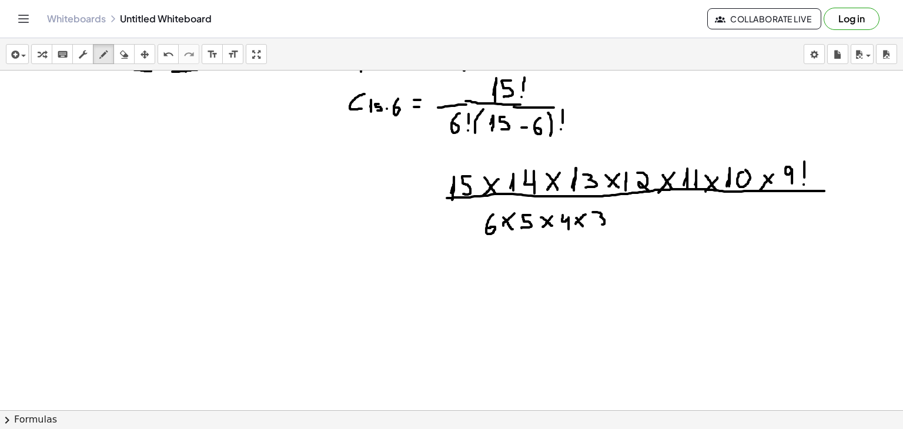
drag, startPoint x: 612, startPoint y: 217, endPoint x: 618, endPoint y: 226, distance: 11.4
drag, startPoint x: 622, startPoint y: 216, endPoint x: 614, endPoint y: 225, distance: 12.1
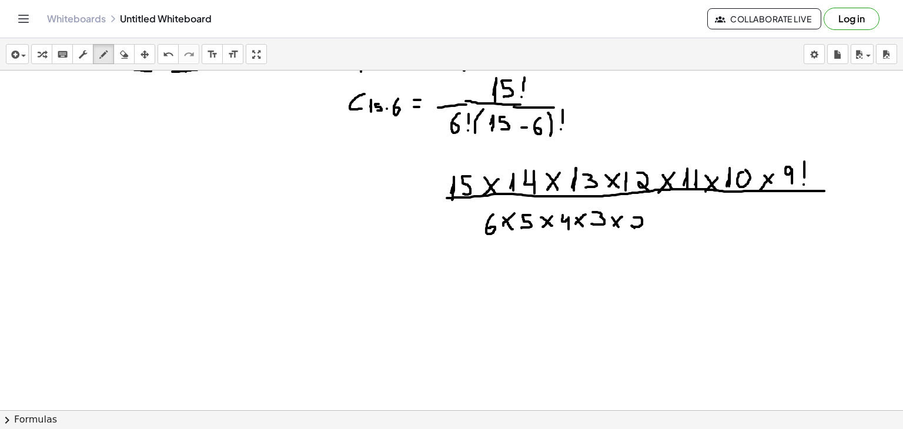
drag, startPoint x: 634, startPoint y: 217, endPoint x: 638, endPoint y: 229, distance: 12.5
drag, startPoint x: 662, startPoint y: 209, endPoint x: 656, endPoint y: 228, distance: 19.7
drag, startPoint x: 672, startPoint y: 215, endPoint x: 671, endPoint y: 225, distance: 10.1
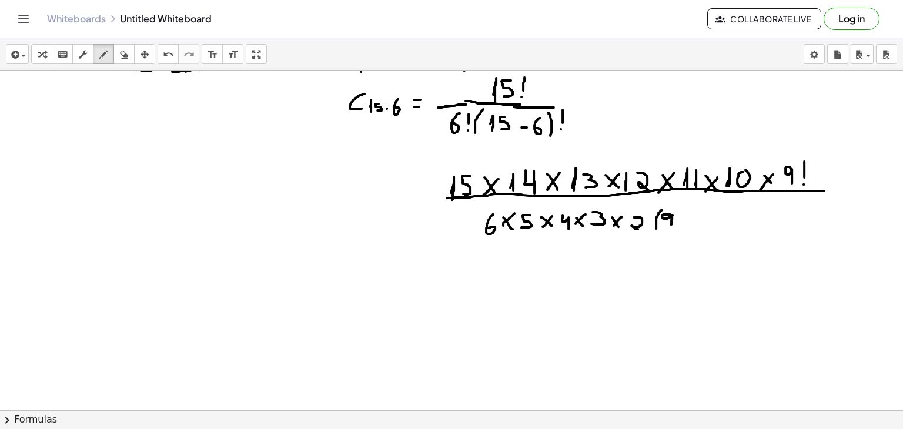
drag, startPoint x: 682, startPoint y: 205, endPoint x: 682, endPoint y: 220, distance: 15.3
drag, startPoint x: 648, startPoint y: 213, endPoint x: 657, endPoint y: 226, distance: 16.0
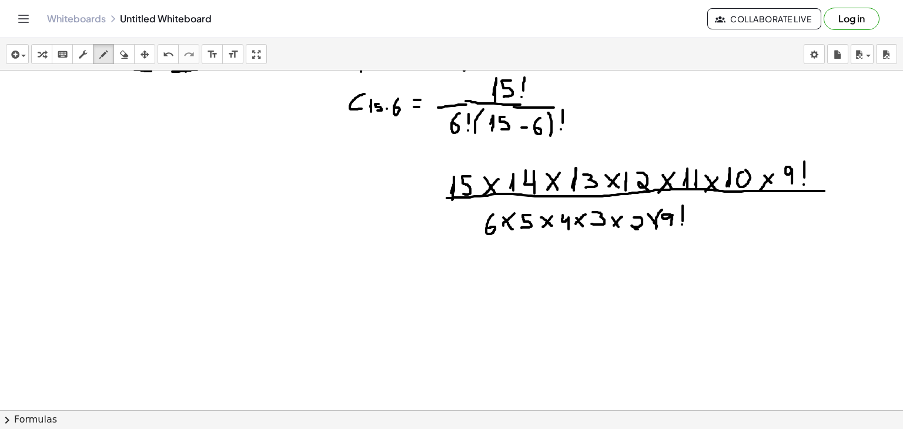
drag, startPoint x: 652, startPoint y: 219, endPoint x: 644, endPoint y: 229, distance: 12.9
drag, startPoint x: 663, startPoint y: 228, endPoint x: 689, endPoint y: 203, distance: 36.2
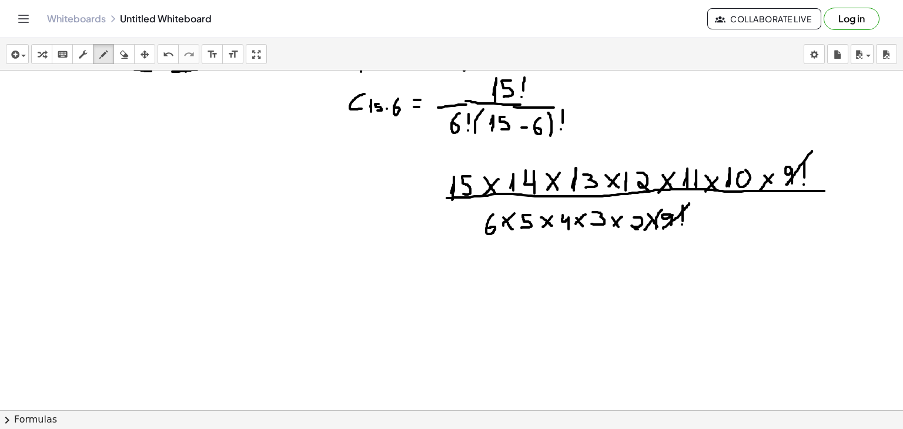
drag, startPoint x: 812, startPoint y: 150, endPoint x: 786, endPoint y: 184, distance: 42.3
drag, startPoint x: 626, startPoint y: 229, endPoint x: 641, endPoint y: 218, distance: 18.1
drag, startPoint x: 724, startPoint y: 183, endPoint x: 748, endPoint y: 171, distance: 26.3
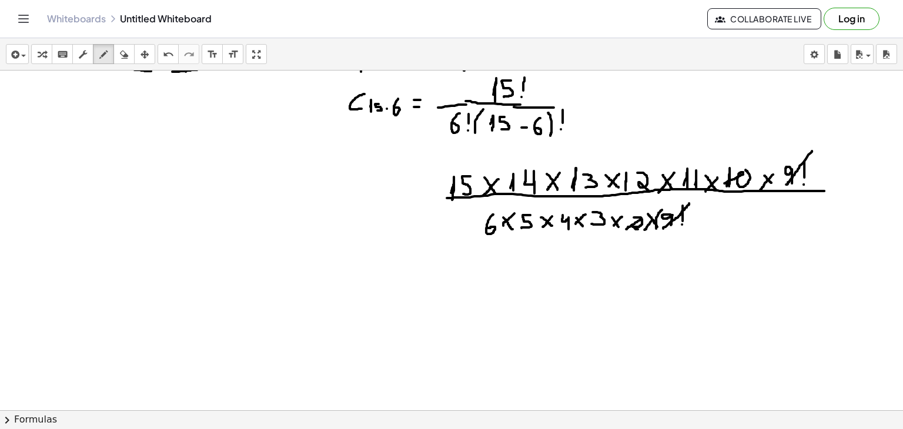
drag, startPoint x: 746, startPoint y: 146, endPoint x: 738, endPoint y: 158, distance: 14.2
drag, startPoint x: 585, startPoint y: 231, endPoint x: 604, endPoint y: 210, distance: 27.9
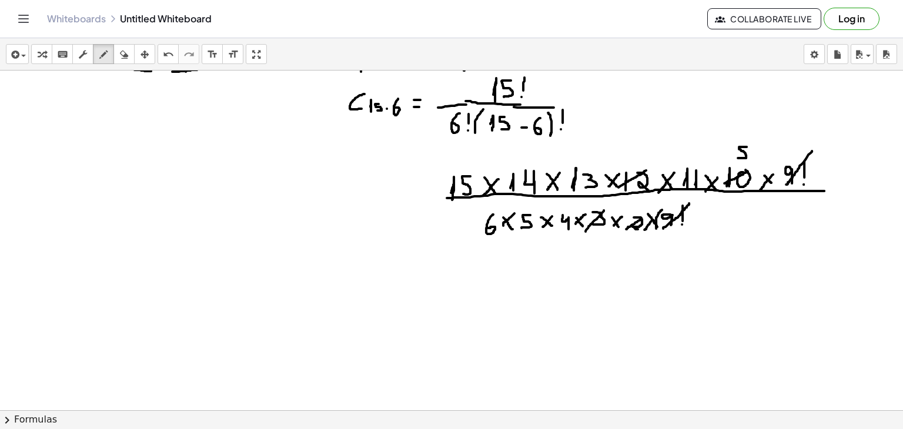
drag, startPoint x: 618, startPoint y: 186, endPoint x: 647, endPoint y: 169, distance: 33.3
drag, startPoint x: 635, startPoint y: 148, endPoint x: 641, endPoint y: 159, distance: 12.9
drag, startPoint x: 520, startPoint y: 228, endPoint x: 537, endPoint y: 206, distance: 28.0
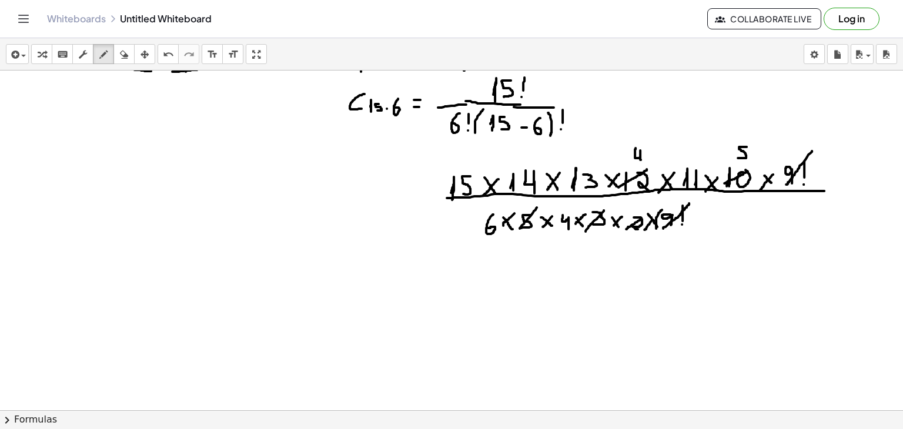
drag, startPoint x: 447, startPoint y: 198, endPoint x: 477, endPoint y: 172, distance: 39.6
drag, startPoint x: 440, startPoint y: 163, endPoint x: 437, endPoint y: 173, distance: 10.8
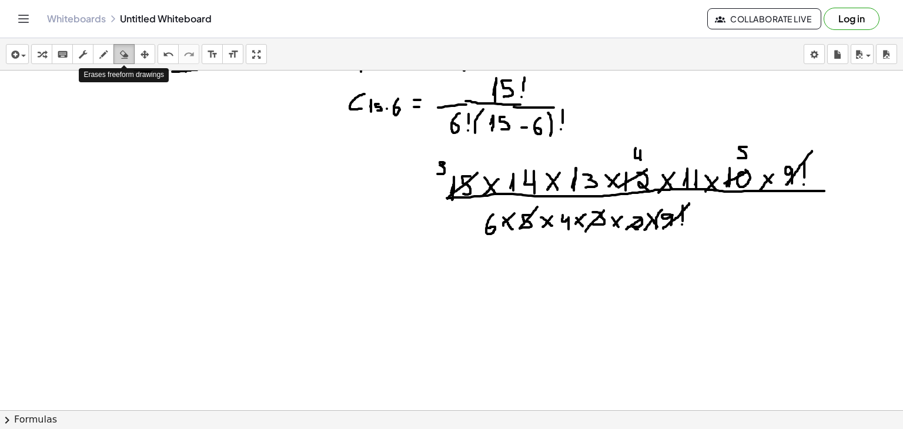
click at [127, 51] on icon "button" at bounding box center [124, 55] width 8 height 14
drag, startPoint x: 640, startPoint y: 166, endPoint x: 647, endPoint y: 170, distance: 7.7
click at [102, 53] on icon "button" at bounding box center [103, 55] width 8 height 14
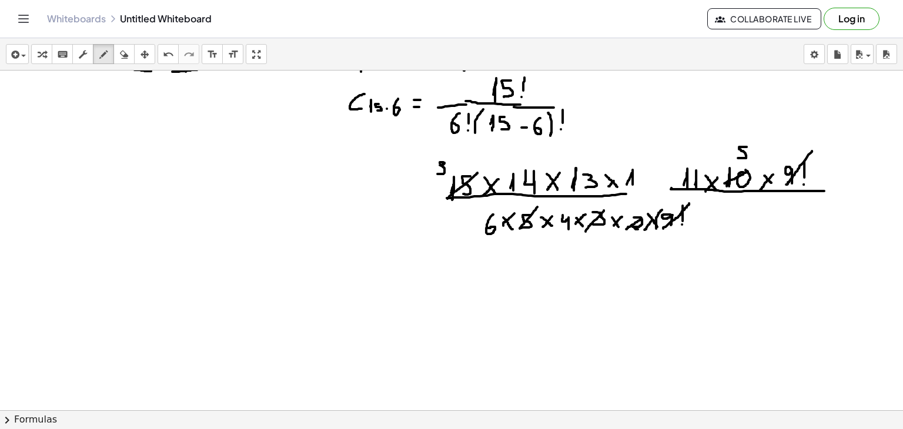
drag, startPoint x: 627, startPoint y: 184, endPoint x: 632, endPoint y: 186, distance: 6.3
drag, startPoint x: 640, startPoint y: 170, endPoint x: 643, endPoint y: 185, distance: 15.6
drag, startPoint x: 655, startPoint y: 172, endPoint x: 662, endPoint y: 180, distance: 11.2
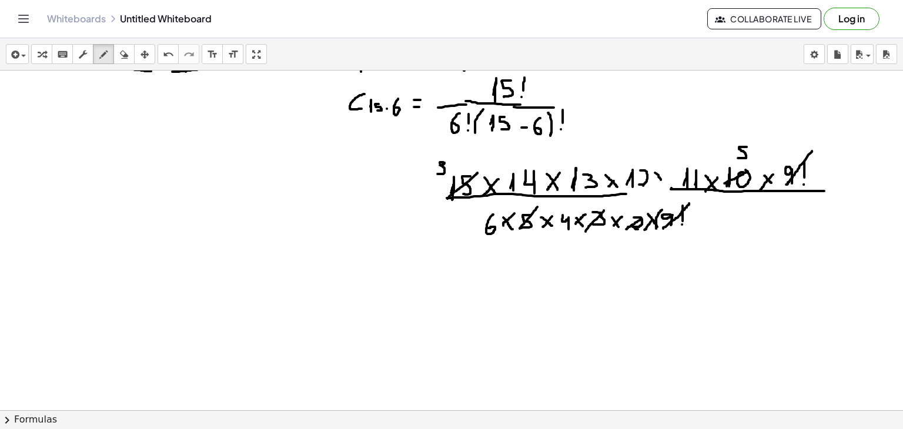
drag, startPoint x: 663, startPoint y: 170, endPoint x: 656, endPoint y: 180, distance: 12.2
drag, startPoint x: 621, startPoint y: 193, endPoint x: 672, endPoint y: 187, distance: 51.5
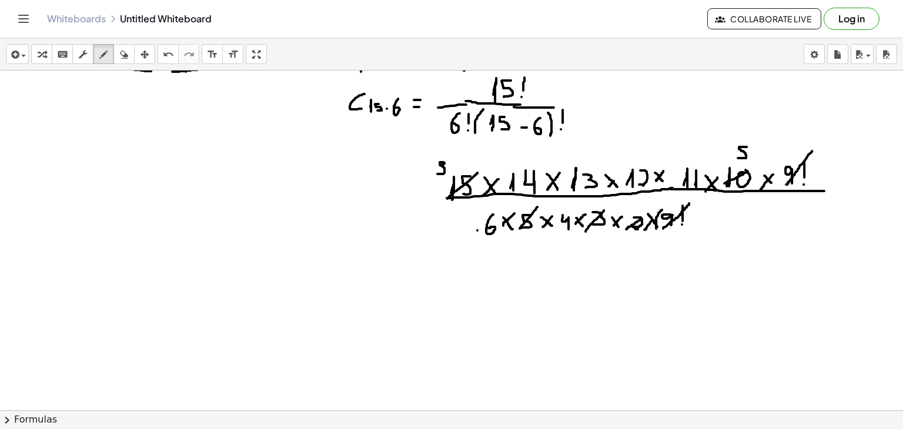
drag, startPoint x: 476, startPoint y: 236, endPoint x: 504, endPoint y: 217, distance: 33.9
drag, startPoint x: 629, startPoint y: 184, endPoint x: 657, endPoint y: 171, distance: 31.0
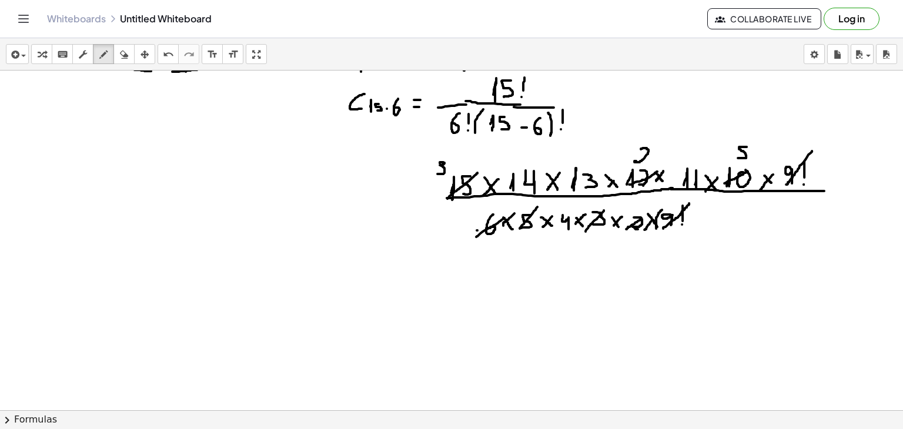
drag, startPoint x: 641, startPoint y: 149, endPoint x: 641, endPoint y: 163, distance: 14.1
drag, startPoint x: 511, startPoint y: 192, endPoint x: 540, endPoint y: 166, distance: 39.1
drag, startPoint x: 517, startPoint y: 148, endPoint x: 523, endPoint y: 162, distance: 15.0
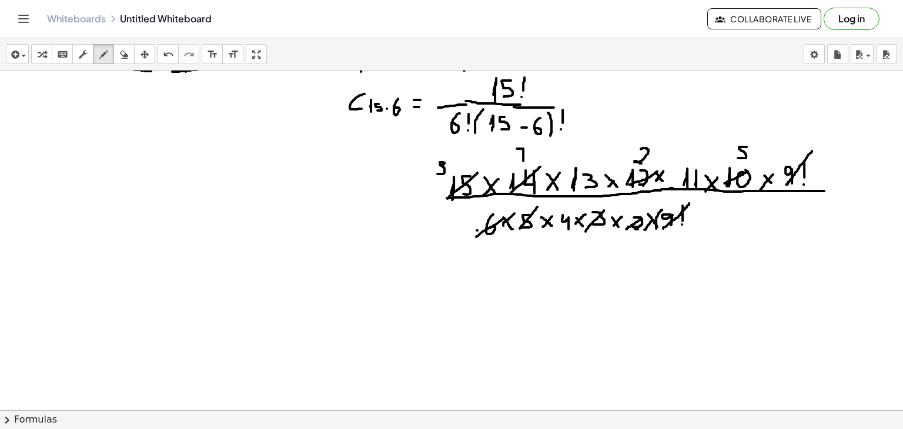
drag, startPoint x: 514, startPoint y: 158, endPoint x: 530, endPoint y: 158, distance: 15.9
click at [122, 55] on icon "button" at bounding box center [124, 55] width 8 height 14
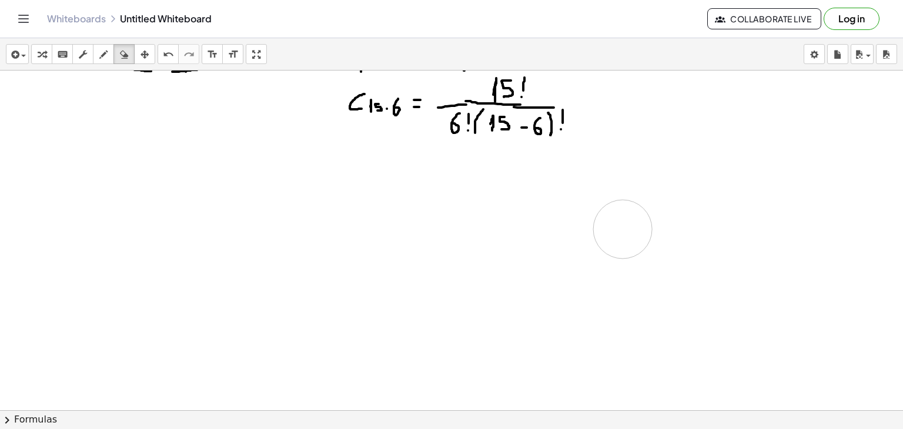
drag, startPoint x: 558, startPoint y: 222, endPoint x: 122, endPoint y: 111, distance: 450.5
click at [101, 52] on icon "button" at bounding box center [103, 55] width 8 height 14
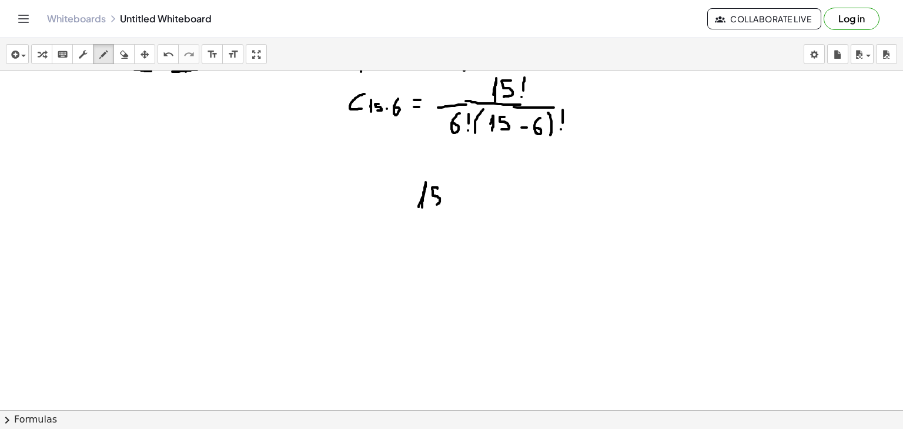
drag, startPoint x: 437, startPoint y: 188, endPoint x: 432, endPoint y: 204, distance: 16.7
drag, startPoint x: 449, startPoint y: 188, endPoint x: 463, endPoint y: 201, distance: 19.1
drag, startPoint x: 462, startPoint y: 187, endPoint x: 450, endPoint y: 200, distance: 18.3
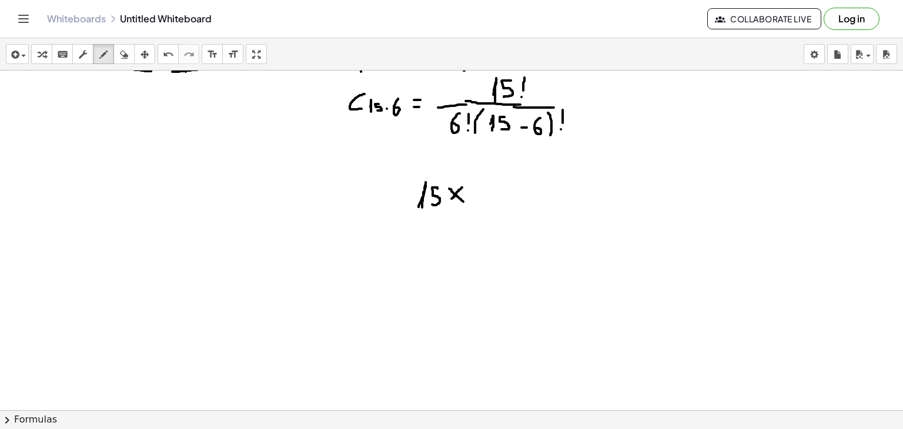
drag, startPoint x: 480, startPoint y: 193, endPoint x: 480, endPoint y: 203, distance: 9.4
drag, startPoint x: 491, startPoint y: 183, endPoint x: 495, endPoint y: 203, distance: 20.4
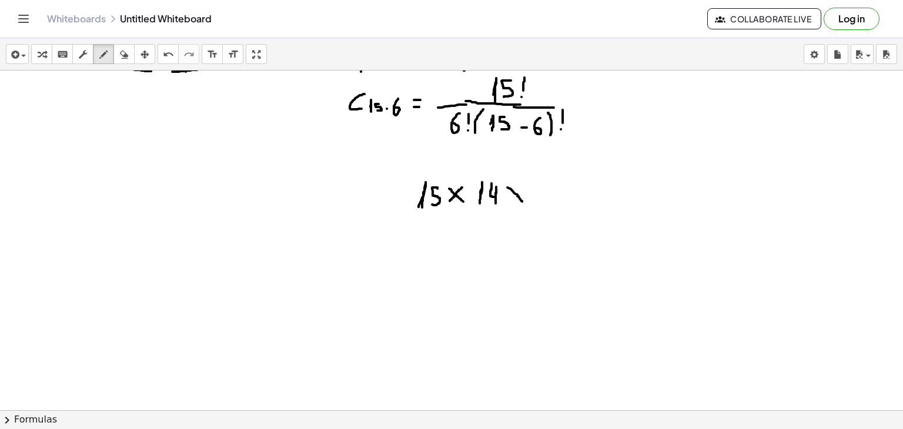
drag, startPoint x: 507, startPoint y: 187, endPoint x: 523, endPoint y: 202, distance: 21.6
drag, startPoint x: 525, startPoint y: 186, endPoint x: 513, endPoint y: 202, distance: 20.0
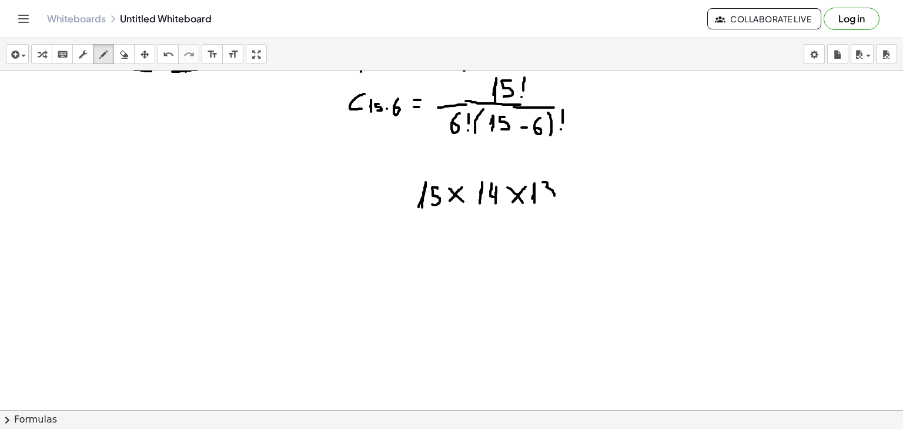
drag, startPoint x: 543, startPoint y: 182, endPoint x: 544, endPoint y: 199, distance: 17.7
drag, startPoint x: 564, startPoint y: 186, endPoint x: 580, endPoint y: 199, distance: 20.5
drag, startPoint x: 583, startPoint y: 186, endPoint x: 571, endPoint y: 197, distance: 16.6
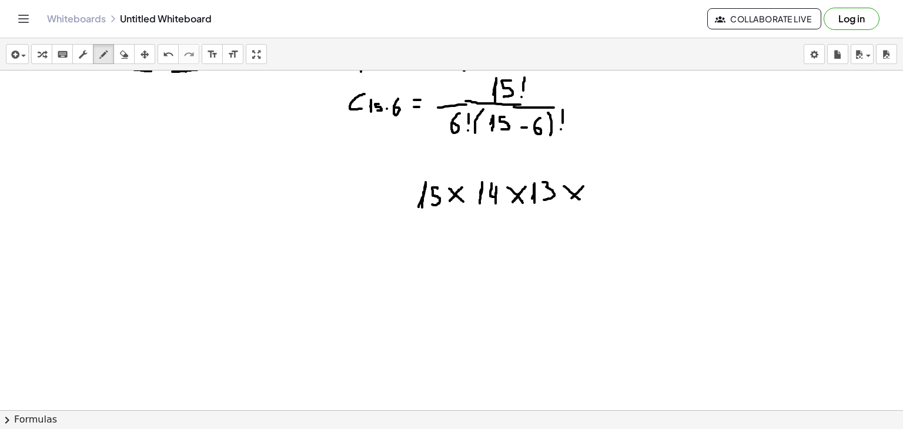
drag, startPoint x: 596, startPoint y: 191, endPoint x: 595, endPoint y: 203, distance: 11.8
drag, startPoint x: 607, startPoint y: 182, endPoint x: 612, endPoint y: 198, distance: 17.3
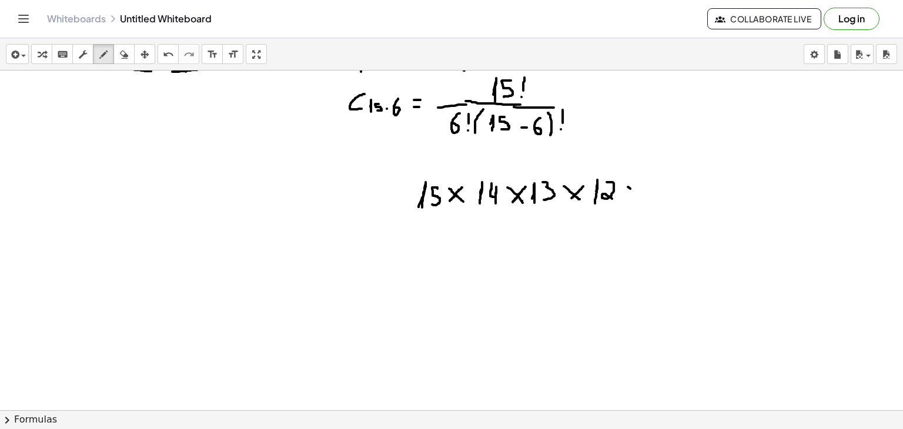
drag, startPoint x: 628, startPoint y: 186, endPoint x: 641, endPoint y: 197, distance: 17.1
drag, startPoint x: 642, startPoint y: 186, endPoint x: 631, endPoint y: 195, distance: 13.9
drag, startPoint x: 652, startPoint y: 192, endPoint x: 653, endPoint y: 198, distance: 6.0
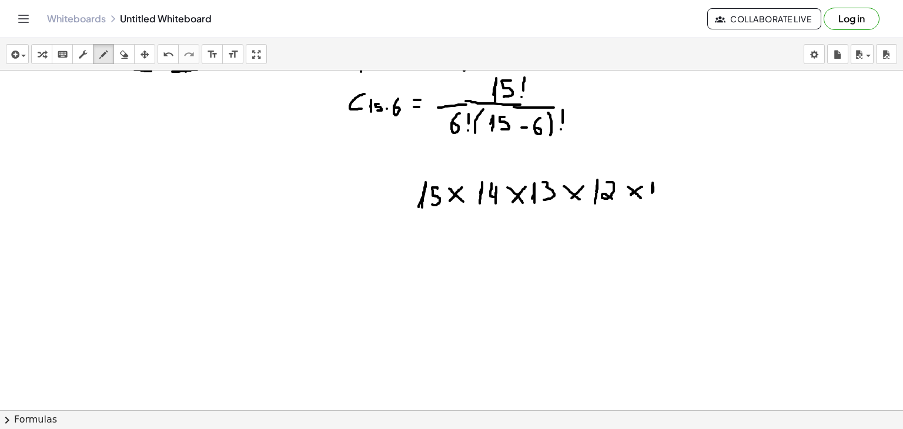
drag, startPoint x: 689, startPoint y: 184, endPoint x: 698, endPoint y: 197, distance: 16.5
drag, startPoint x: 702, startPoint y: 180, endPoint x: 689, endPoint y: 195, distance: 20.0
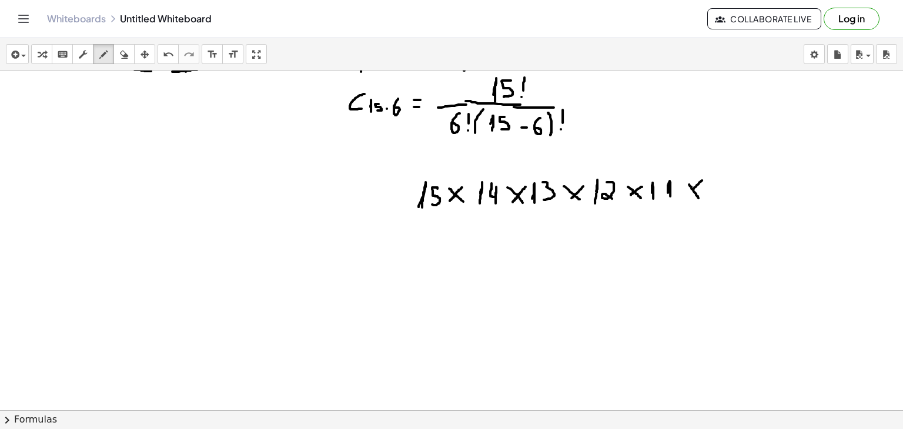
drag, startPoint x: 748, startPoint y: 181, endPoint x: 759, endPoint y: 193, distance: 16.3
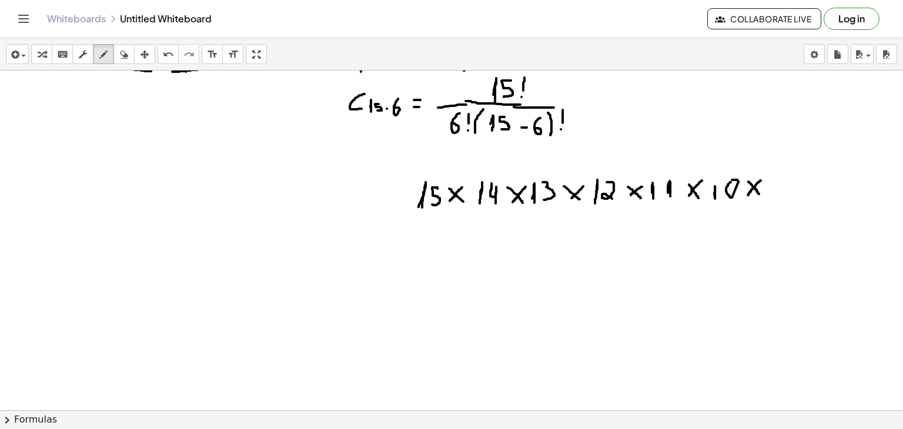
drag, startPoint x: 761, startPoint y: 180, endPoint x: 748, endPoint y: 195, distance: 20.0
drag, startPoint x: 781, startPoint y: 183, endPoint x: 783, endPoint y: 195, distance: 12.0
drag, startPoint x: 792, startPoint y: 176, endPoint x: 792, endPoint y: 186, distance: 10.0
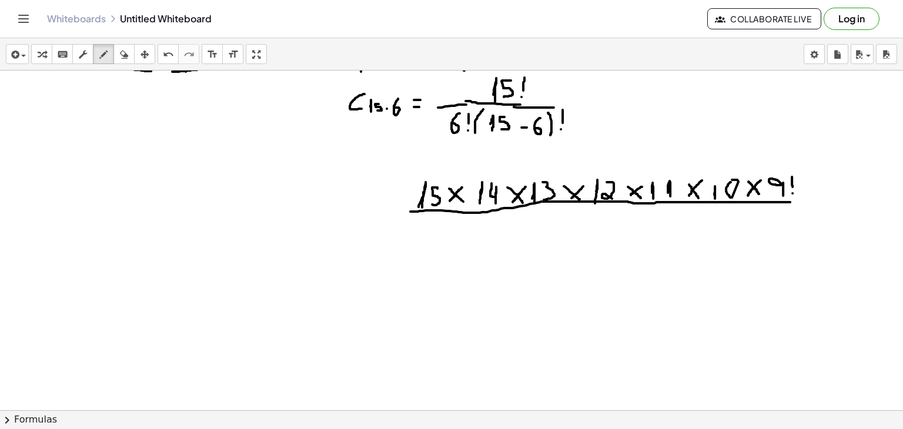
drag, startPoint x: 410, startPoint y: 211, endPoint x: 803, endPoint y: 201, distance: 393.3
drag, startPoint x: 453, startPoint y: 223, endPoint x: 444, endPoint y: 236, distance: 15.2
drag, startPoint x: 461, startPoint y: 230, endPoint x: 470, endPoint y: 243, distance: 15.7
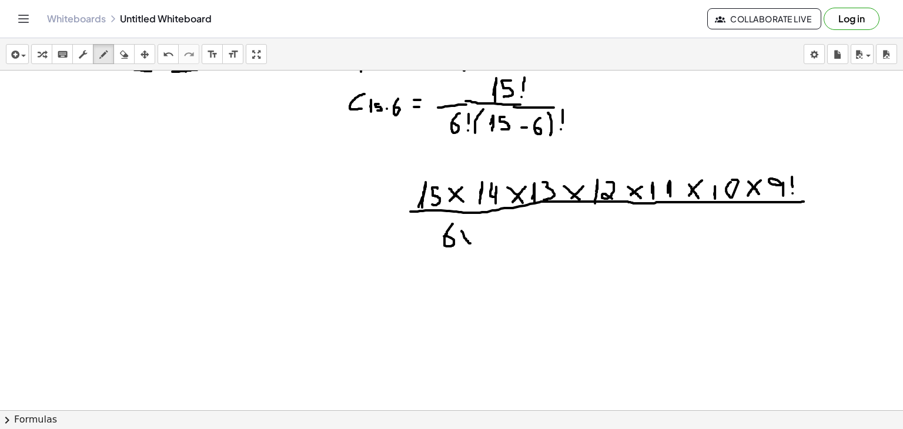
drag, startPoint x: 473, startPoint y: 230, endPoint x: 464, endPoint y: 244, distance: 16.3
drag, startPoint x: 487, startPoint y: 226, endPoint x: 480, endPoint y: 241, distance: 16.6
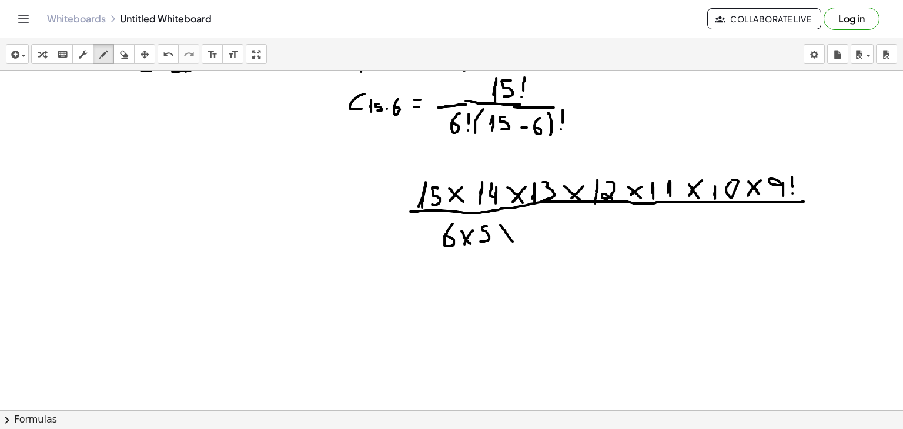
drag, startPoint x: 500, startPoint y: 225, endPoint x: 513, endPoint y: 242, distance: 21.0
drag, startPoint x: 511, startPoint y: 223, endPoint x: 502, endPoint y: 238, distance: 17.4
drag, startPoint x: 523, startPoint y: 220, endPoint x: 531, endPoint y: 237, distance: 18.9
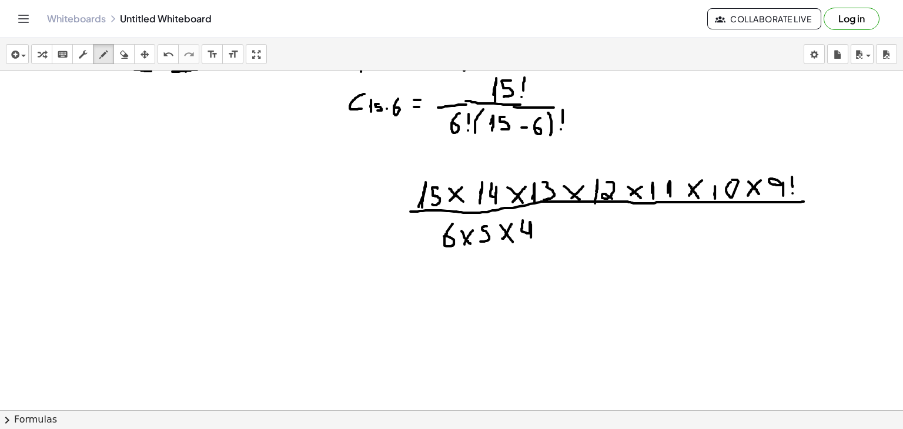
drag, startPoint x: 543, startPoint y: 226, endPoint x: 554, endPoint y: 239, distance: 17.1
drag, startPoint x: 557, startPoint y: 223, endPoint x: 542, endPoint y: 240, distance: 23.3
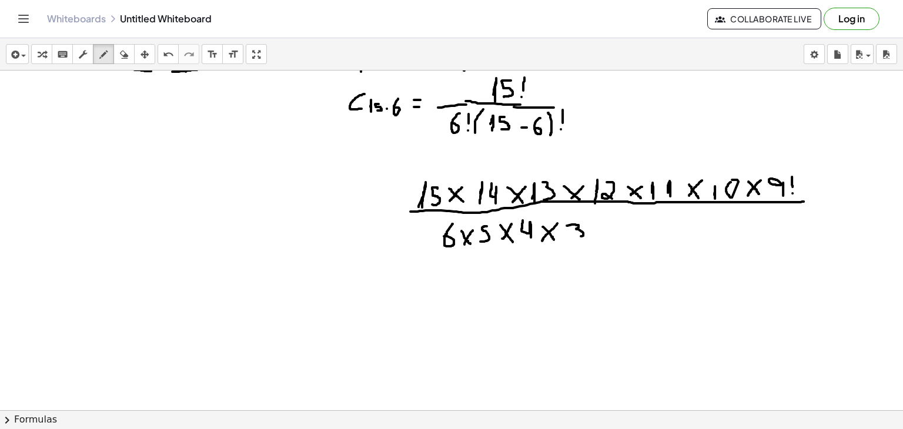
drag, startPoint x: 567, startPoint y: 225, endPoint x: 567, endPoint y: 238, distance: 12.9
drag, startPoint x: 590, startPoint y: 226, endPoint x: 602, endPoint y: 235, distance: 14.3
drag, startPoint x: 600, startPoint y: 223, endPoint x: 594, endPoint y: 235, distance: 13.4
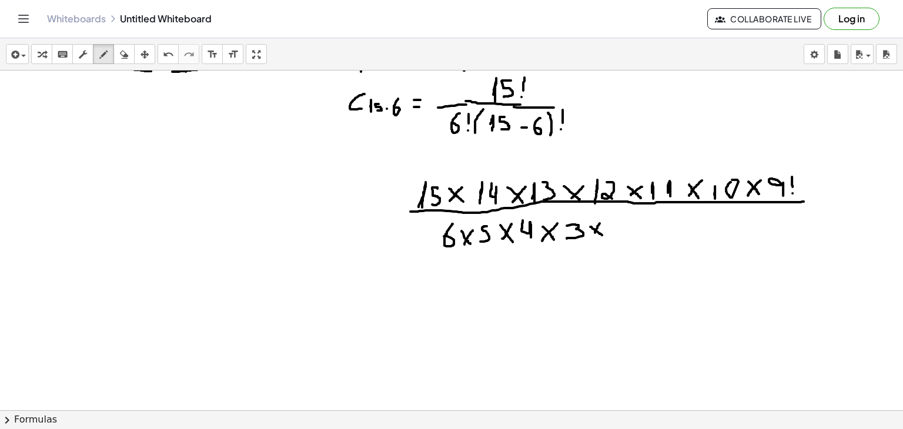
drag, startPoint x: 611, startPoint y: 222, endPoint x: 618, endPoint y: 237, distance: 17.1
drag, startPoint x: 635, startPoint y: 219, endPoint x: 644, endPoint y: 232, distance: 15.2
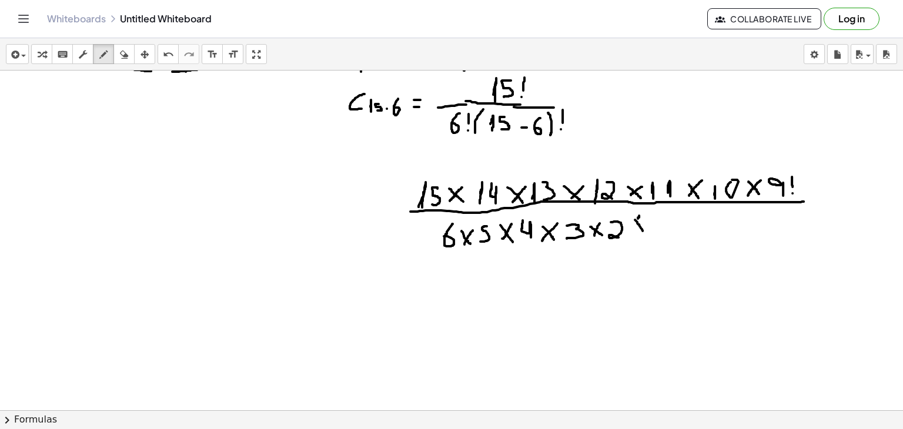
drag, startPoint x: 649, startPoint y: 217, endPoint x: 631, endPoint y: 236, distance: 26.2
drag, startPoint x: 670, startPoint y: 219, endPoint x: 667, endPoint y: 235, distance: 16.1
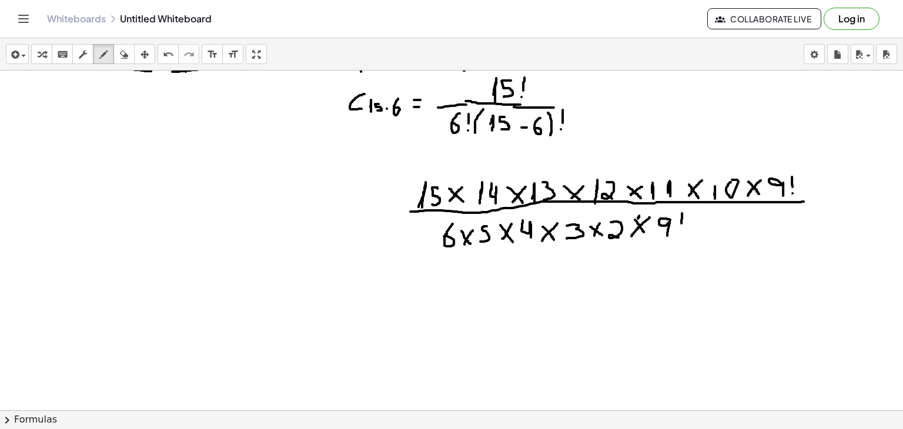
drag, startPoint x: 682, startPoint y: 213, endPoint x: 681, endPoint y: 225, distance: 12.4
drag, startPoint x: 661, startPoint y: 240, endPoint x: 687, endPoint y: 219, distance: 33.0
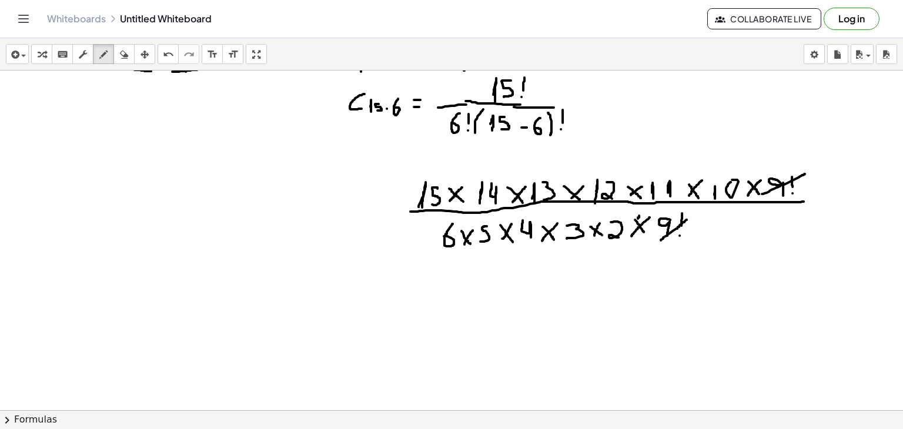
drag, startPoint x: 762, startPoint y: 193, endPoint x: 805, endPoint y: 172, distance: 48.4
drag, startPoint x: 604, startPoint y: 236, endPoint x: 625, endPoint y: 226, distance: 24.2
drag, startPoint x: 708, startPoint y: 200, endPoint x: 743, endPoint y: 180, distance: 39.7
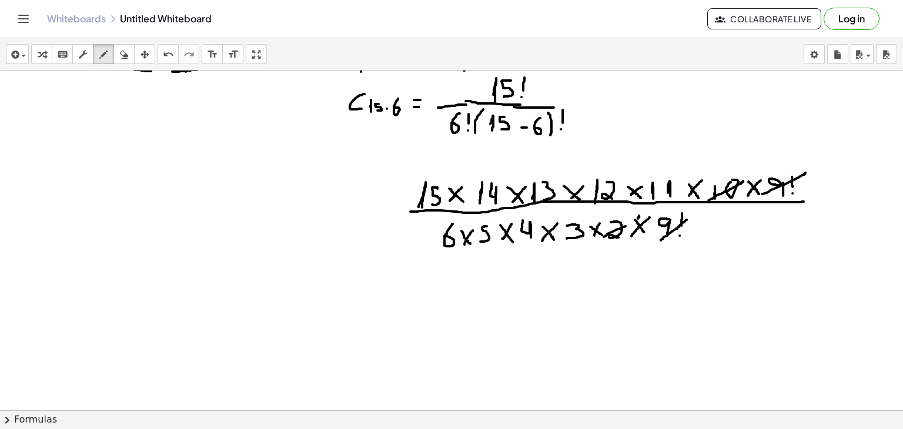
drag, startPoint x: 731, startPoint y: 146, endPoint x: 718, endPoint y: 163, distance: 21.8
drag, startPoint x: 428, startPoint y: 242, endPoint x: 457, endPoint y: 228, distance: 31.8
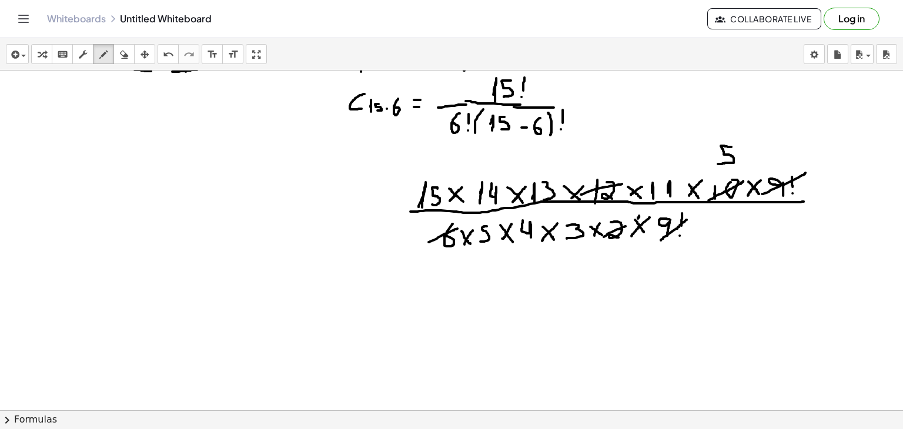
drag, startPoint x: 581, startPoint y: 194, endPoint x: 624, endPoint y: 183, distance: 44.9
drag, startPoint x: 604, startPoint y: 149, endPoint x: 620, endPoint y: 162, distance: 20.8
drag, startPoint x: 471, startPoint y: 243, endPoint x: 494, endPoint y: 224, distance: 29.7
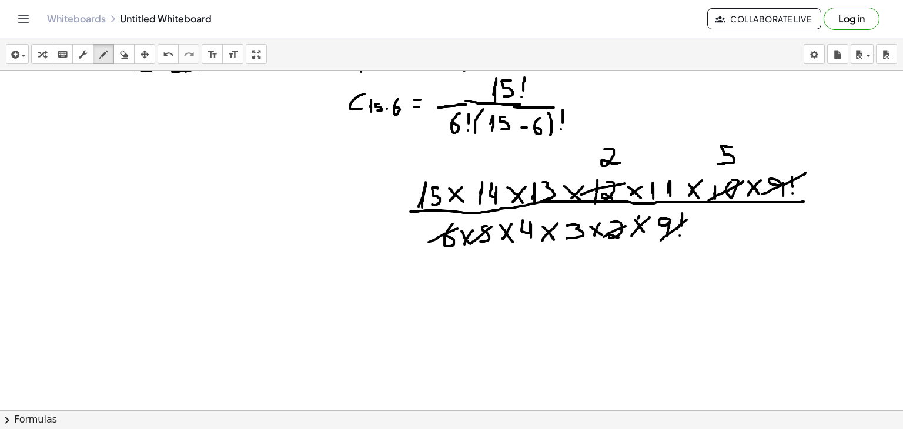
drag, startPoint x: 416, startPoint y: 204, endPoint x: 441, endPoint y: 187, distance: 30.2
drag, startPoint x: 408, startPoint y: 159, endPoint x: 406, endPoint y: 179, distance: 20.1
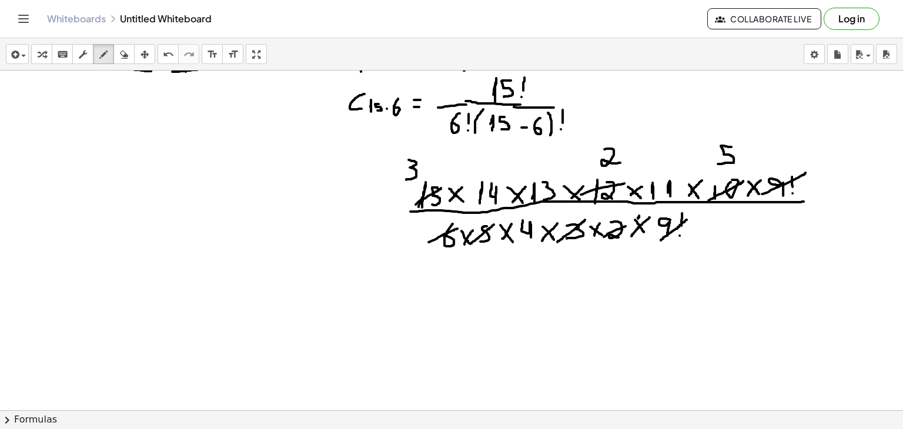
drag, startPoint x: 557, startPoint y: 242, endPoint x: 585, endPoint y: 219, distance: 35.5
drag, startPoint x: 404, startPoint y: 184, endPoint x: 430, endPoint y: 162, distance: 34.2
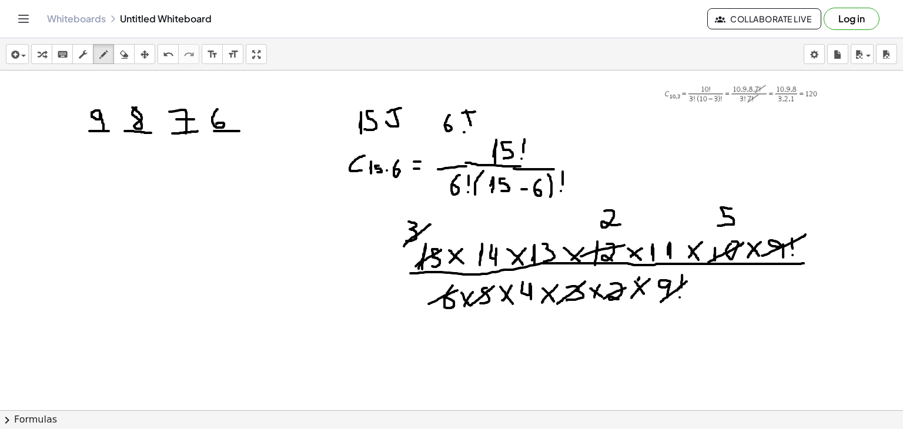
scroll to position [969, 0]
